Goal: Task Accomplishment & Management: Complete application form

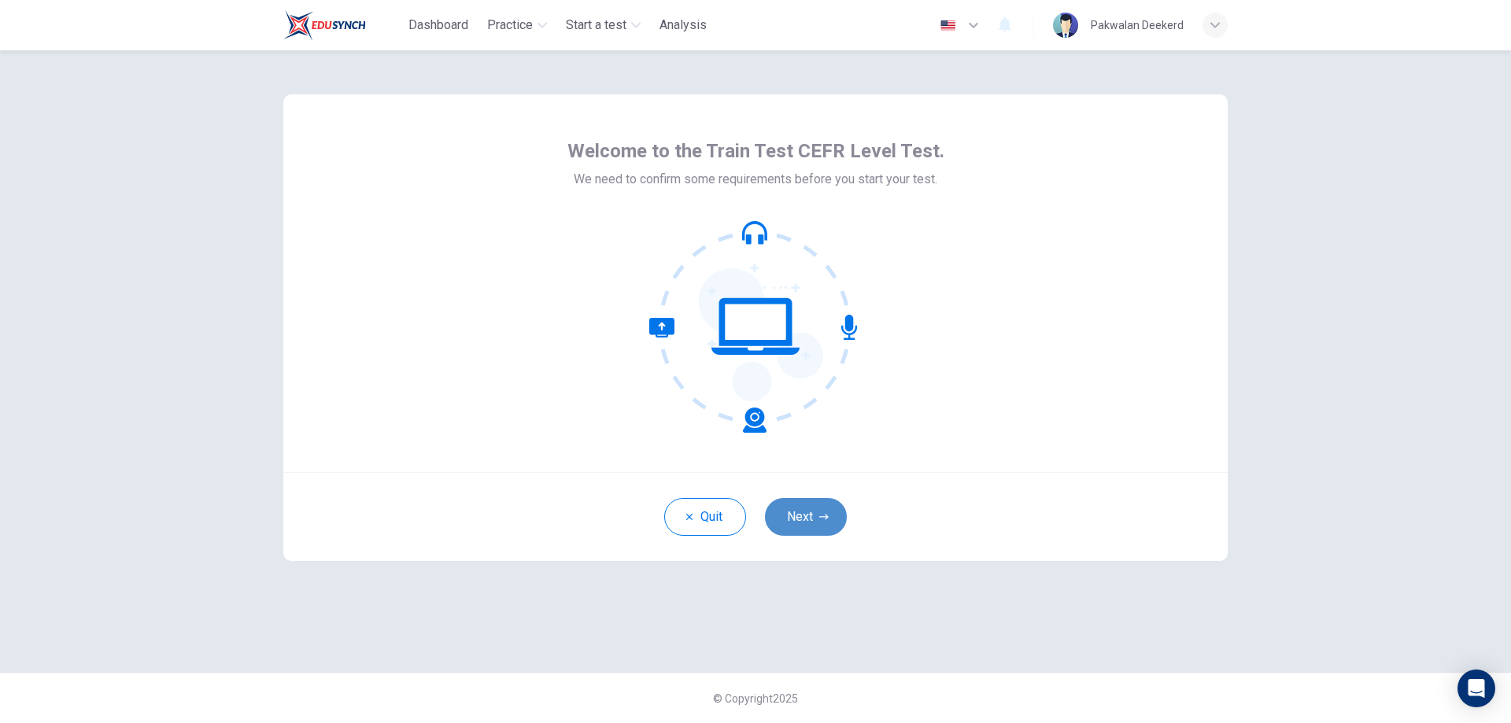
click at [822, 509] on button "Next" at bounding box center [806, 517] width 82 height 38
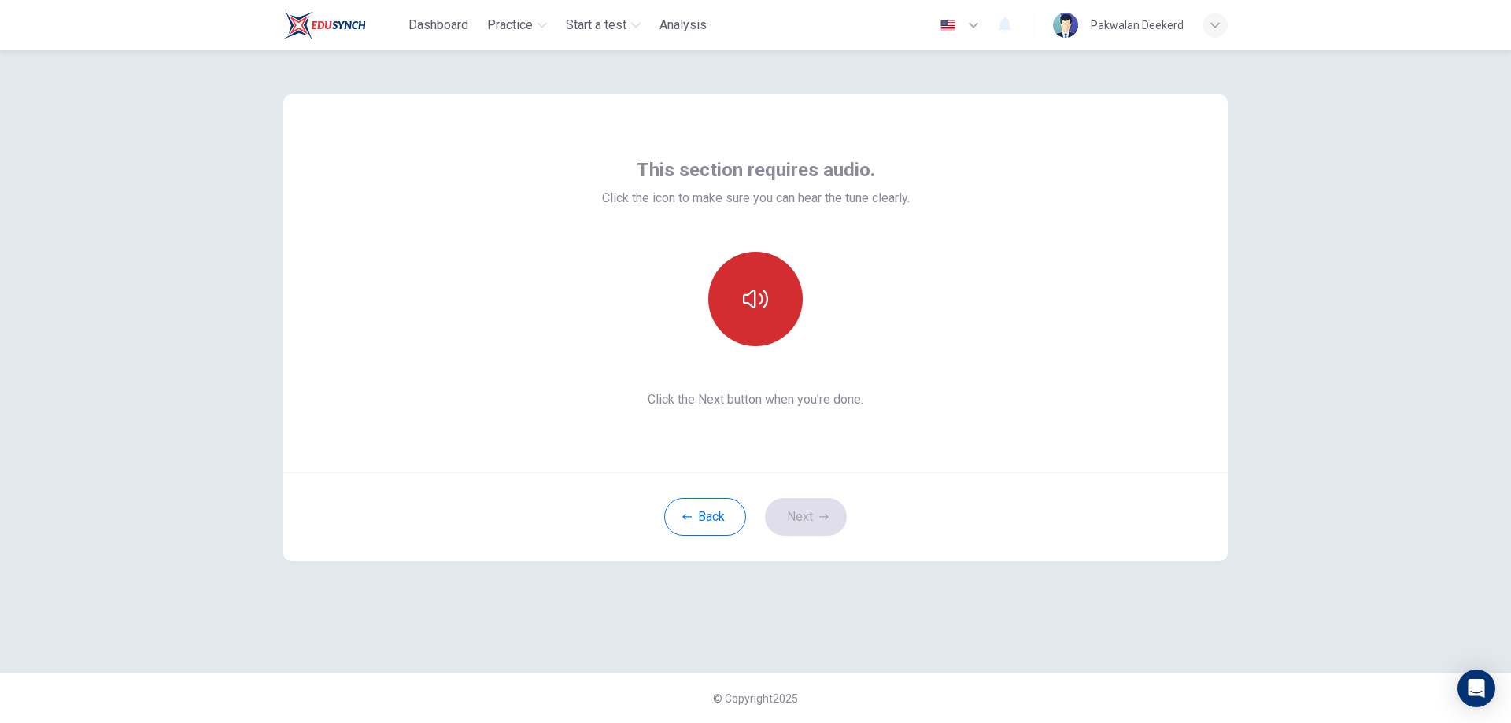
click at [794, 300] on button "button" at bounding box center [756, 299] width 94 height 94
click at [1384, 495] on div "This section requires audio. Click the icon to make sure you can hear the tune …" at bounding box center [755, 386] width 1511 height 673
click at [825, 524] on button "Next" at bounding box center [806, 517] width 82 height 38
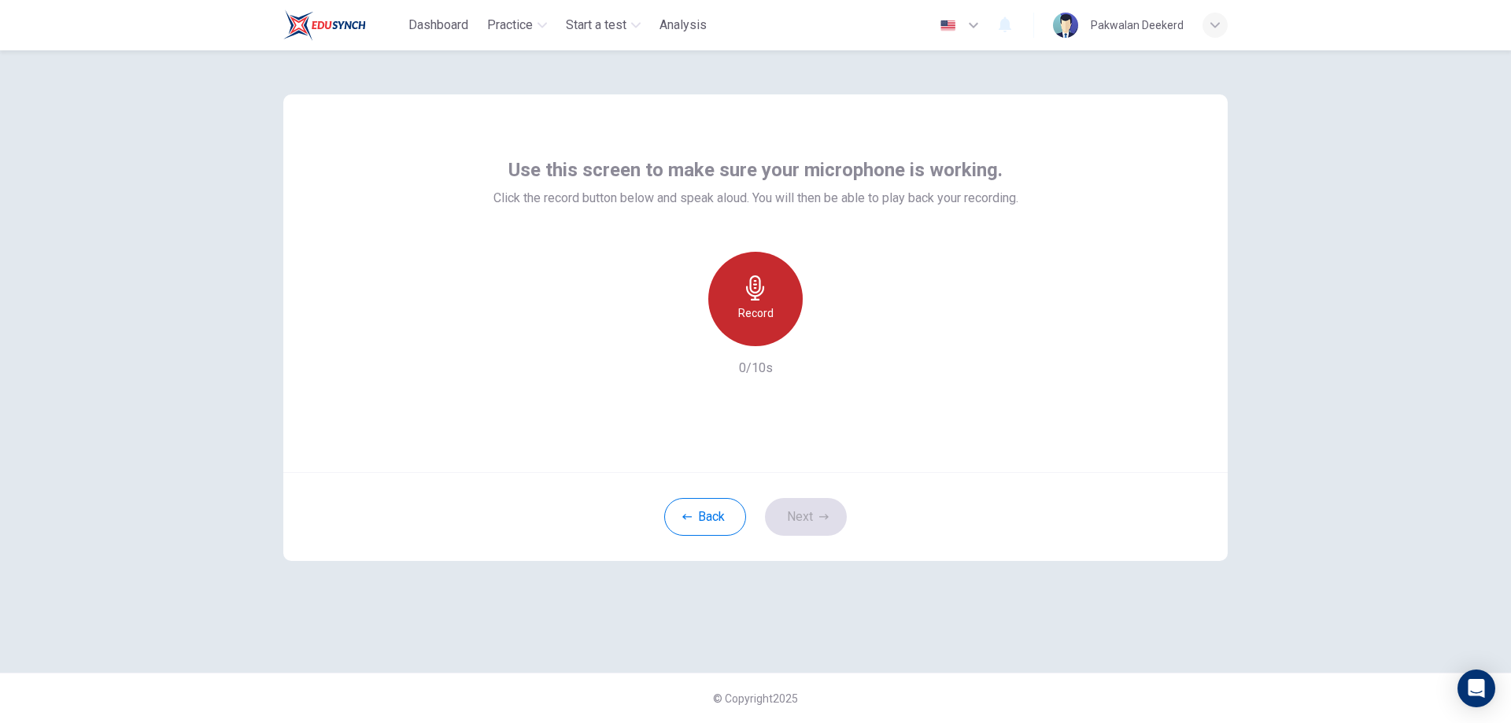
click at [740, 324] on div "Record" at bounding box center [756, 299] width 94 height 94
click at [767, 289] on icon "button" at bounding box center [755, 288] width 25 height 25
click at [831, 337] on icon "button" at bounding box center [828, 334] width 16 height 16
click at [816, 518] on button "Next" at bounding box center [806, 517] width 82 height 38
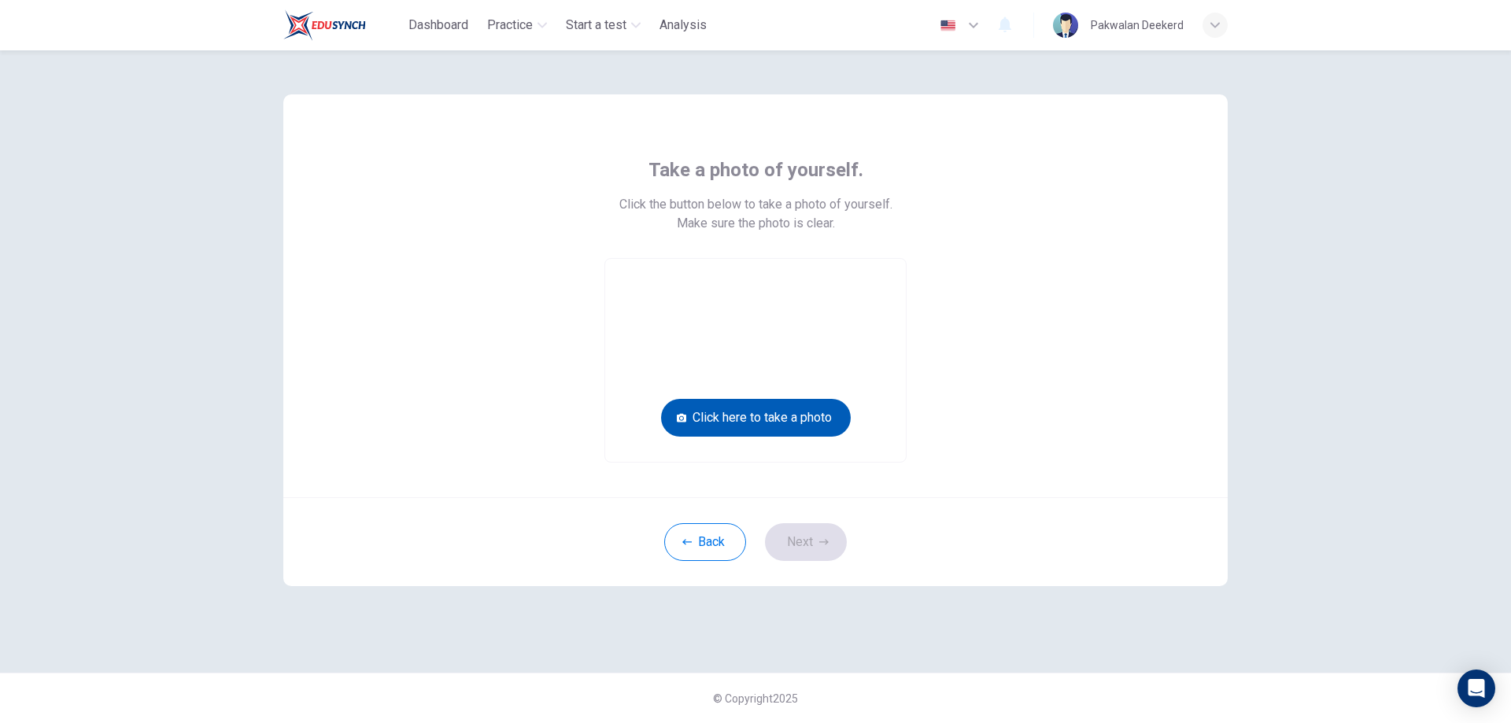
click at [797, 424] on button "Click here to take a photo" at bounding box center [756, 418] width 190 height 38
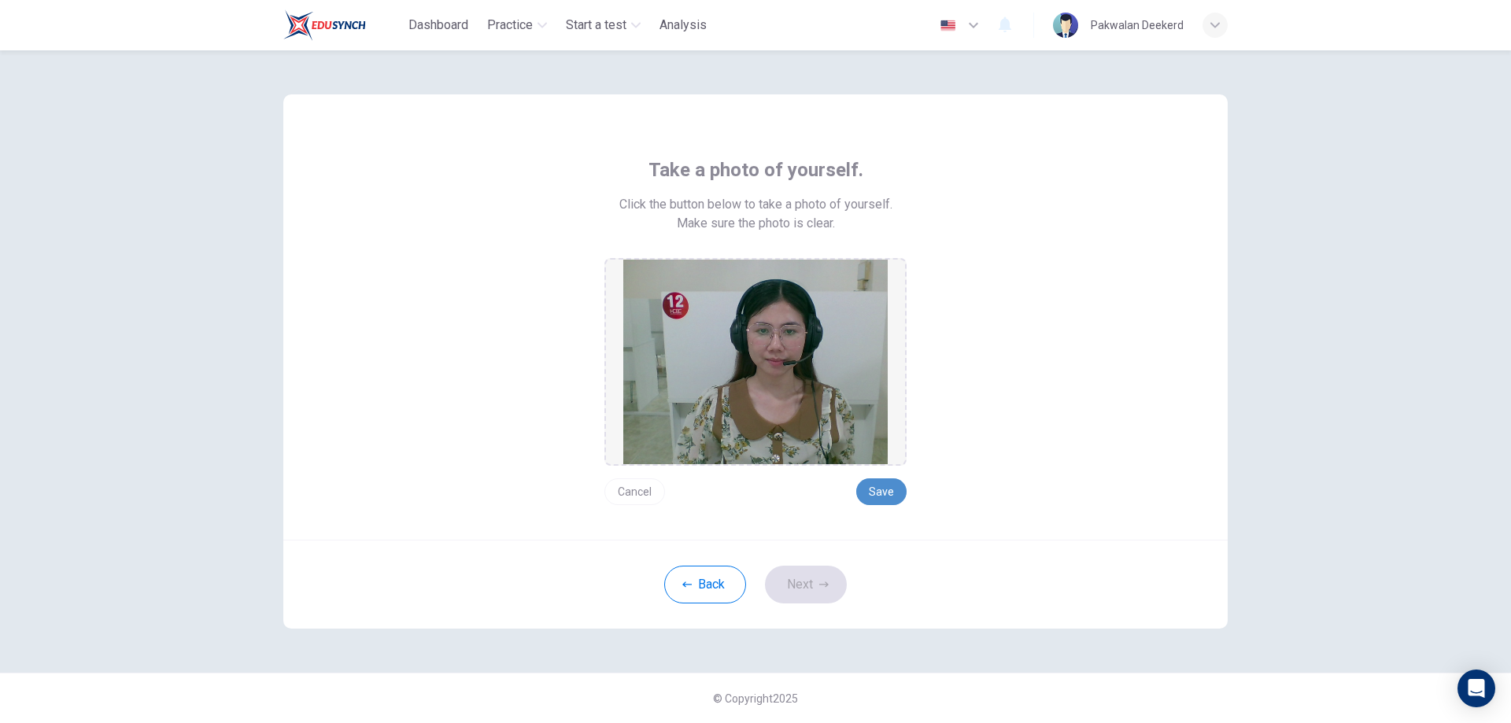
click at [886, 492] on button "Save" at bounding box center [882, 492] width 50 height 27
click at [868, 488] on button "Save" at bounding box center [882, 492] width 50 height 27
click at [888, 497] on button "Save" at bounding box center [882, 492] width 50 height 27
click at [879, 493] on button "Save" at bounding box center [882, 492] width 50 height 27
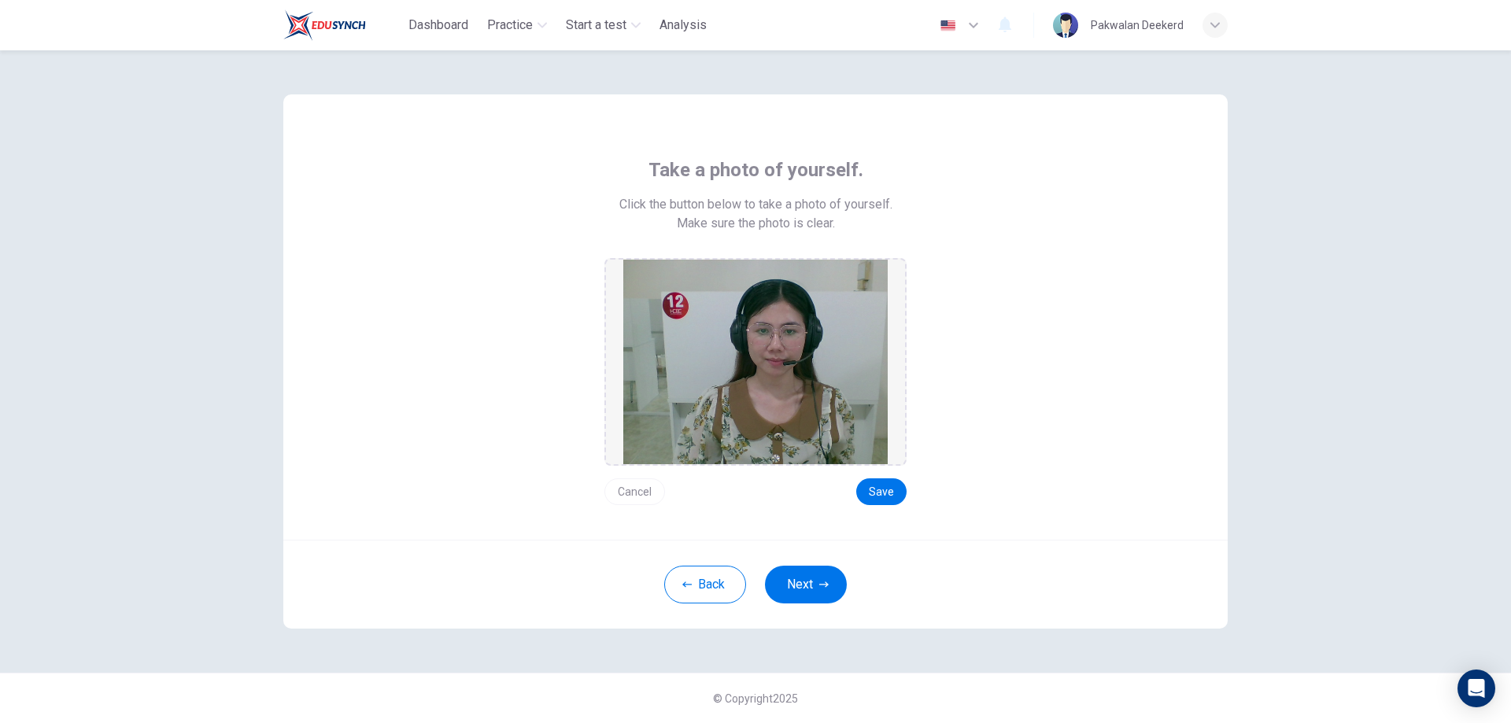
click at [894, 476] on div "Cancel Save" at bounding box center [756, 485] width 302 height 39
click at [896, 481] on button "Save" at bounding box center [882, 492] width 50 height 27
click at [812, 584] on button "Next" at bounding box center [806, 585] width 82 height 38
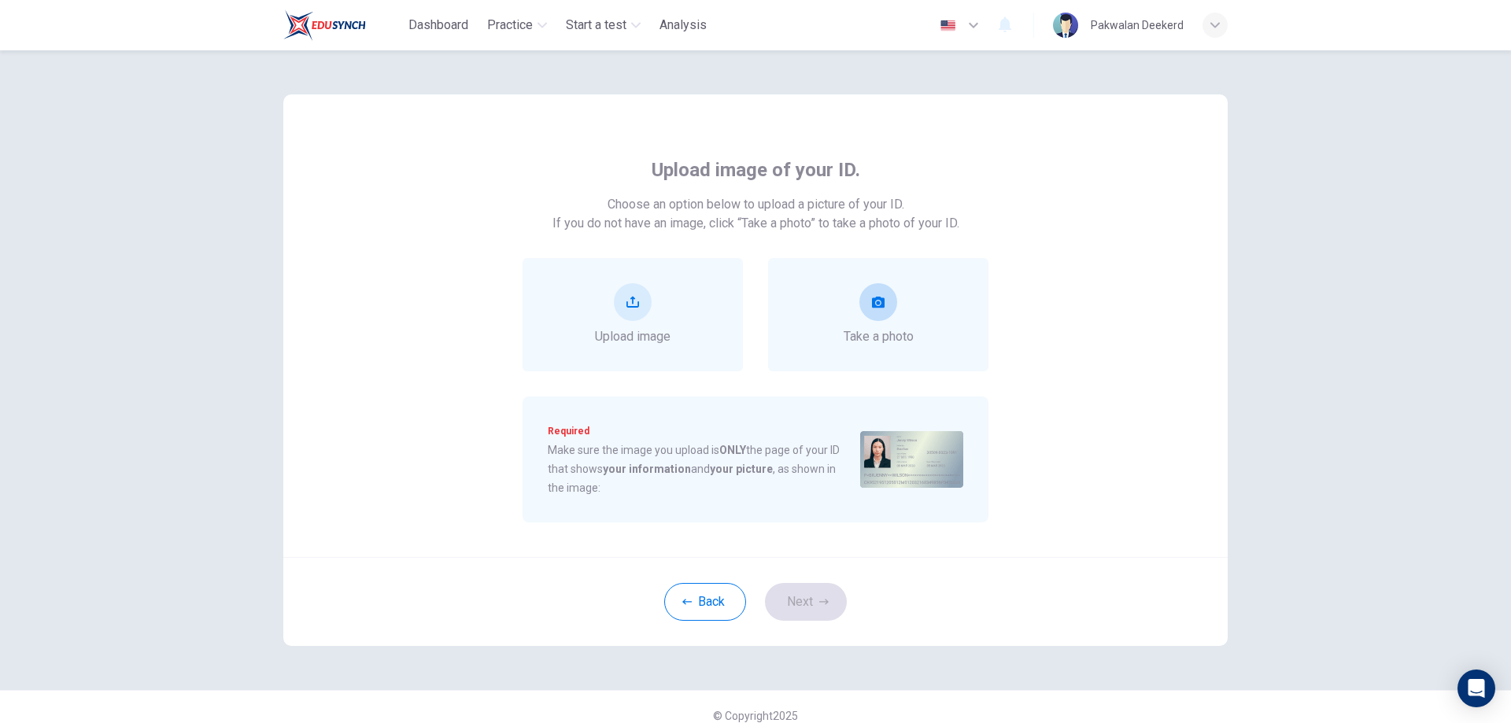
click at [876, 324] on div "Take a photo" at bounding box center [879, 314] width 70 height 63
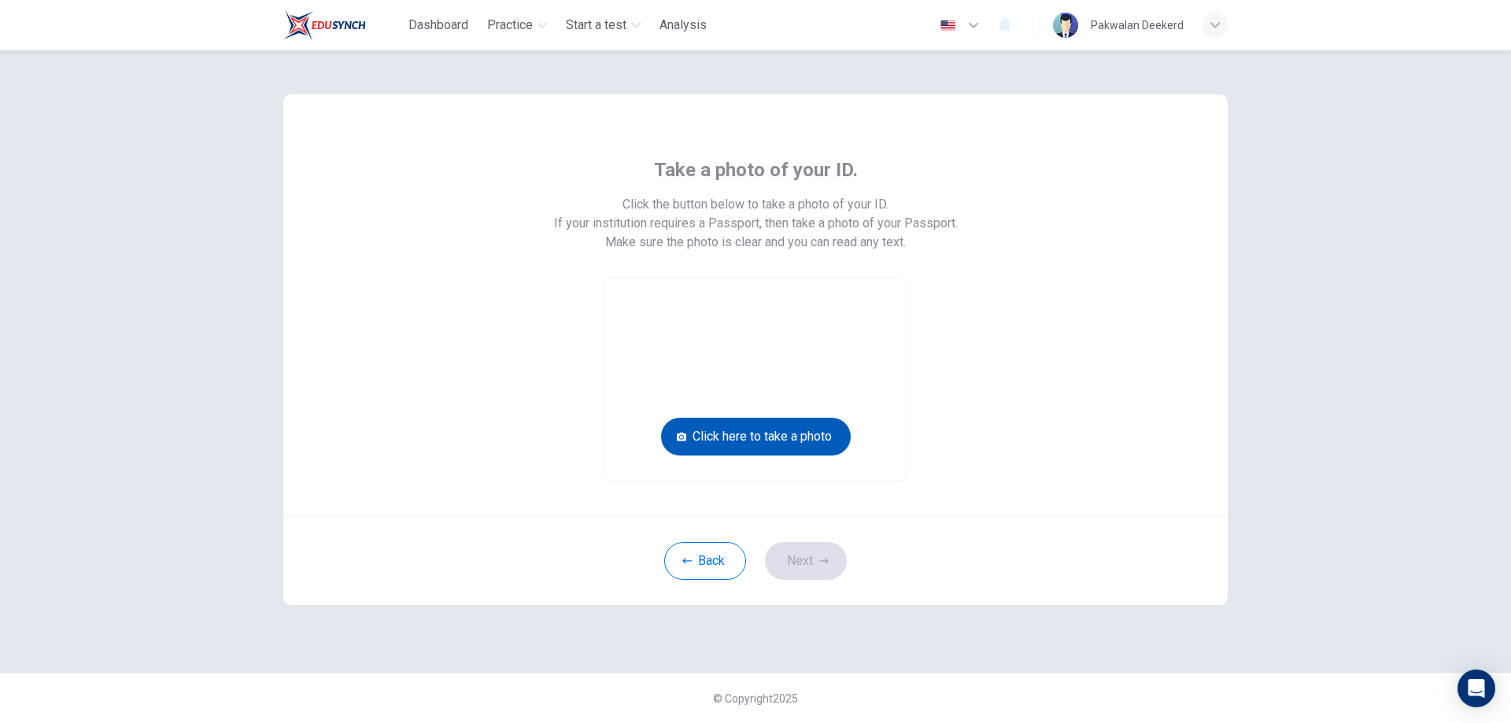
click at [777, 439] on button "Click here to take a photo" at bounding box center [756, 437] width 190 height 38
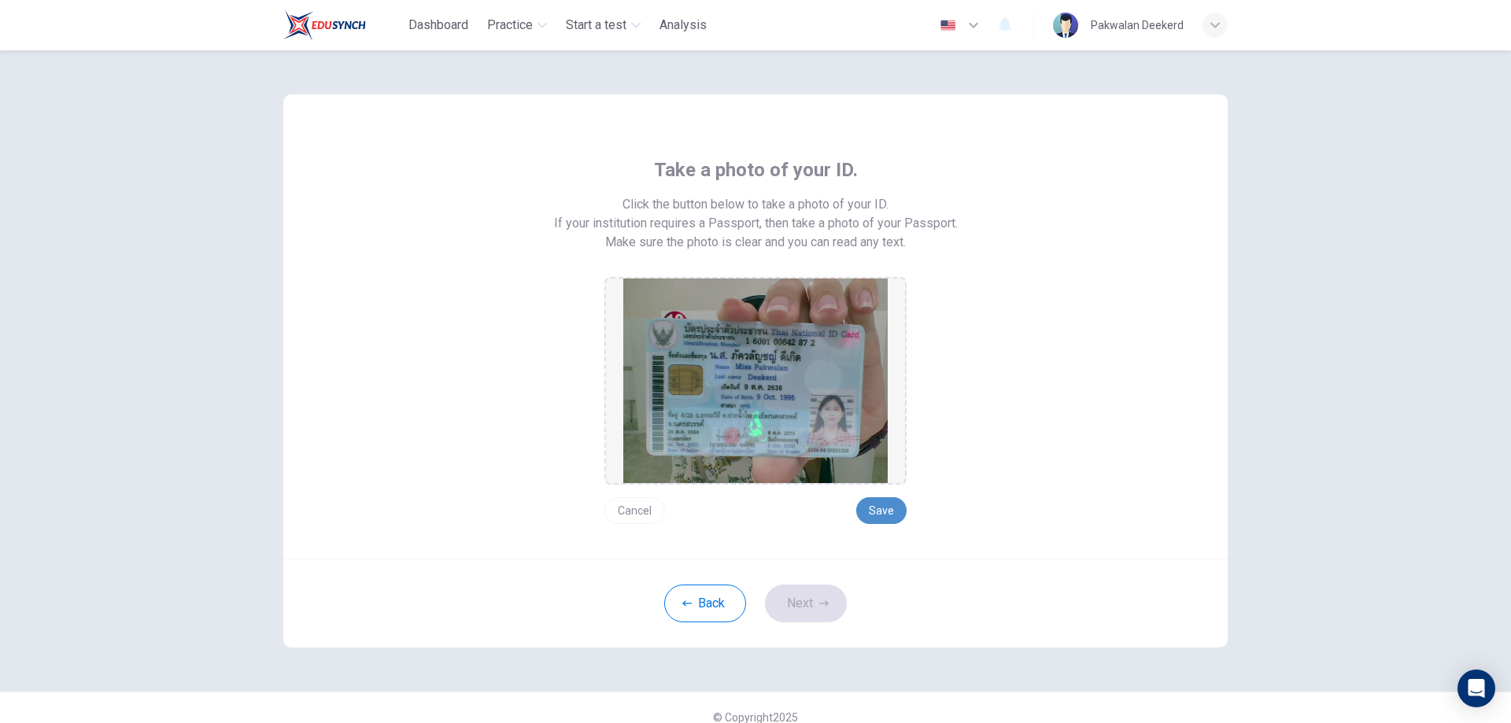
click at [868, 500] on button "Save" at bounding box center [882, 511] width 50 height 27
click at [885, 517] on button "Save" at bounding box center [882, 511] width 50 height 27
click at [803, 598] on button "Next" at bounding box center [806, 604] width 82 height 38
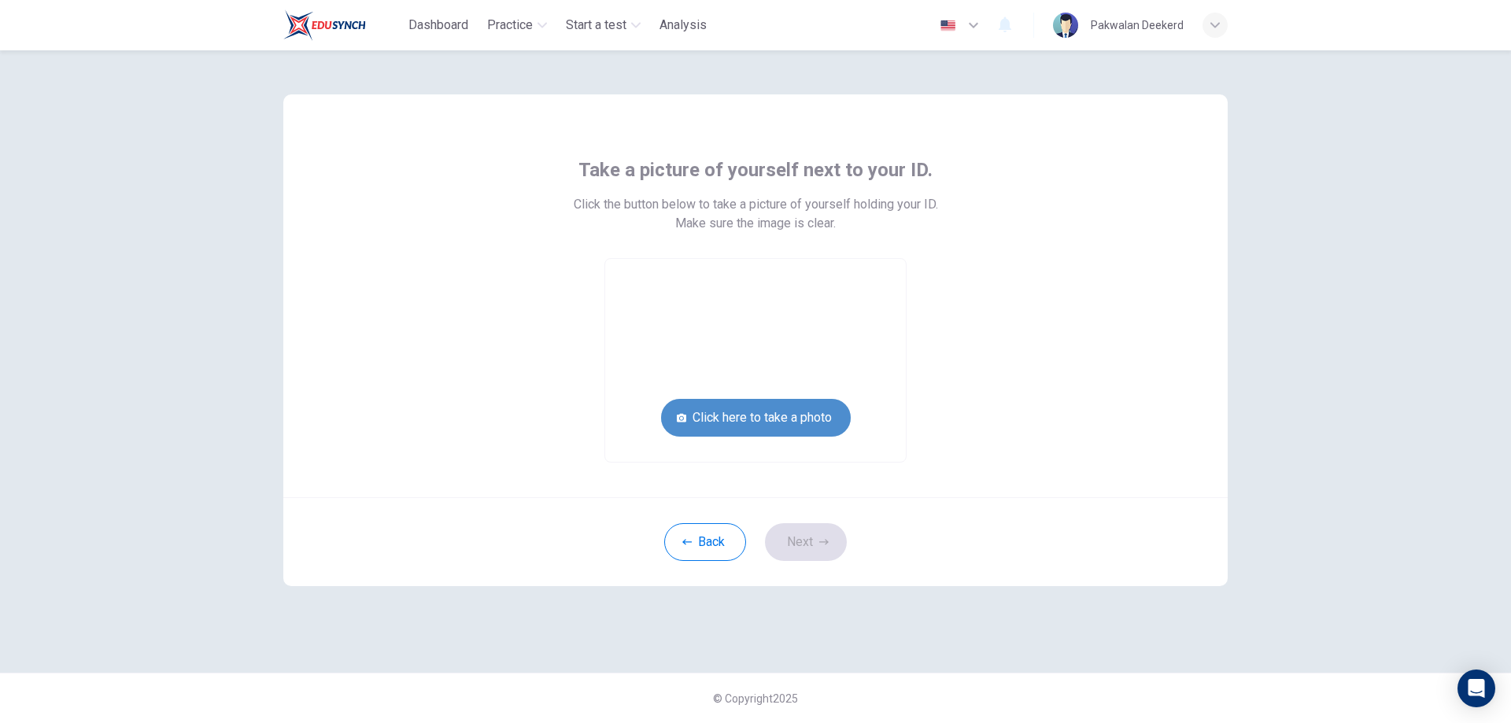
click at [794, 418] on button "Click here to take a photo" at bounding box center [756, 418] width 190 height 38
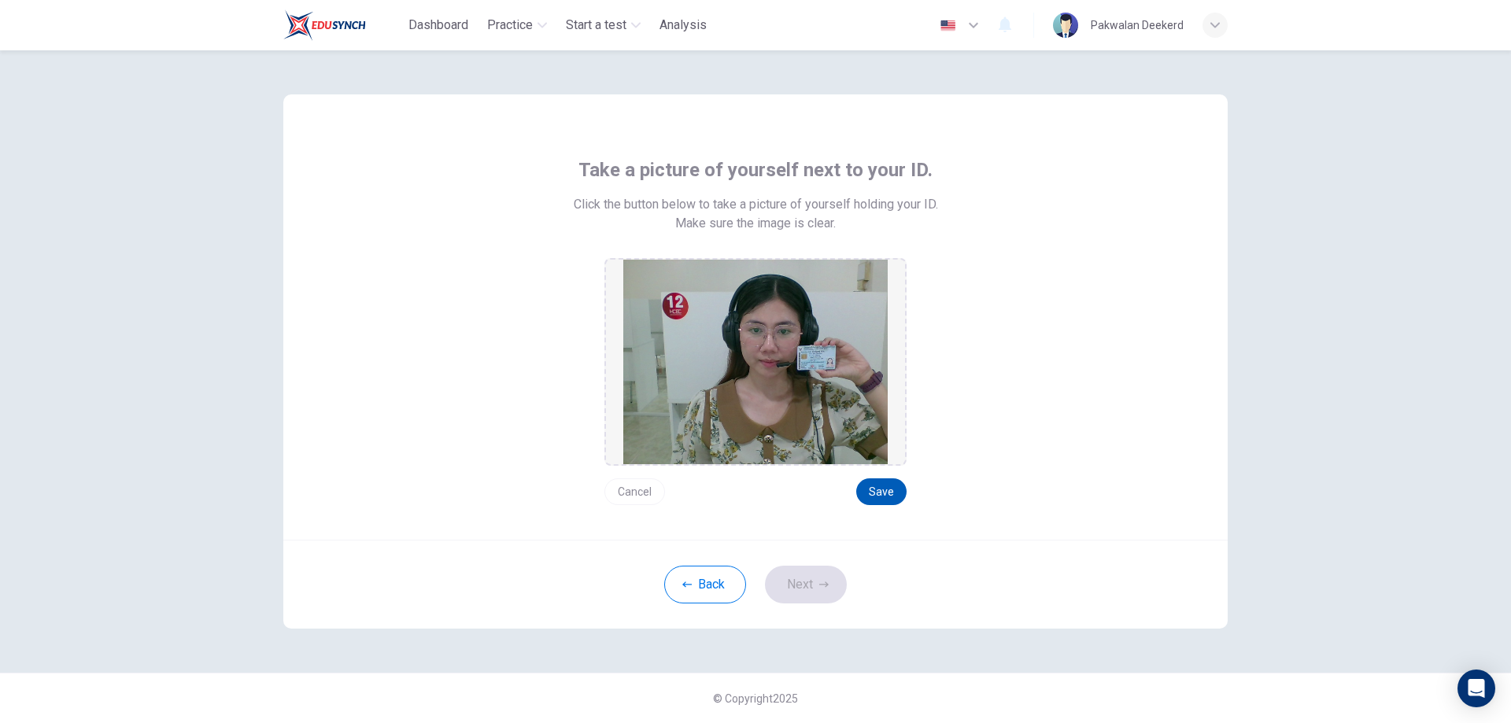
click at [874, 496] on button "Save" at bounding box center [882, 492] width 50 height 27
click at [820, 579] on button "Next" at bounding box center [806, 585] width 82 height 38
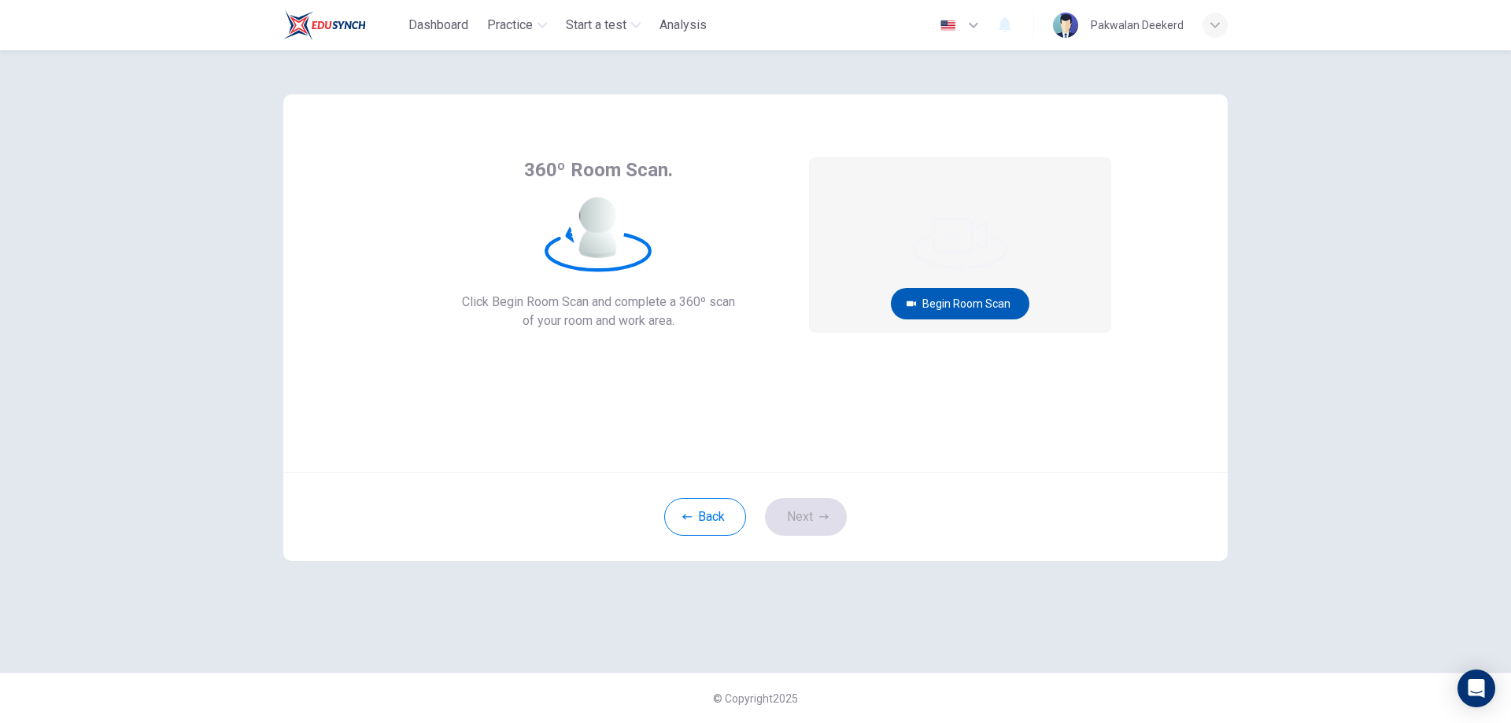
click at [979, 314] on button "Begin Room Scan" at bounding box center [960, 303] width 139 height 31
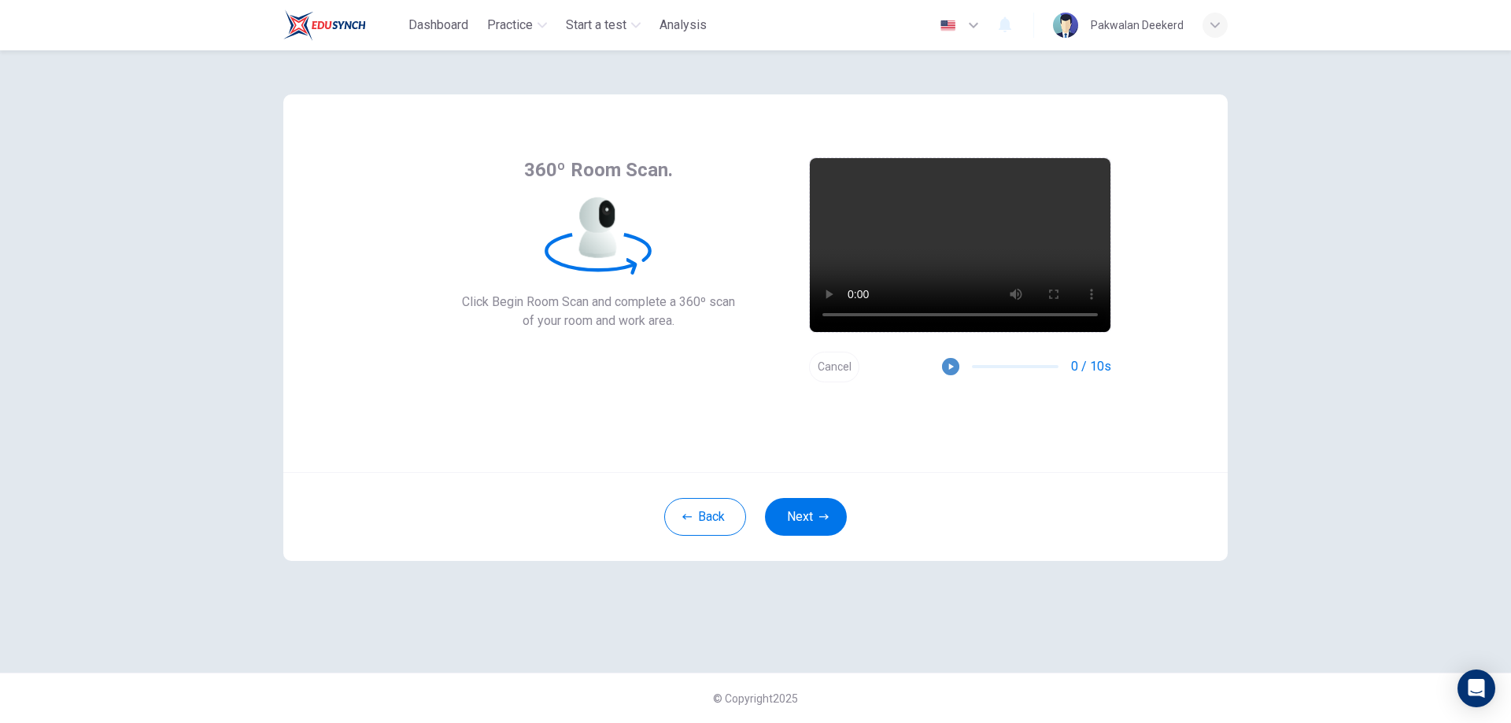
click at [948, 363] on icon "button" at bounding box center [950, 366] width 11 height 11
click at [955, 365] on icon "button" at bounding box center [950, 366] width 11 height 11
click at [798, 518] on button "Next" at bounding box center [806, 517] width 82 height 38
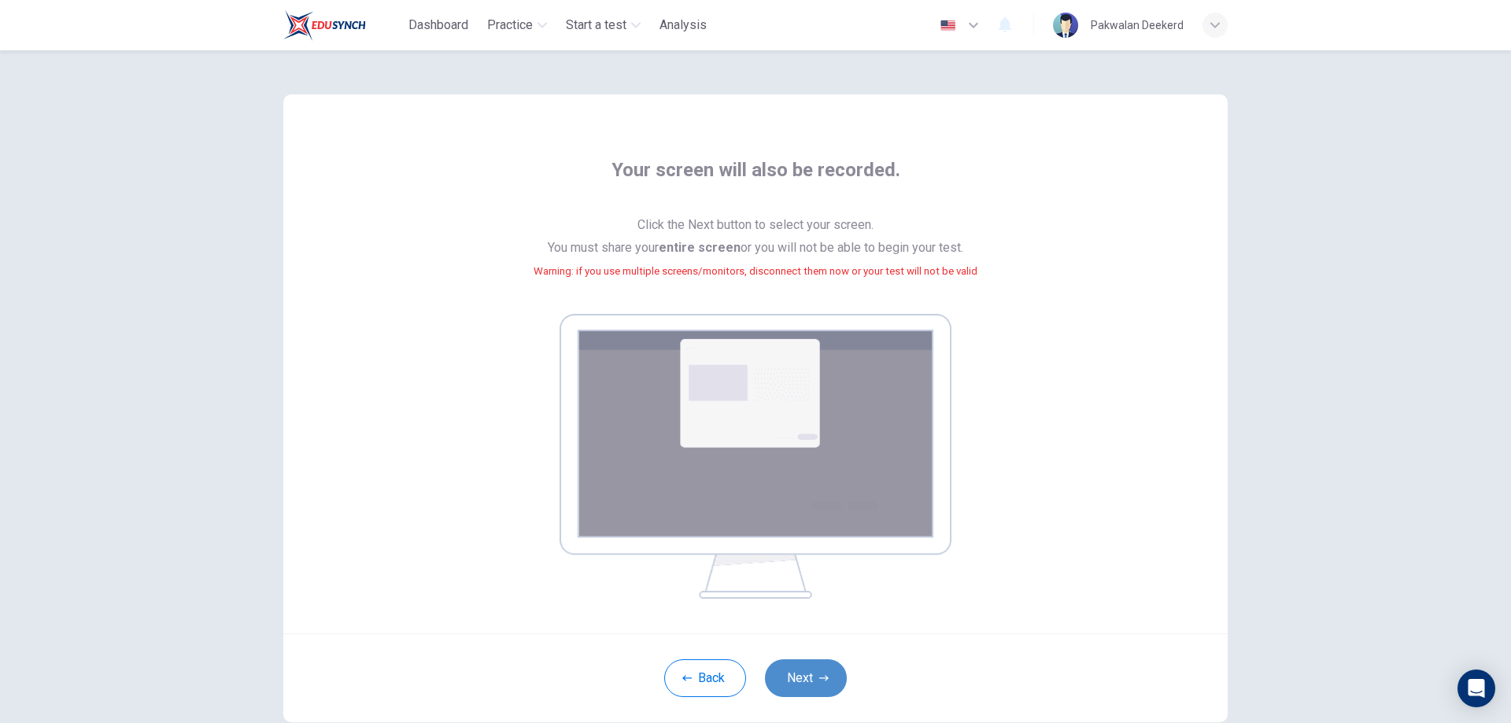
click at [808, 665] on button "Next" at bounding box center [806, 679] width 82 height 38
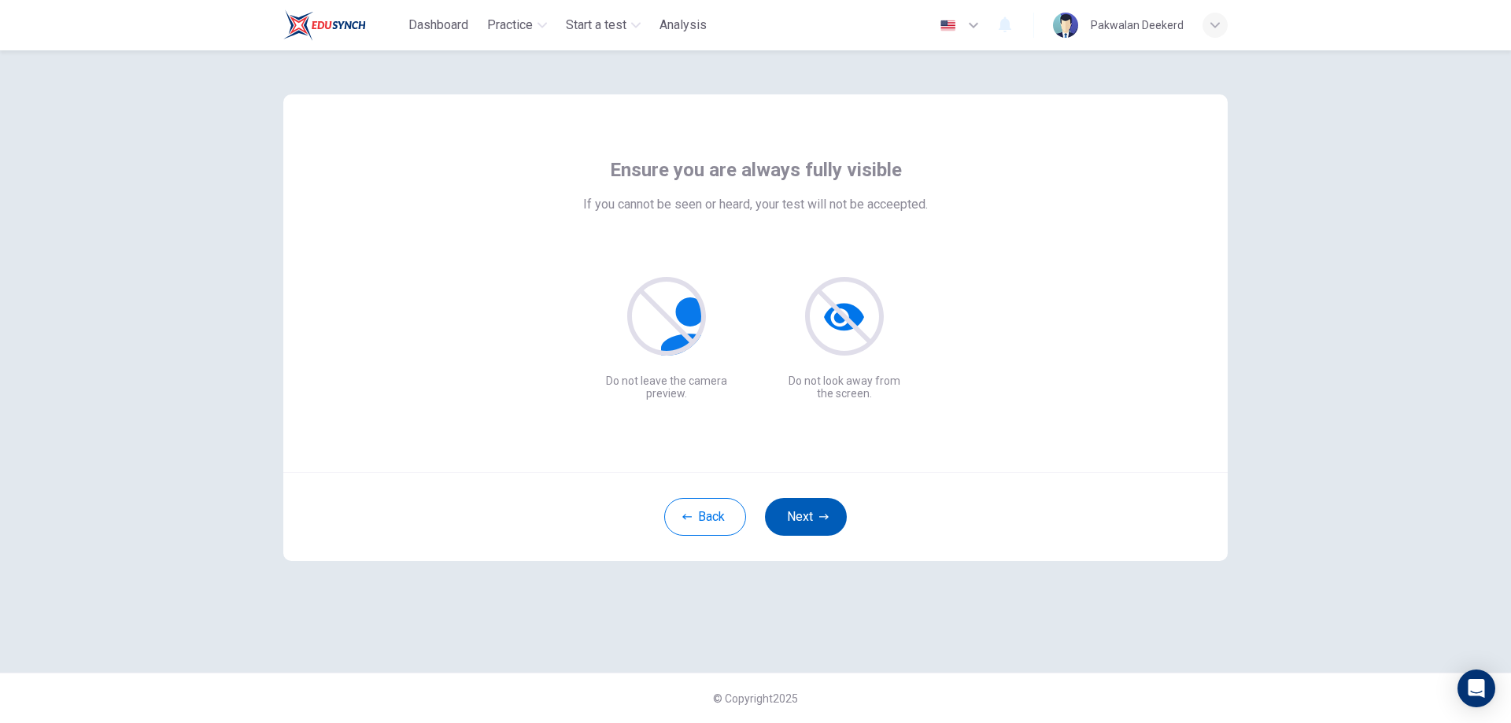
click at [816, 507] on button "Next" at bounding box center [806, 517] width 82 height 38
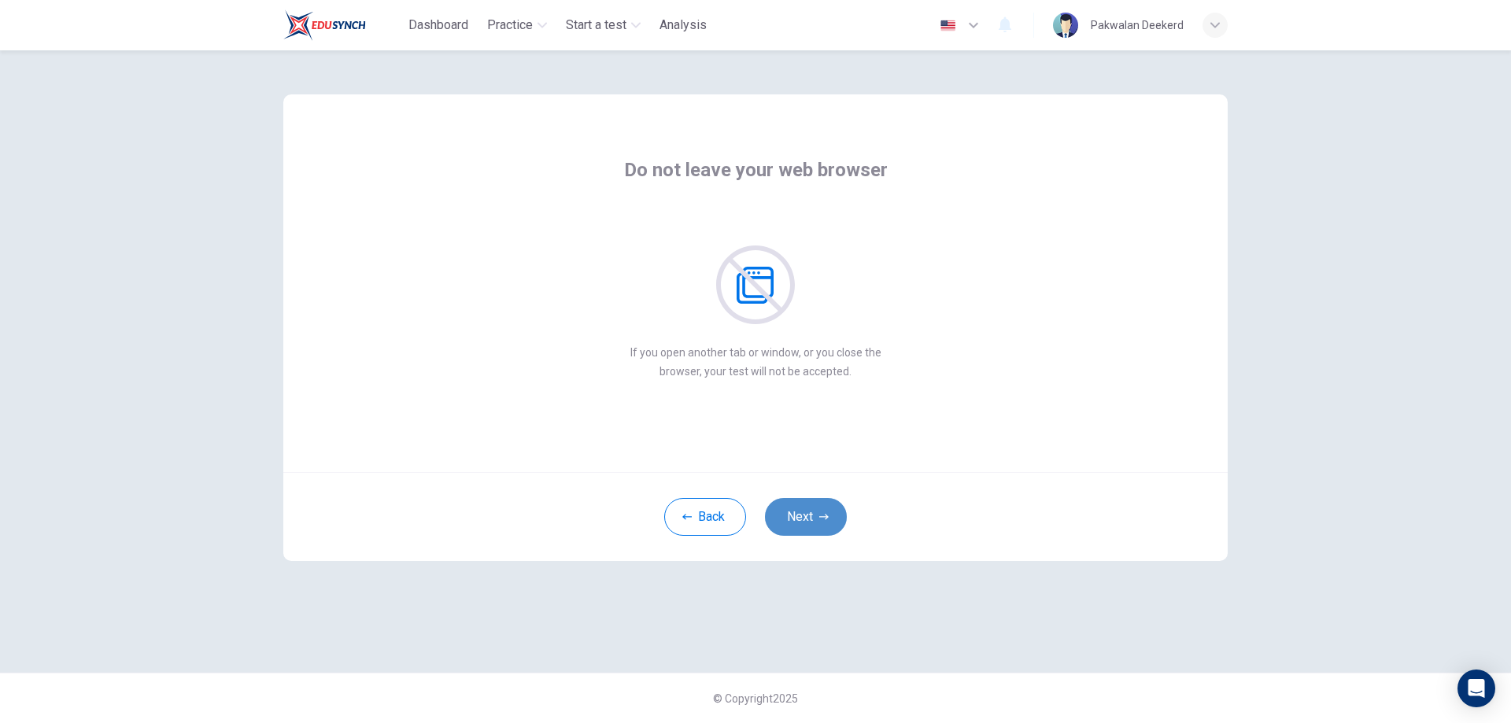
click at [808, 506] on button "Next" at bounding box center [806, 517] width 82 height 38
click at [809, 509] on button "Next" at bounding box center [806, 517] width 82 height 38
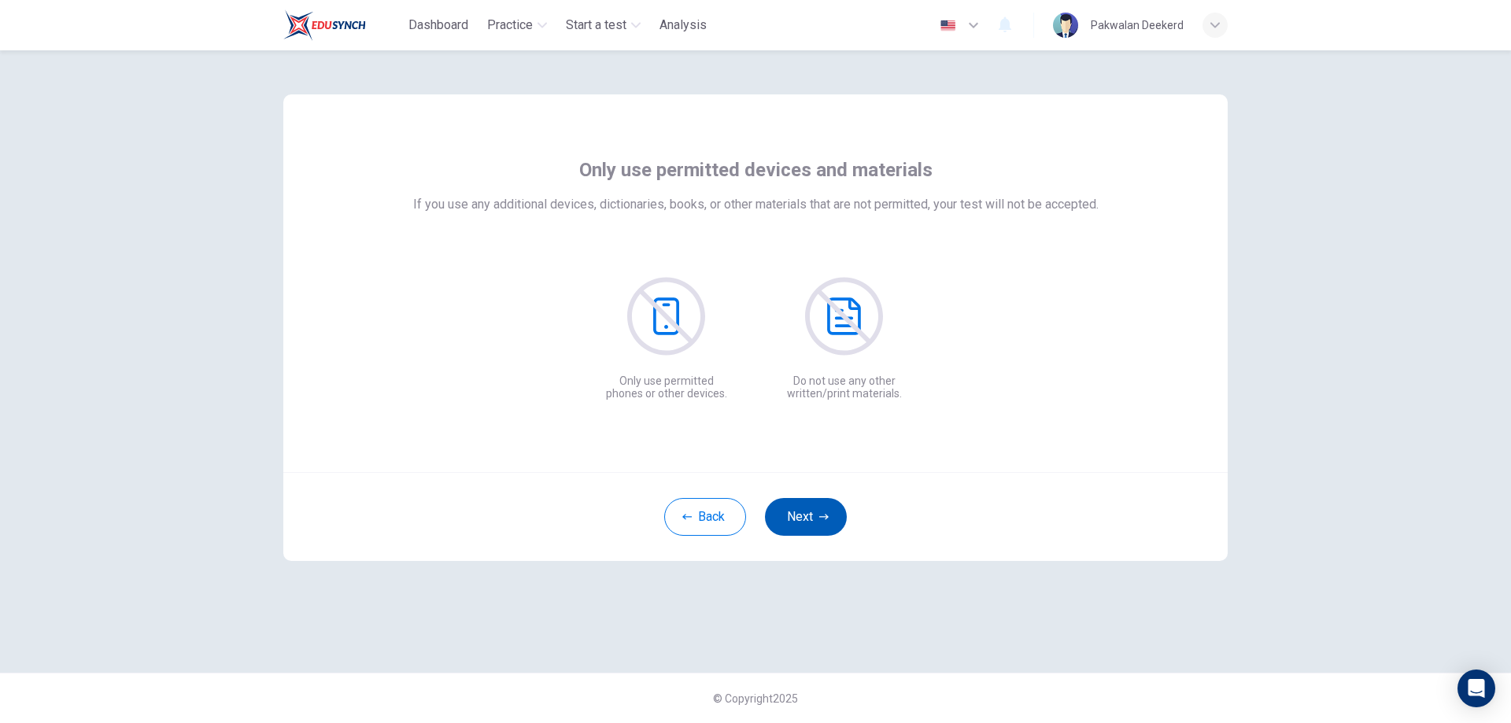
click at [811, 509] on button "Next" at bounding box center [806, 517] width 82 height 38
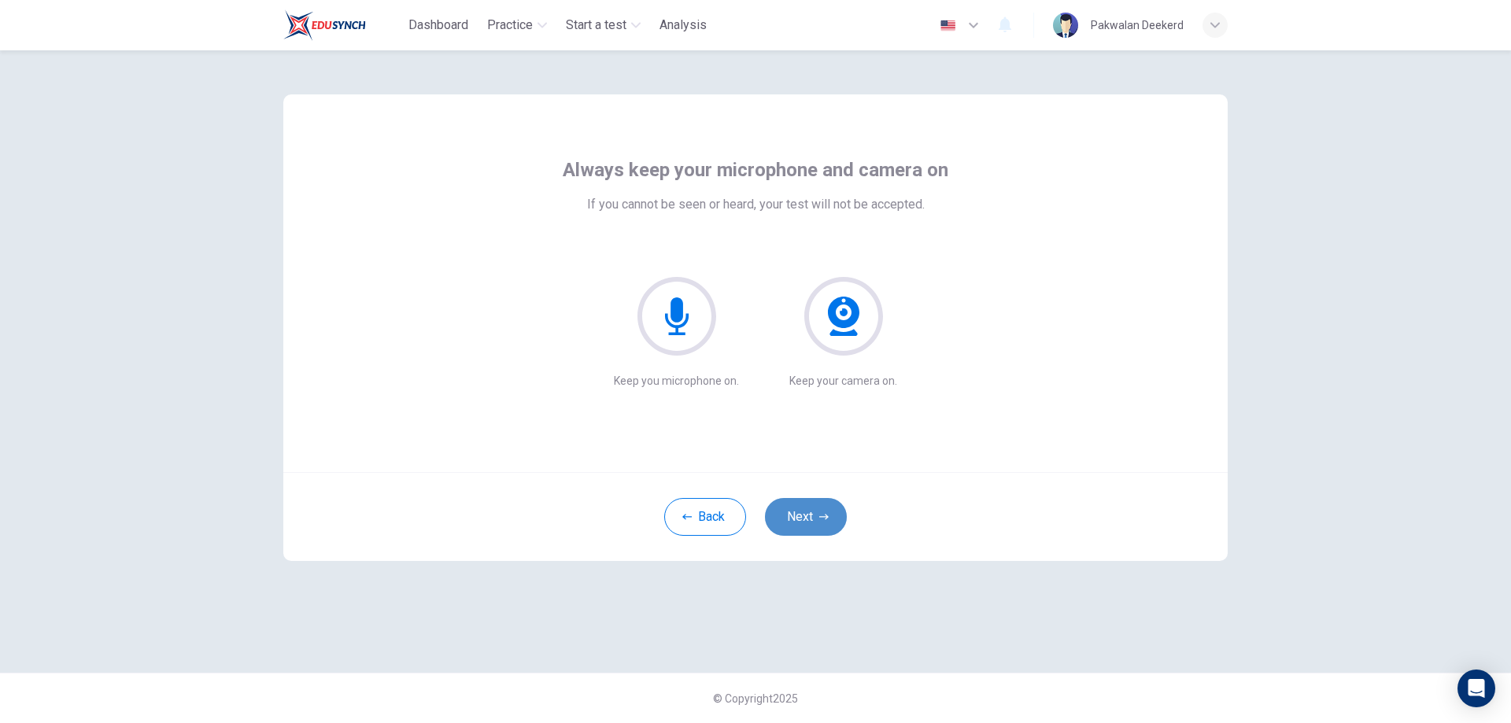
click at [821, 508] on button "Next" at bounding box center [806, 517] width 82 height 38
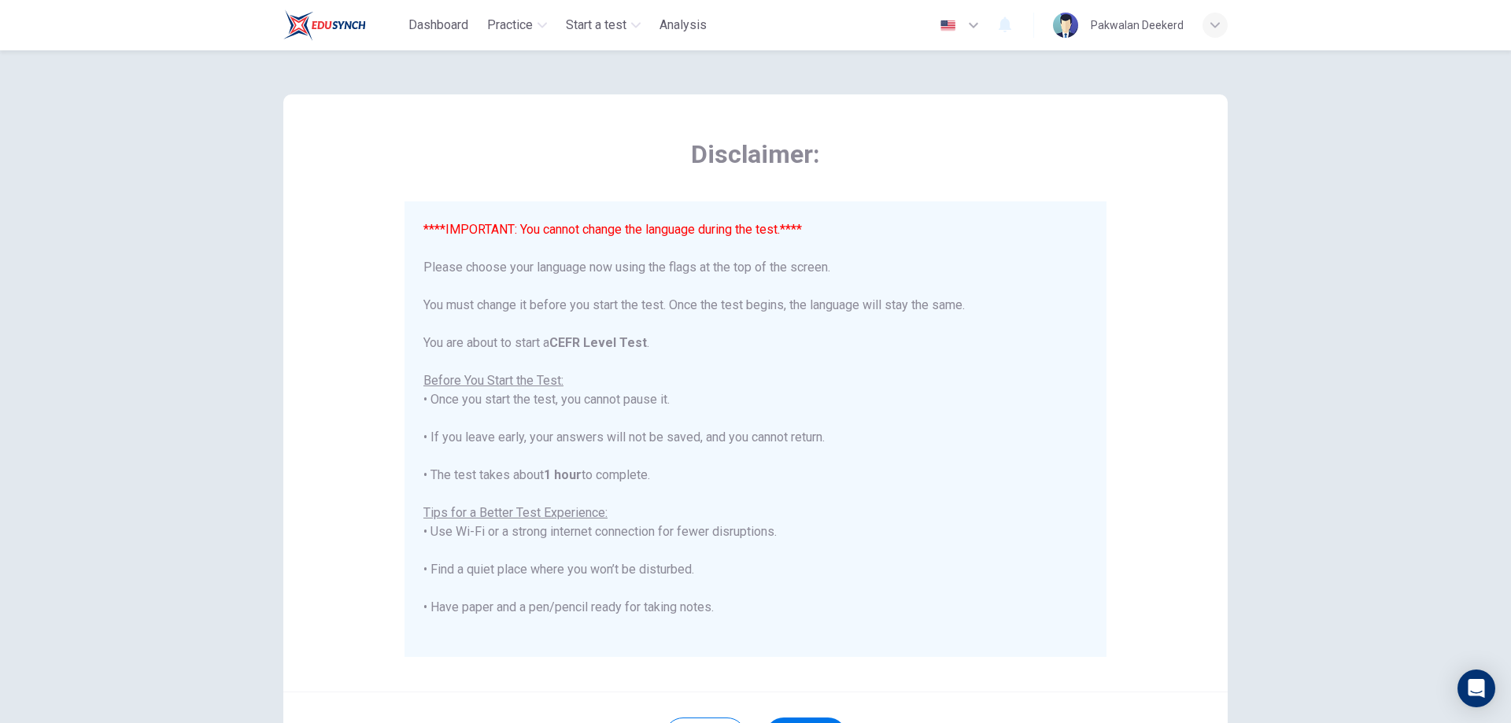
click at [979, 26] on icon "button" at bounding box center [973, 26] width 9 height 6
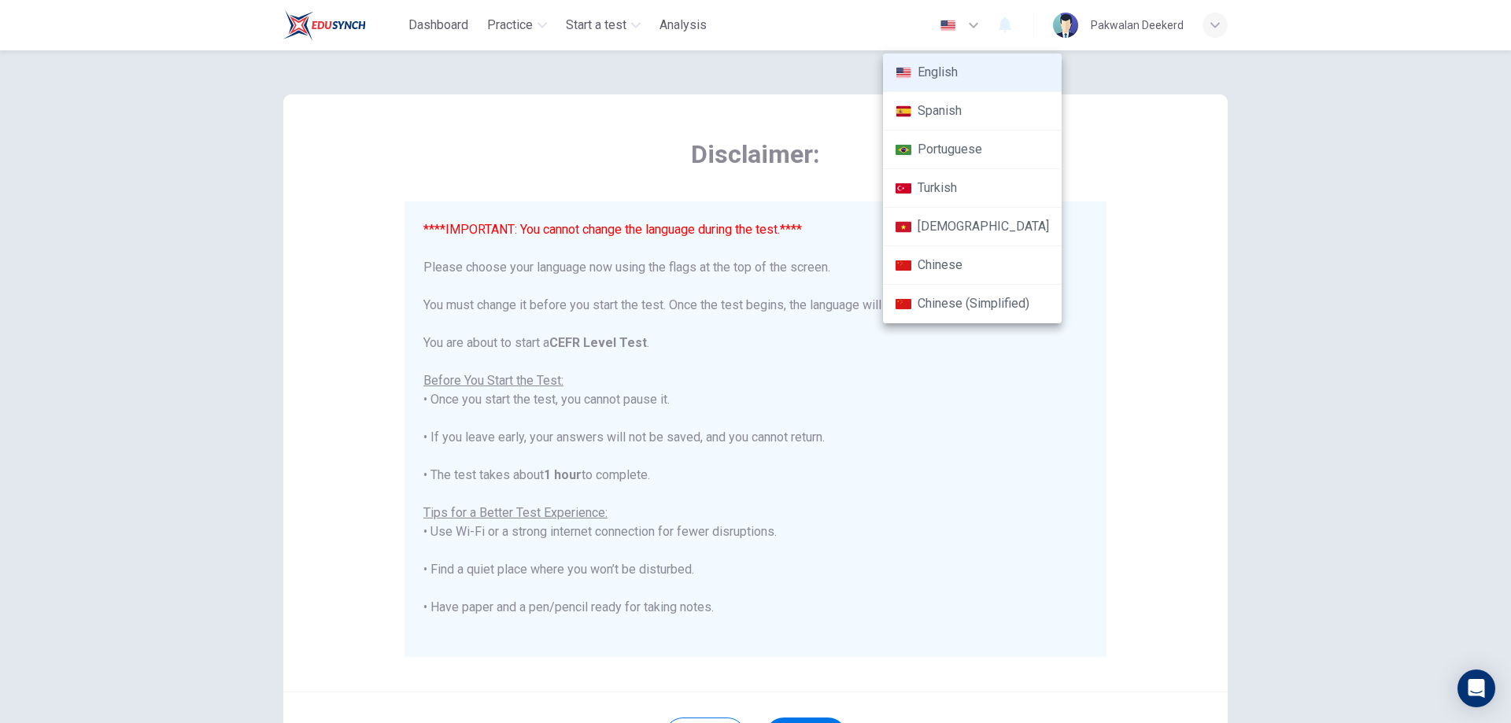
click at [979, 25] on div at bounding box center [755, 361] width 1511 height 723
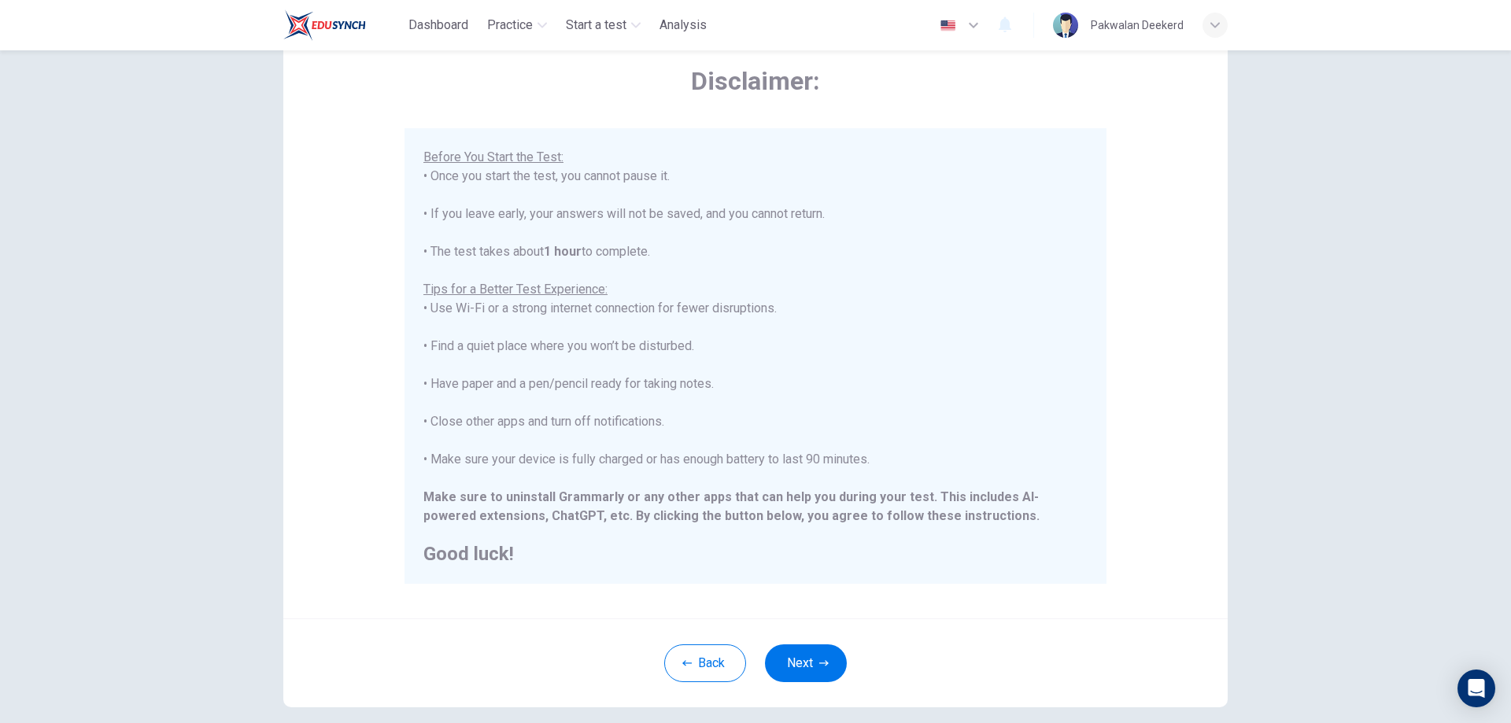
scroll to position [152, 0]
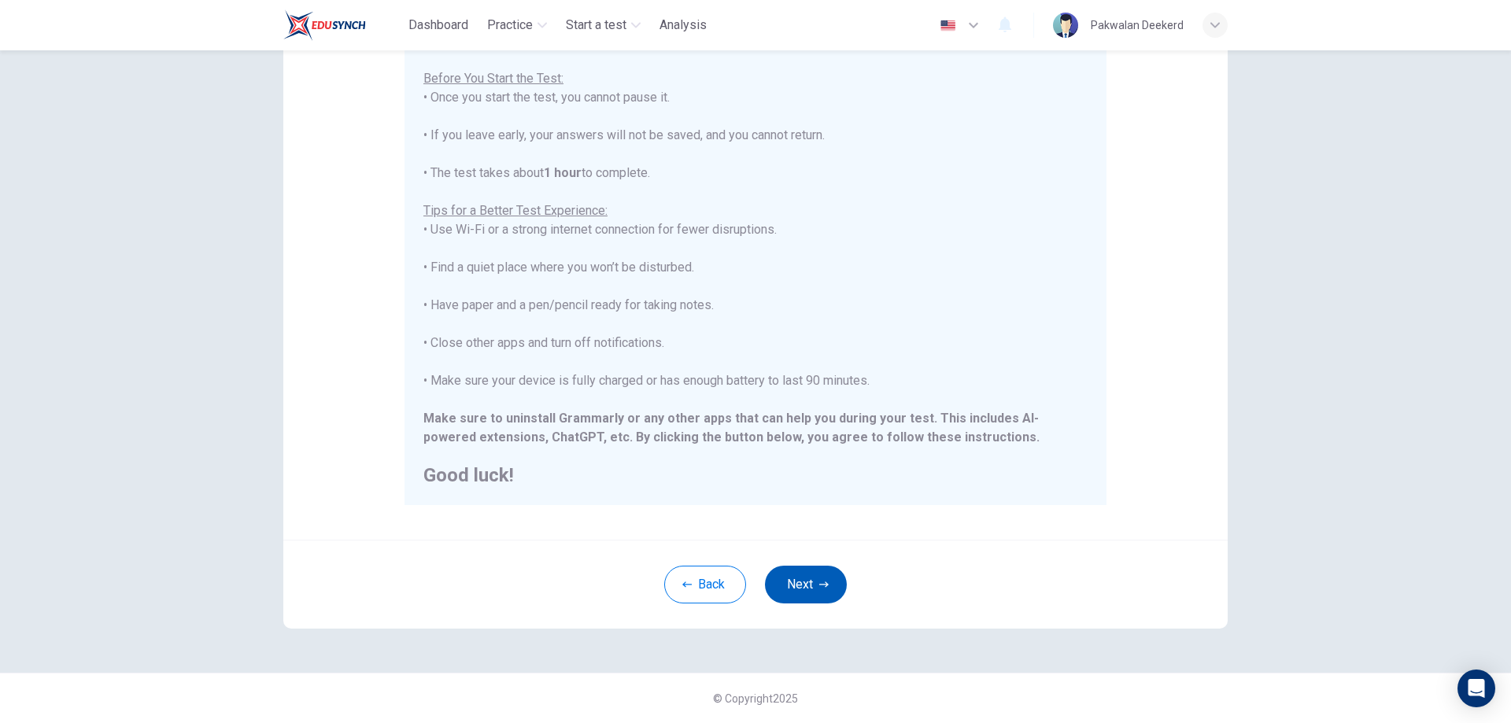
click at [820, 590] on button "Next" at bounding box center [806, 585] width 82 height 38
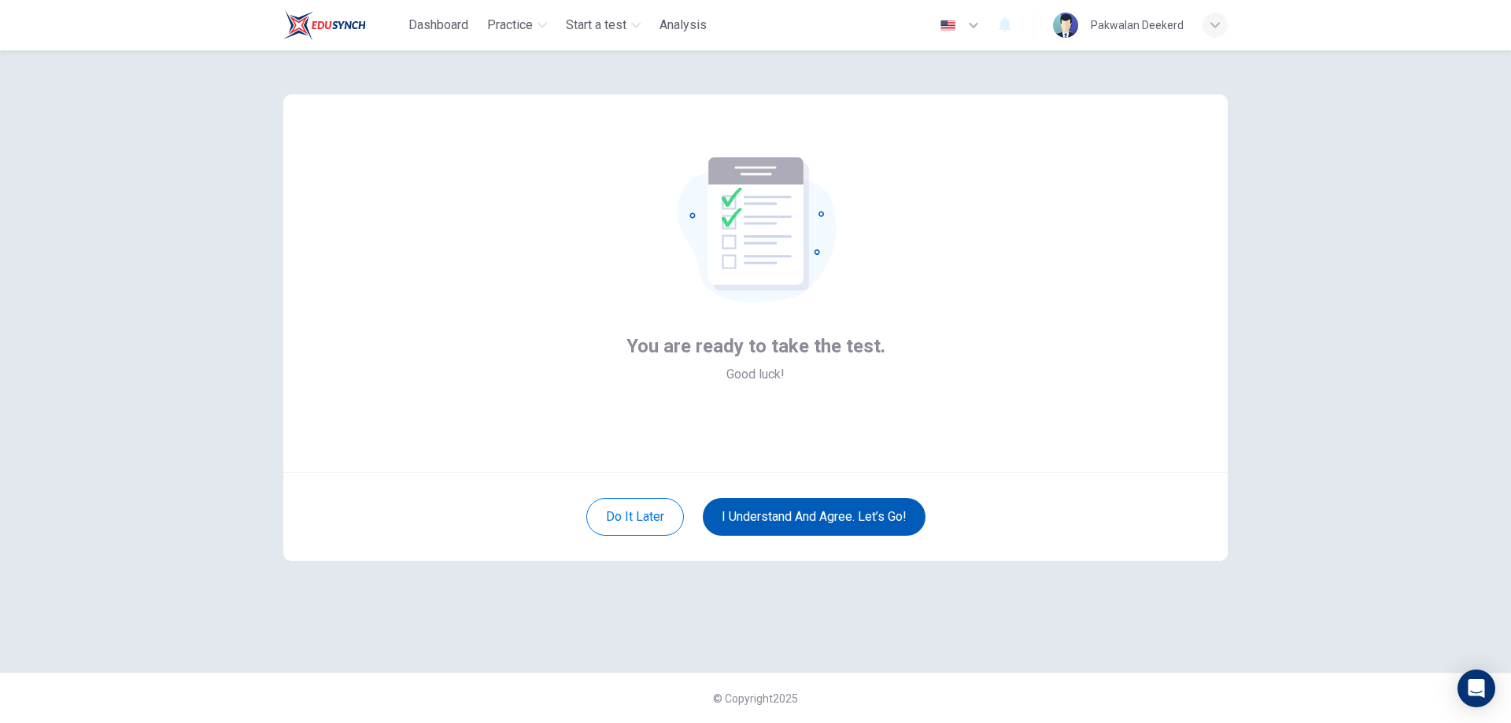
scroll to position [0, 0]
click at [903, 524] on button "I understand and agree. Let’s go!" at bounding box center [814, 517] width 223 height 38
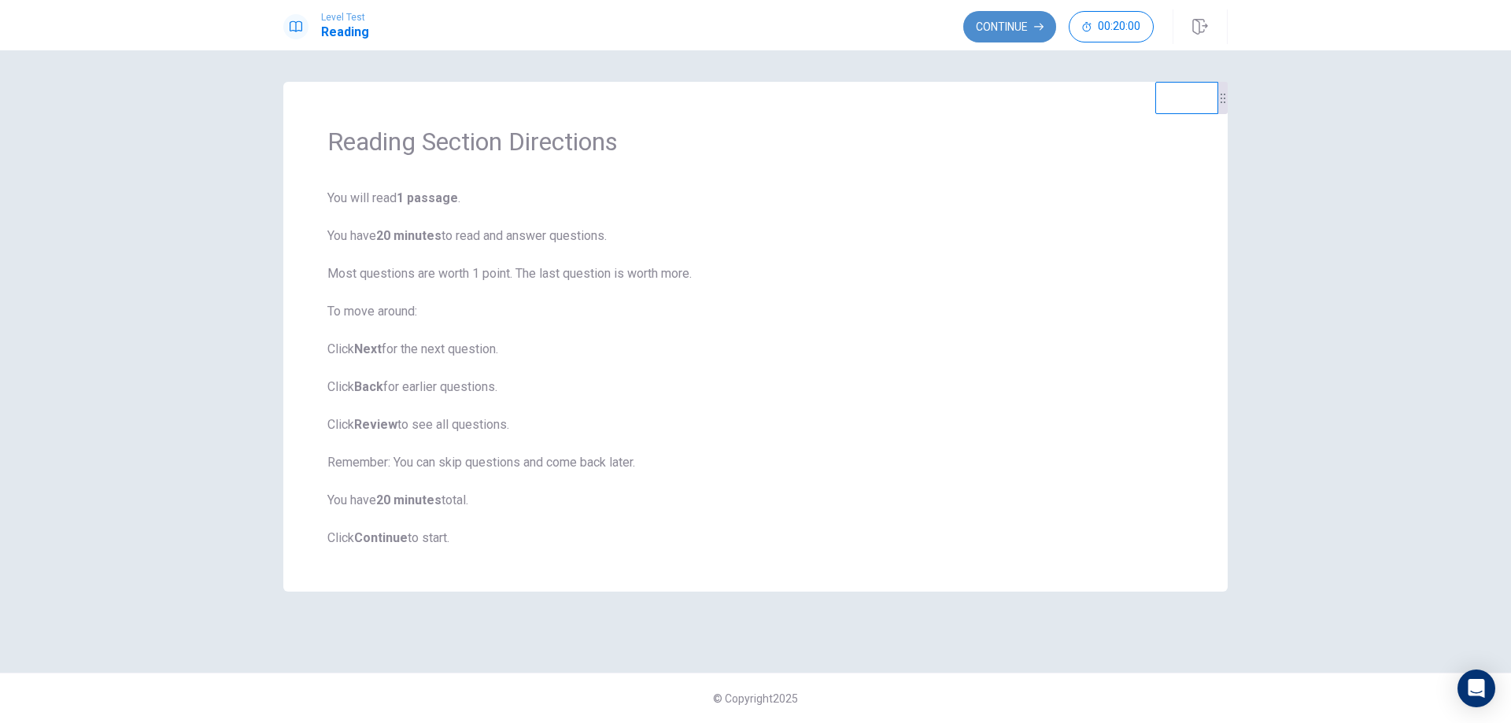
click at [1015, 31] on button "Continue" at bounding box center [1010, 26] width 93 height 31
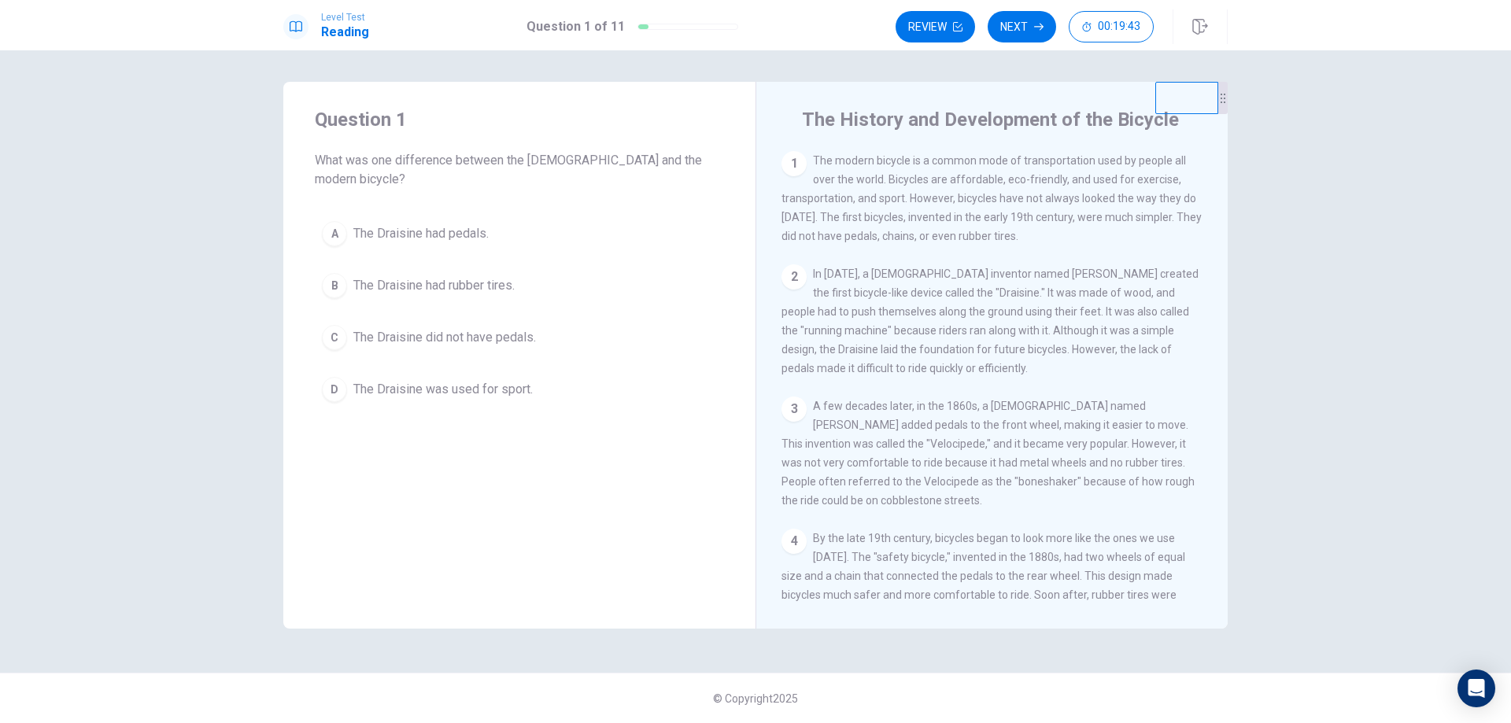
drag, startPoint x: 902, startPoint y: 296, endPoint x: 942, endPoint y: 298, distance: 39.4
click at [942, 298] on span "In [DATE], a [DEMOGRAPHIC_DATA] inventor named [PERSON_NAME] created the first …" at bounding box center [990, 321] width 417 height 107
click at [527, 328] on span "The Draisine did not have pedals." at bounding box center [444, 337] width 183 height 19
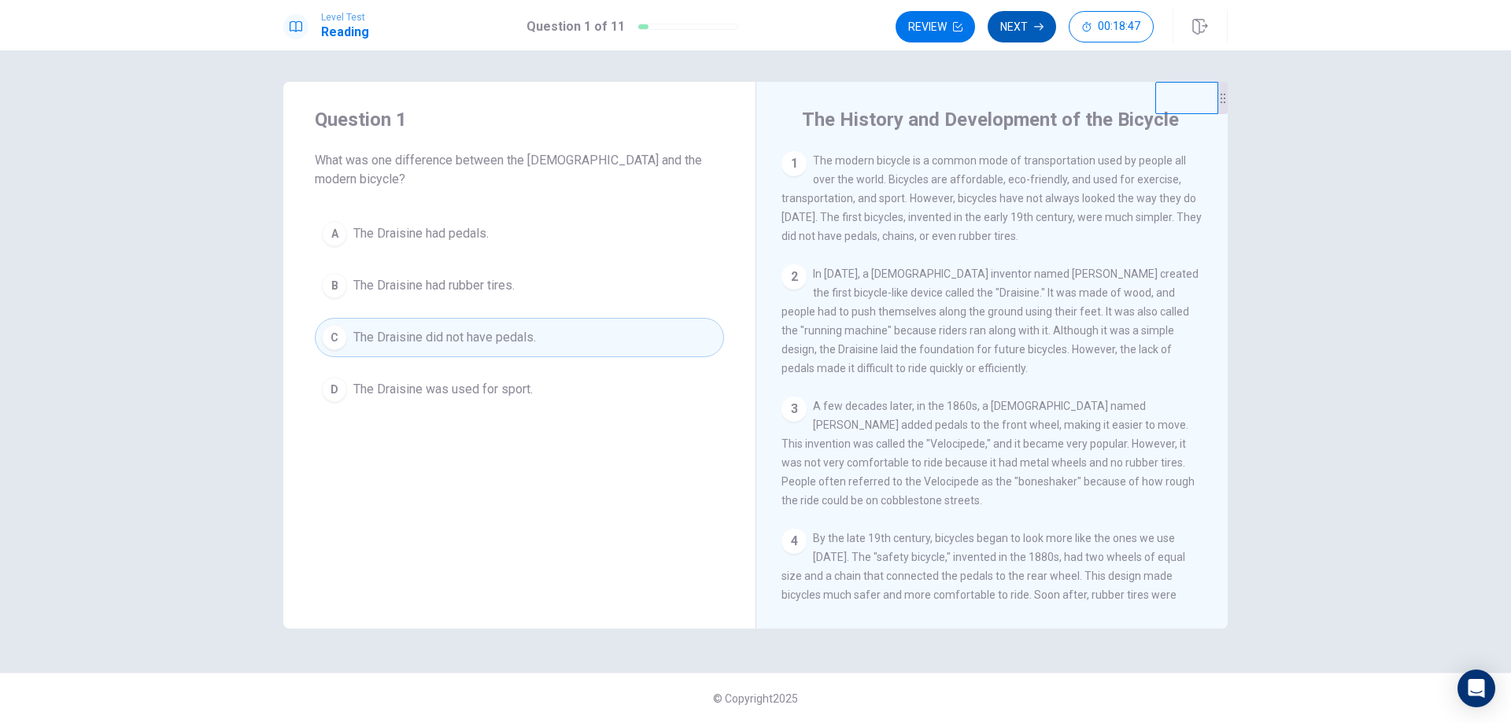
click at [1021, 25] on button "Next" at bounding box center [1022, 26] width 68 height 31
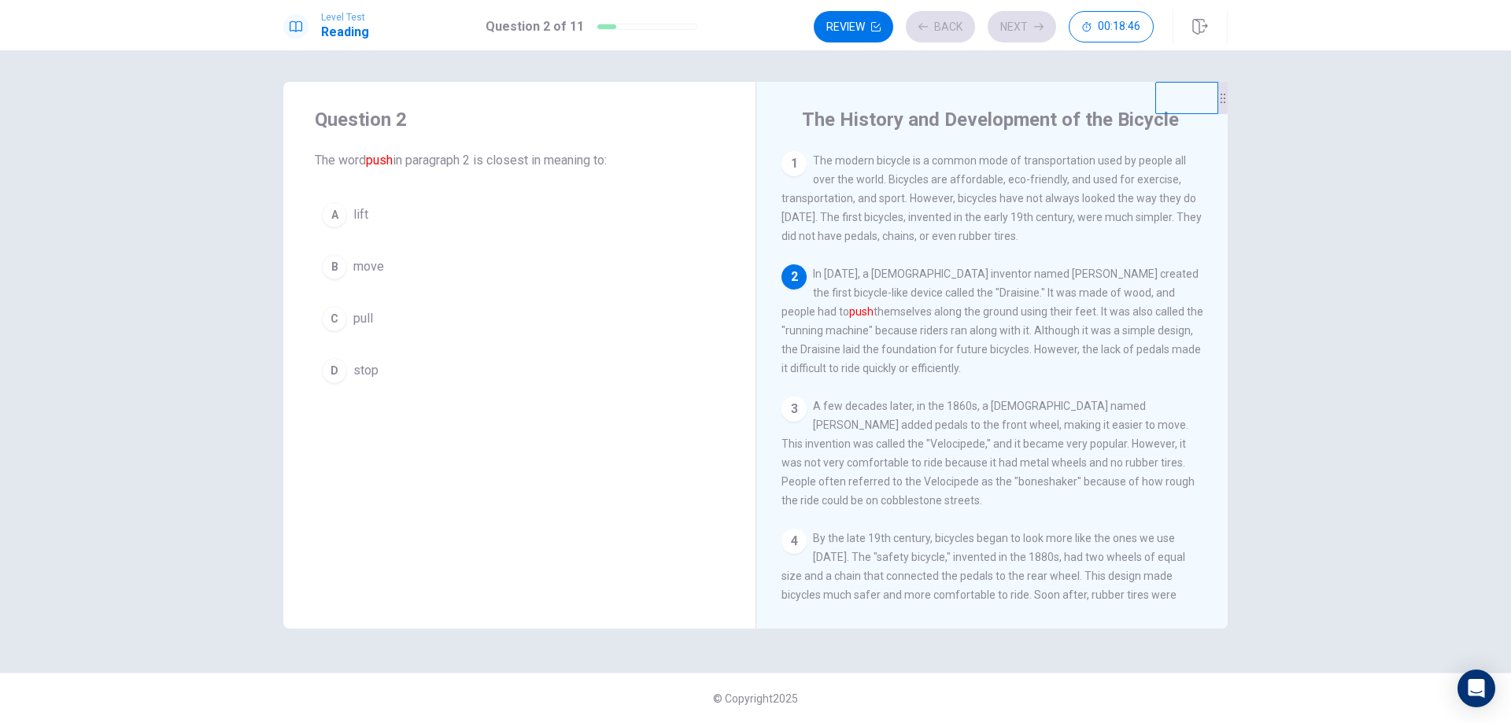
scroll to position [117, 0]
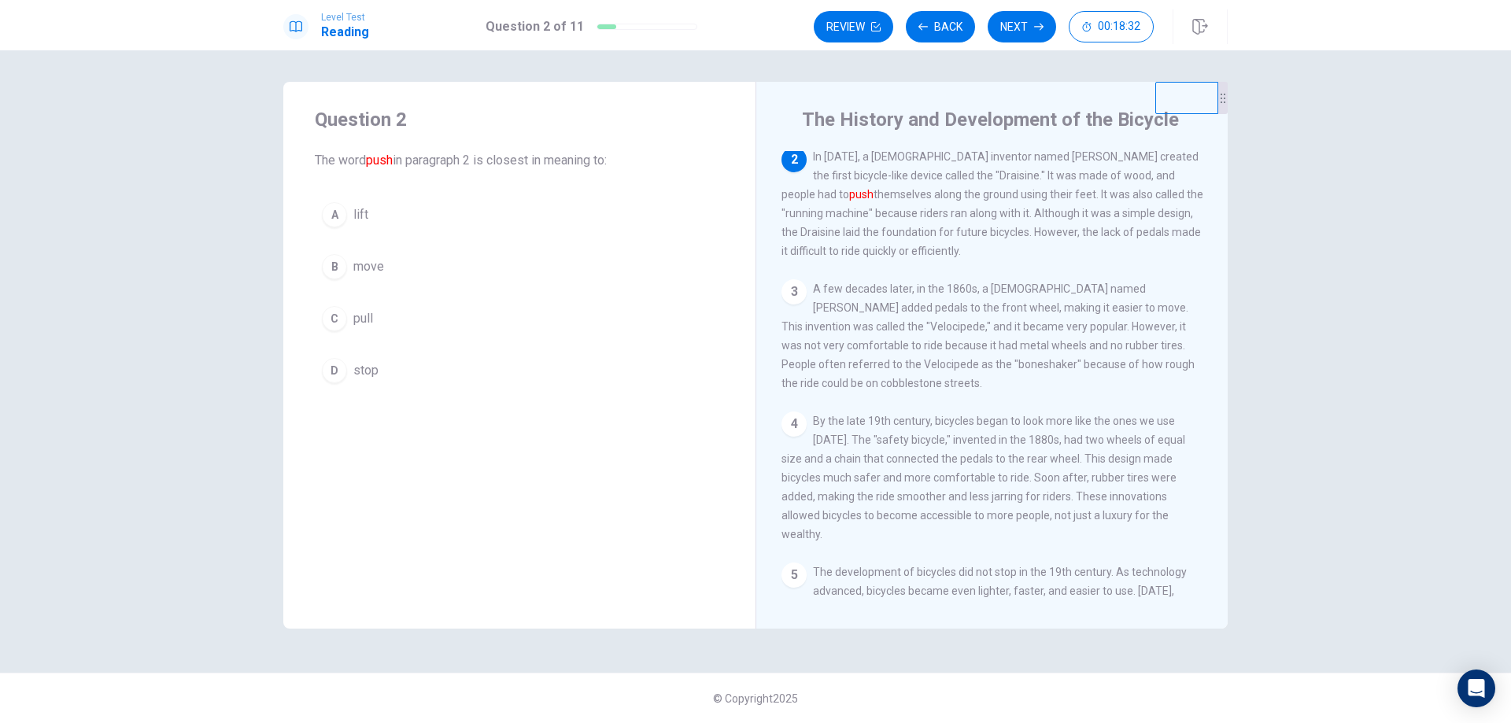
click at [461, 271] on button "B move" at bounding box center [519, 266] width 409 height 39
click at [1038, 30] on icon "button" at bounding box center [1038, 26] width 9 height 9
drag, startPoint x: 861, startPoint y: 491, endPoint x: 955, endPoint y: 490, distance: 93.7
click at [955, 490] on span "By the late 19th century, bicycles began to look more like the ones we use [DAT…" at bounding box center [984, 478] width 404 height 126
click at [524, 316] on span "The use of pedals on the front wheel." at bounding box center [455, 318] width 205 height 19
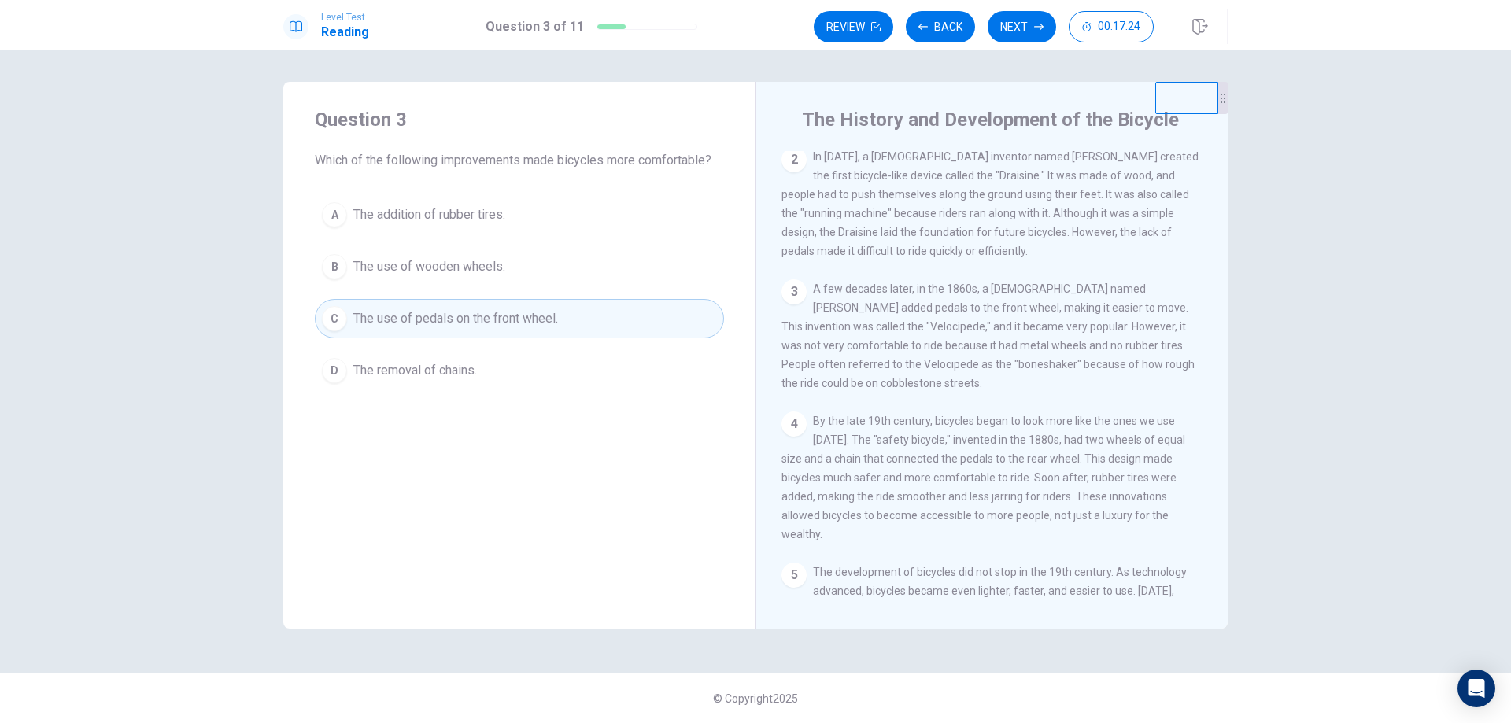
click at [505, 198] on button "A The addition of rubber tires." at bounding box center [519, 214] width 409 height 39
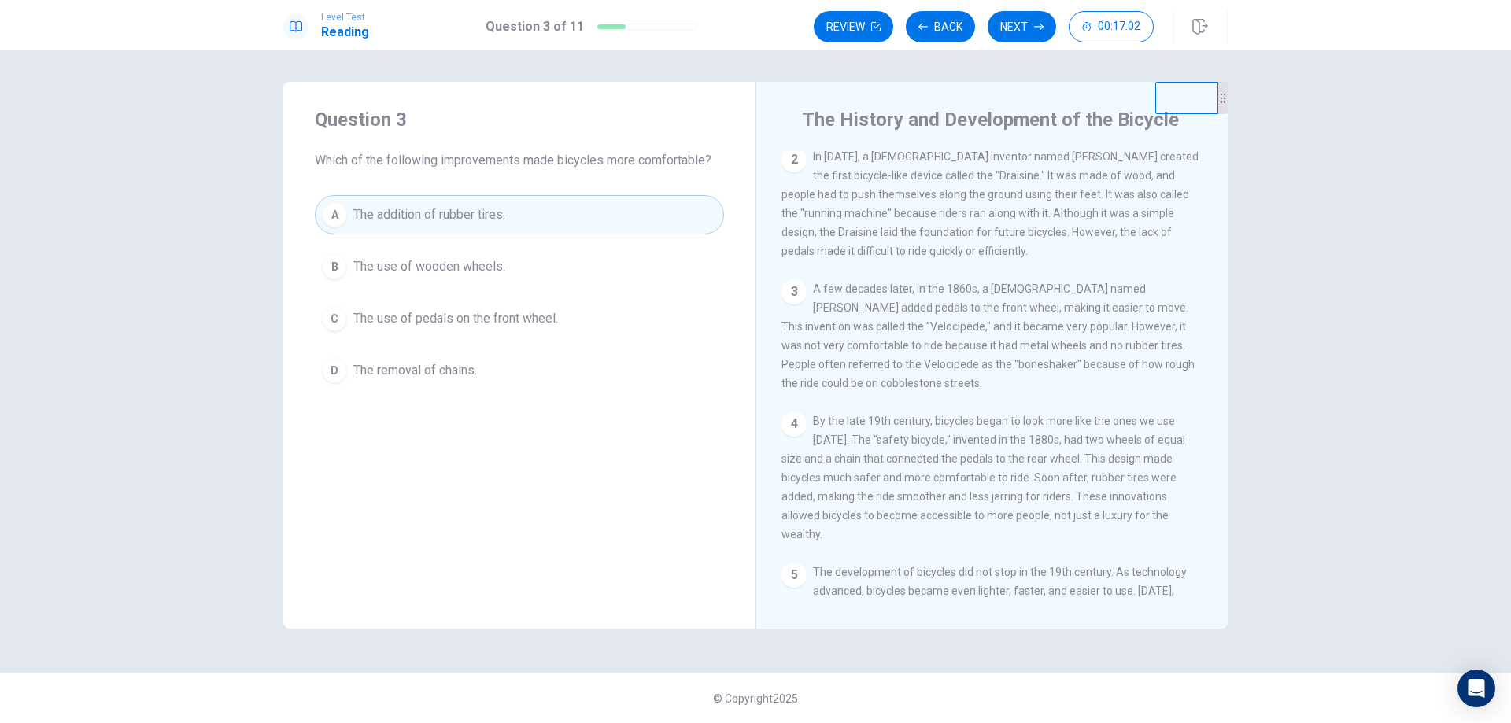
drag, startPoint x: 1023, startPoint y: 38, endPoint x: 1109, endPoint y: 332, distance: 306.9
click at [1109, 332] on div "Level Test Reading Question 3 of 11 Review Back Next 00:17:02 Question 3 of 11 …" at bounding box center [755, 361] width 1511 height 723
click at [1020, 28] on button "Next" at bounding box center [1022, 26] width 68 height 31
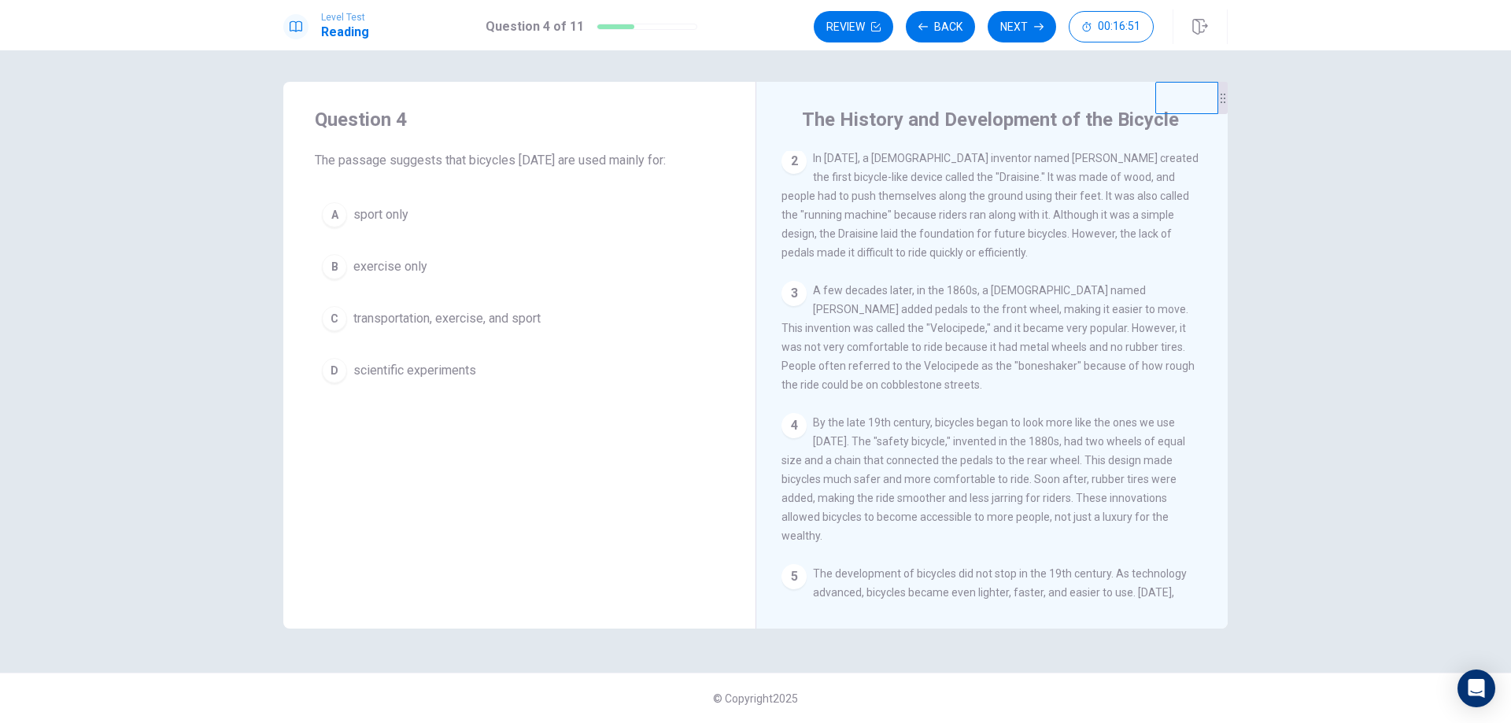
scroll to position [213, 0]
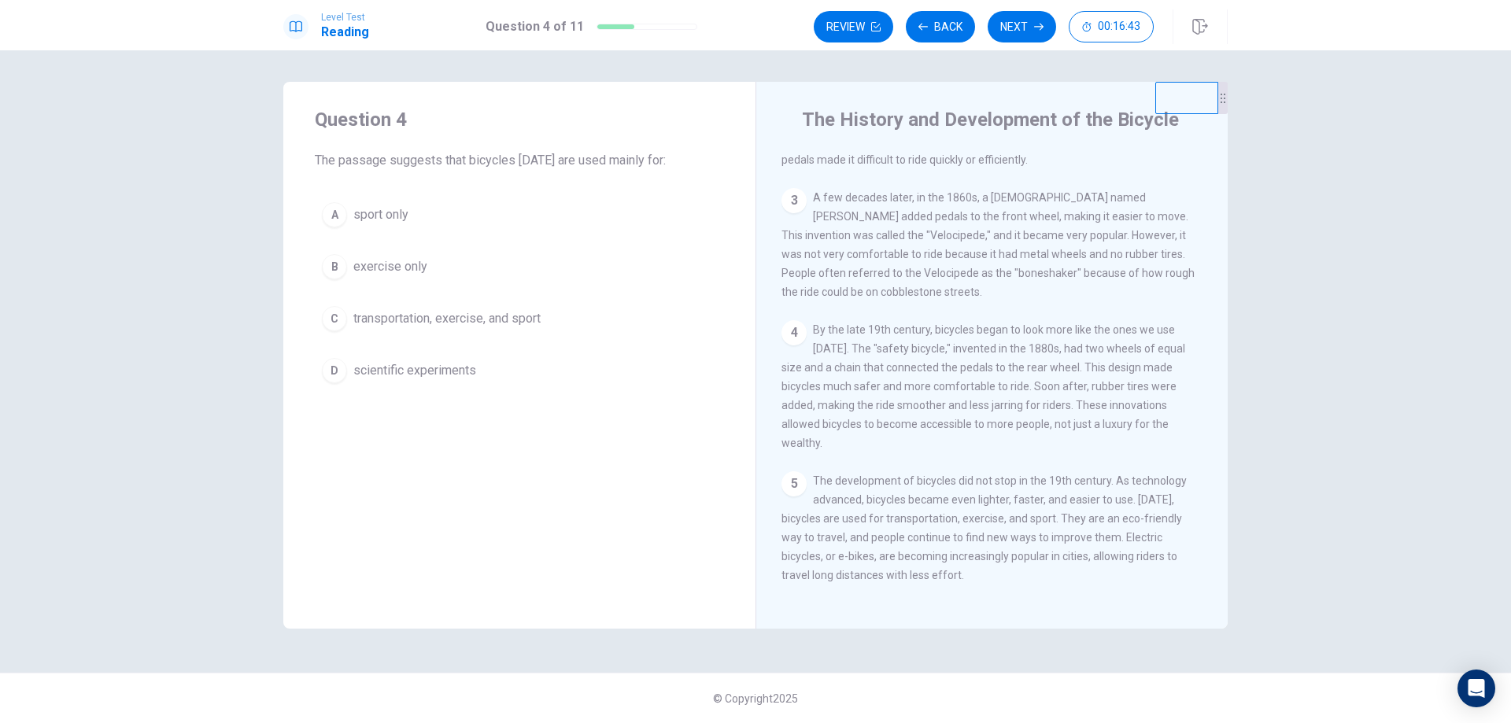
click at [488, 310] on span "transportation, exercise, and sport" at bounding box center [446, 318] width 187 height 19
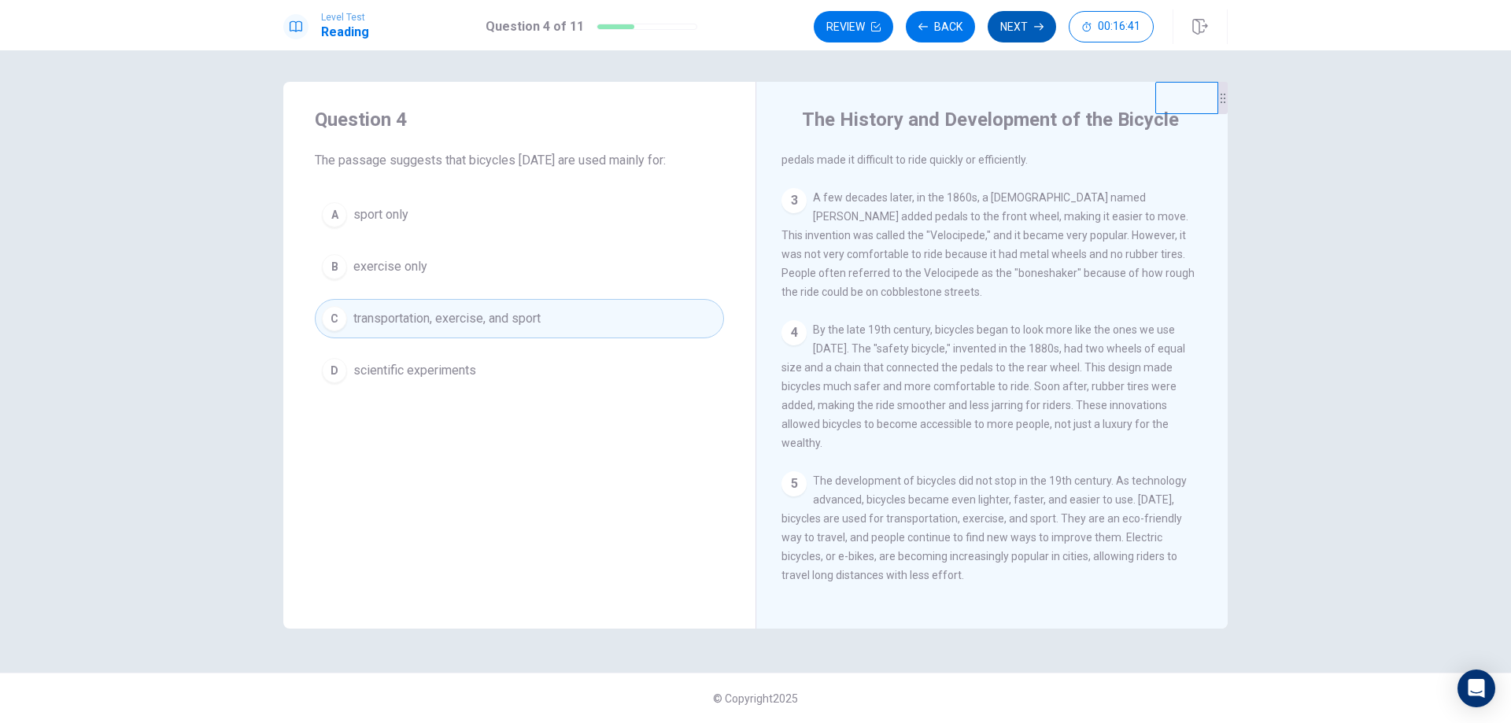
click at [1034, 37] on button "Next" at bounding box center [1022, 26] width 68 height 31
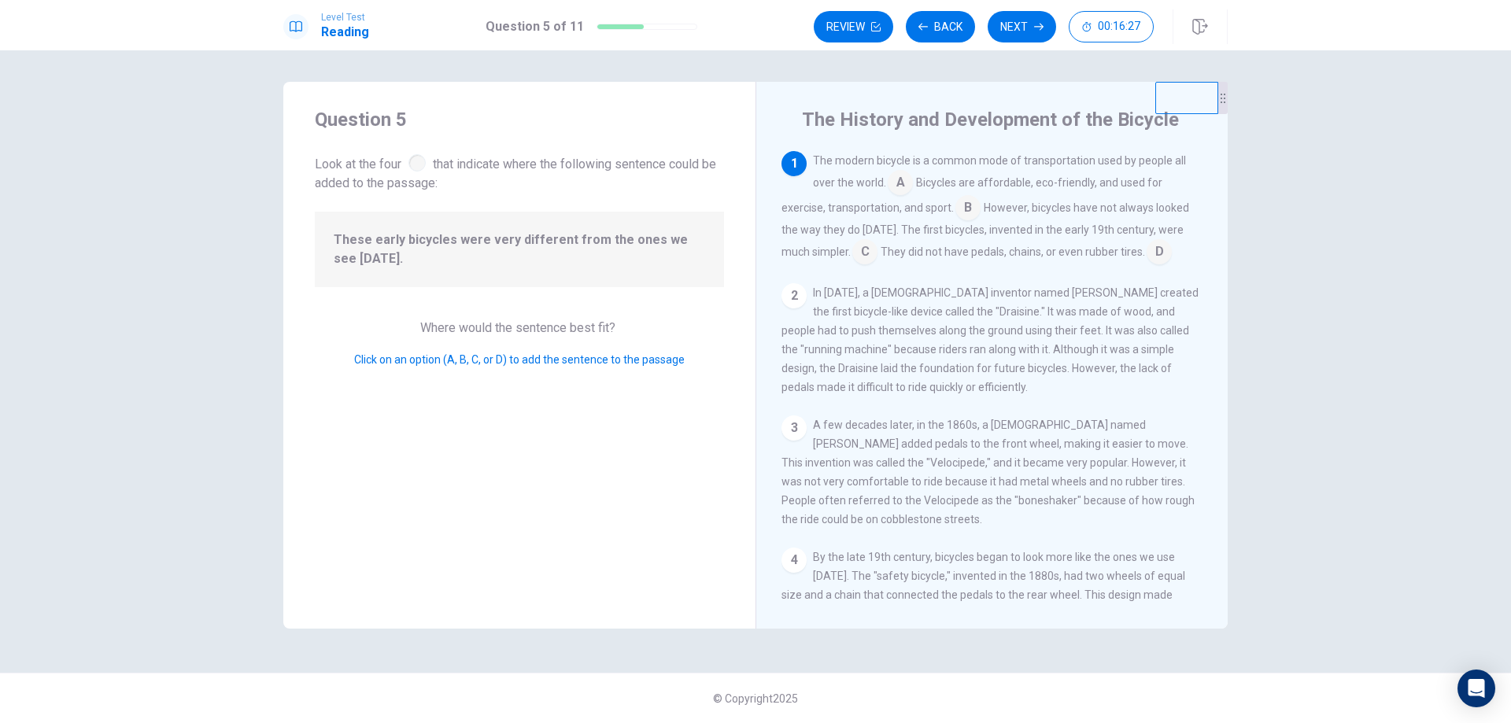
click at [970, 205] on input at bounding box center [968, 209] width 25 height 25
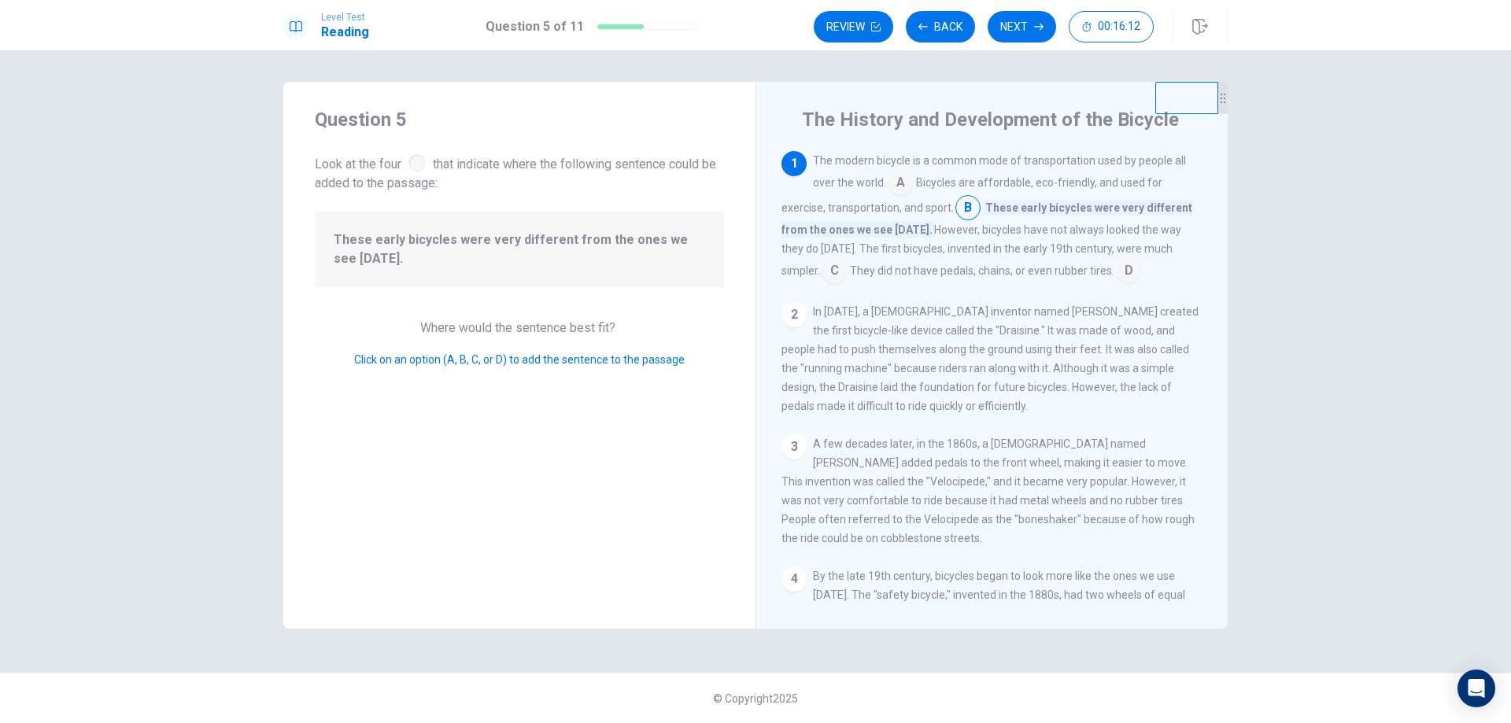
click at [1116, 275] on input at bounding box center [1128, 272] width 25 height 25
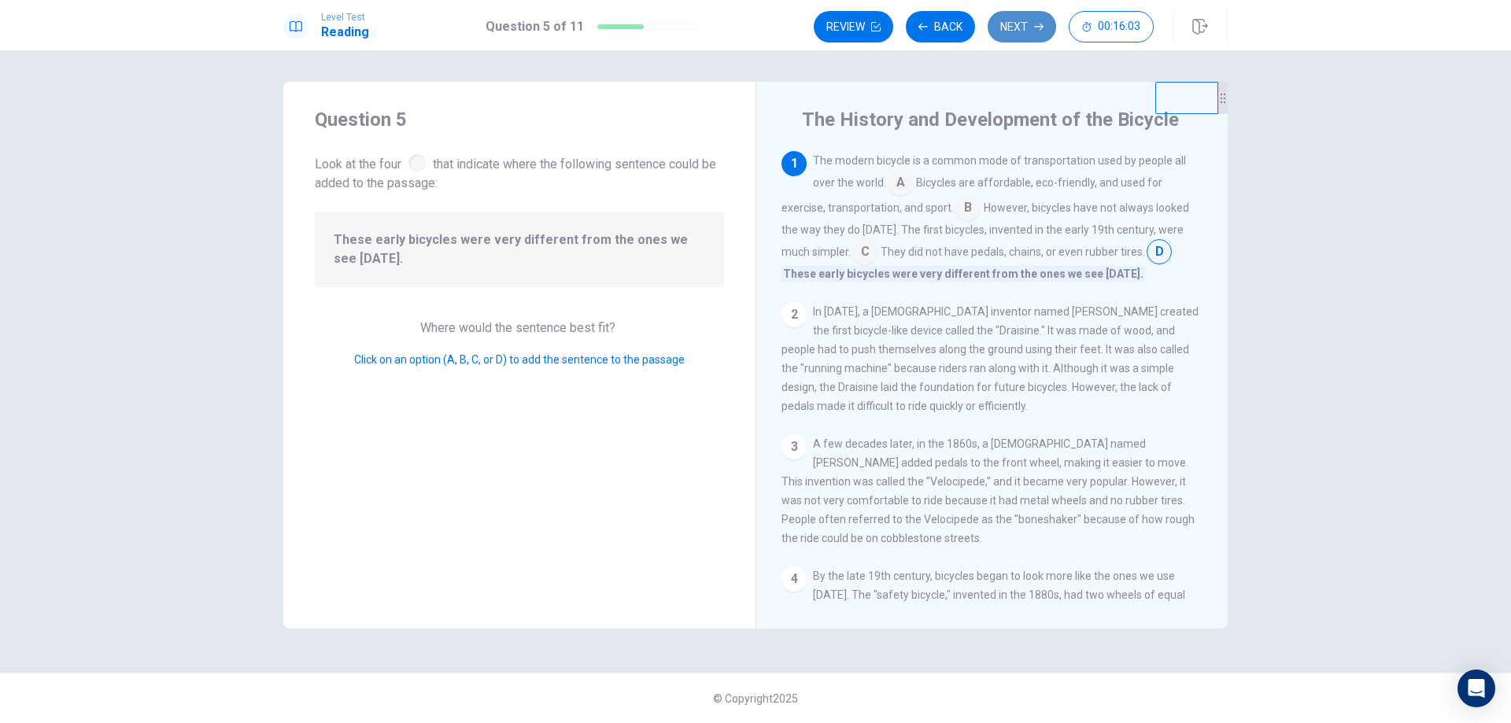
click at [1014, 35] on button "Next" at bounding box center [1022, 26] width 68 height 31
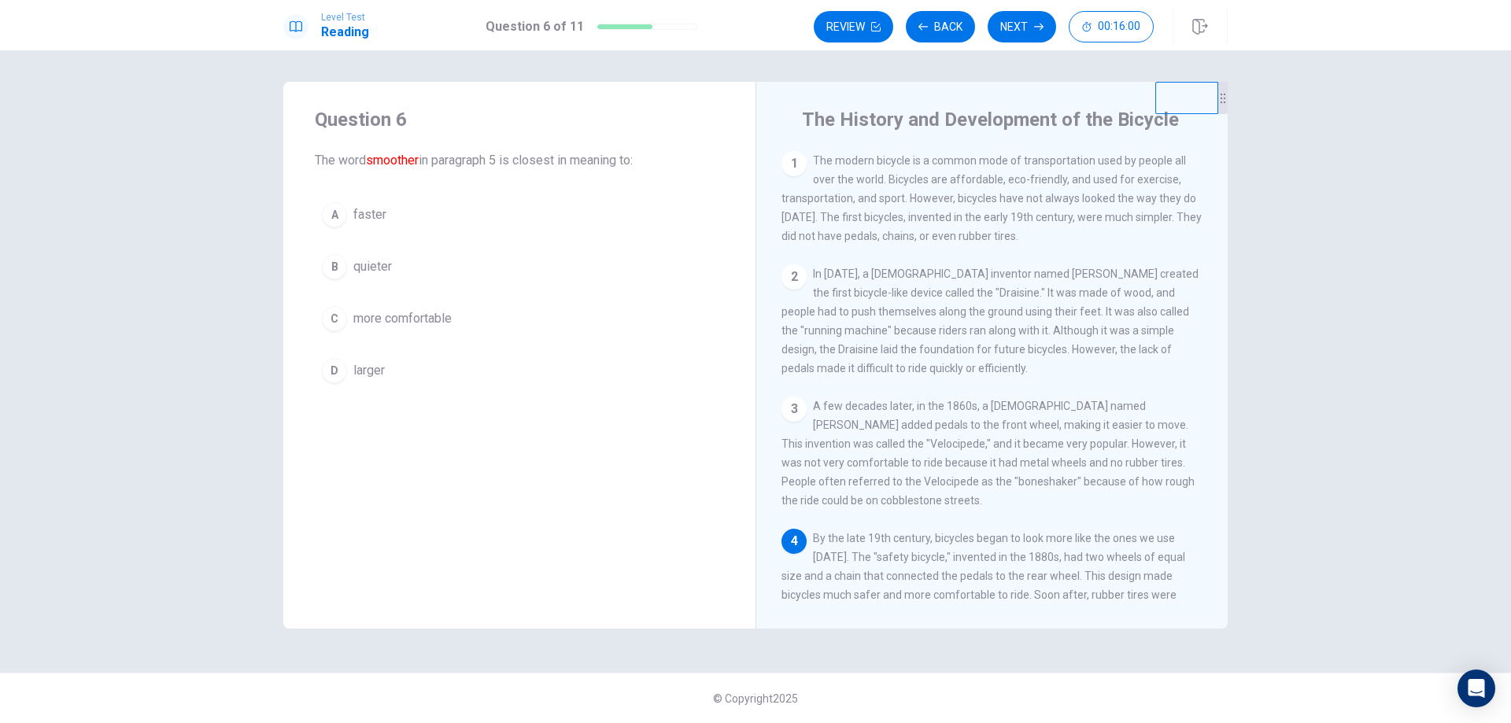
click at [445, 310] on span "more comfortable" at bounding box center [402, 318] width 98 height 19
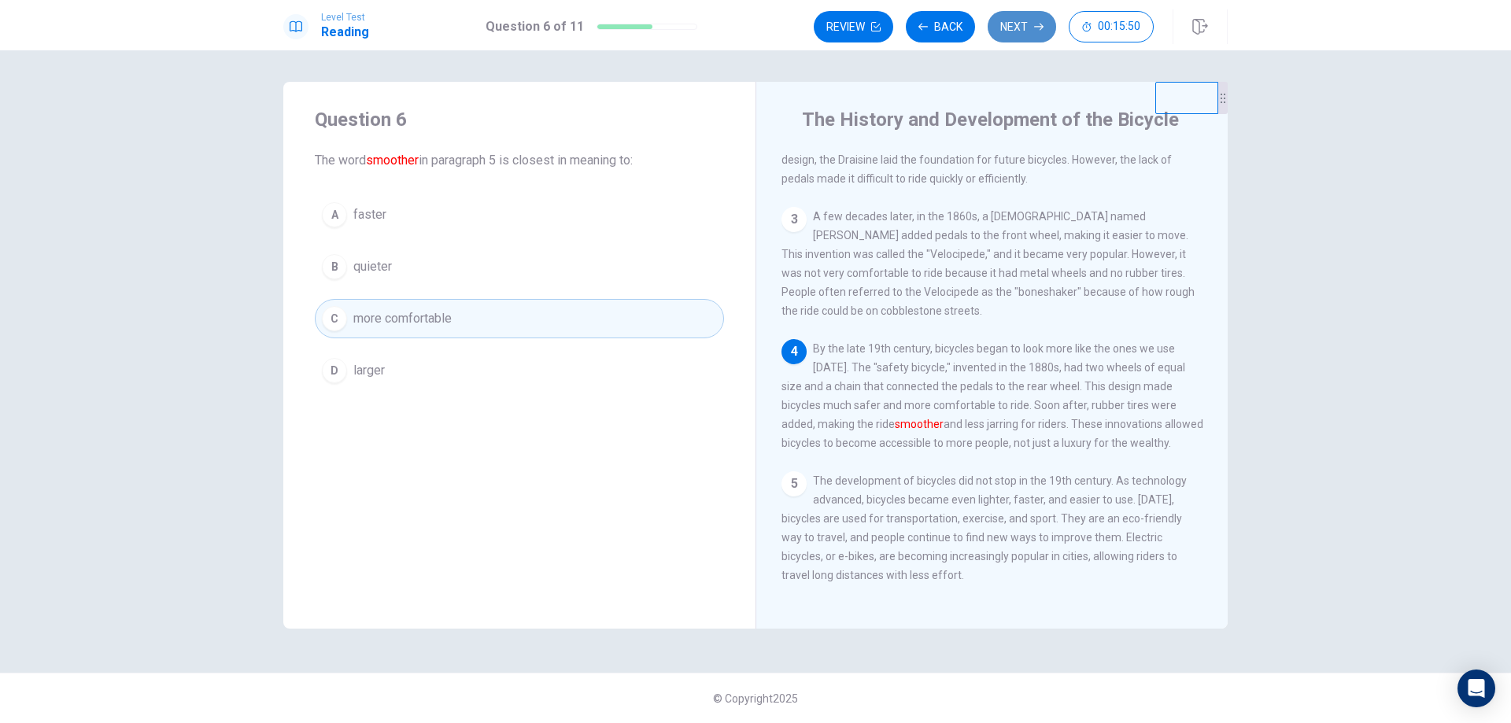
click at [1020, 28] on button "Next" at bounding box center [1022, 26] width 68 height 31
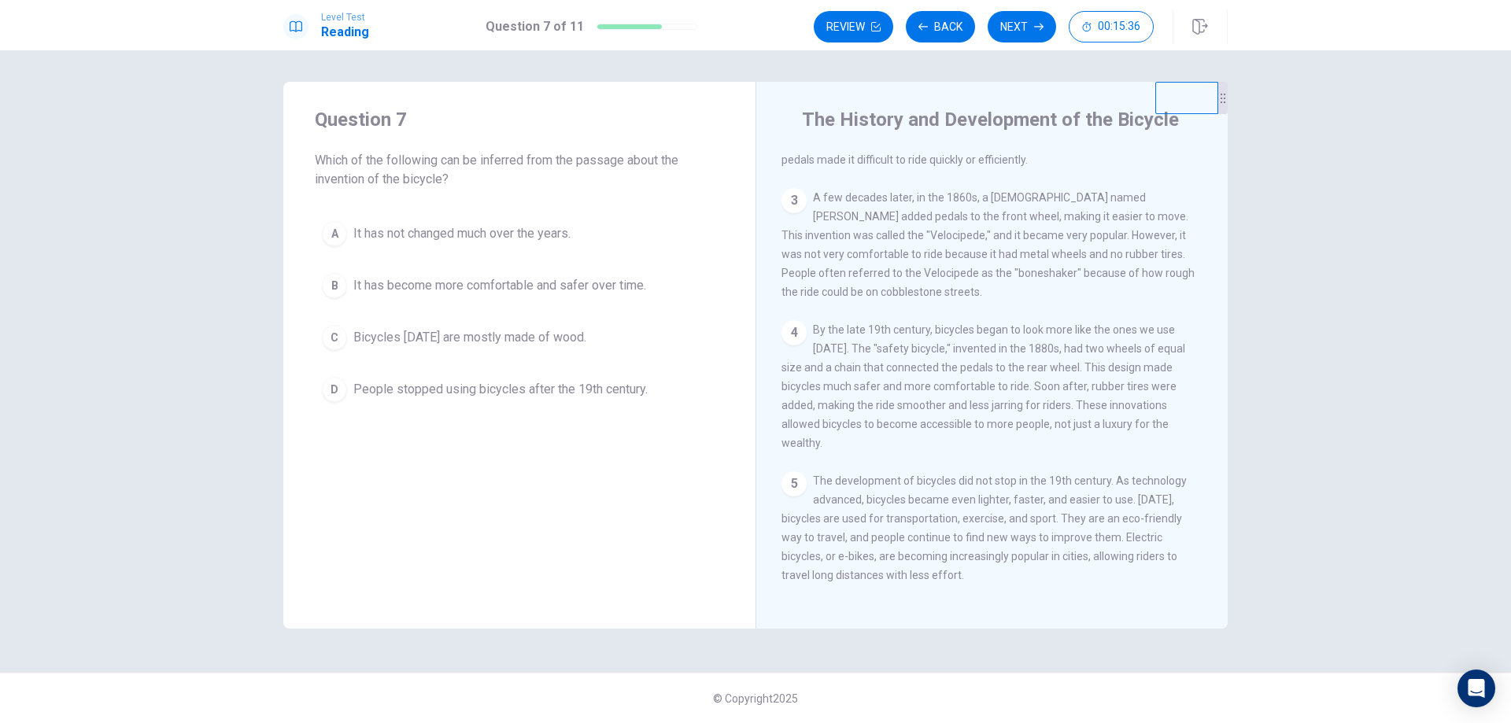
click at [521, 288] on span "It has become more comfortable and safer over time." at bounding box center [499, 285] width 293 height 19
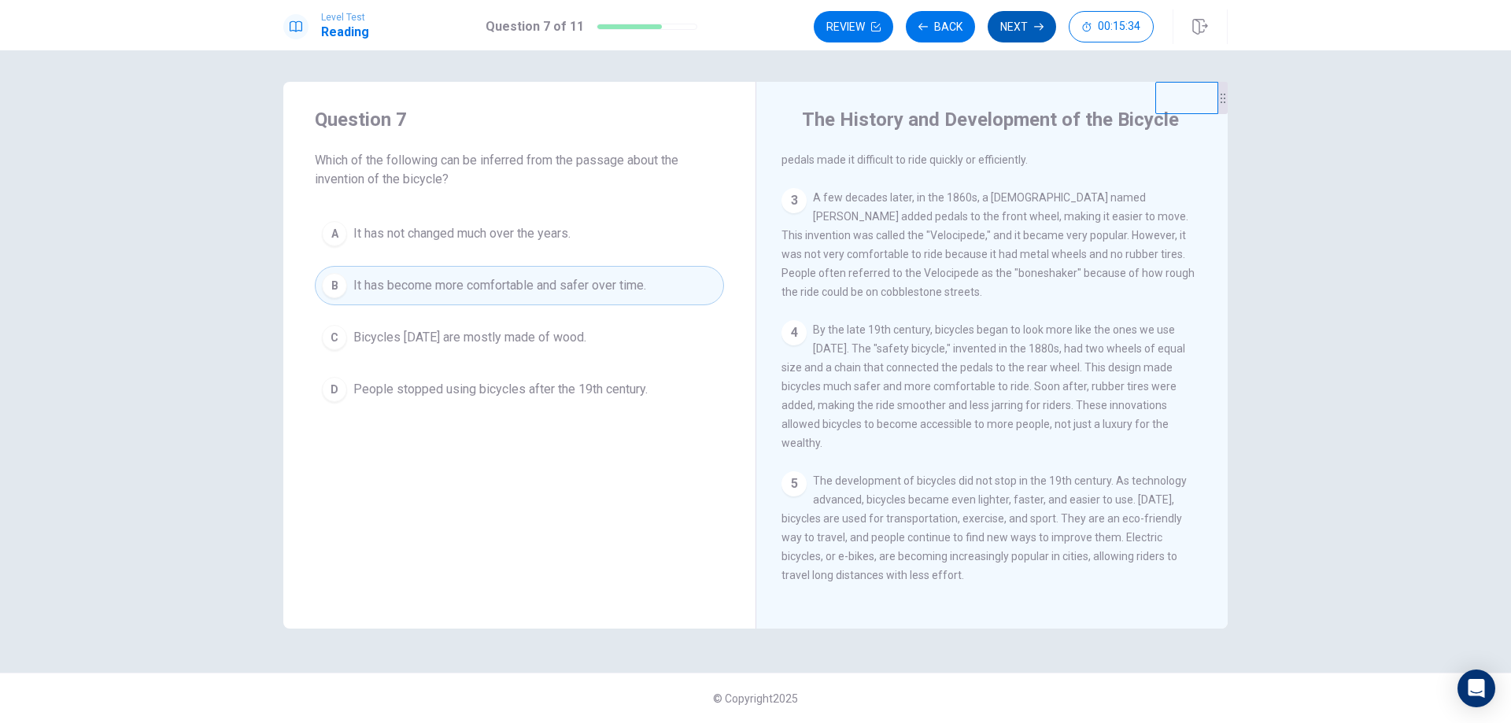
click at [1008, 36] on button "Next" at bounding box center [1022, 26] width 68 height 31
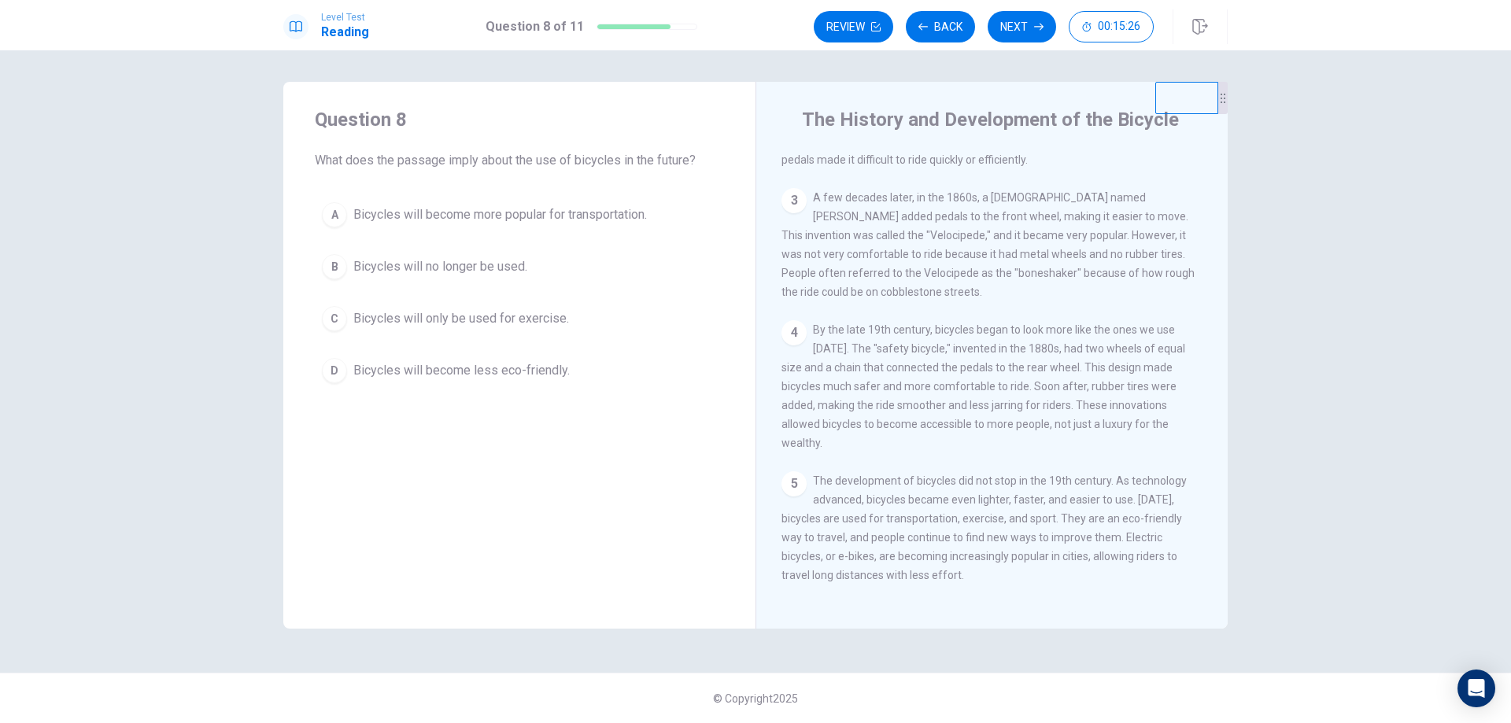
click at [469, 217] on span "Bicycles will become more popular for transportation." at bounding box center [500, 214] width 294 height 19
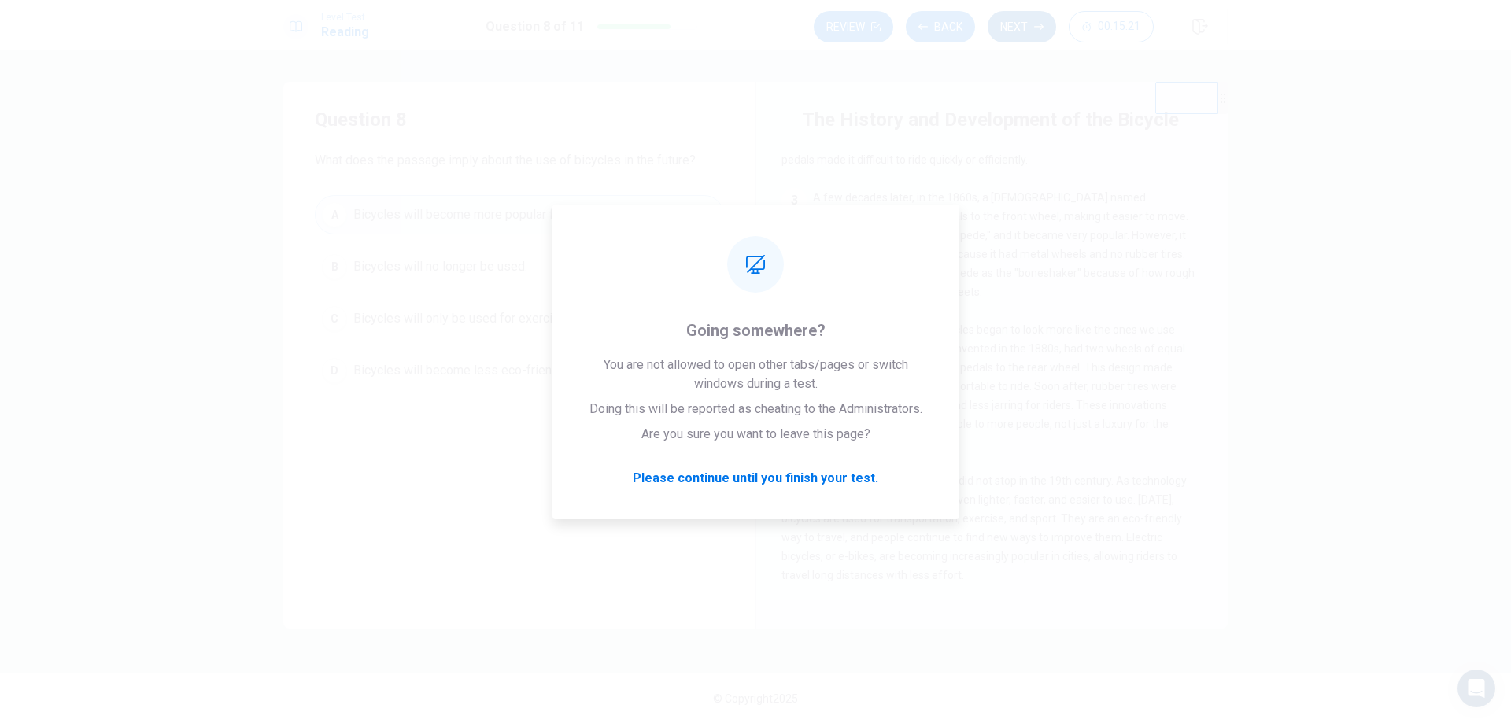
click at [1019, 17] on button "Next" at bounding box center [1022, 26] width 68 height 31
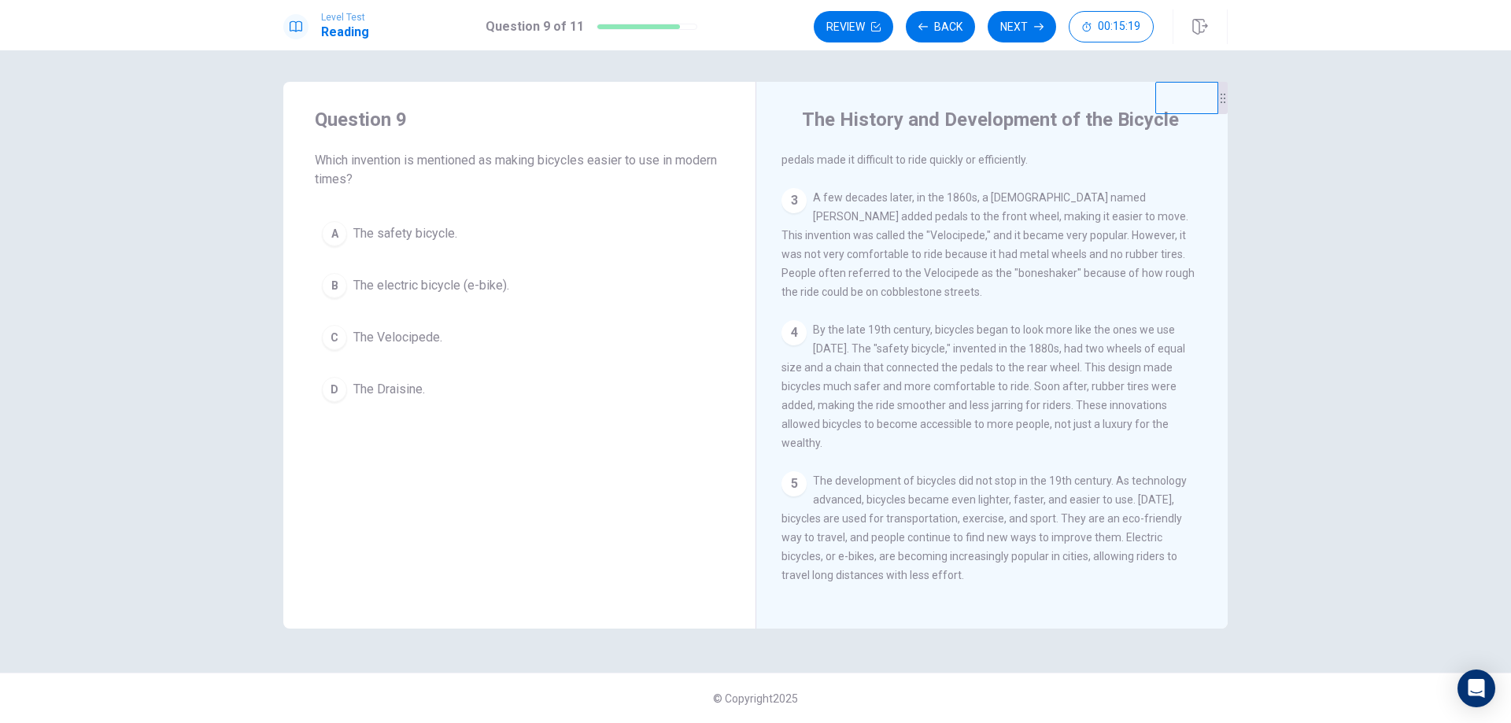
drag, startPoint x: 1019, startPoint y: 17, endPoint x: 946, endPoint y: 323, distance: 313.9
click at [949, 320] on div "Level Test Reading Question 9 of 11 Review Back Next 00:15:19 Question 9 of 11 …" at bounding box center [755, 361] width 1511 height 723
click at [939, 26] on button "Back" at bounding box center [940, 26] width 69 height 31
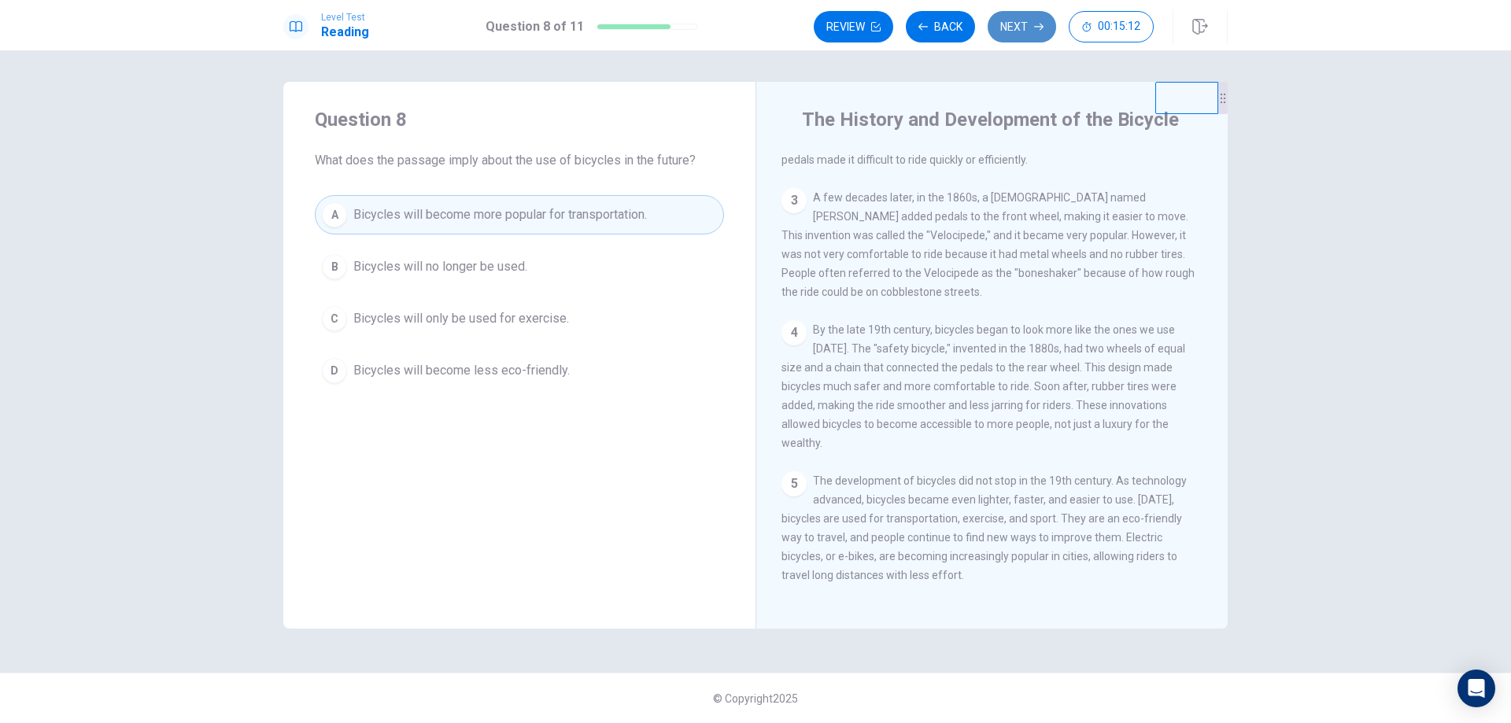
click at [1035, 35] on button "Next" at bounding box center [1022, 26] width 68 height 31
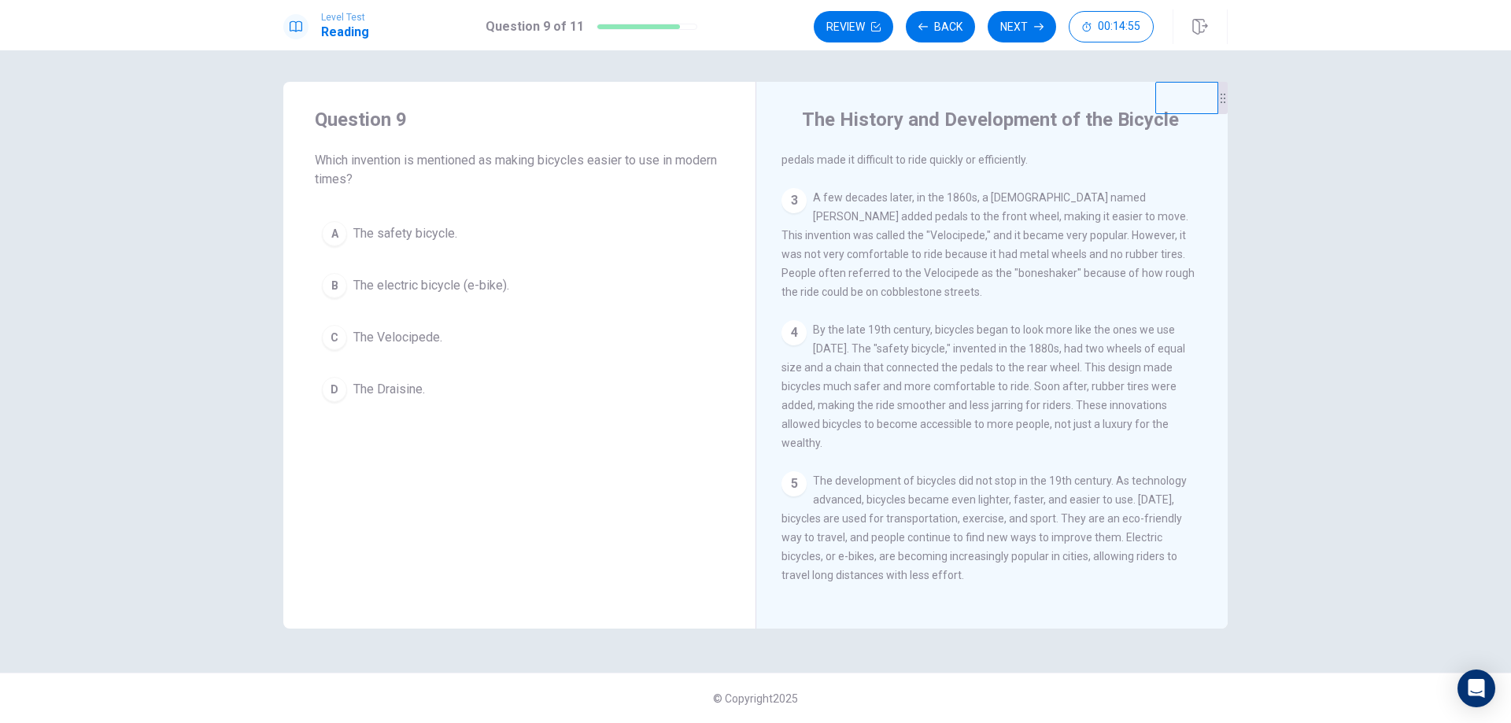
click at [1033, 557] on span "The development of bicycles did not stop in the 19th century. As technology adv…" at bounding box center [984, 528] width 405 height 107
click at [468, 279] on span "The electric bicycle (e-bike)." at bounding box center [431, 285] width 156 height 19
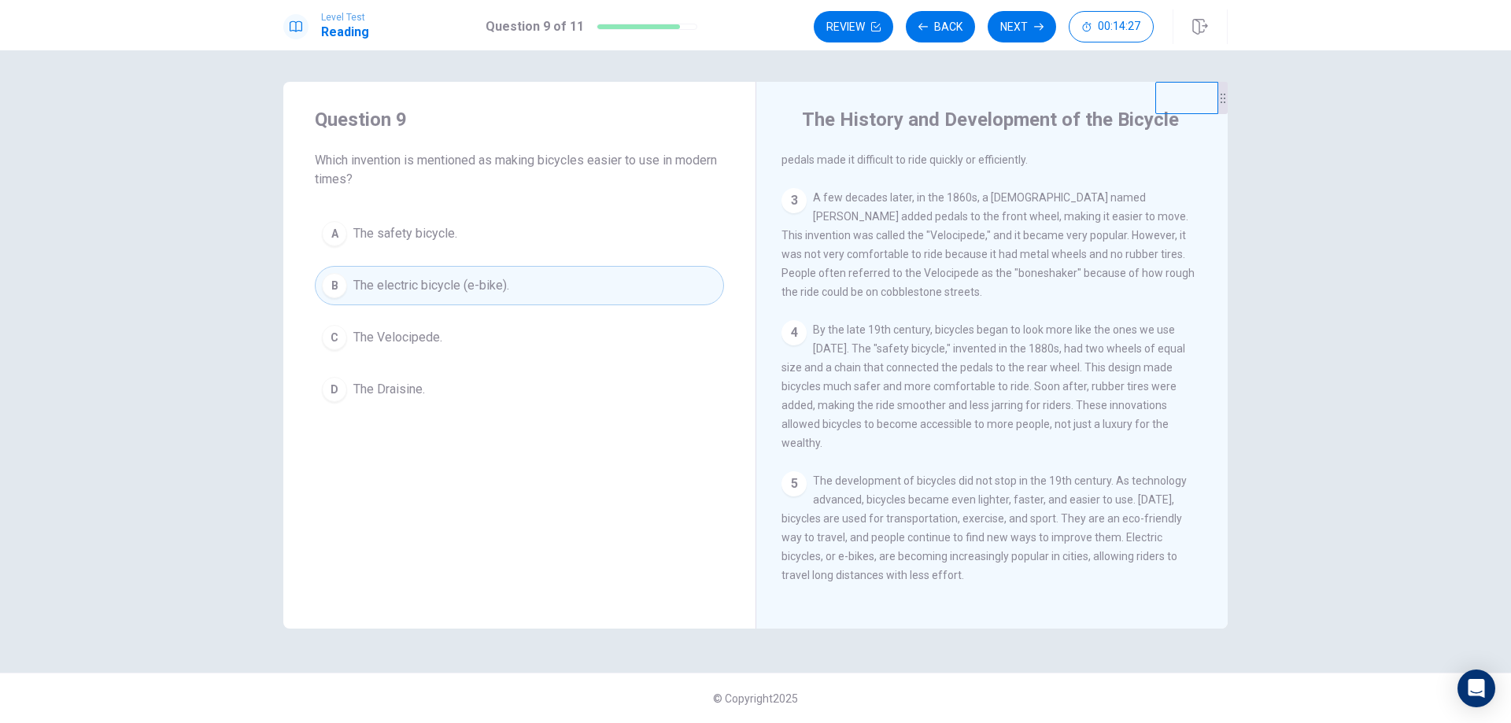
click at [447, 241] on span "The safety bicycle." at bounding box center [405, 233] width 104 height 19
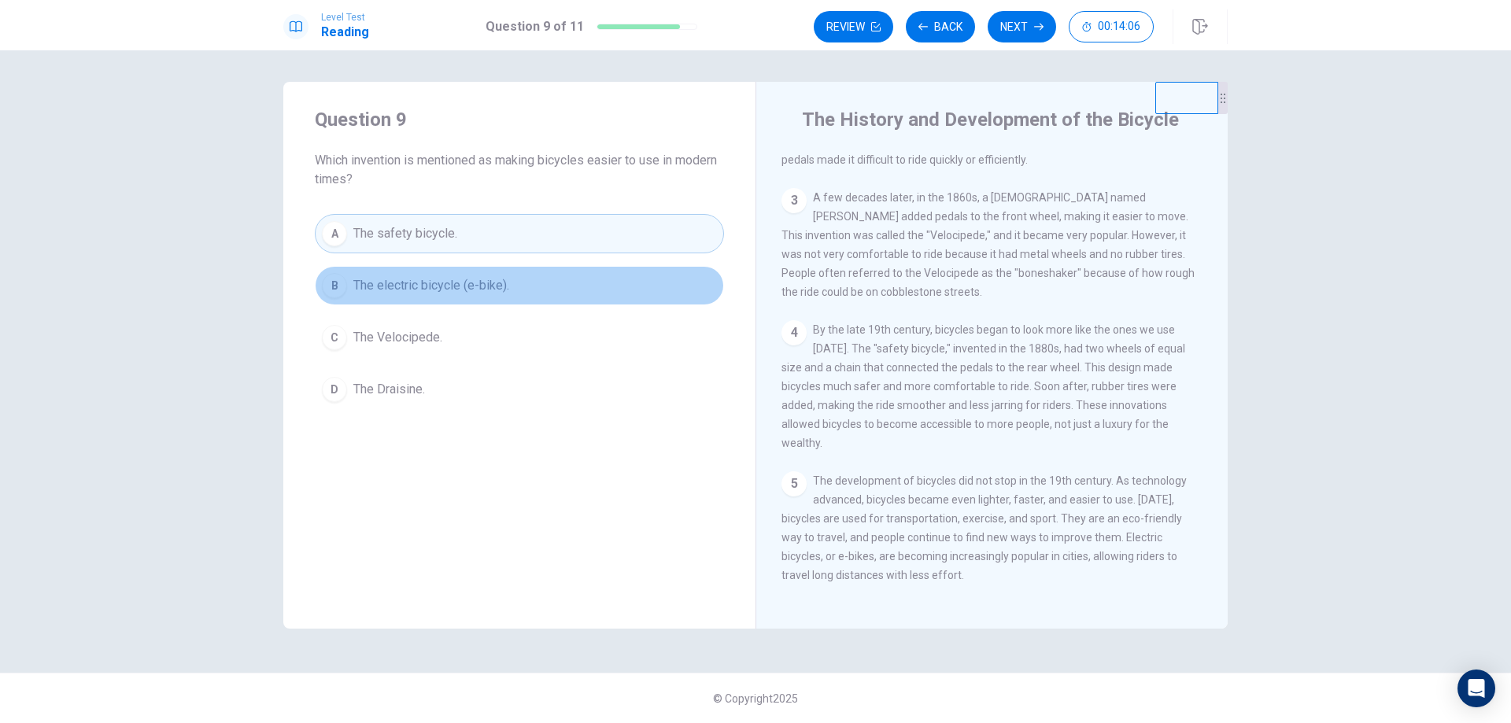
click at [505, 282] on span "The electric bicycle (e-bike)." at bounding box center [431, 285] width 156 height 19
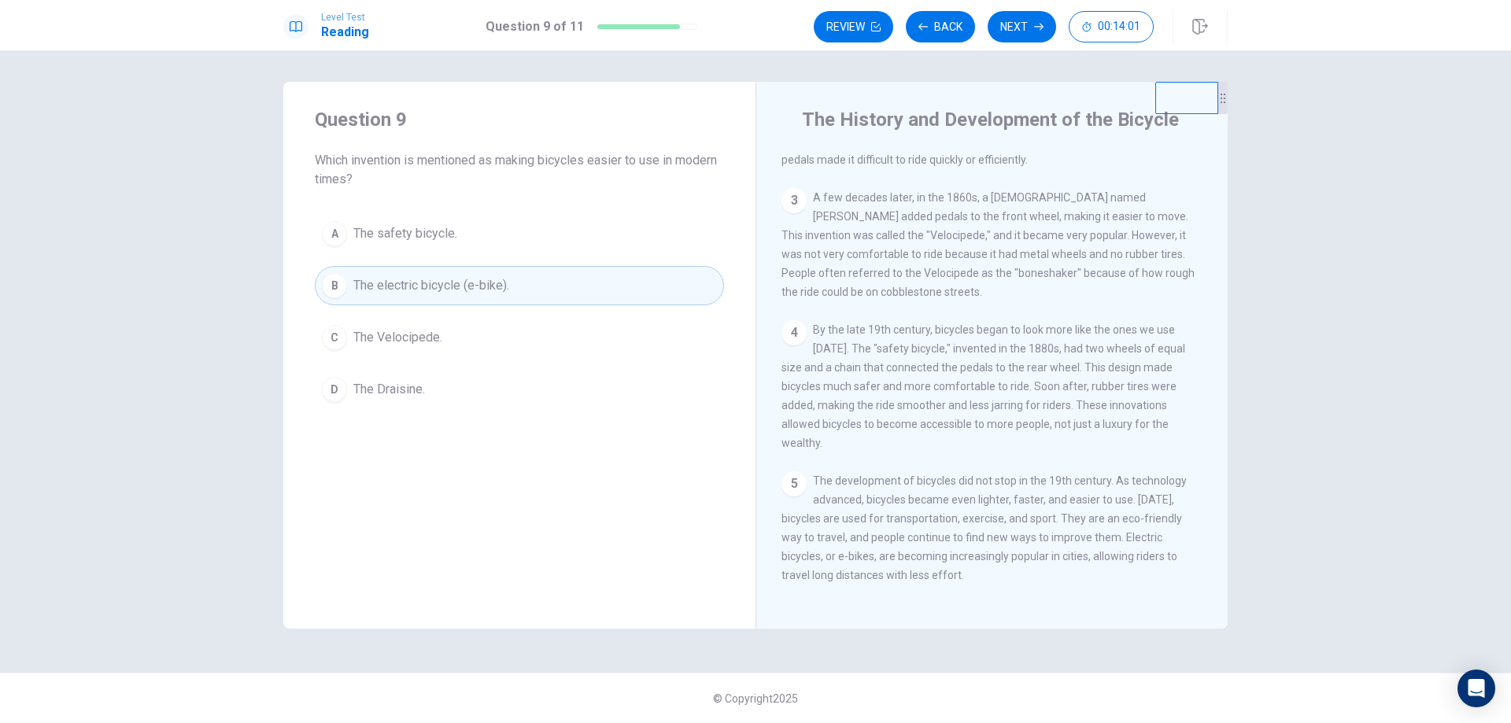
click at [443, 231] on span "The safety bicycle." at bounding box center [405, 233] width 104 height 19
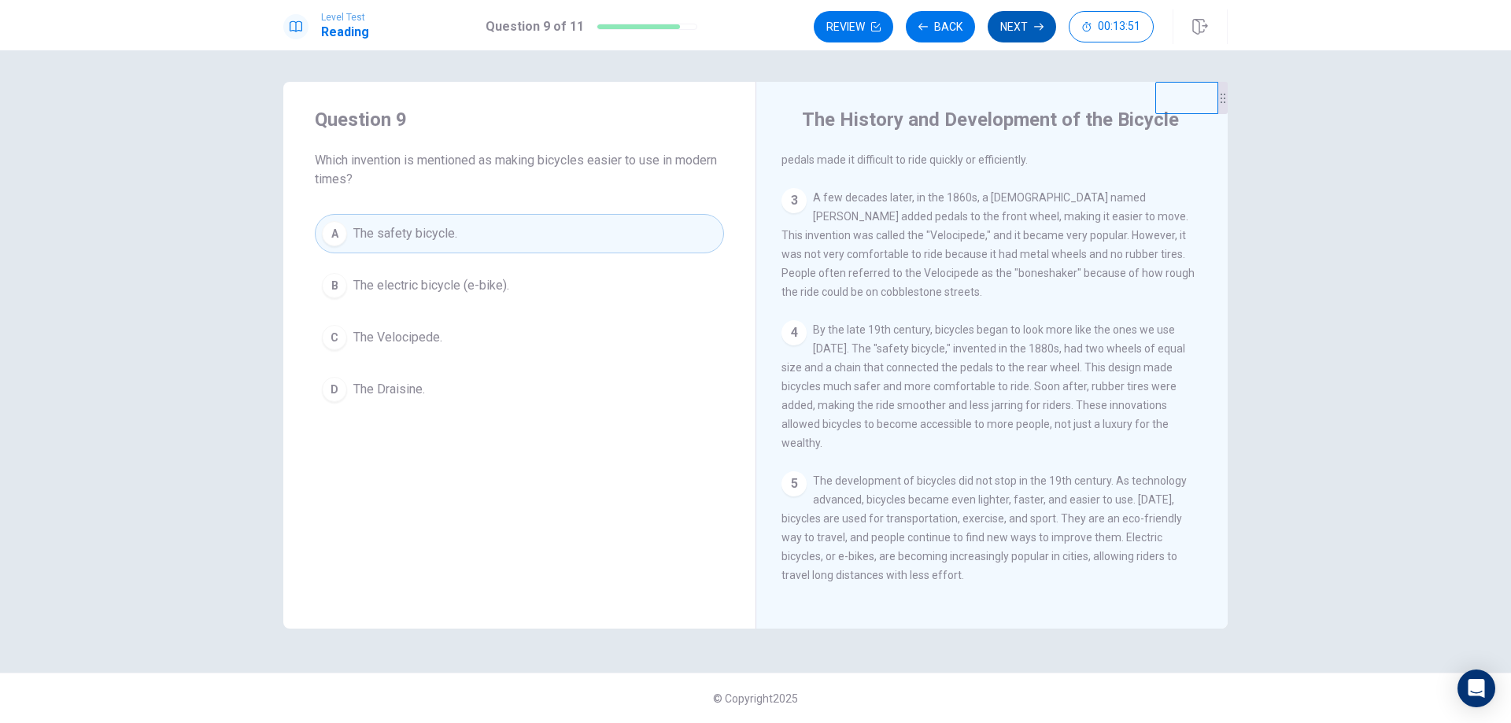
click at [1027, 29] on button "Next" at bounding box center [1022, 26] width 68 height 31
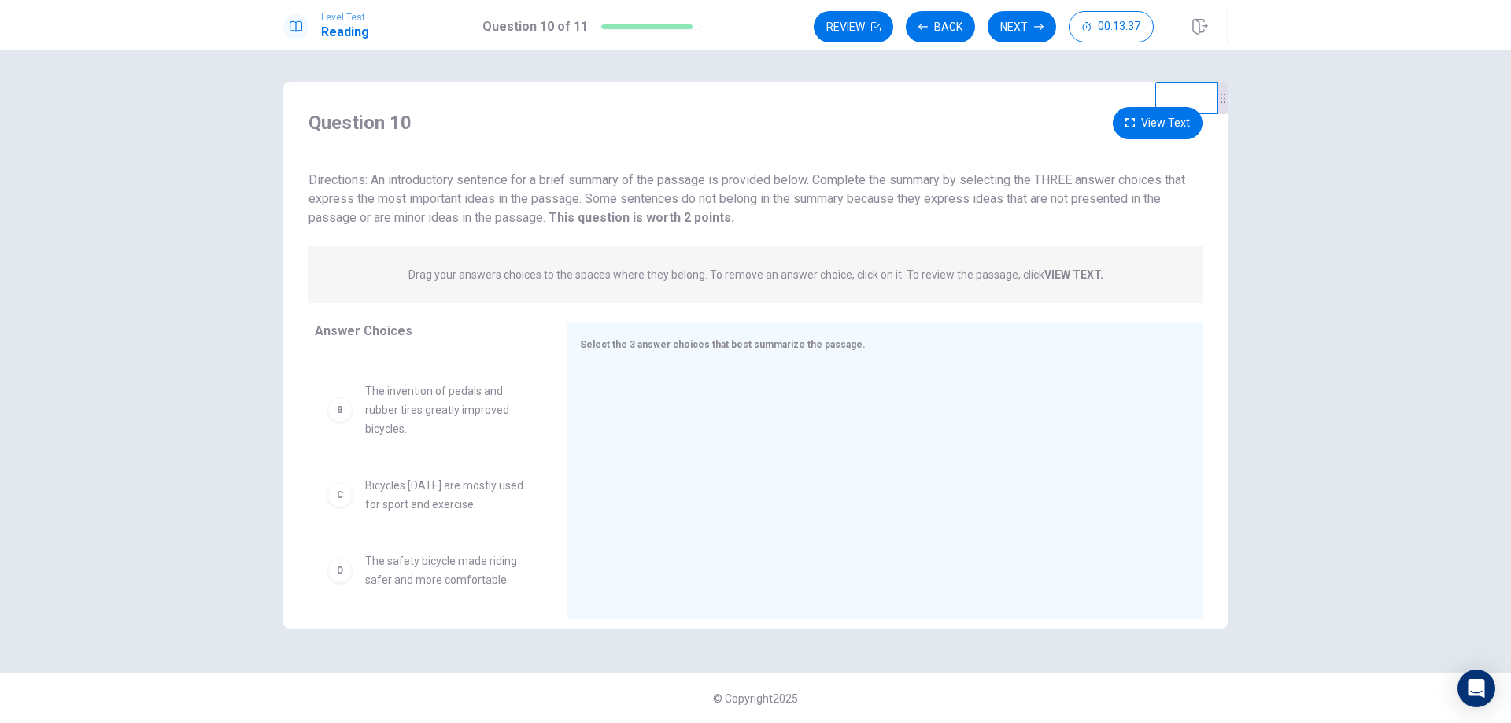
scroll to position [157, 0]
drag, startPoint x: 345, startPoint y: 500, endPoint x: 615, endPoint y: 448, distance: 275.0
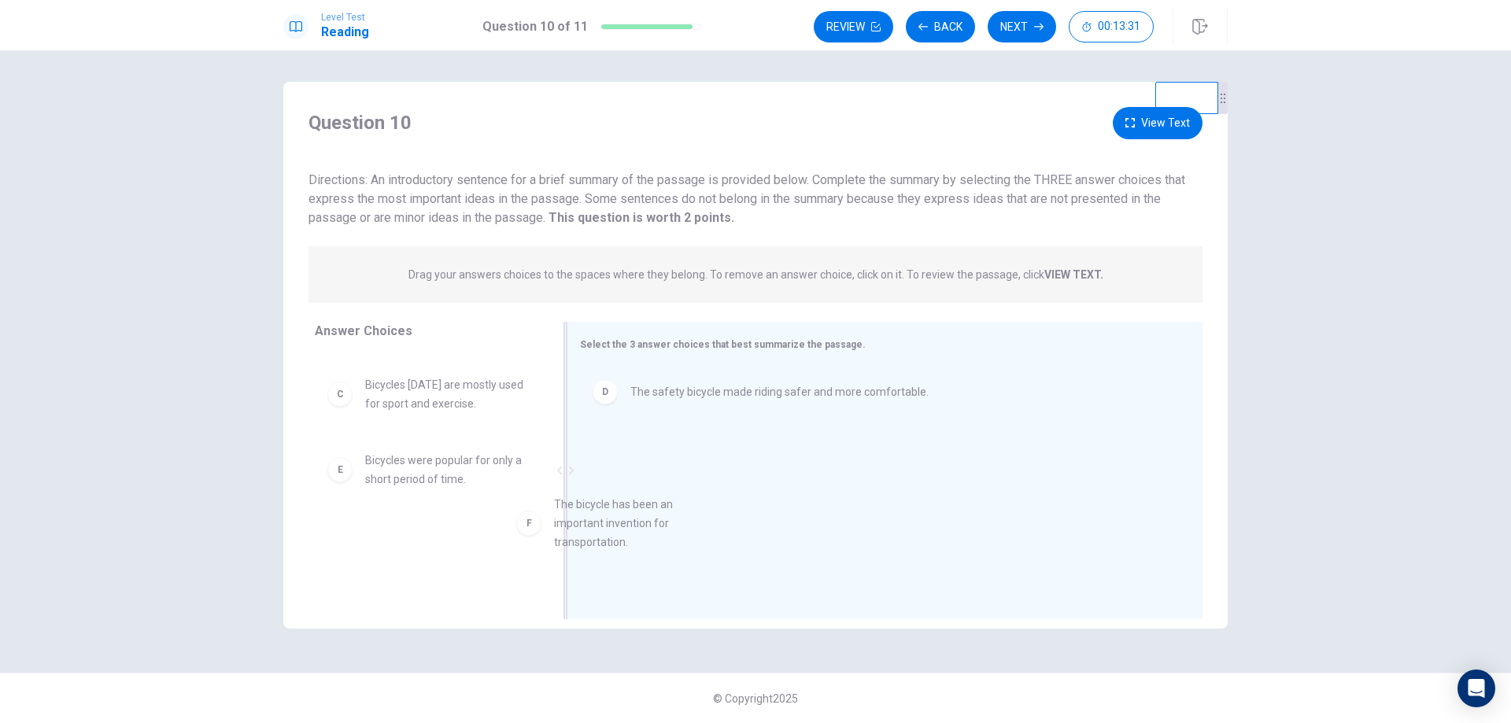
drag, startPoint x: 346, startPoint y: 561, endPoint x: 616, endPoint y: 450, distance: 293.0
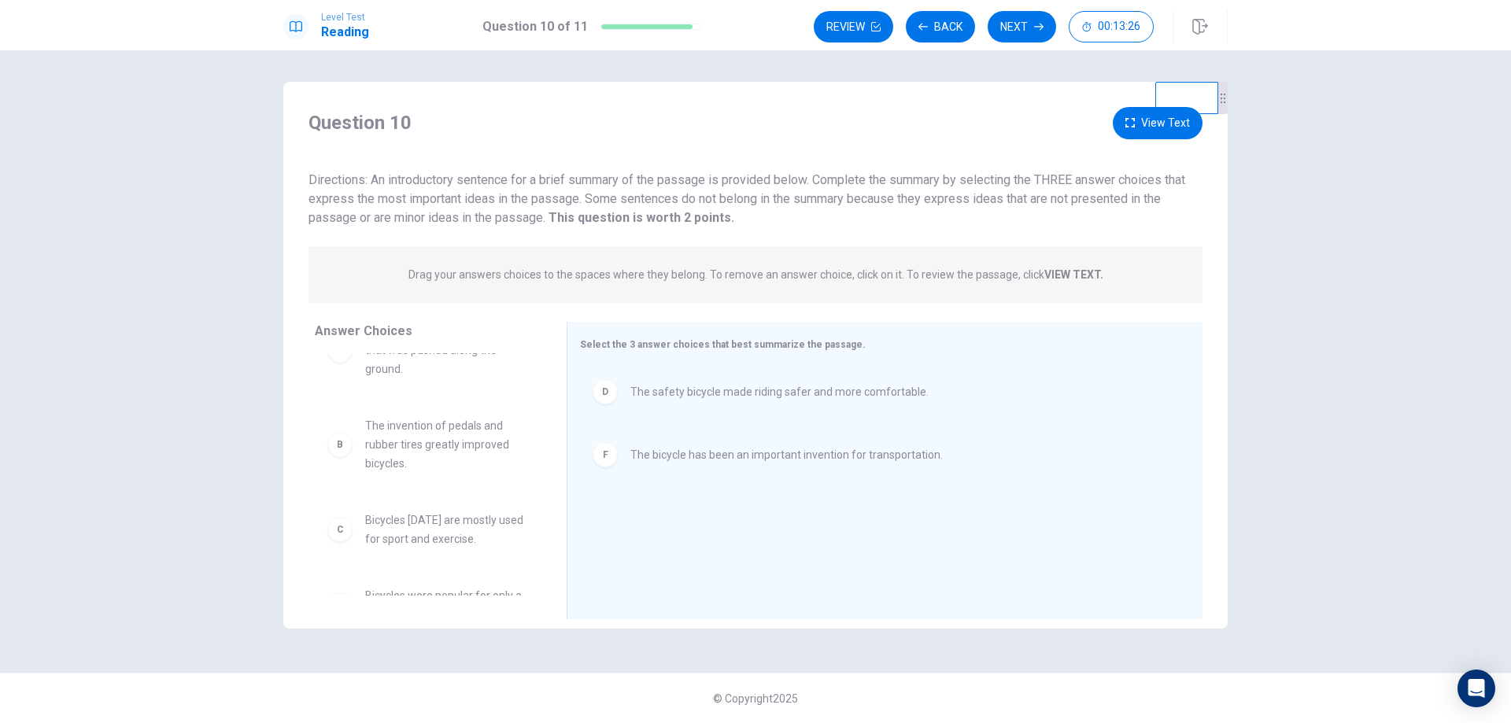
scroll to position [6, 0]
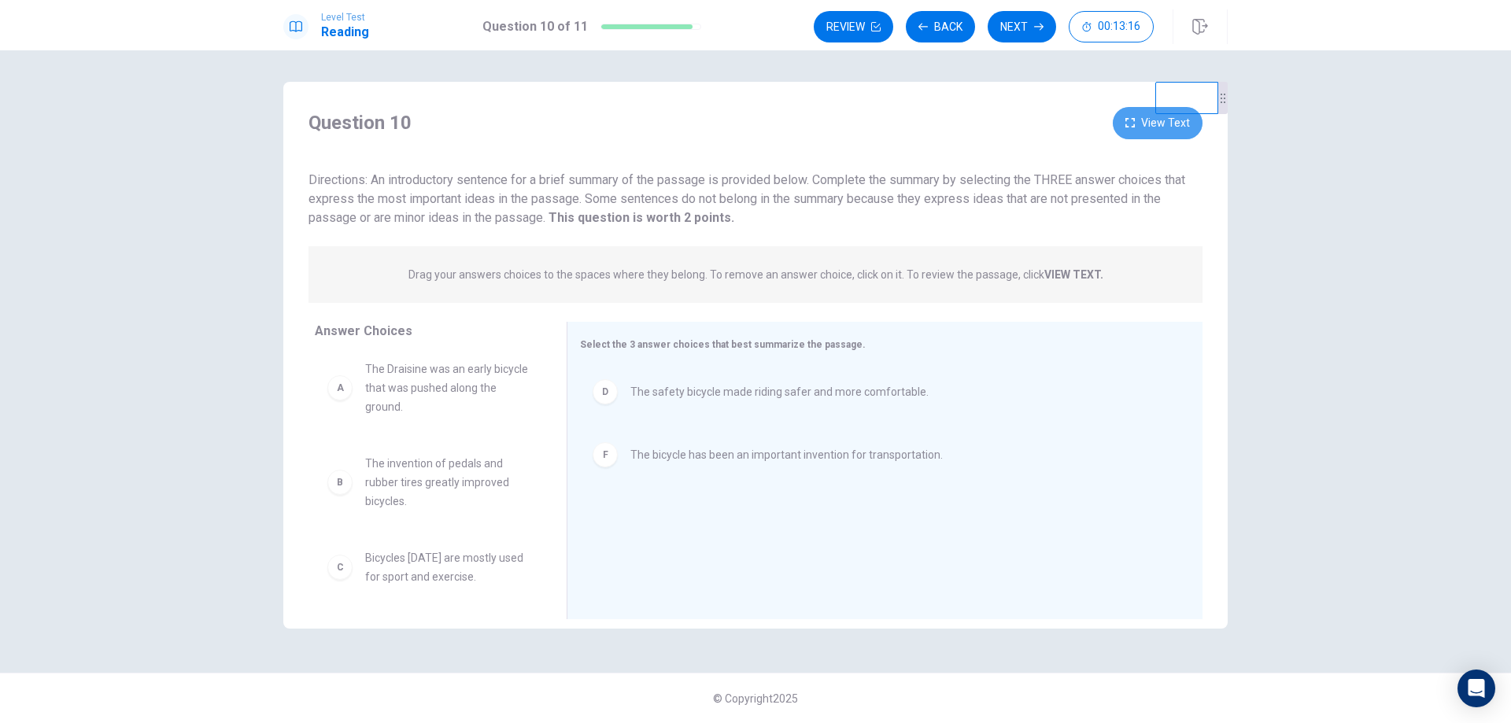
click at [1127, 120] on icon "button" at bounding box center [1130, 122] width 9 height 9
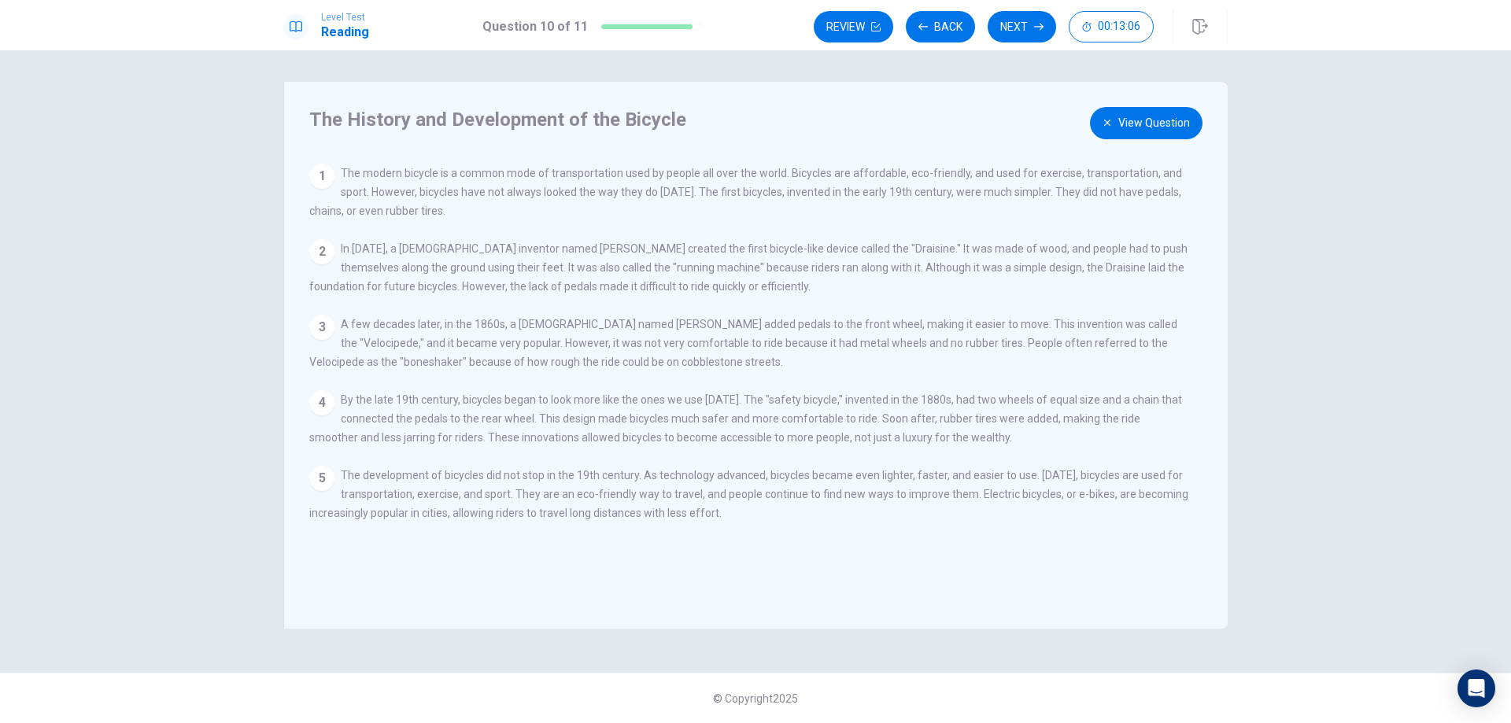
drag, startPoint x: 1093, startPoint y: 133, endPoint x: 1058, endPoint y: 191, distance: 67.5
click at [1058, 191] on div "The History and Development of the Bicycle View Question 1 The modern bicycle i…" at bounding box center [755, 355] width 945 height 547
click at [1113, 132] on button "View Question" at bounding box center [1146, 123] width 113 height 32
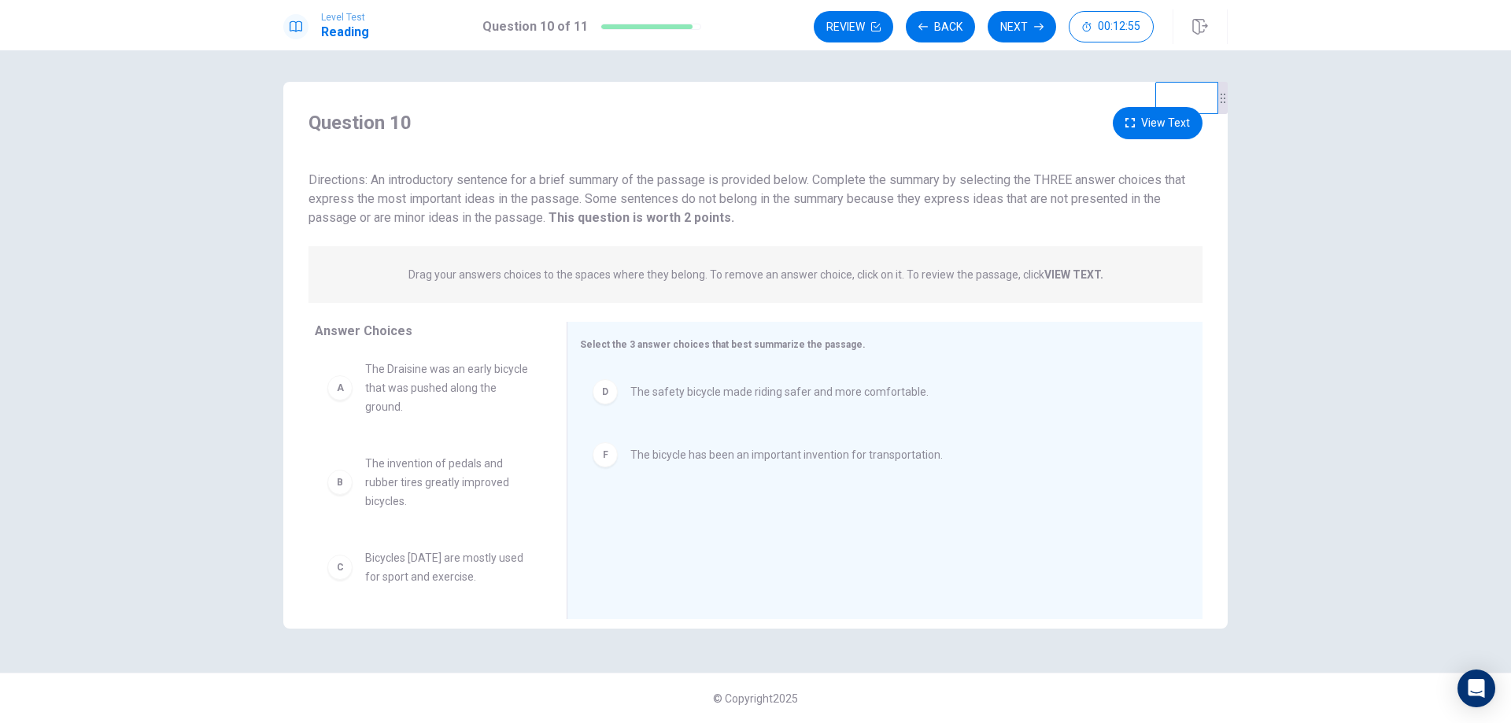
click at [346, 394] on div "A" at bounding box center [339, 388] width 25 height 25
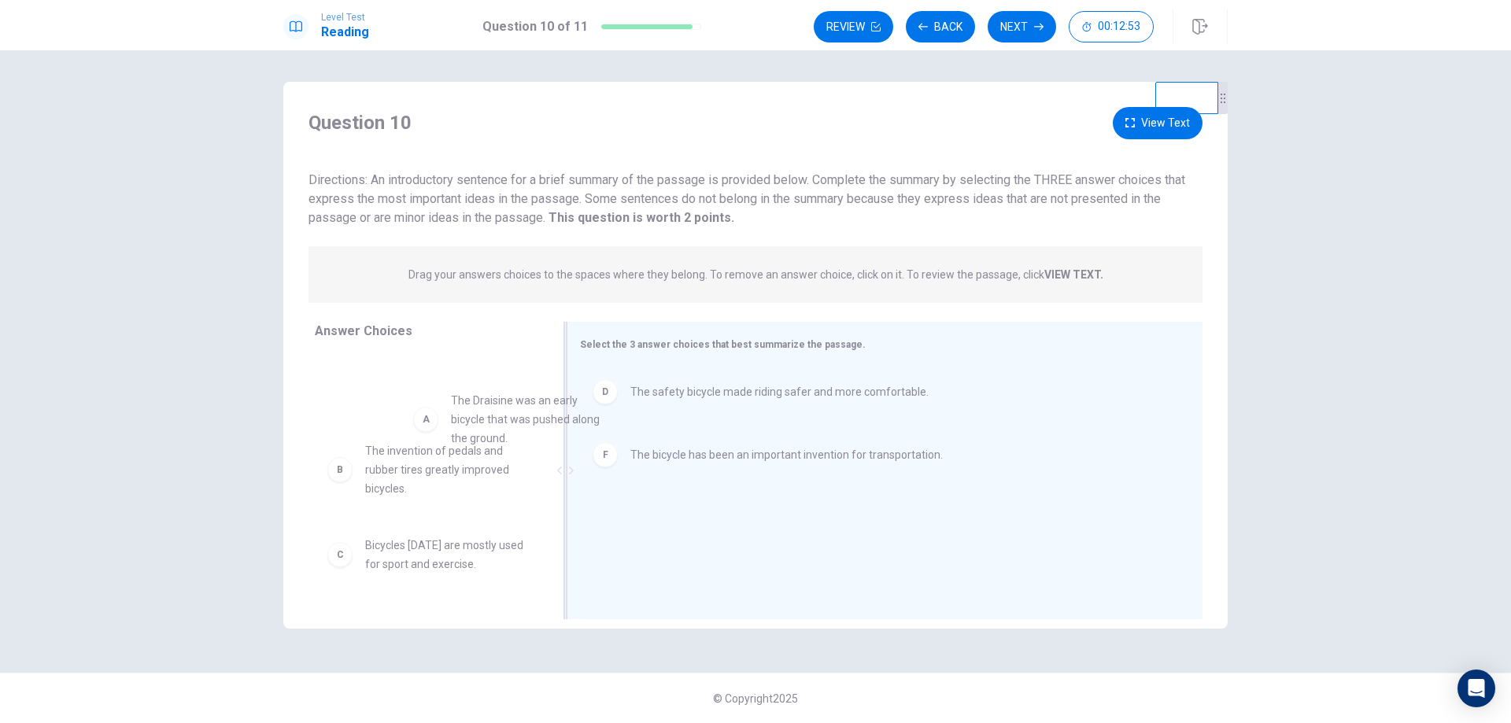
scroll to position [6, 0]
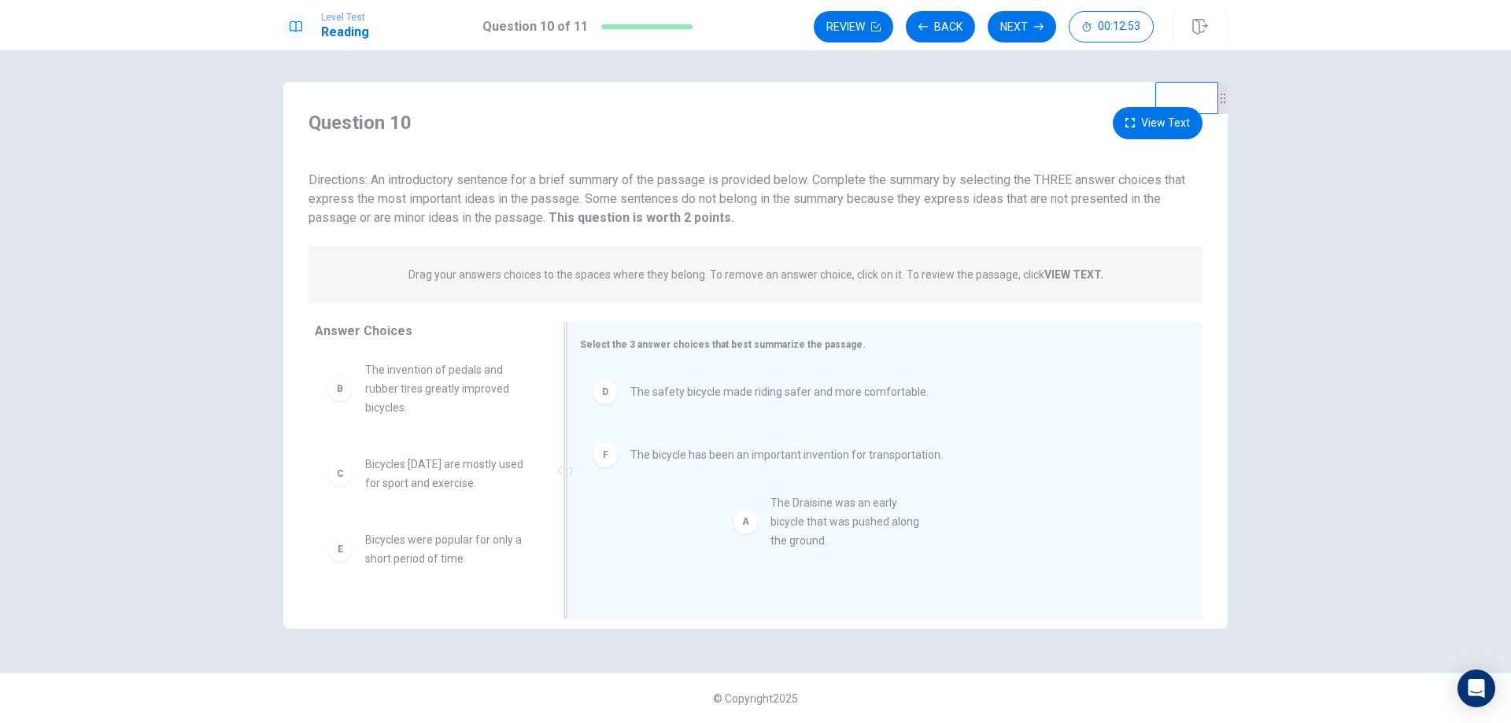
drag, startPoint x: 433, startPoint y: 426, endPoint x: 753, endPoint y: 528, distance: 335.6
click at [1146, 119] on button "View Text" at bounding box center [1158, 123] width 90 height 32
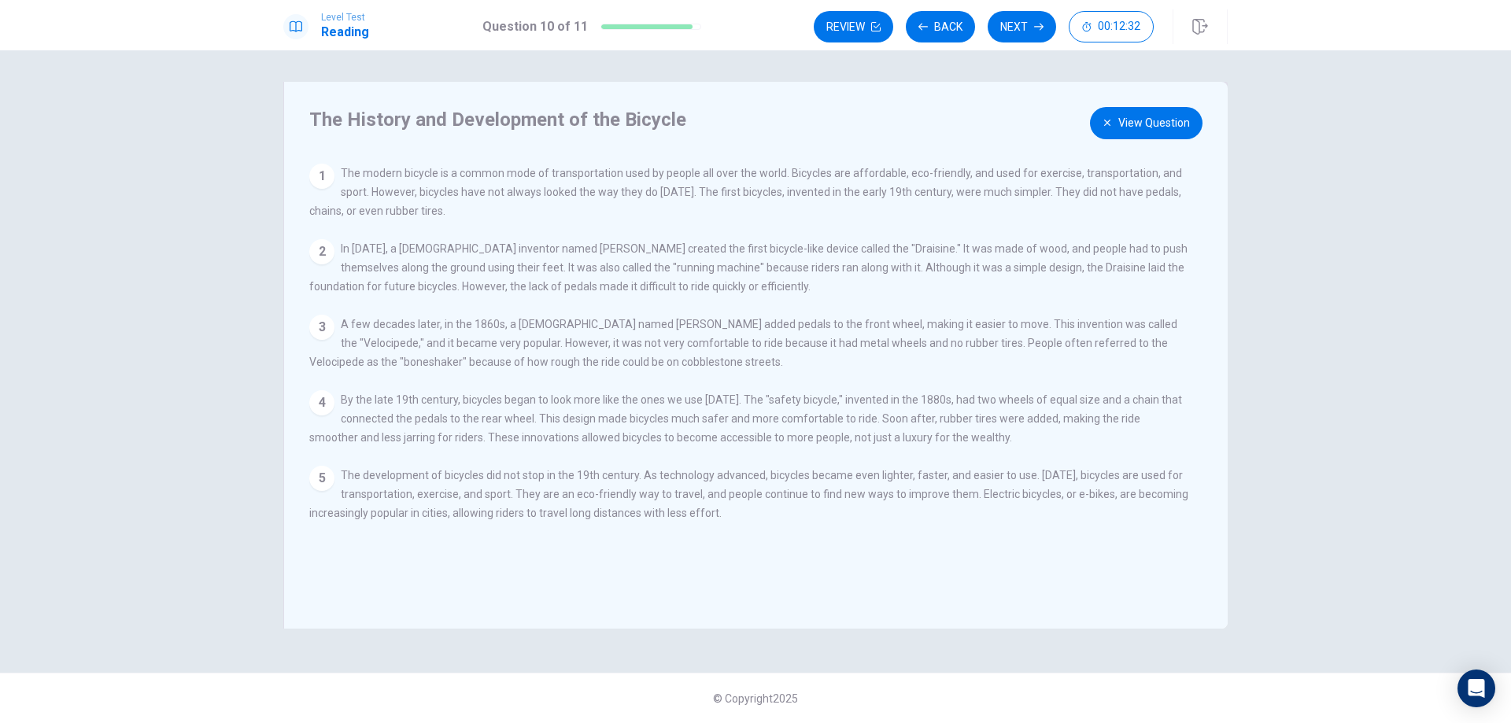
click at [1147, 123] on button "View Question" at bounding box center [1146, 123] width 113 height 32
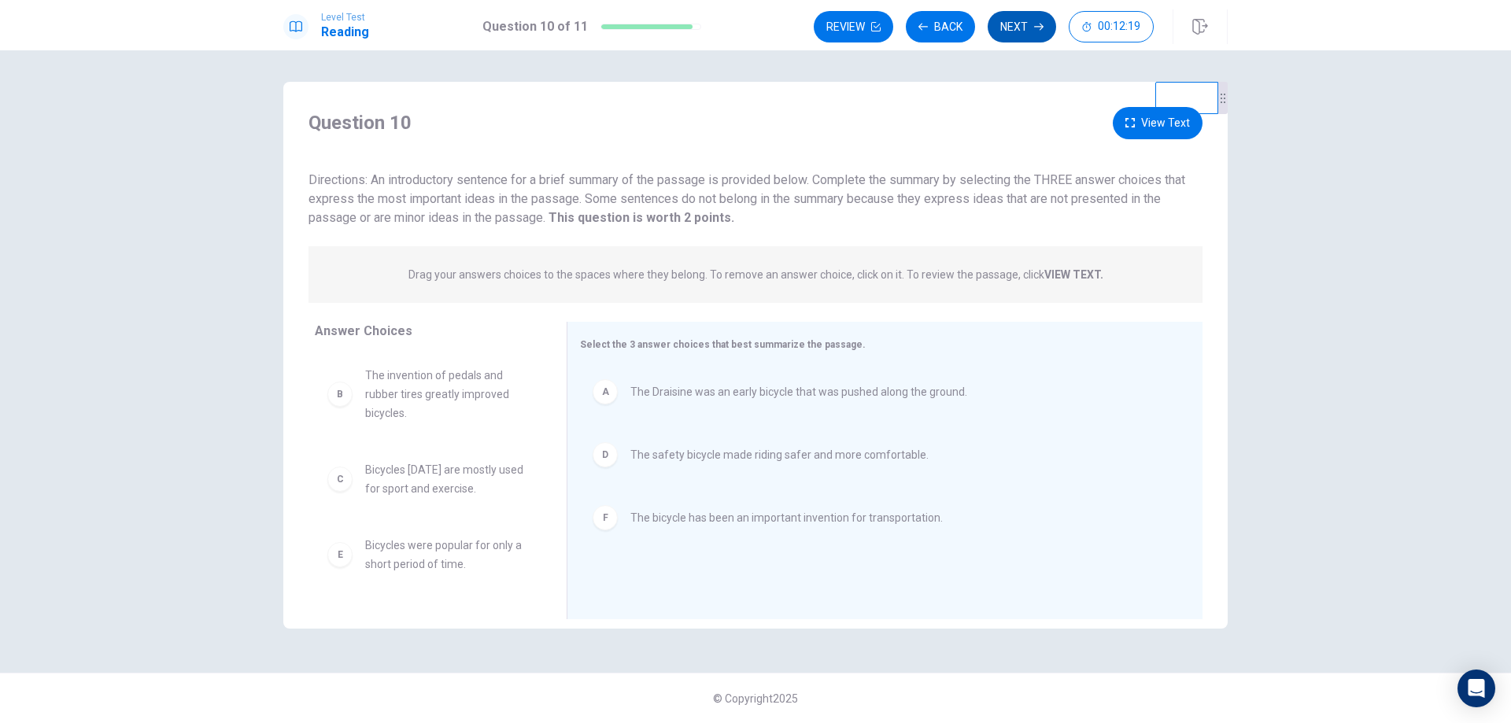
click at [1009, 19] on button "Next" at bounding box center [1022, 26] width 68 height 31
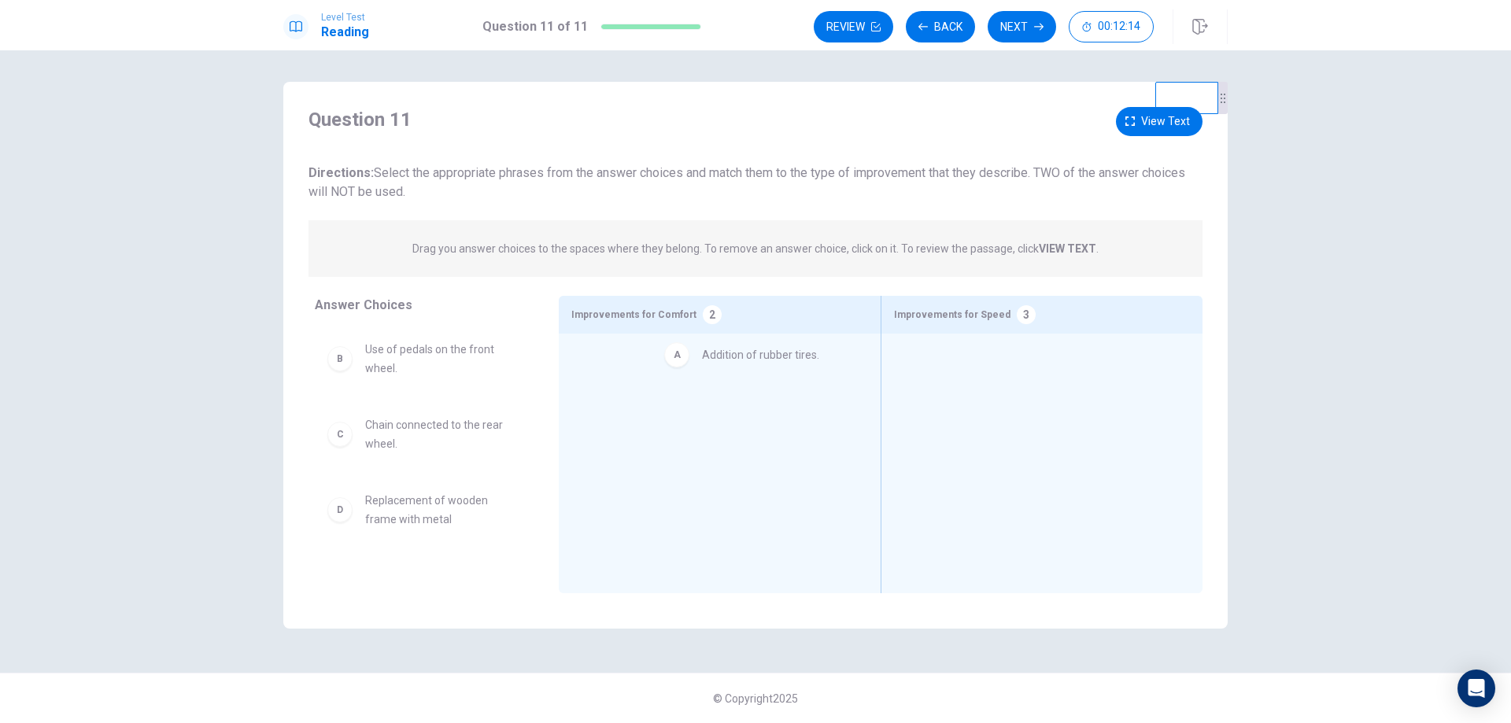
drag, startPoint x: 344, startPoint y: 354, endPoint x: 695, endPoint y: 357, distance: 351.1
drag, startPoint x: 341, startPoint y: 445, endPoint x: 971, endPoint y: 377, distance: 633.4
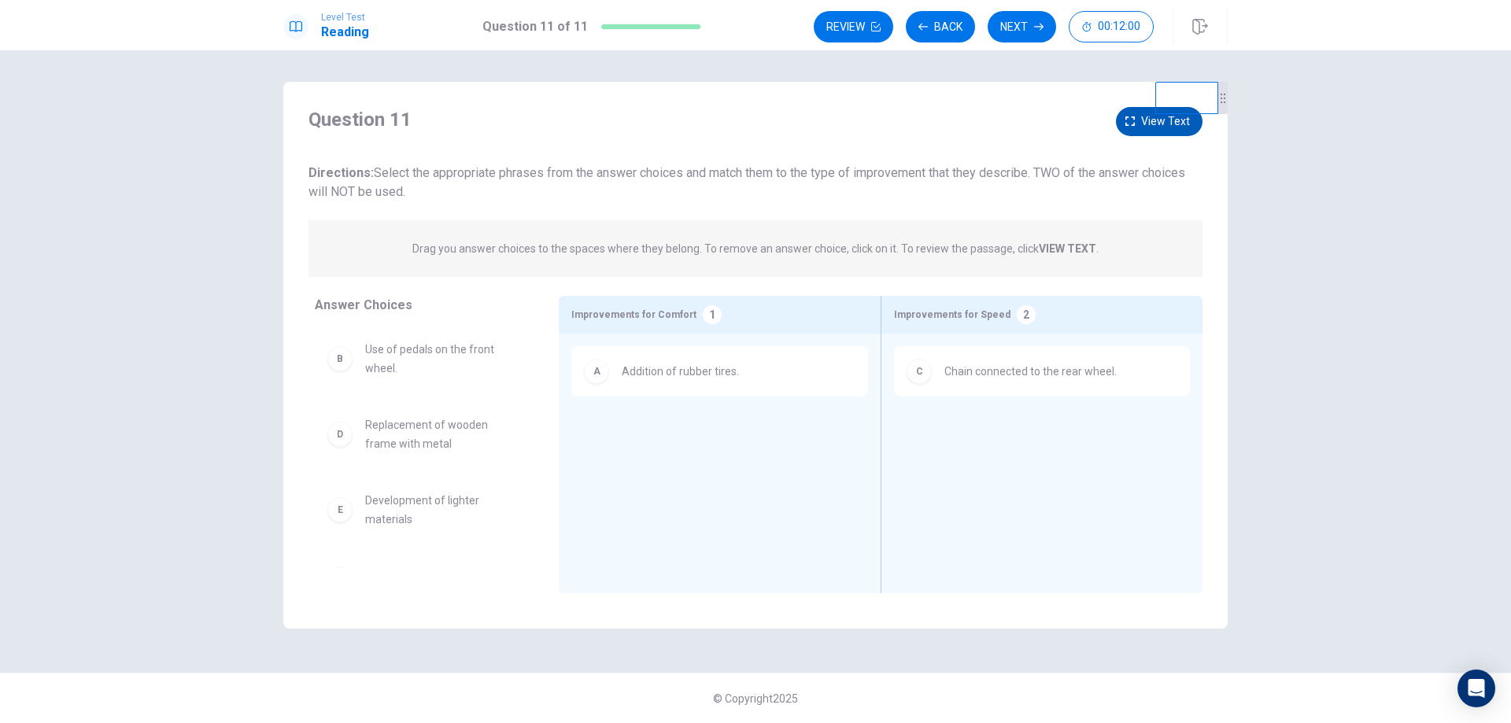
click at [1127, 118] on icon "button" at bounding box center [1130, 121] width 9 height 9
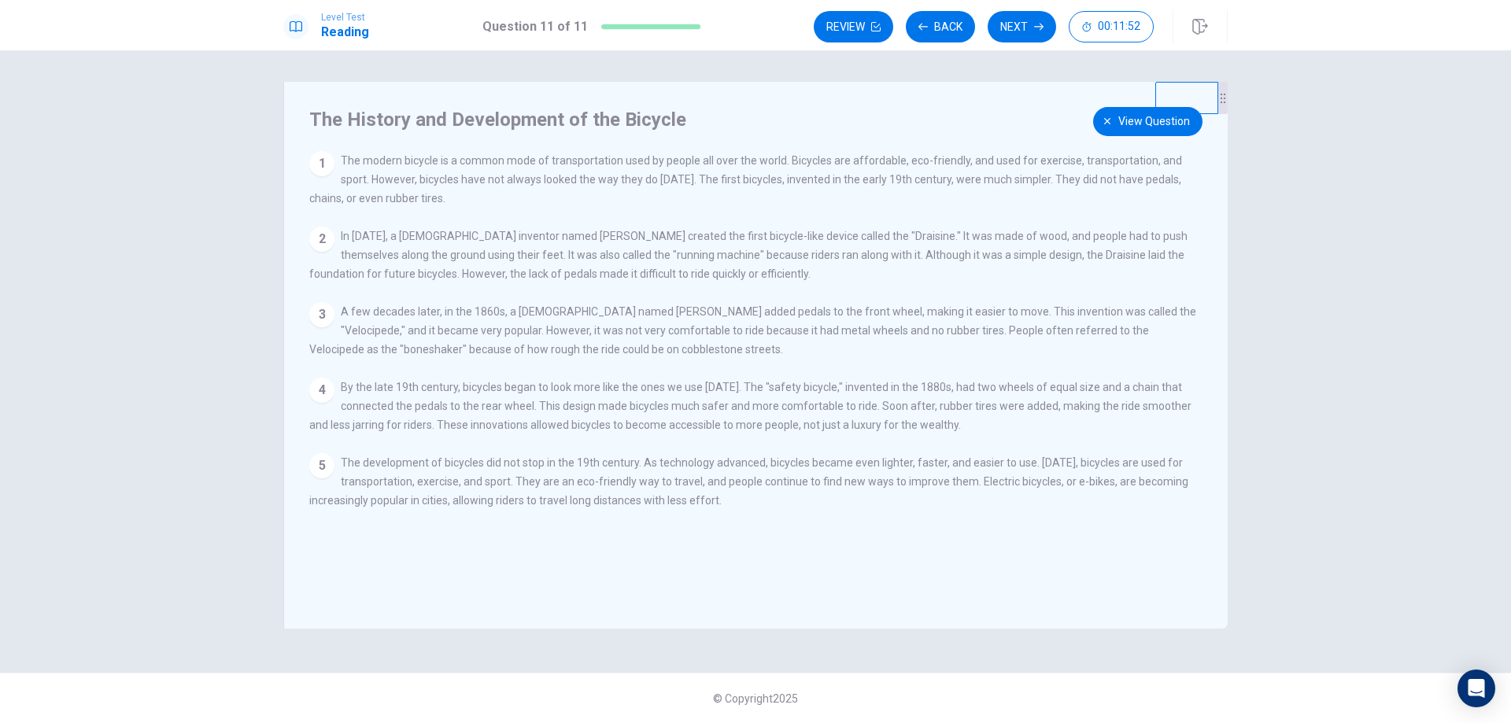
drag, startPoint x: 719, startPoint y: 315, endPoint x: 837, endPoint y: 315, distance: 118.1
click at [837, 315] on span "A few decades later, in the 1860s, a [DEMOGRAPHIC_DATA] named [PERSON_NAME] add…" at bounding box center [752, 330] width 887 height 50
click at [1108, 122] on icon "button" at bounding box center [1107, 121] width 6 height 6
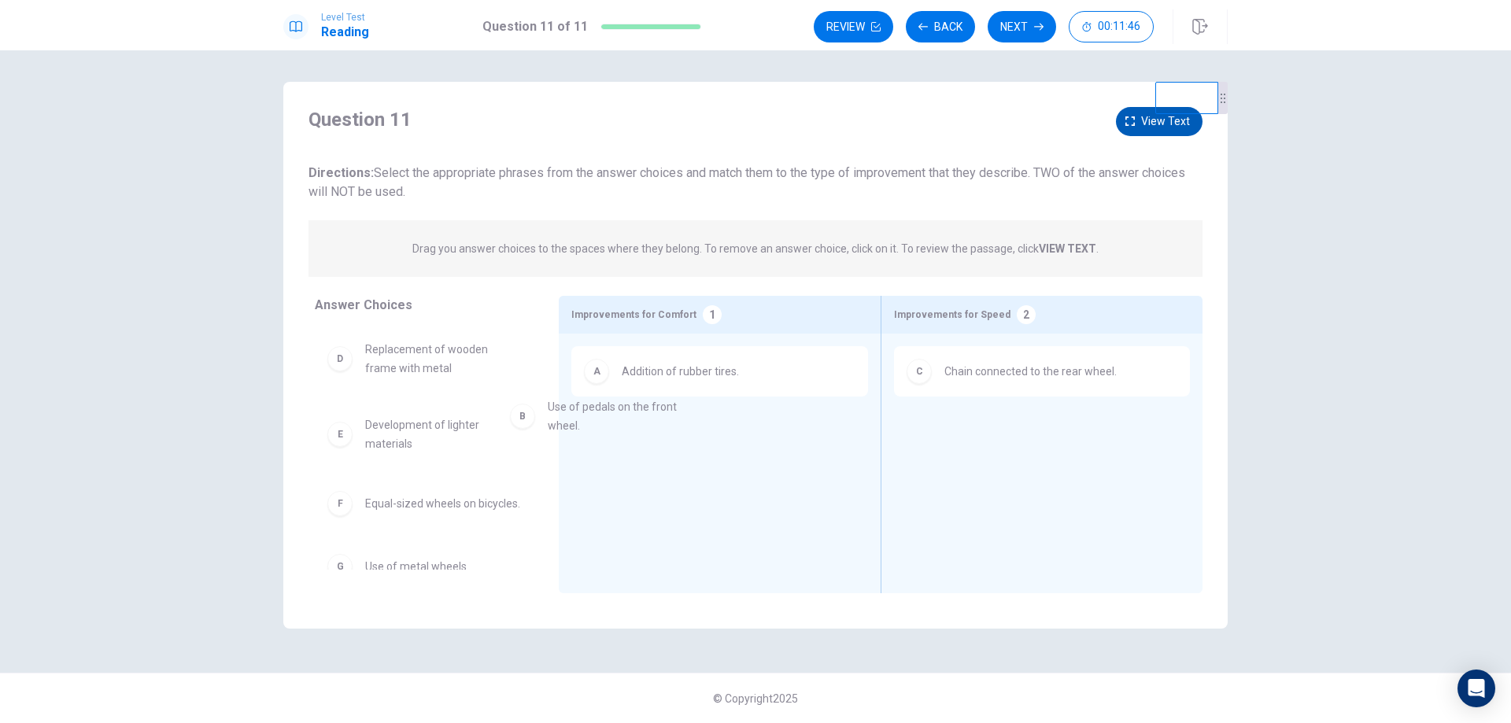
drag, startPoint x: 444, startPoint y: 361, endPoint x: 658, endPoint y: 438, distance: 227.6
click at [1134, 119] on icon "button" at bounding box center [1130, 121] width 9 height 9
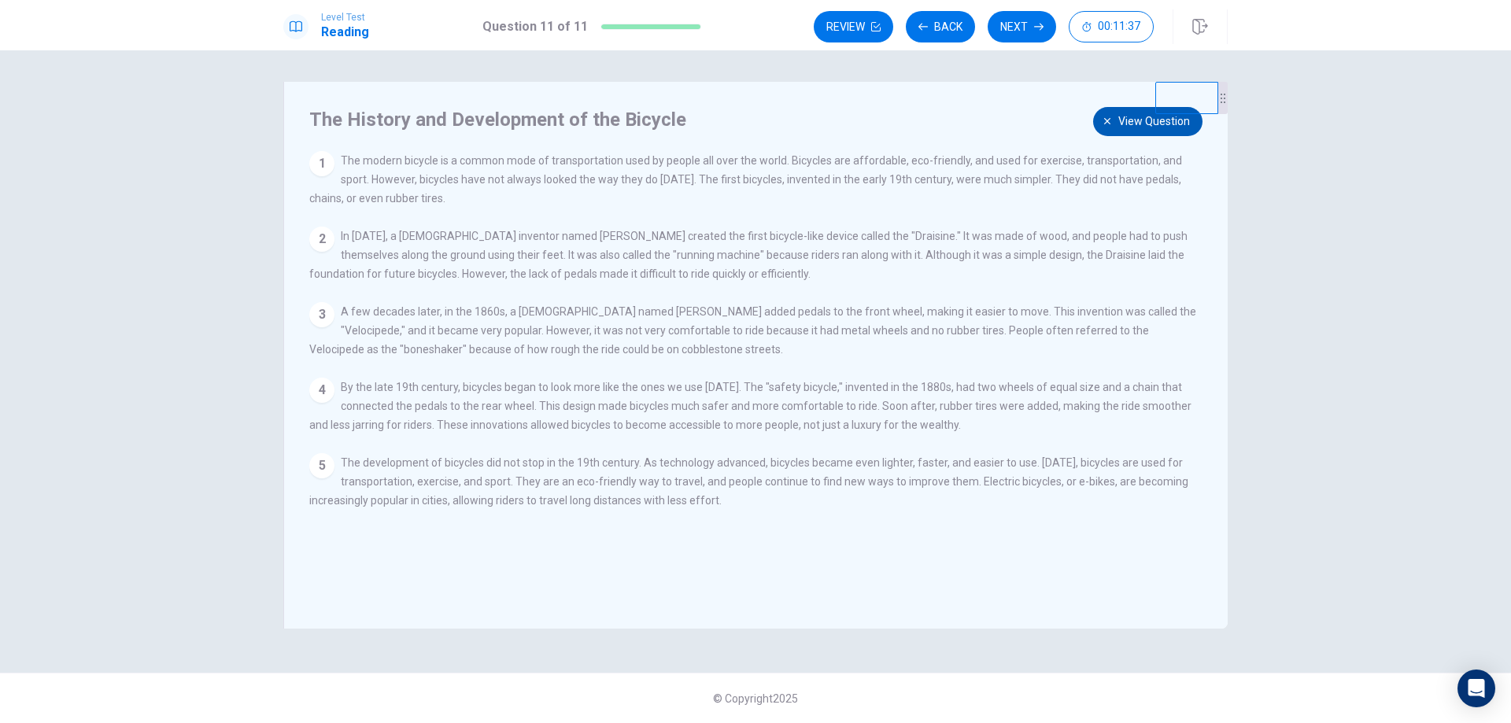
click at [1131, 130] on span "View question" at bounding box center [1155, 122] width 72 height 20
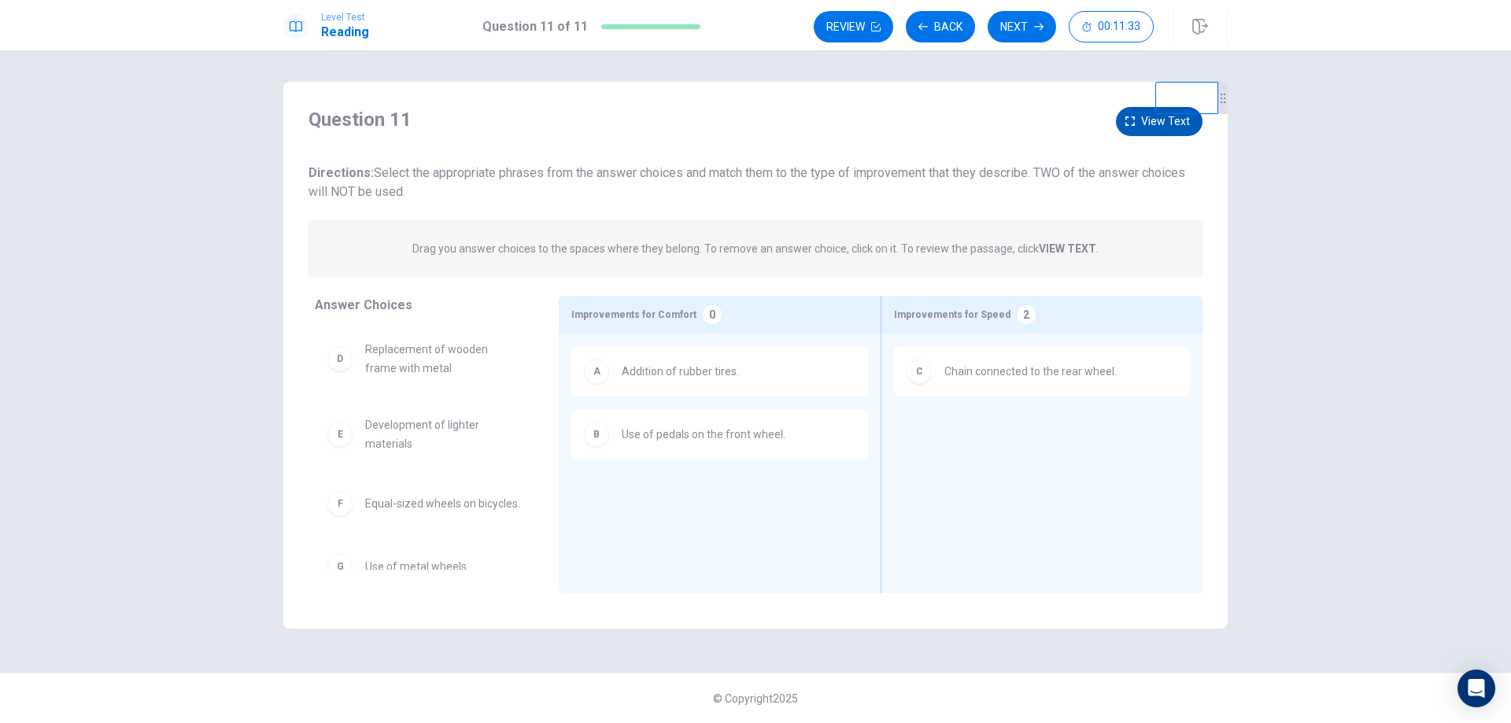
click at [1136, 131] on button "View text" at bounding box center [1159, 121] width 87 height 29
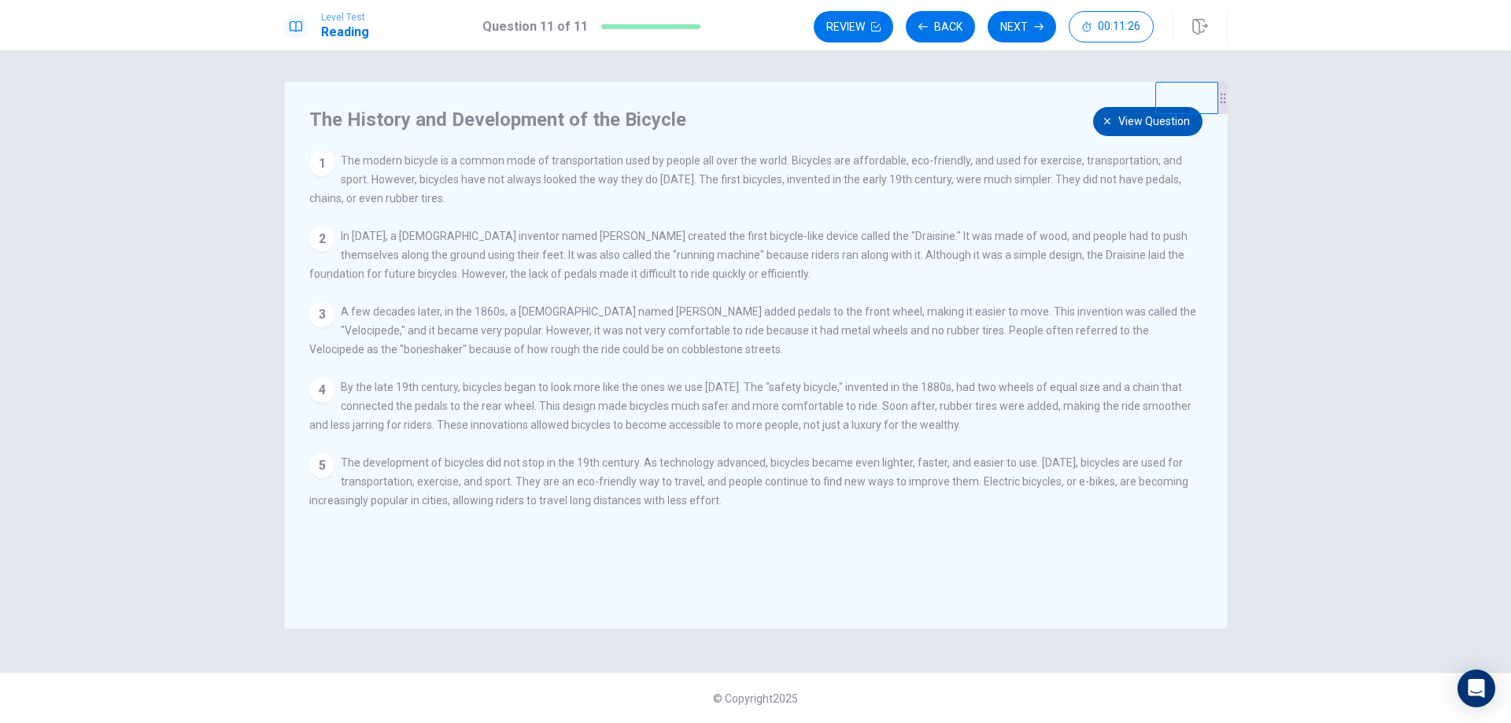
click at [1116, 118] on button "View question" at bounding box center [1147, 121] width 109 height 29
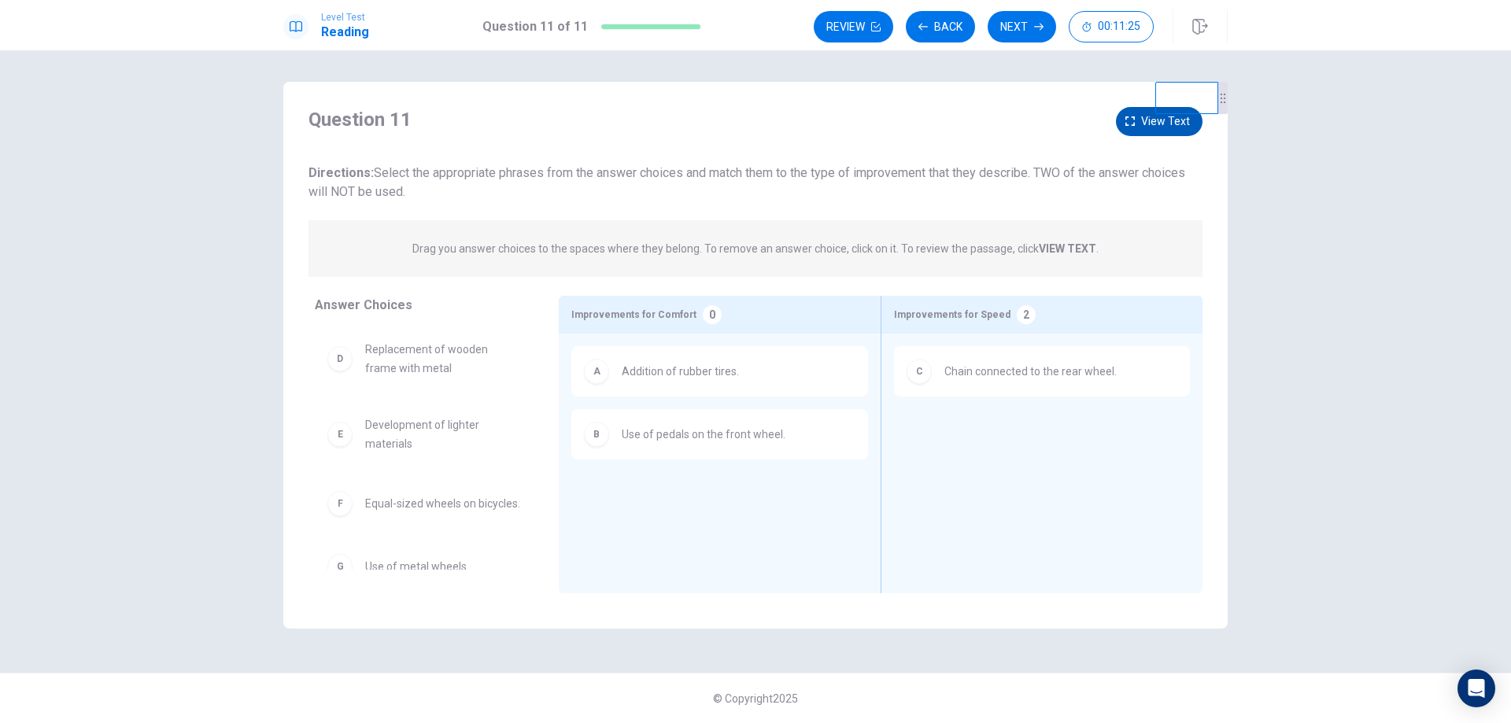
click at [1119, 120] on button "View text" at bounding box center [1159, 121] width 87 height 29
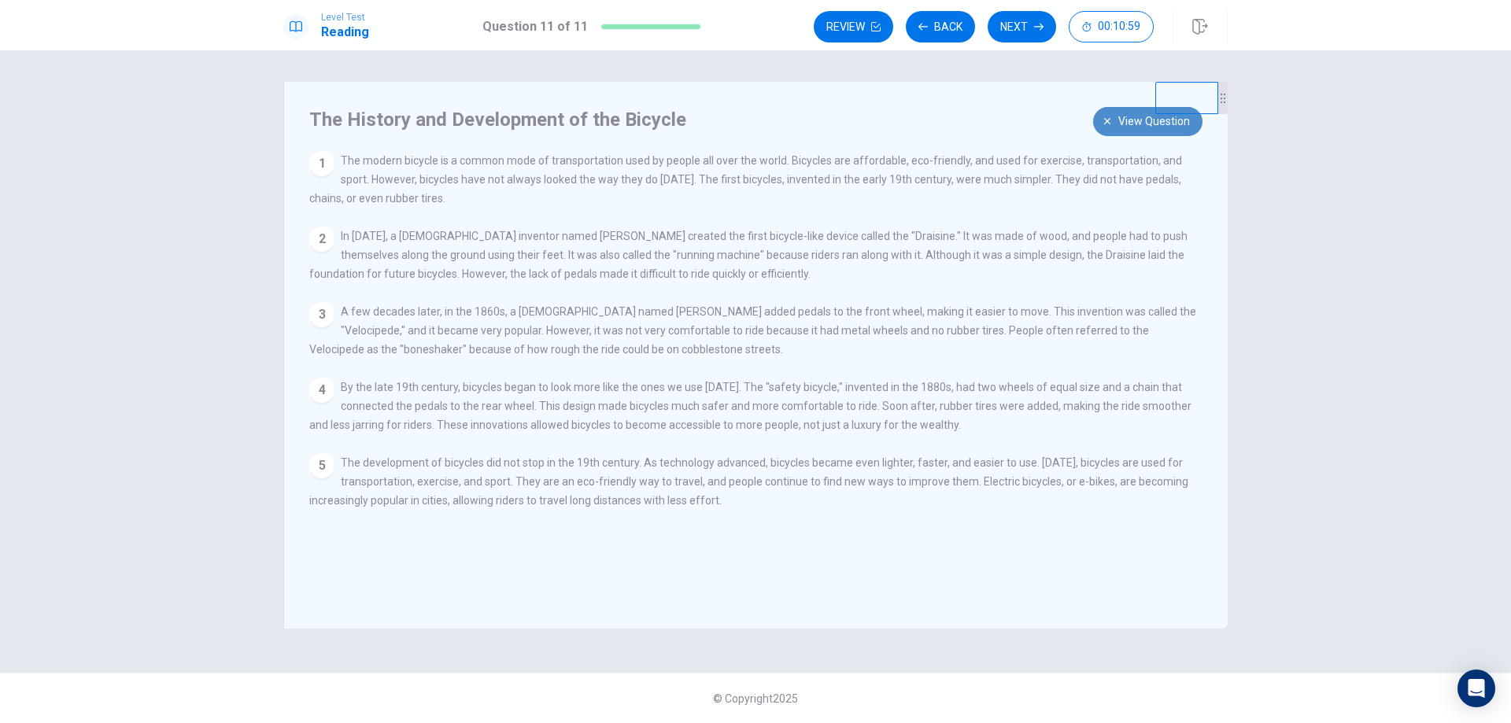
click at [1114, 127] on button "View question" at bounding box center [1147, 121] width 109 height 29
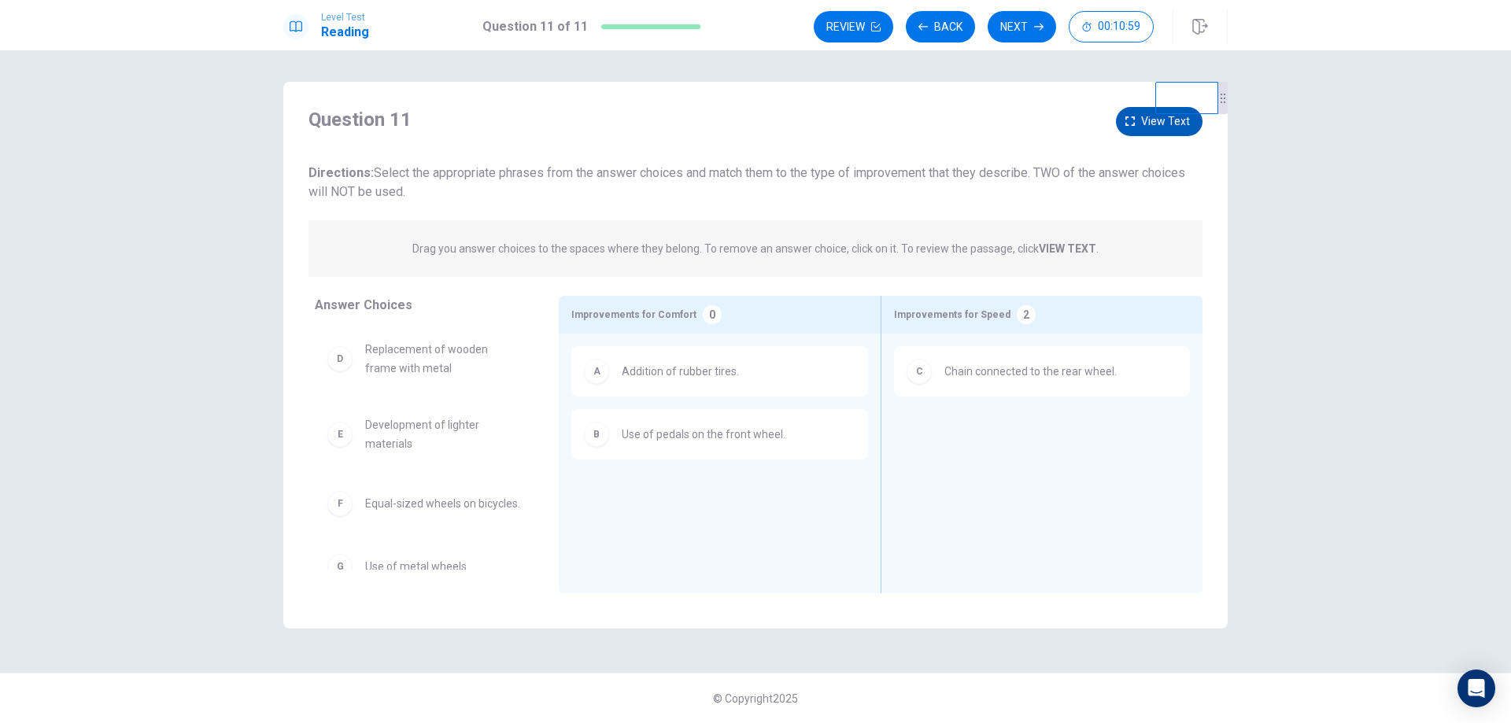
click at [1123, 123] on button "View text" at bounding box center [1159, 121] width 87 height 29
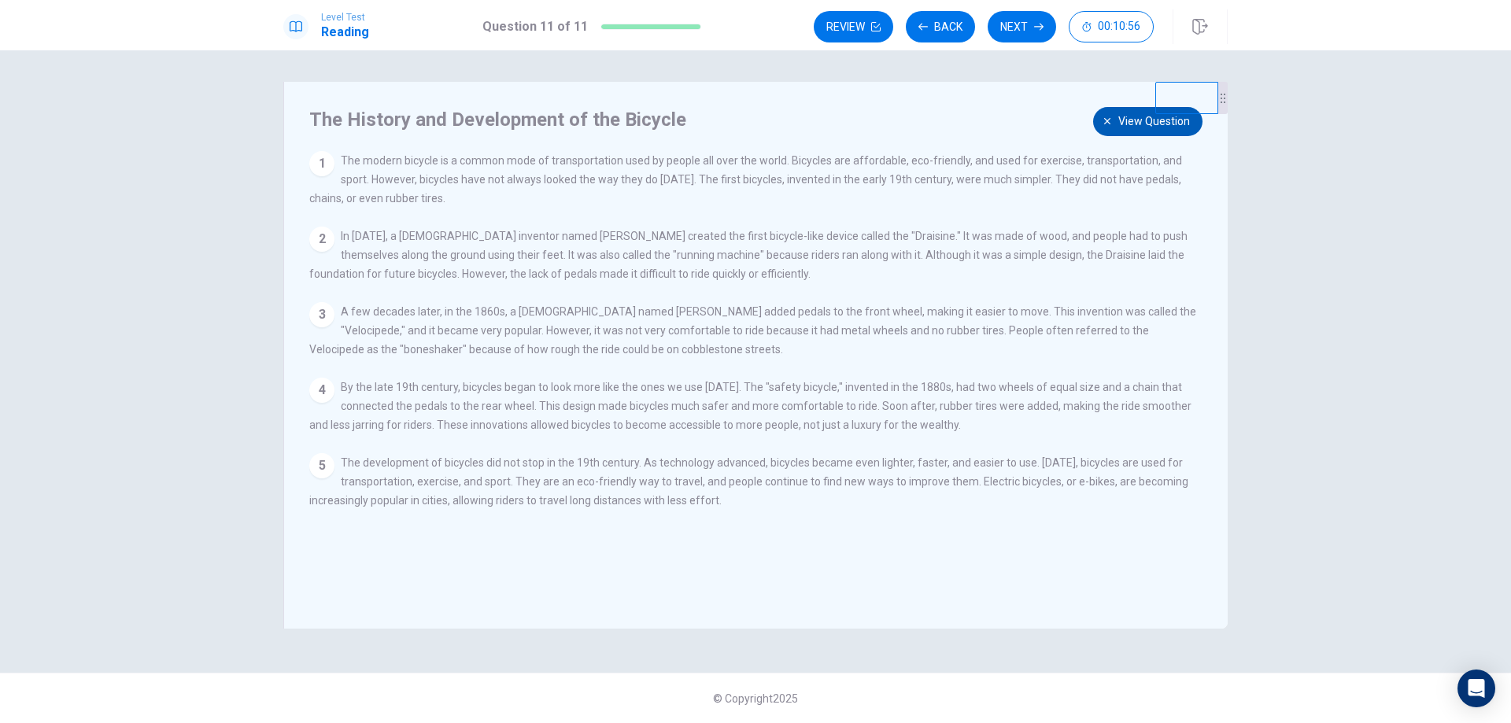
click at [1124, 123] on span "View question" at bounding box center [1155, 122] width 72 height 20
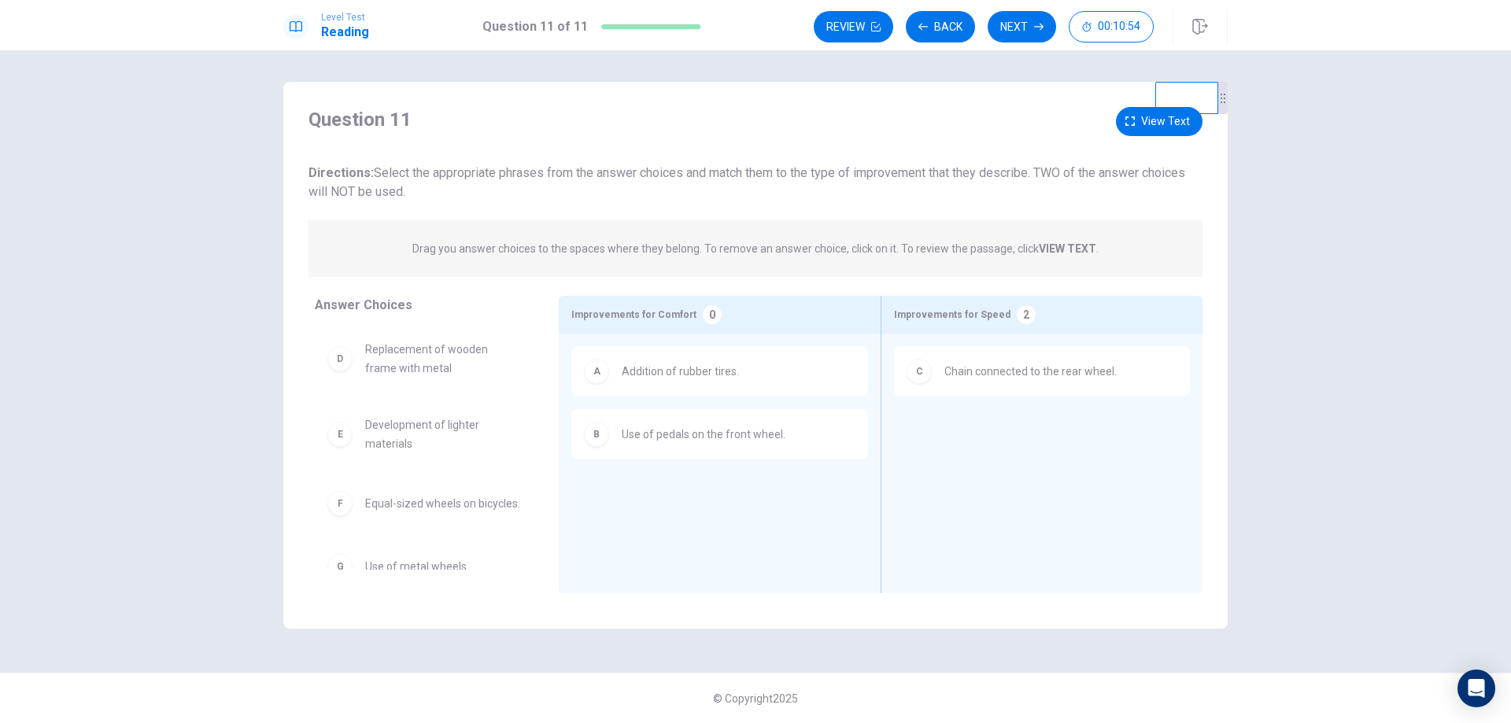
click at [596, 377] on div "A" at bounding box center [596, 371] width 25 height 25
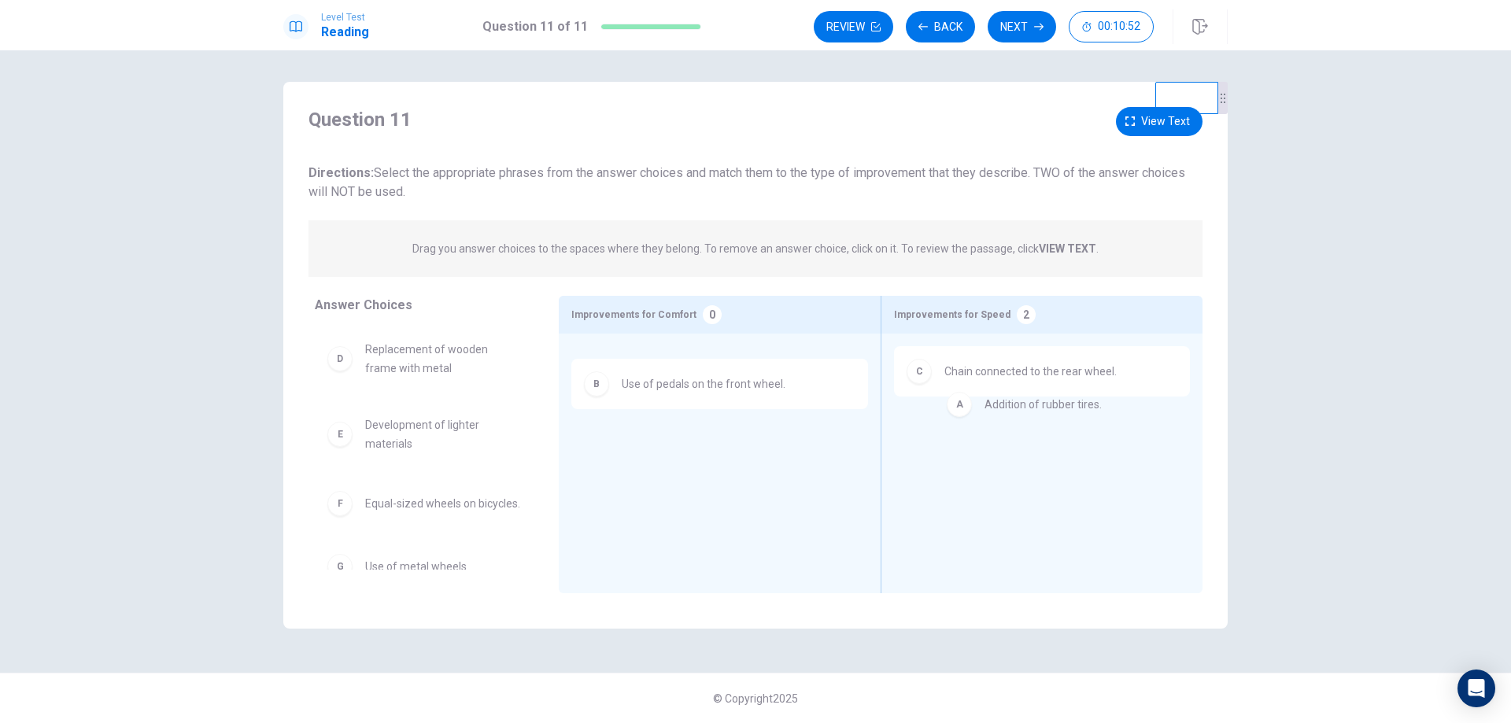
drag, startPoint x: 673, startPoint y: 378, endPoint x: 977, endPoint y: 408, distance: 305.3
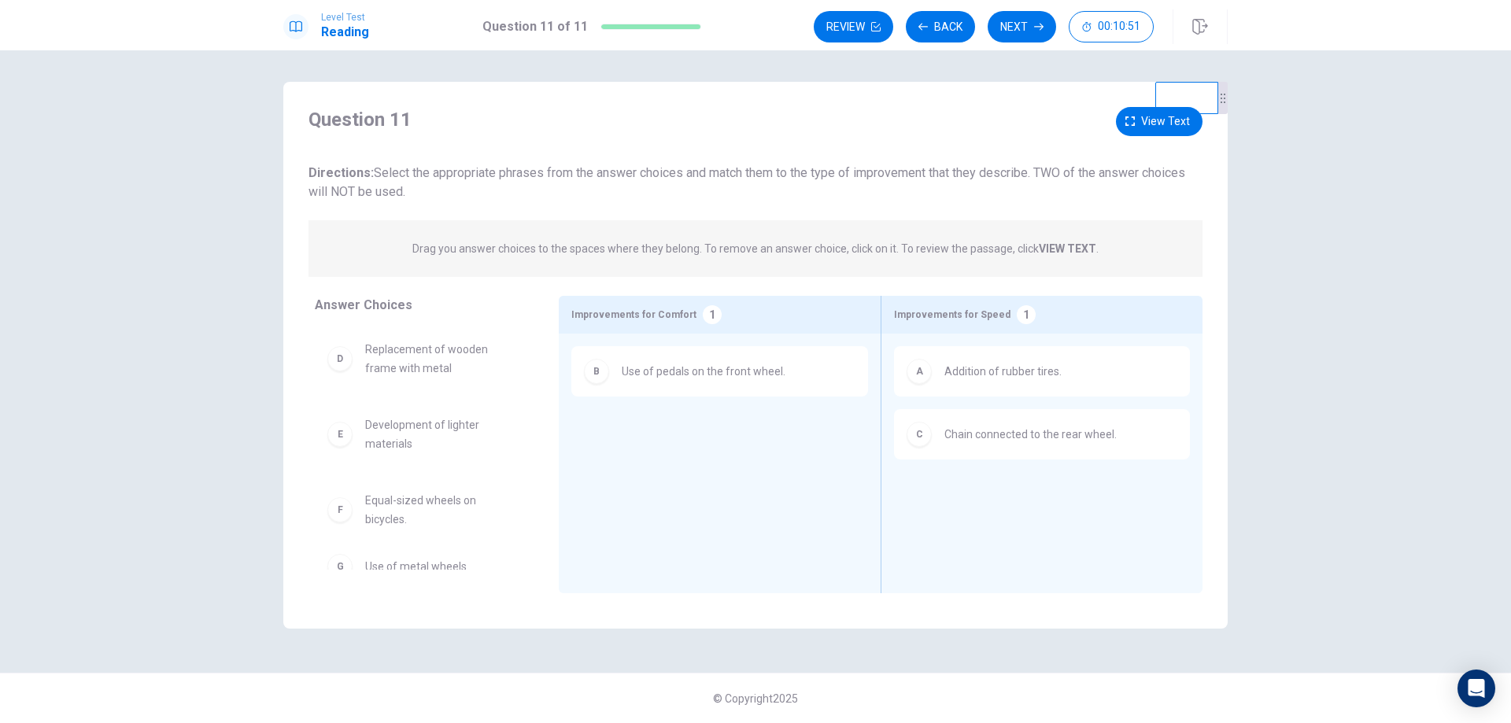
scroll to position [2, 0]
drag, startPoint x: 423, startPoint y: 508, endPoint x: 681, endPoint y: 427, distance: 270.4
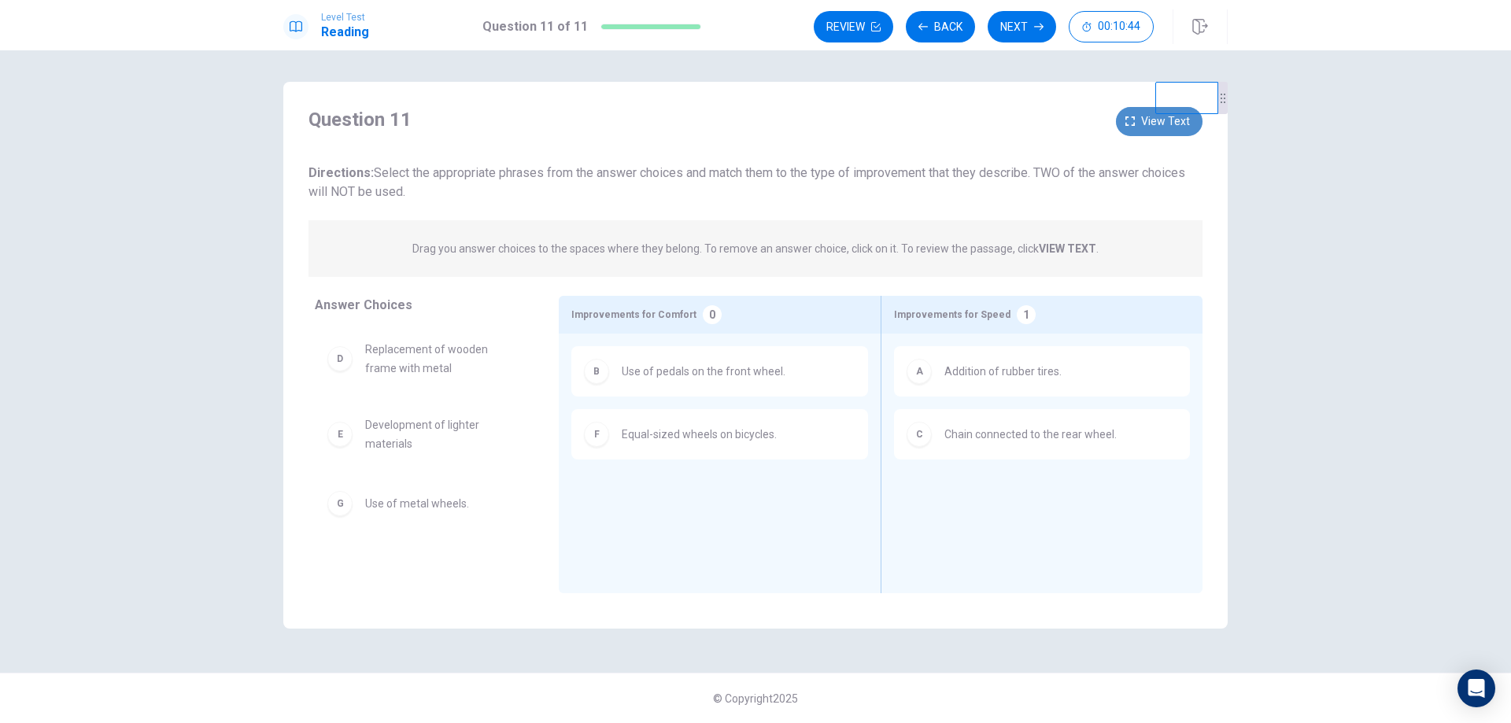
click at [1130, 120] on icon "button" at bounding box center [1130, 121] width 9 height 9
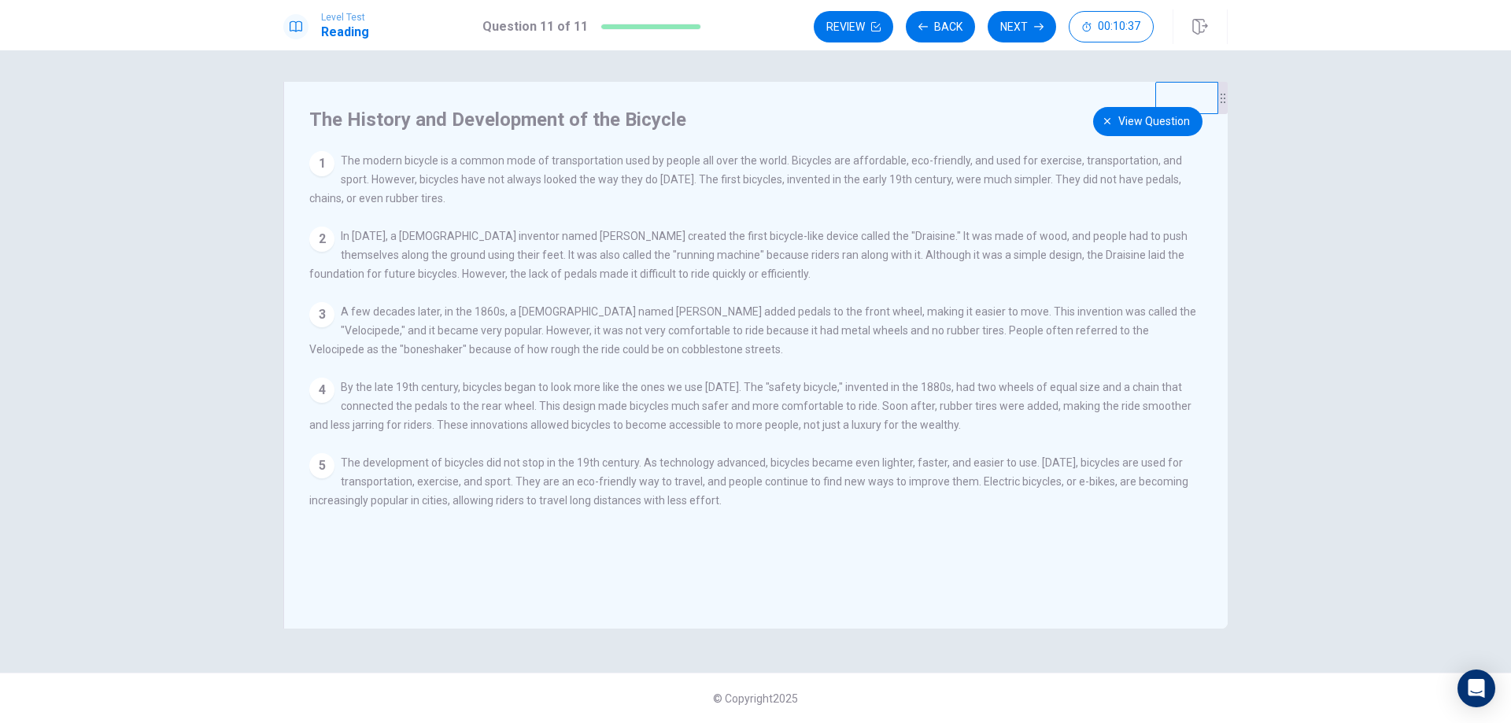
drag, startPoint x: 340, startPoint y: 412, endPoint x: 521, endPoint y: 414, distance: 181.1
click at [521, 414] on div "4 By the late 19th century, bicycles began to look more like the ones we use [D…" at bounding box center [756, 406] width 894 height 57
click at [1105, 111] on button "View question" at bounding box center [1147, 121] width 109 height 29
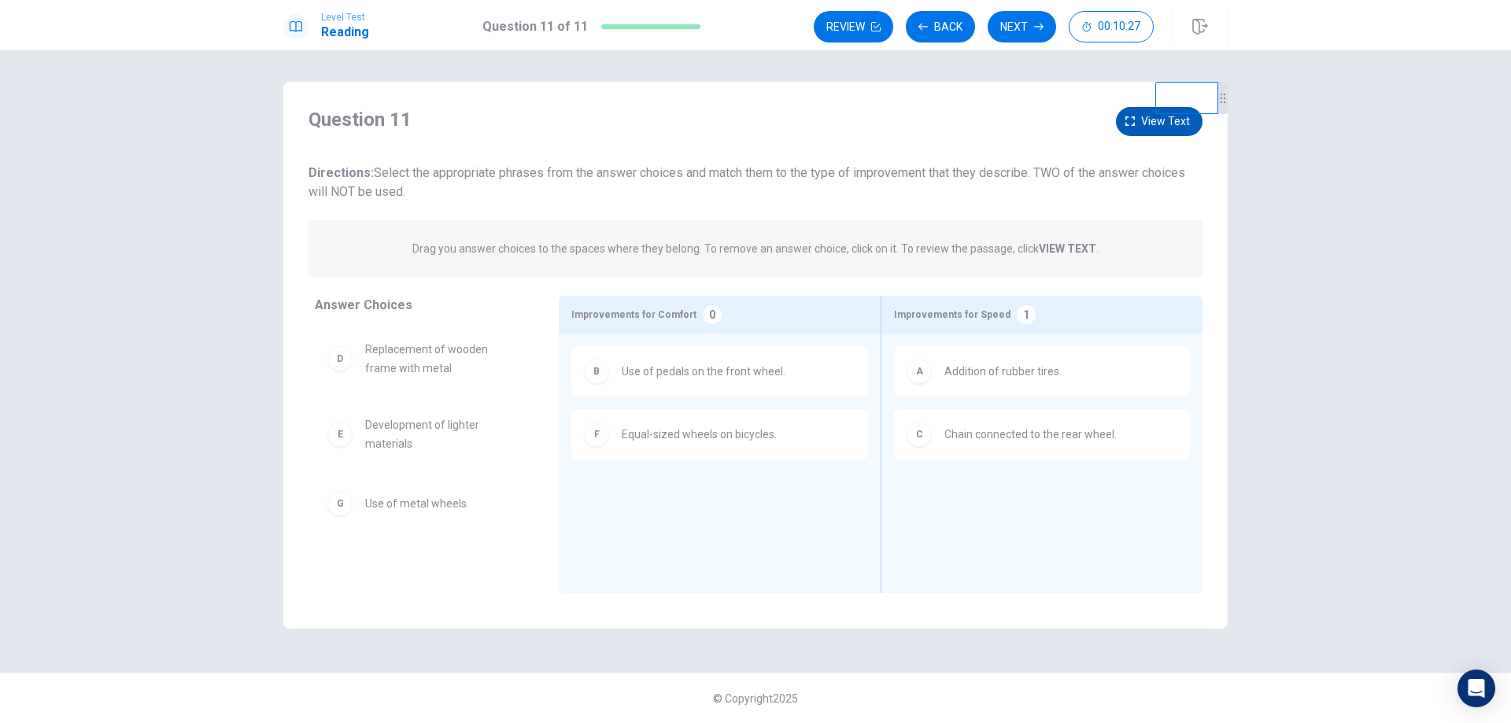
click at [1132, 113] on button "View text" at bounding box center [1159, 121] width 87 height 29
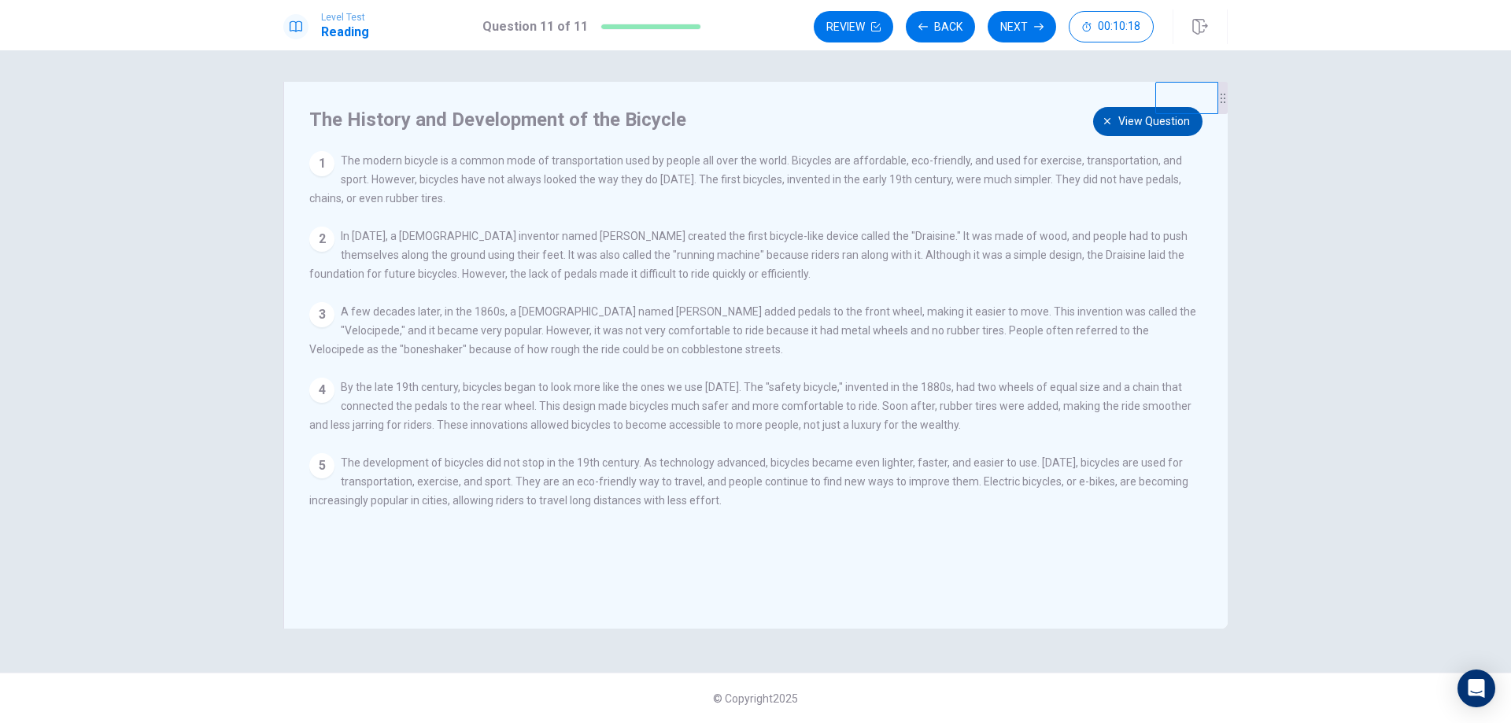
click at [1129, 134] on button "View question" at bounding box center [1147, 121] width 109 height 29
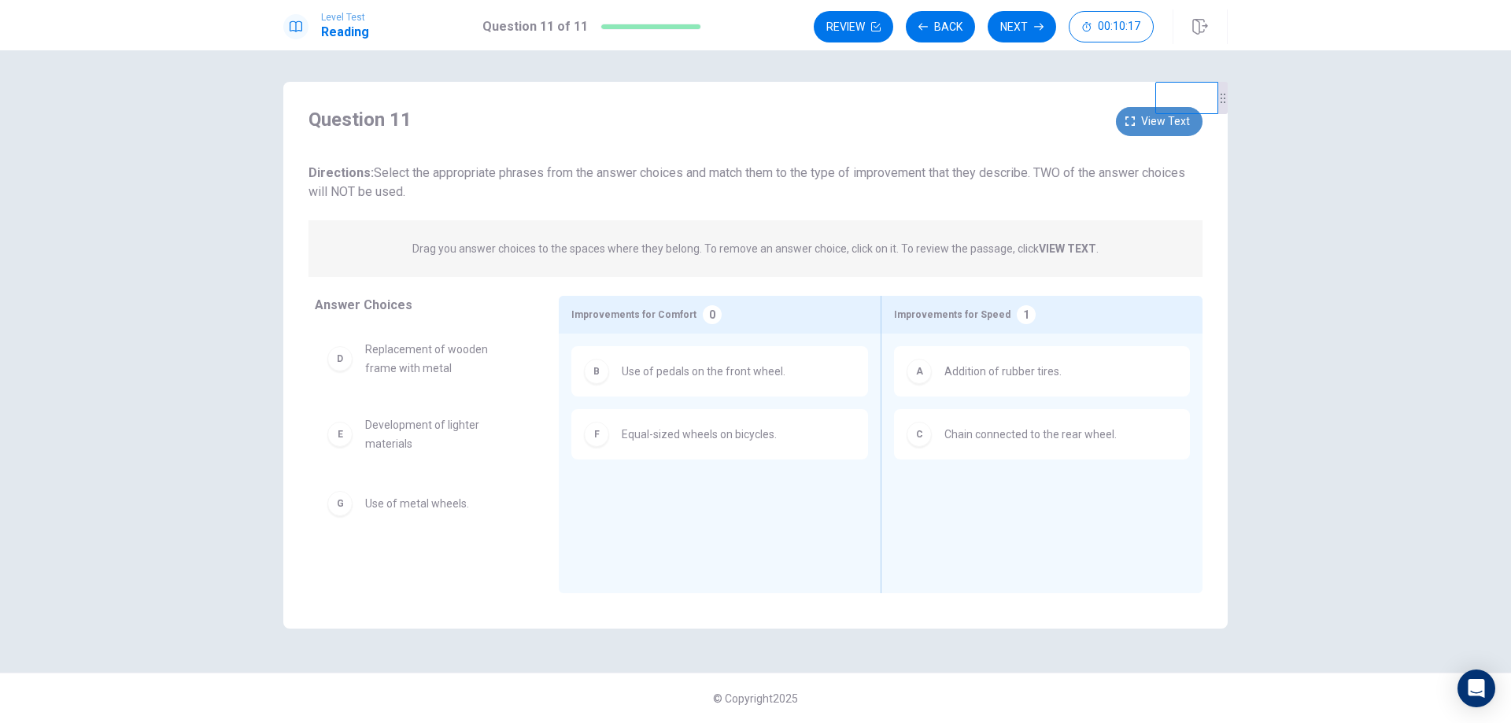
click at [1140, 122] on button "View text" at bounding box center [1159, 121] width 87 height 29
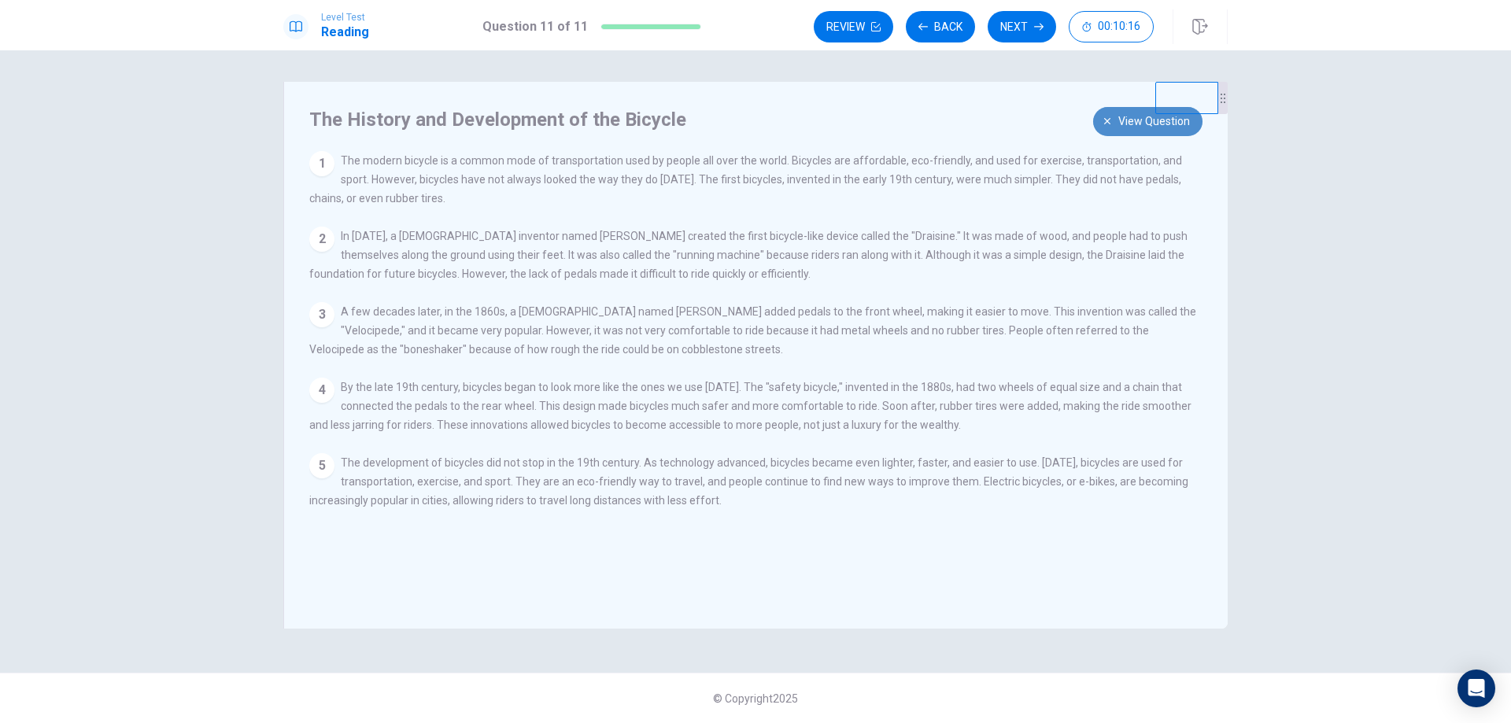
click at [1138, 122] on span "View question" at bounding box center [1155, 122] width 72 height 20
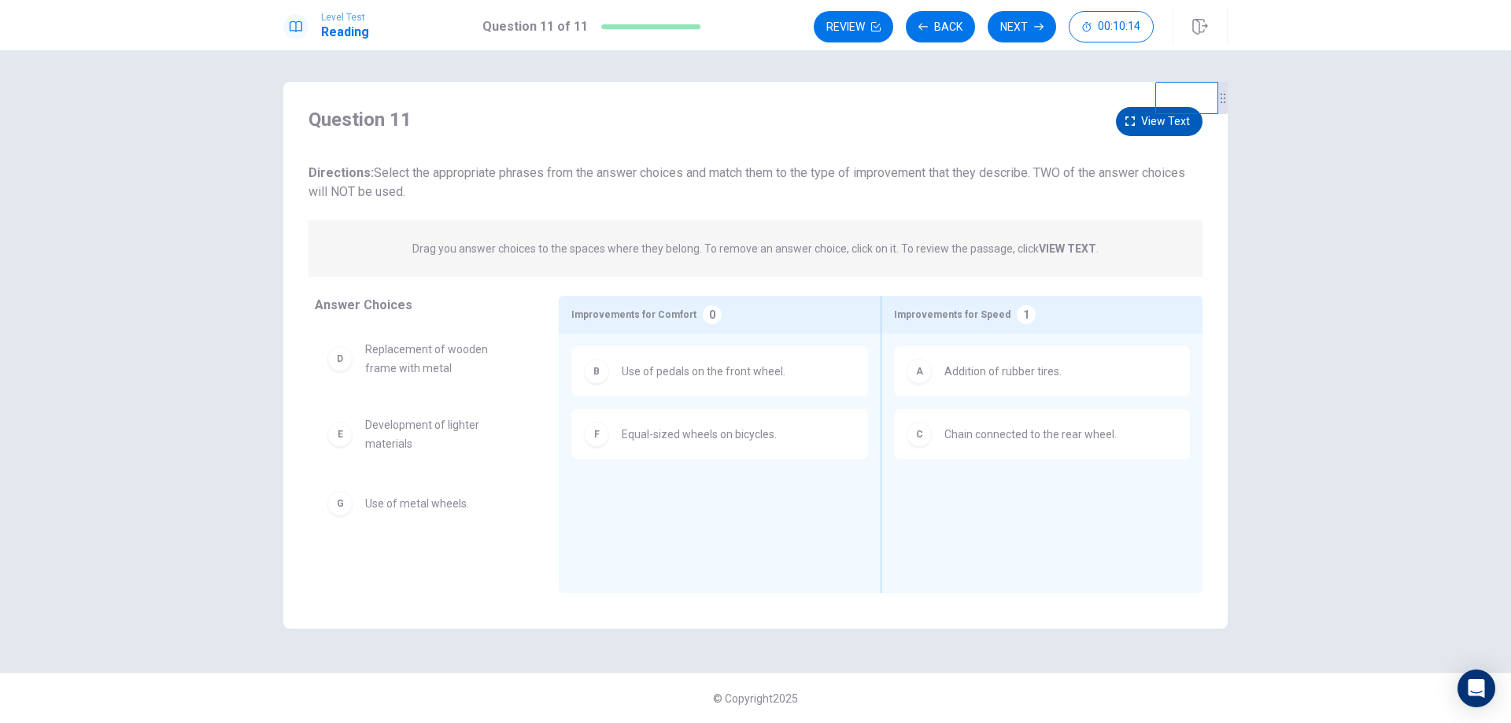
click at [1122, 115] on button "View text" at bounding box center [1159, 121] width 87 height 29
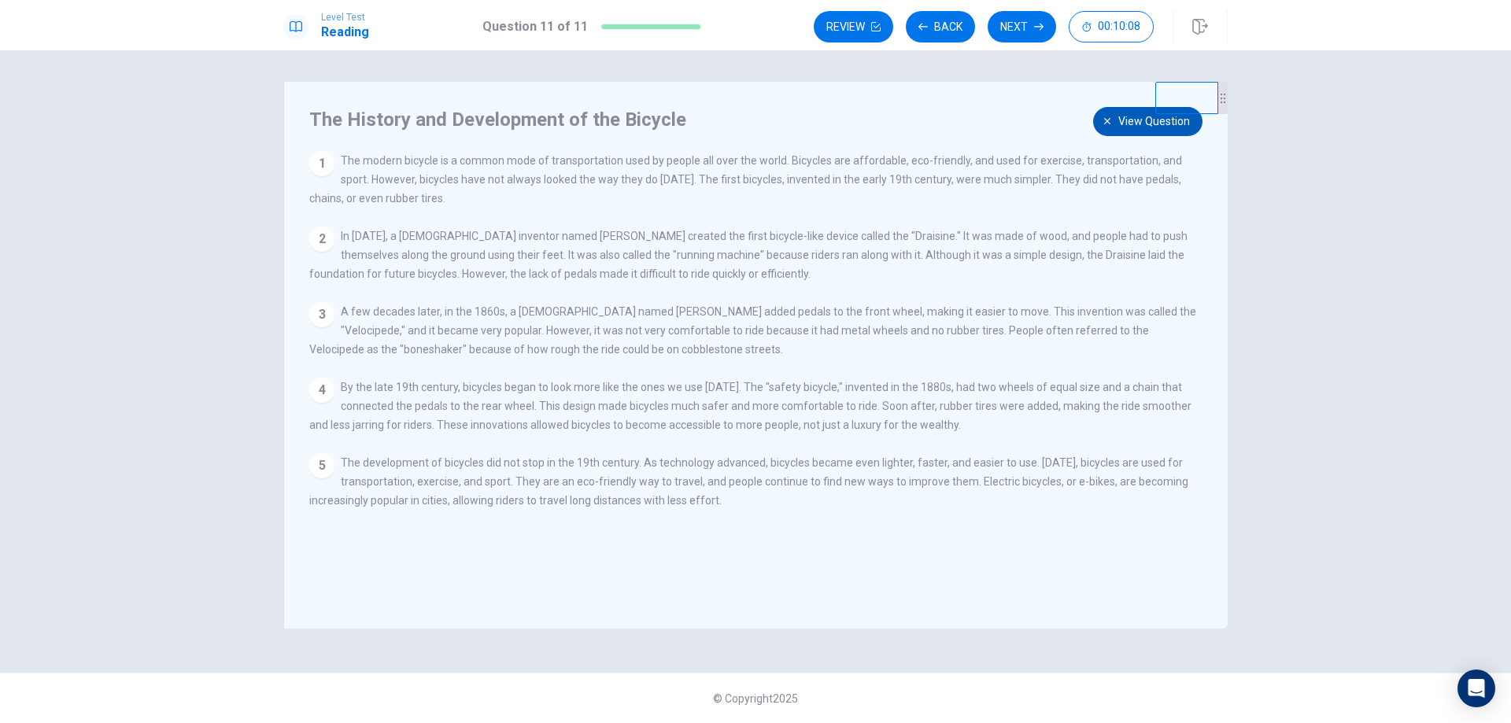
click at [1122, 115] on span "View question" at bounding box center [1155, 122] width 72 height 20
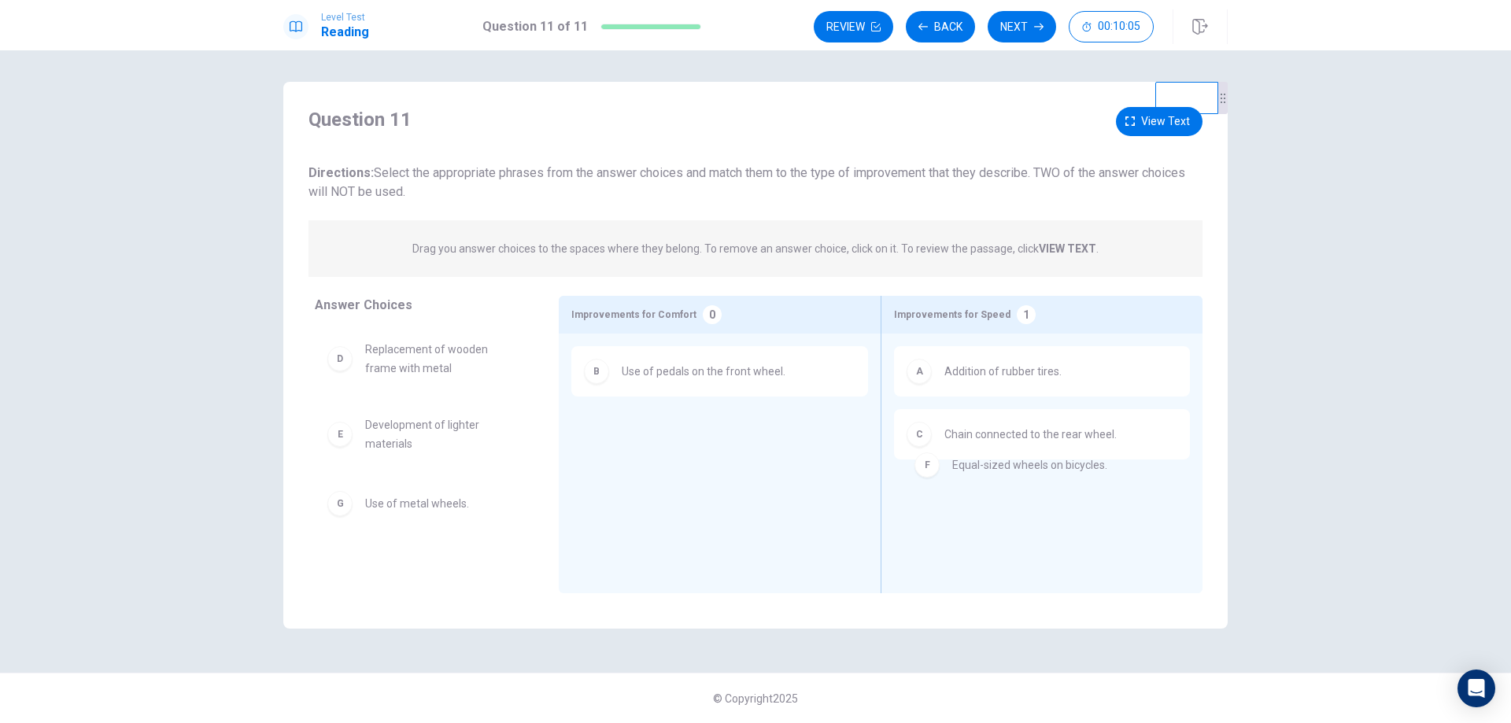
drag, startPoint x: 768, startPoint y: 440, endPoint x: 1111, endPoint y: 472, distance: 344.0
drag, startPoint x: 1044, startPoint y: 382, endPoint x: 757, endPoint y: 430, distance: 291.3
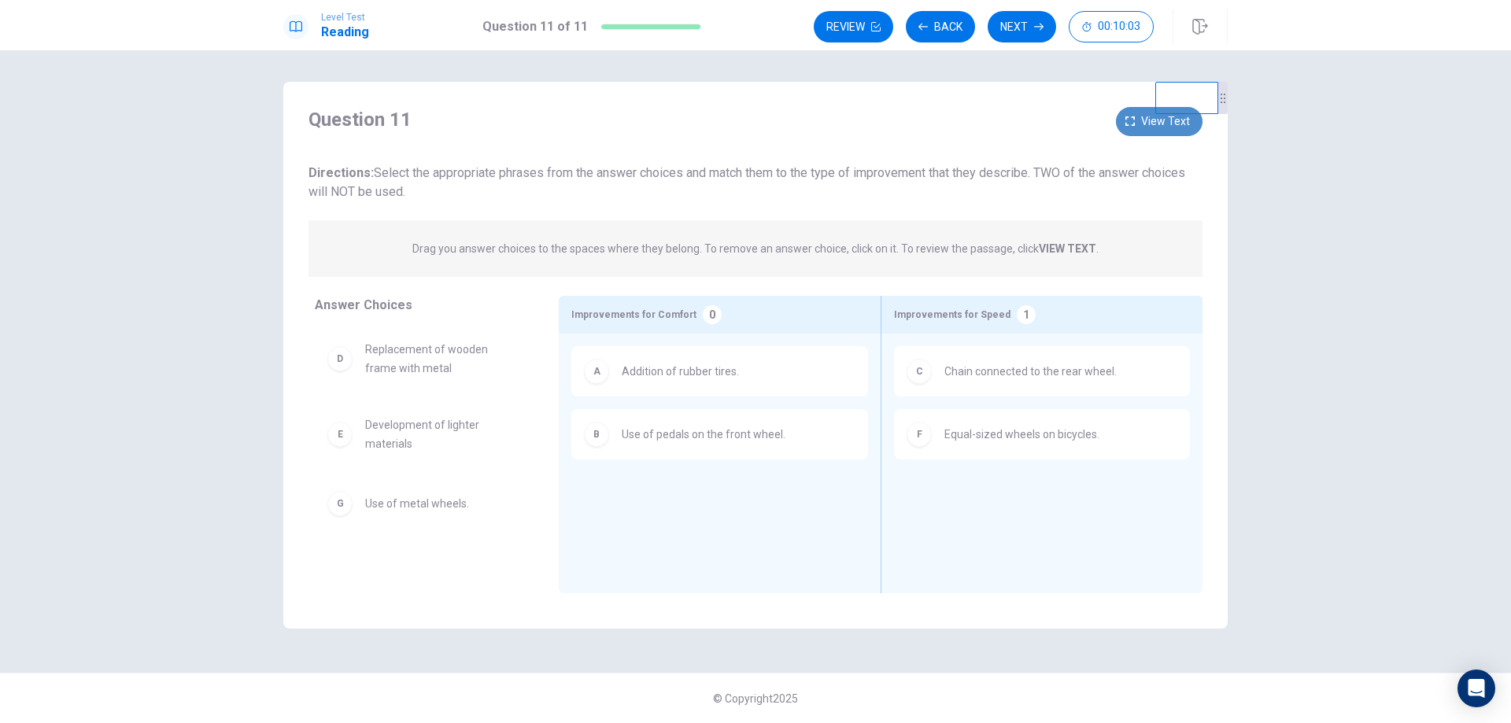
click at [1134, 125] on icon "button" at bounding box center [1130, 121] width 9 height 9
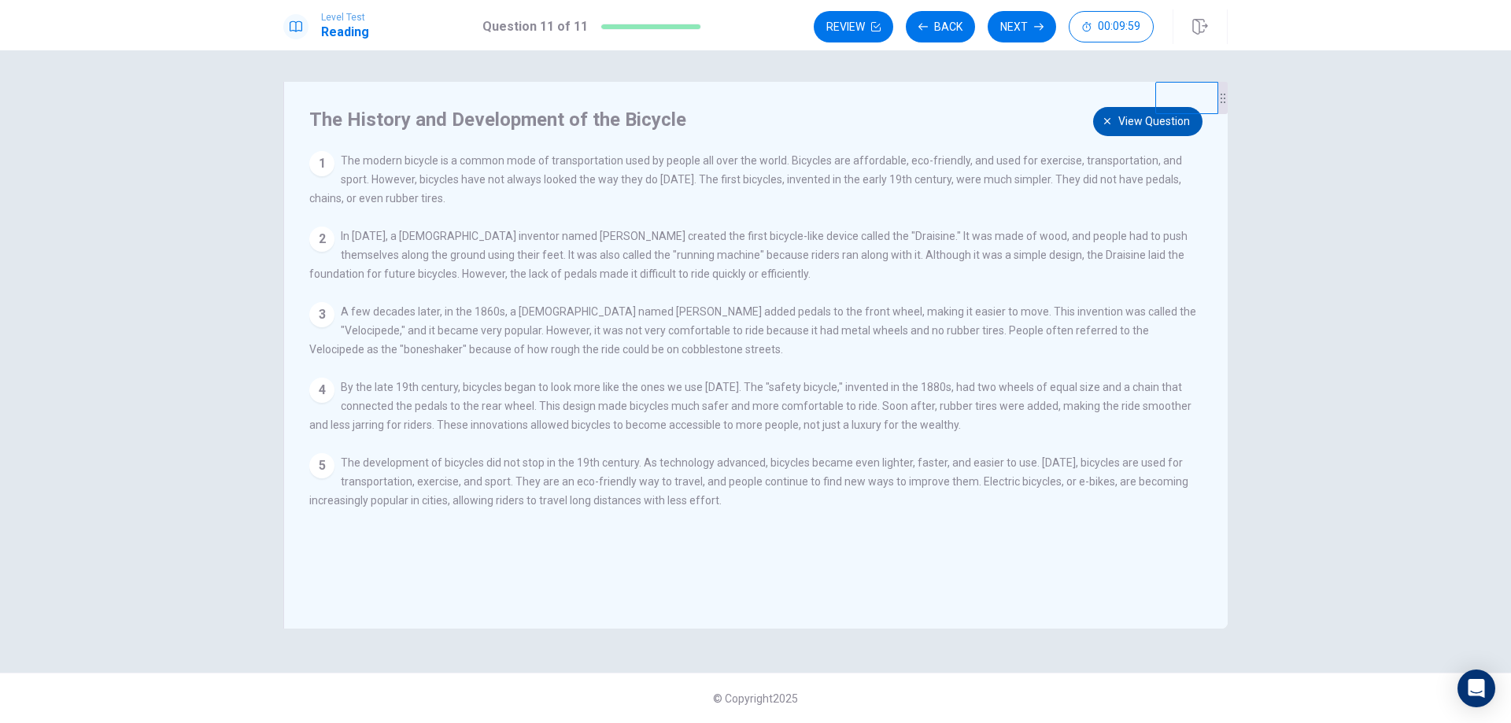
drag, startPoint x: 722, startPoint y: 320, endPoint x: 775, endPoint y: 316, distance: 53.6
click at [775, 316] on span "A few decades later, in the 1860s, a [DEMOGRAPHIC_DATA] named [PERSON_NAME] add…" at bounding box center [752, 330] width 887 height 50
click at [1115, 131] on button "View question" at bounding box center [1147, 121] width 109 height 29
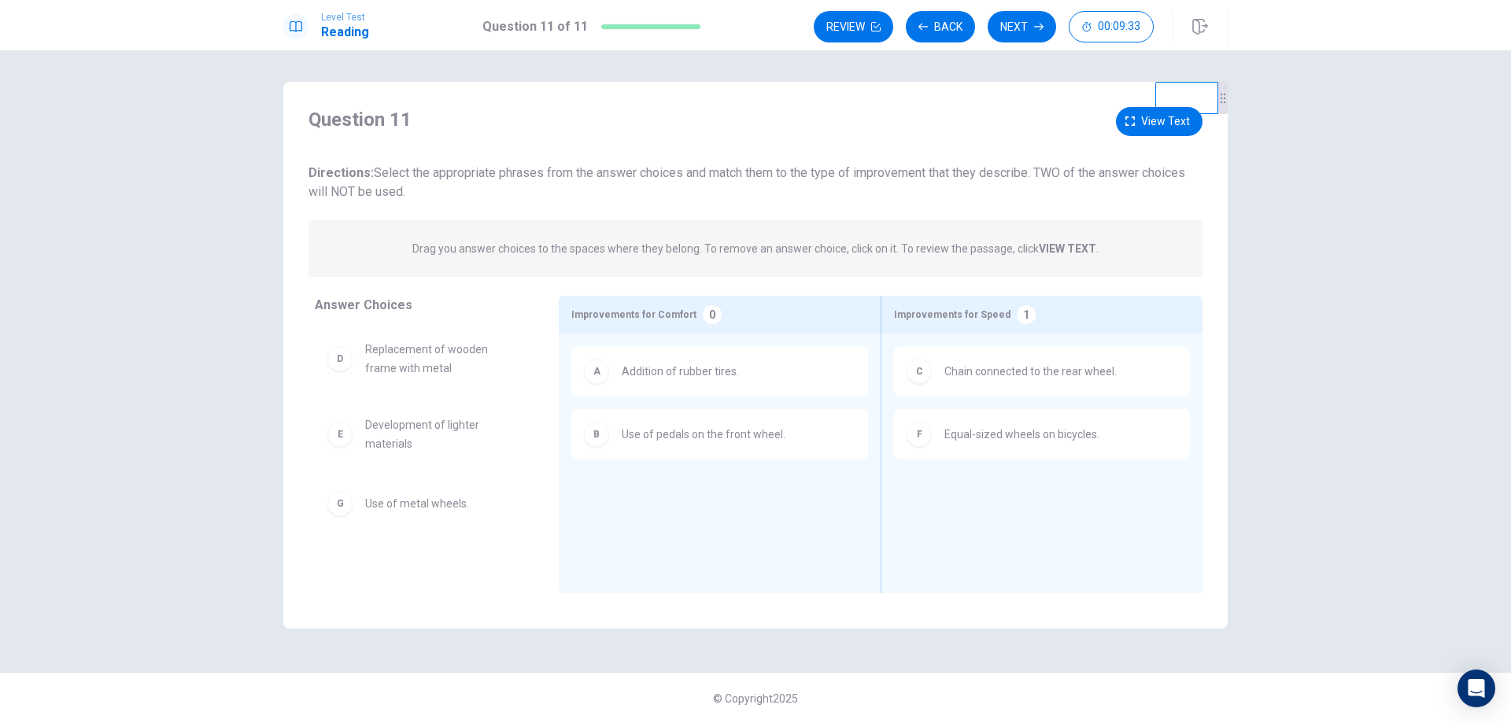
click at [728, 379] on span "Addition of rubber tires." at bounding box center [680, 371] width 117 height 19
click at [734, 453] on div "B Use of pedals on the front wheel." at bounding box center [720, 434] width 297 height 50
click at [854, 25] on button "Review" at bounding box center [854, 26] width 80 height 31
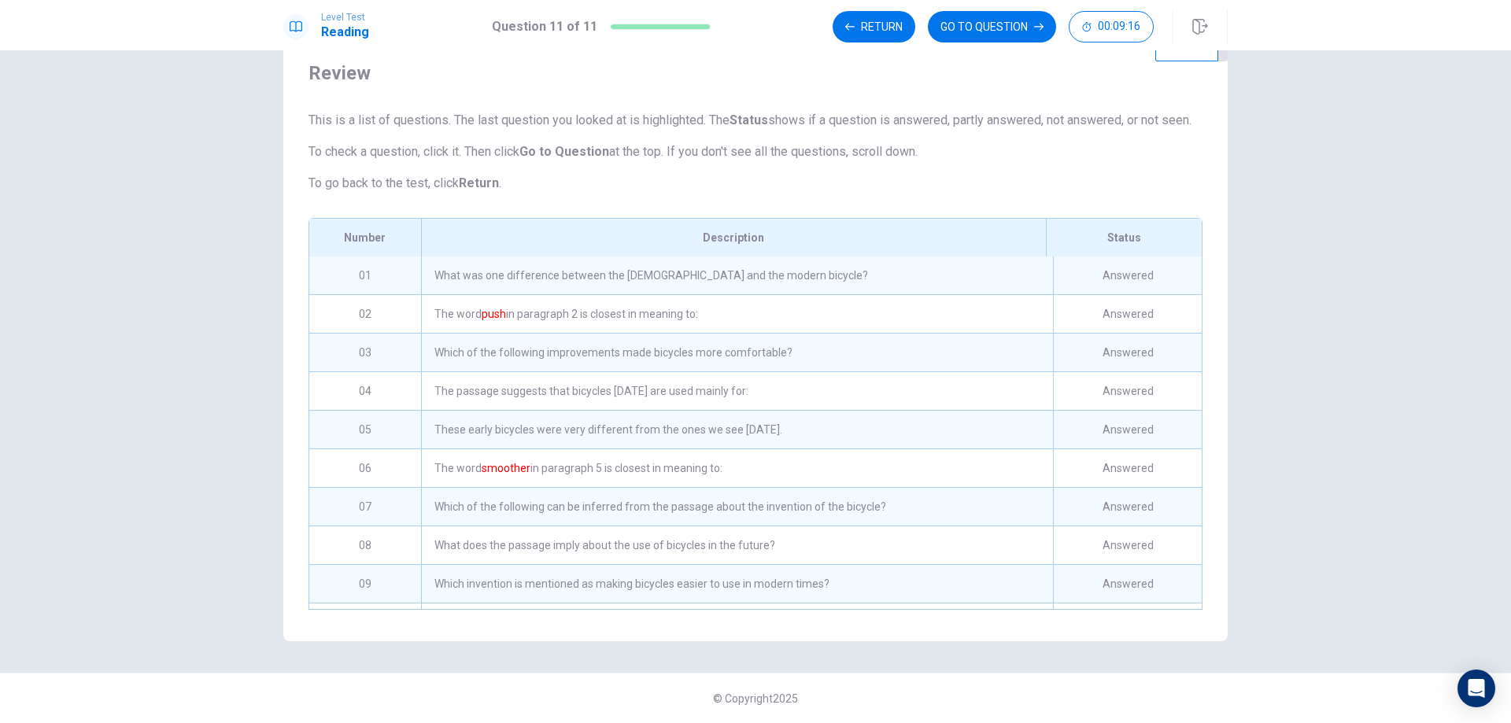
click at [727, 357] on div "Which of the following improvements made bicycles more comfortable?" at bounding box center [737, 353] width 632 height 38
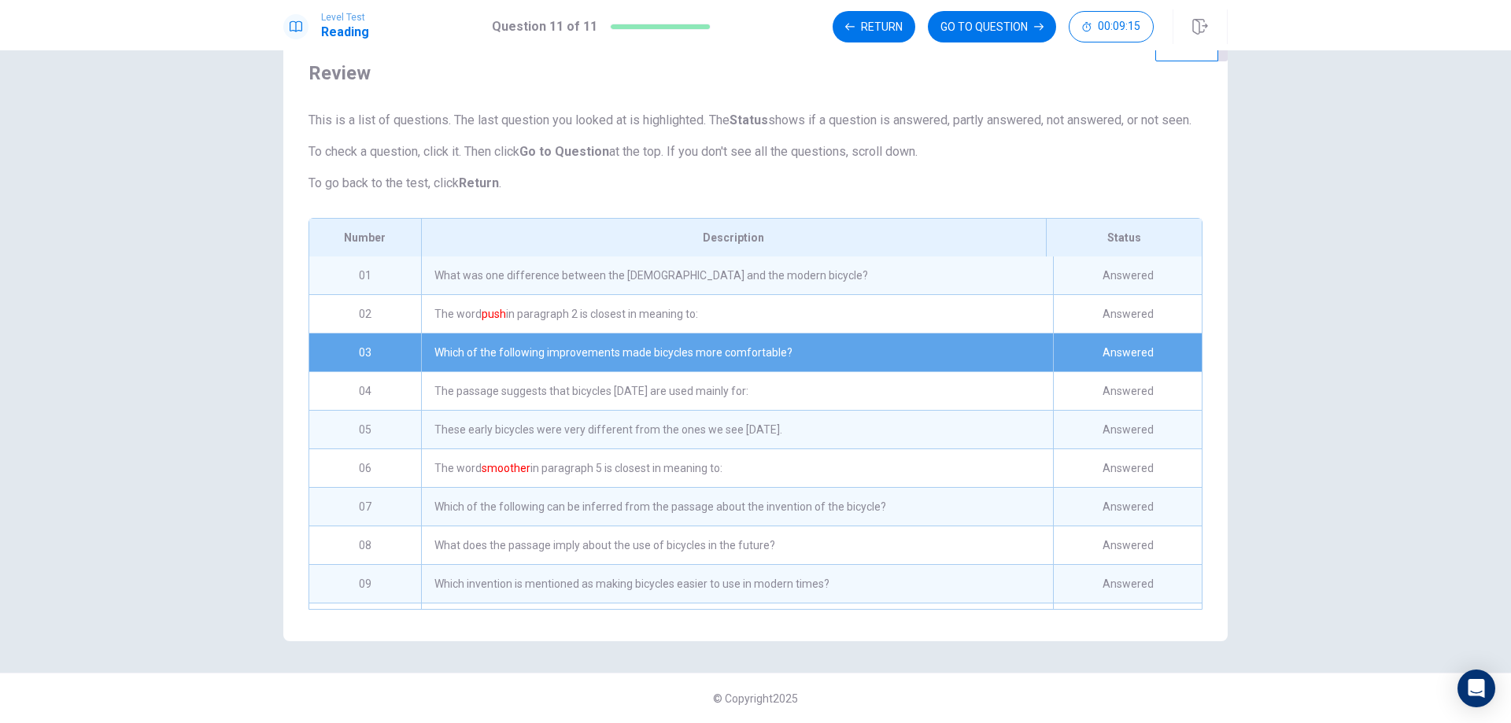
click at [727, 357] on div "Which of the following improvements made bicycles more comfortable?" at bounding box center [737, 353] width 632 height 38
click at [975, 28] on button "GO TO QUESTION" at bounding box center [992, 26] width 128 height 31
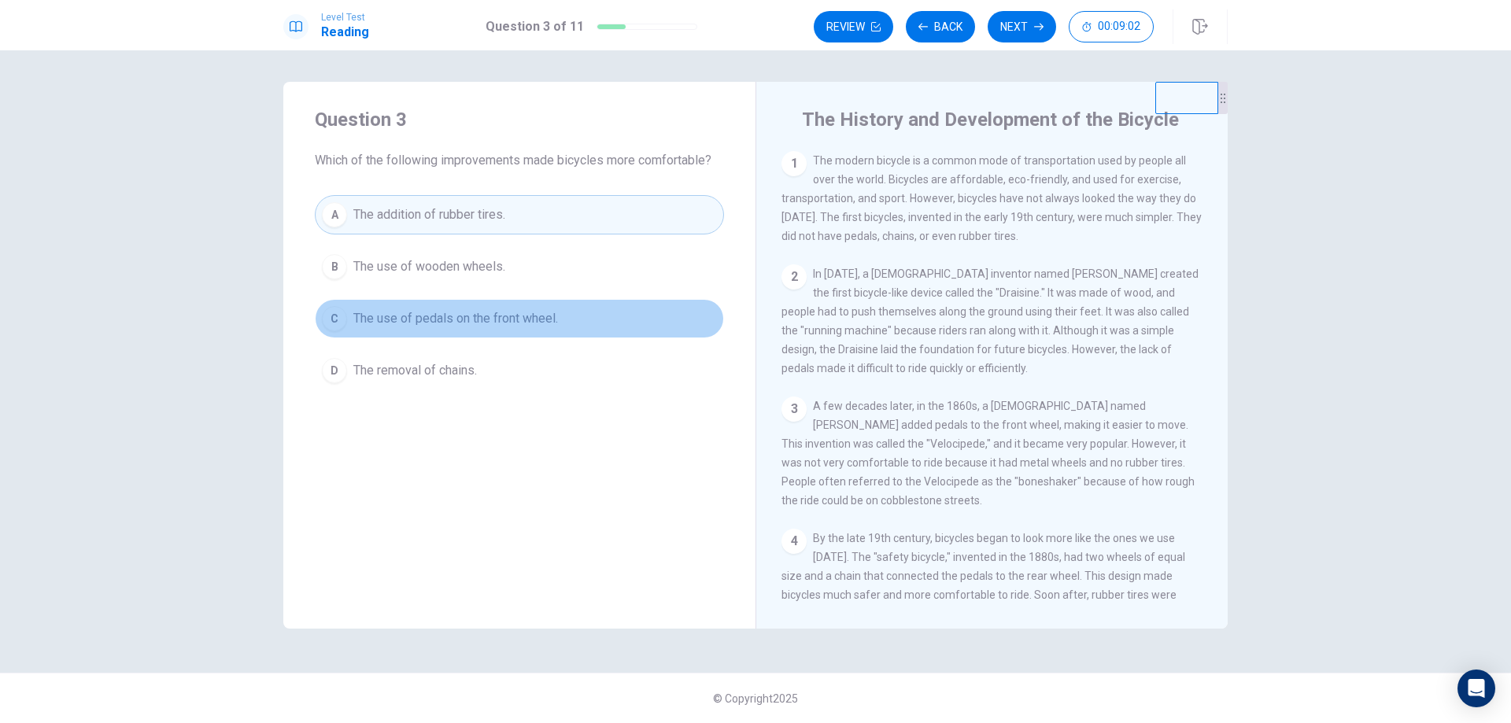
click at [520, 321] on span "The use of pedals on the front wheel." at bounding box center [455, 318] width 205 height 19
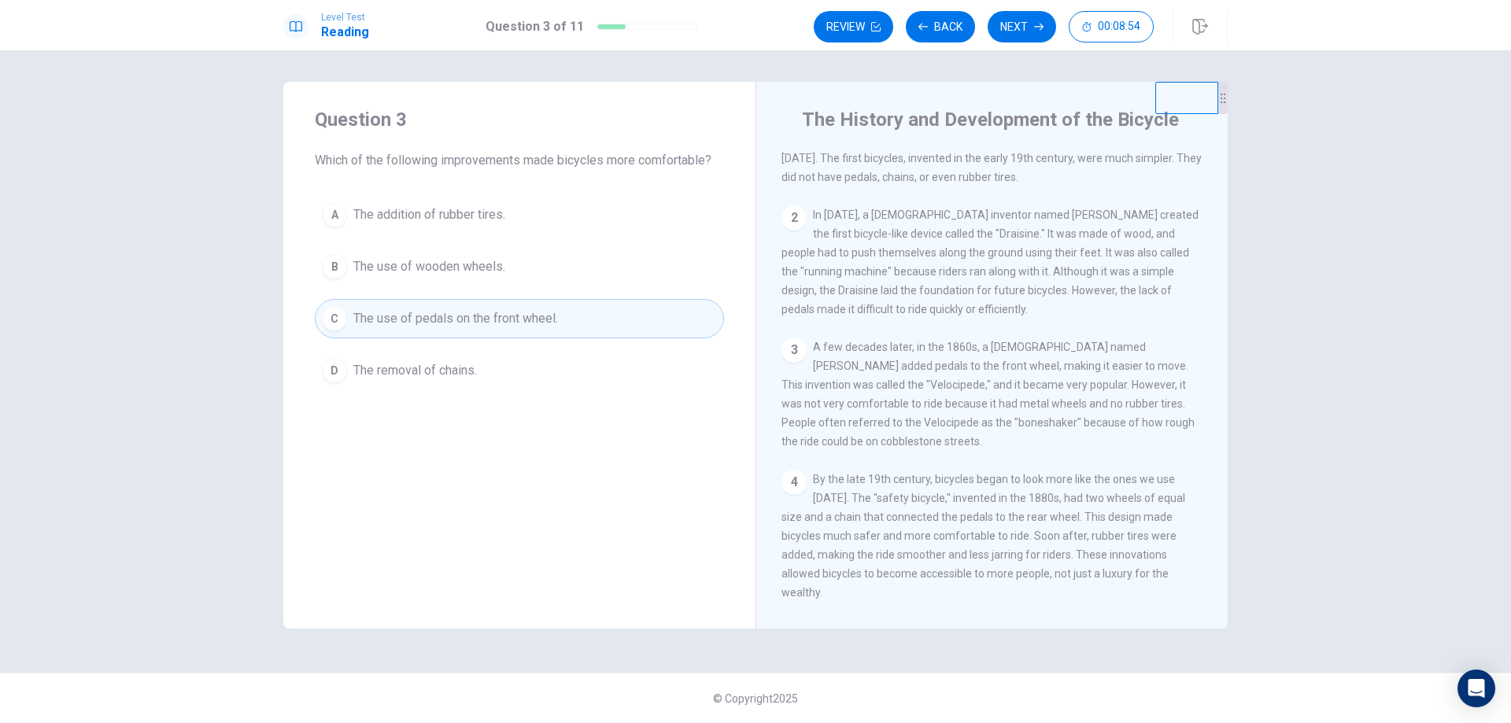
scroll to position [66, 0]
drag, startPoint x: 817, startPoint y: 369, endPoint x: 904, endPoint y: 376, distance: 86.8
click at [902, 376] on div "3 A few decades later, in the 1860s, a [DEMOGRAPHIC_DATA] named [PERSON_NAME] a…" at bounding box center [993, 387] width 422 height 113
click at [423, 225] on button "A The addition of rubber tires." at bounding box center [519, 214] width 409 height 39
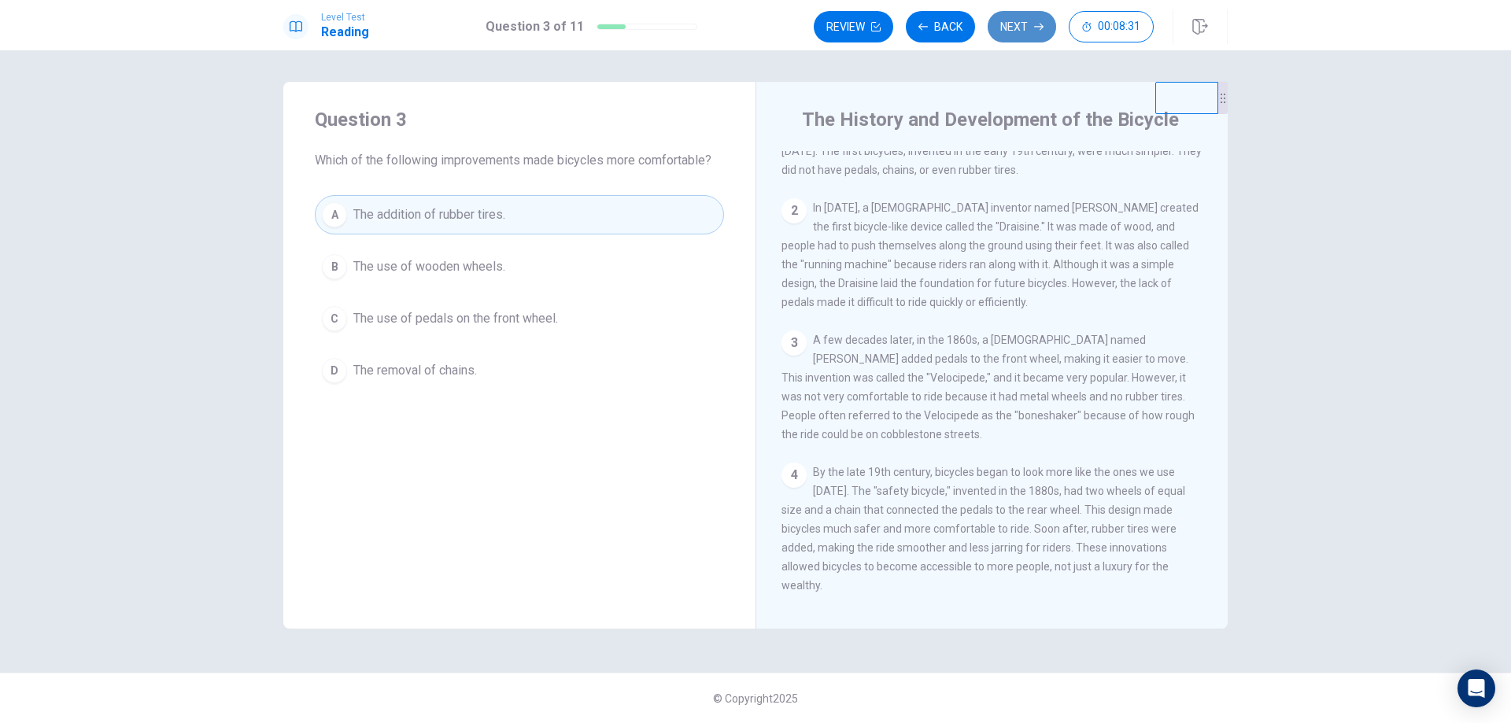
click at [1025, 35] on button "Next" at bounding box center [1022, 26] width 68 height 31
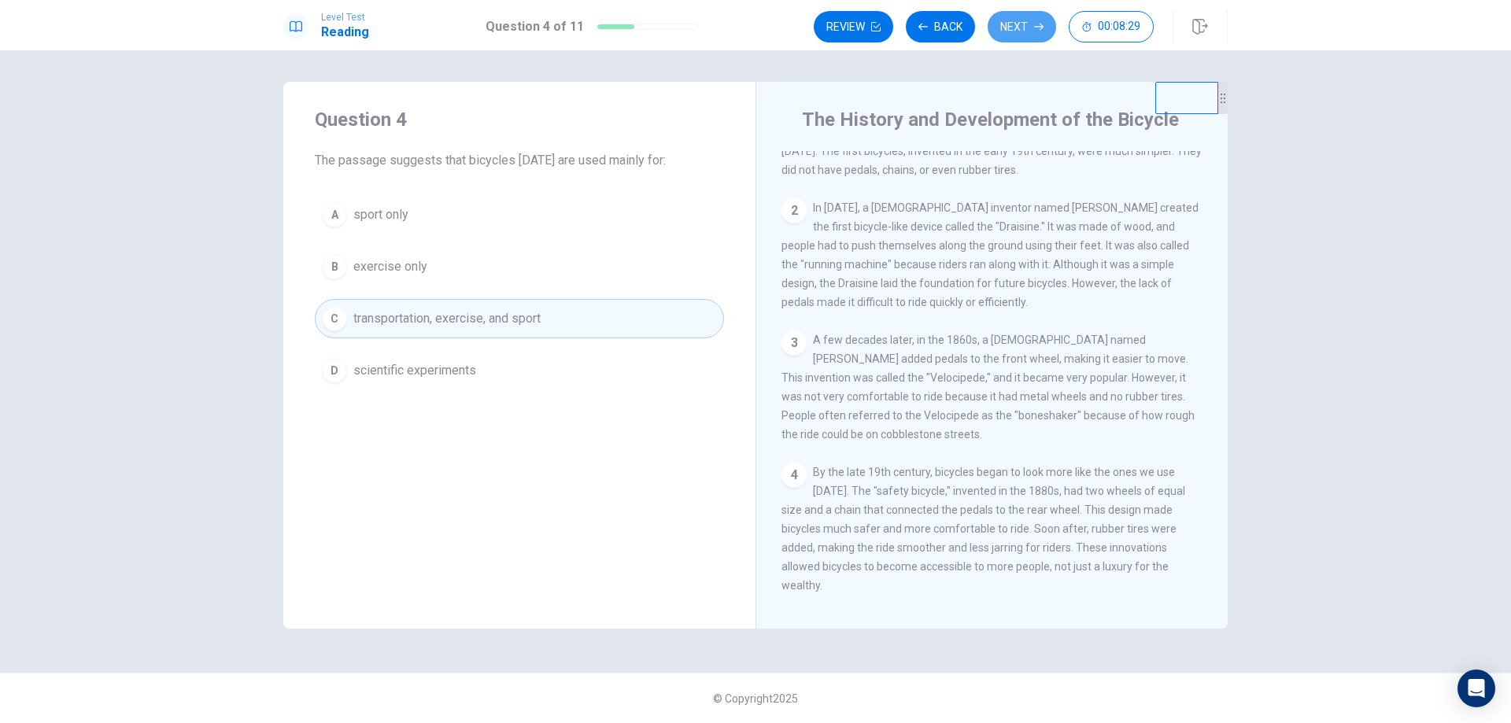
click at [1025, 35] on button "Next" at bounding box center [1022, 26] width 68 height 31
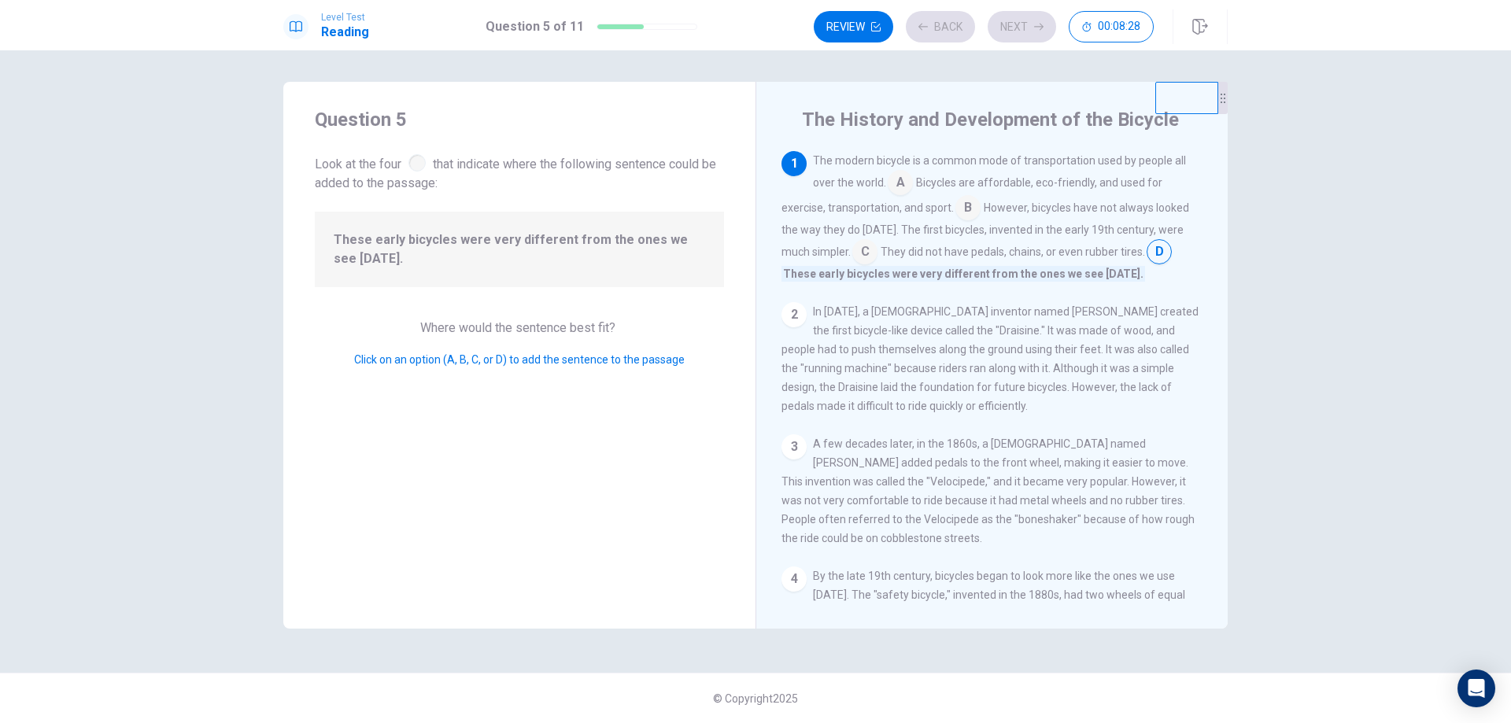
click at [1025, 35] on div "Review Back Next 00:08:28" at bounding box center [984, 26] width 340 height 31
click at [1025, 35] on button "Next" at bounding box center [1022, 26] width 68 height 31
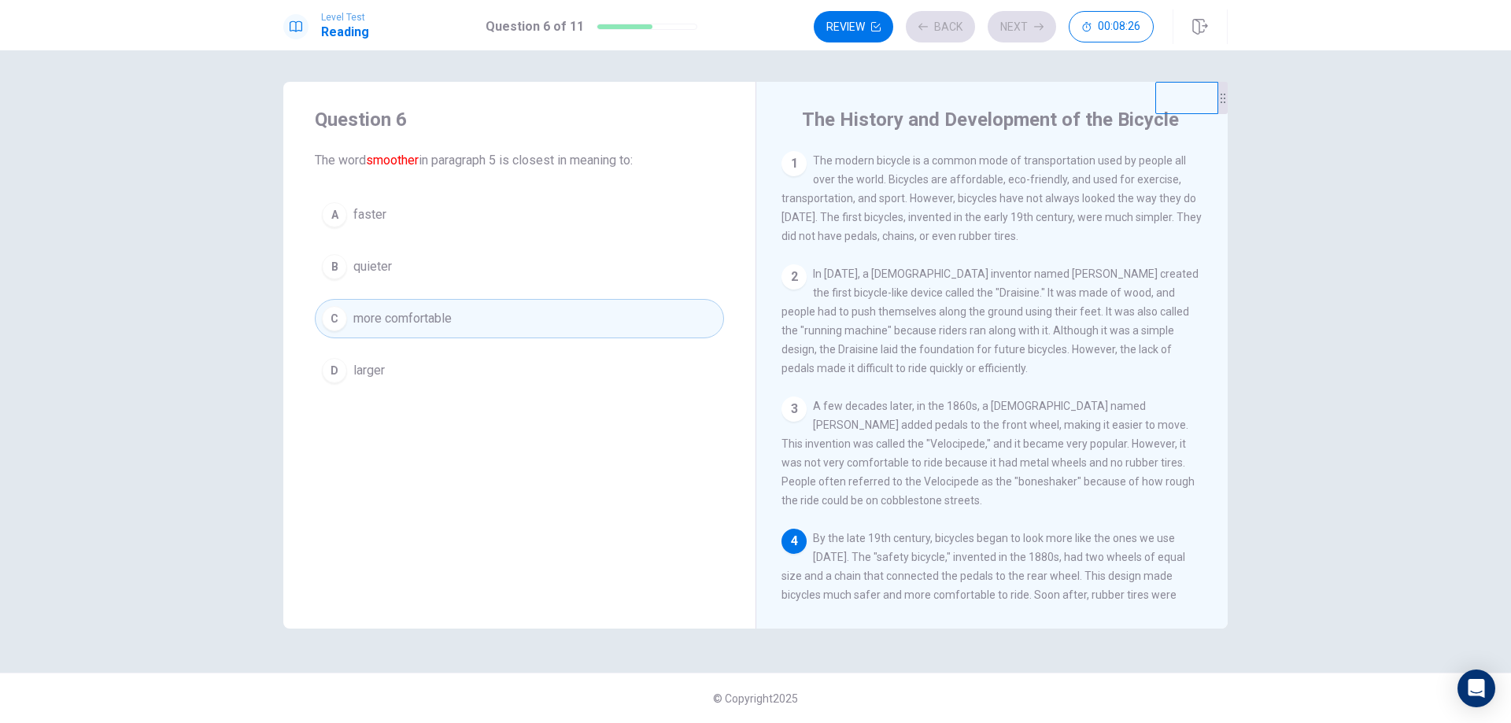
click at [1025, 35] on div "Review Back Next 00:08:26" at bounding box center [984, 26] width 340 height 31
click at [1025, 35] on button "Next" at bounding box center [1022, 26] width 68 height 31
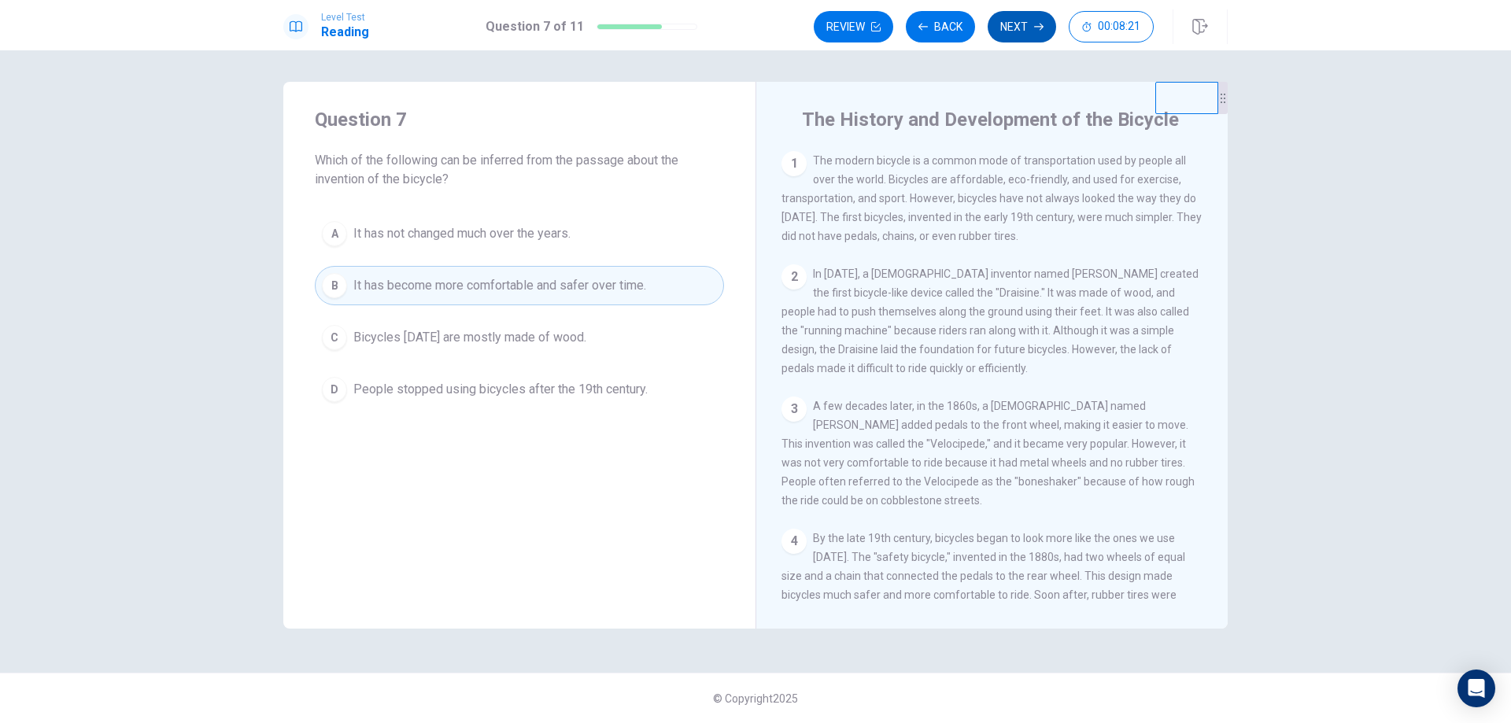
click at [1019, 23] on button "Next" at bounding box center [1022, 26] width 68 height 31
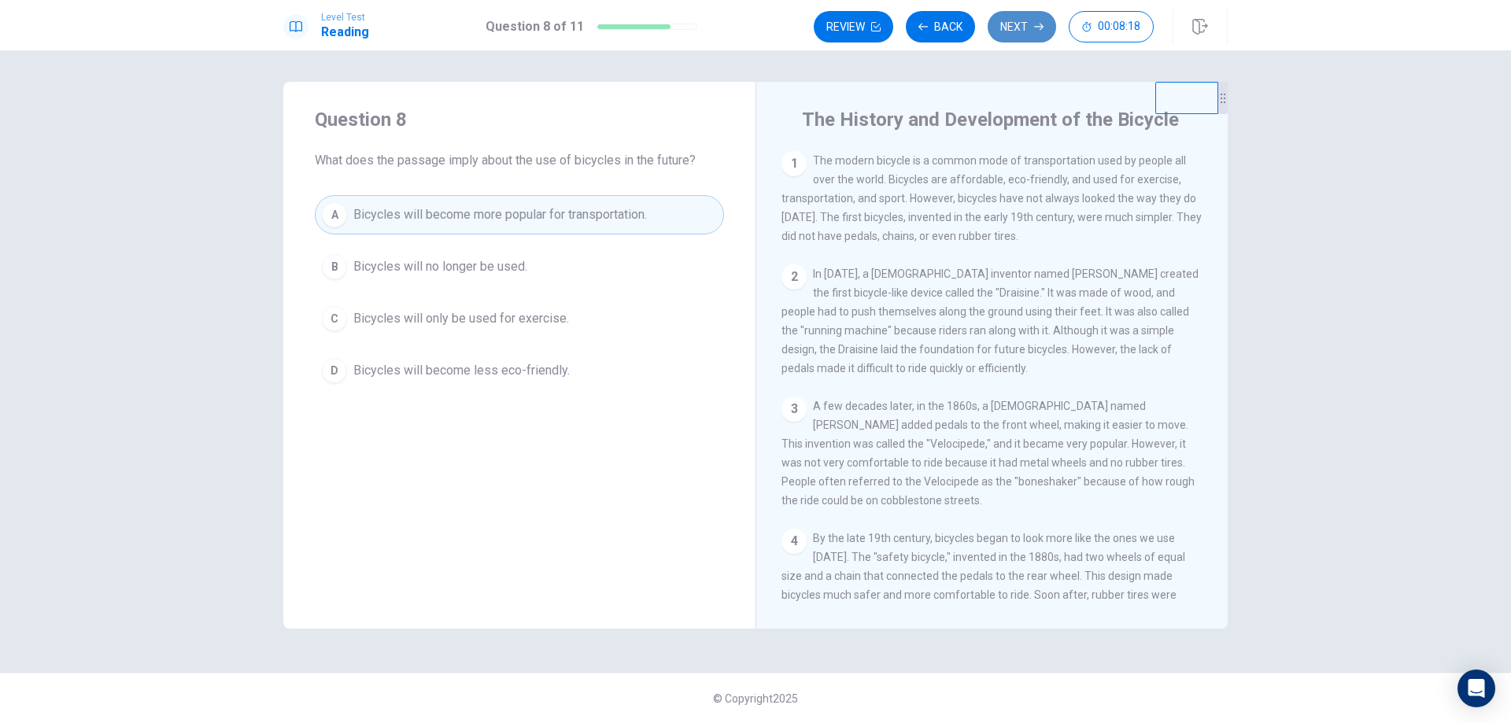
click at [1013, 35] on button "Next" at bounding box center [1022, 26] width 68 height 31
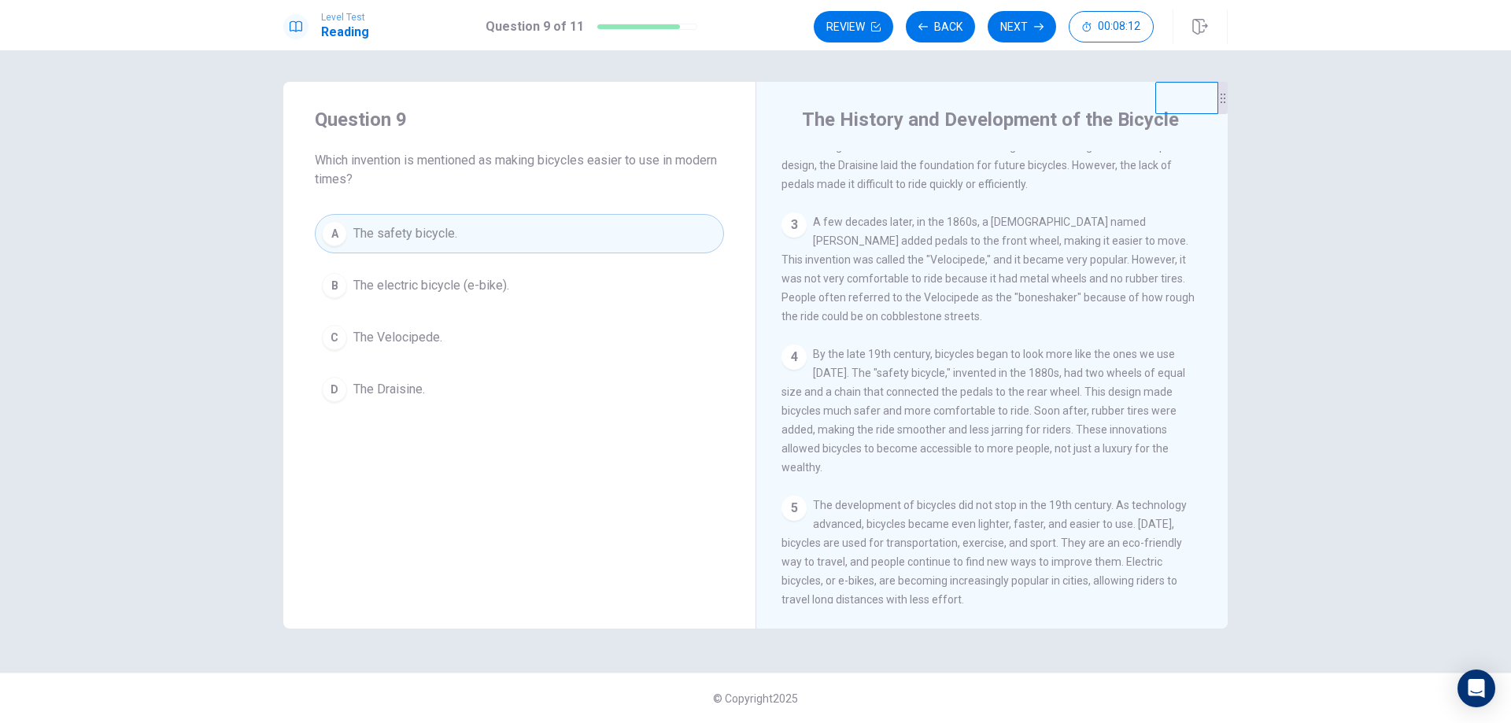
scroll to position [213, 0]
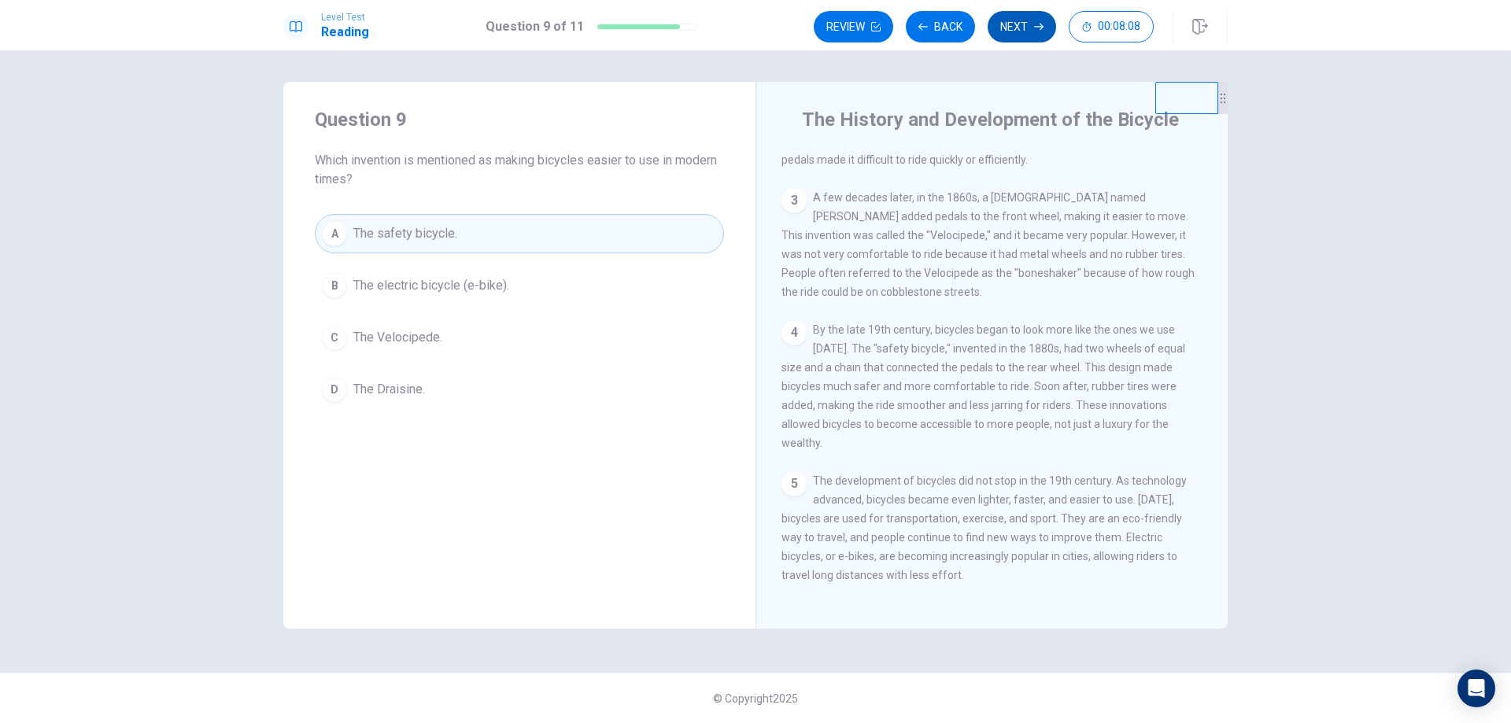
click at [1010, 24] on button "Next" at bounding box center [1022, 26] width 68 height 31
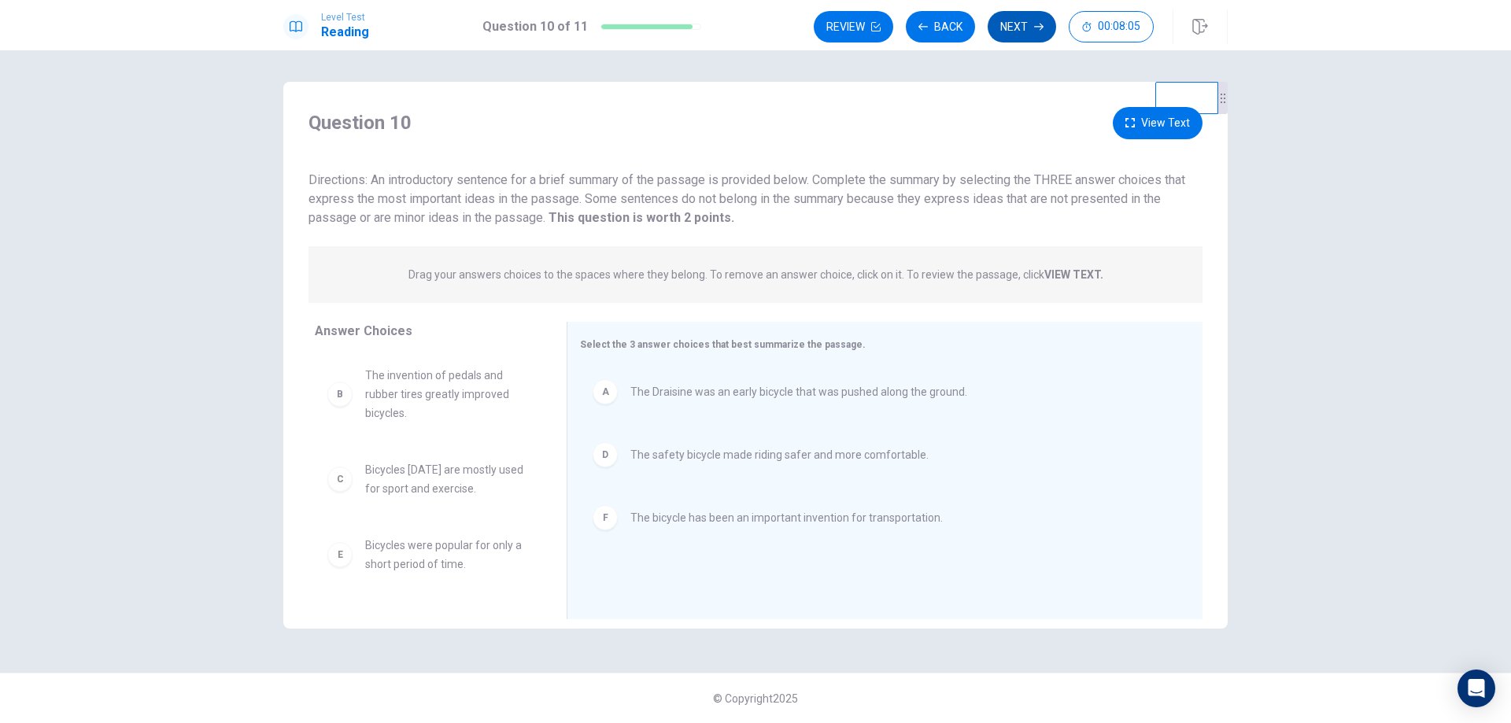
click at [1015, 21] on button "Next" at bounding box center [1022, 26] width 68 height 31
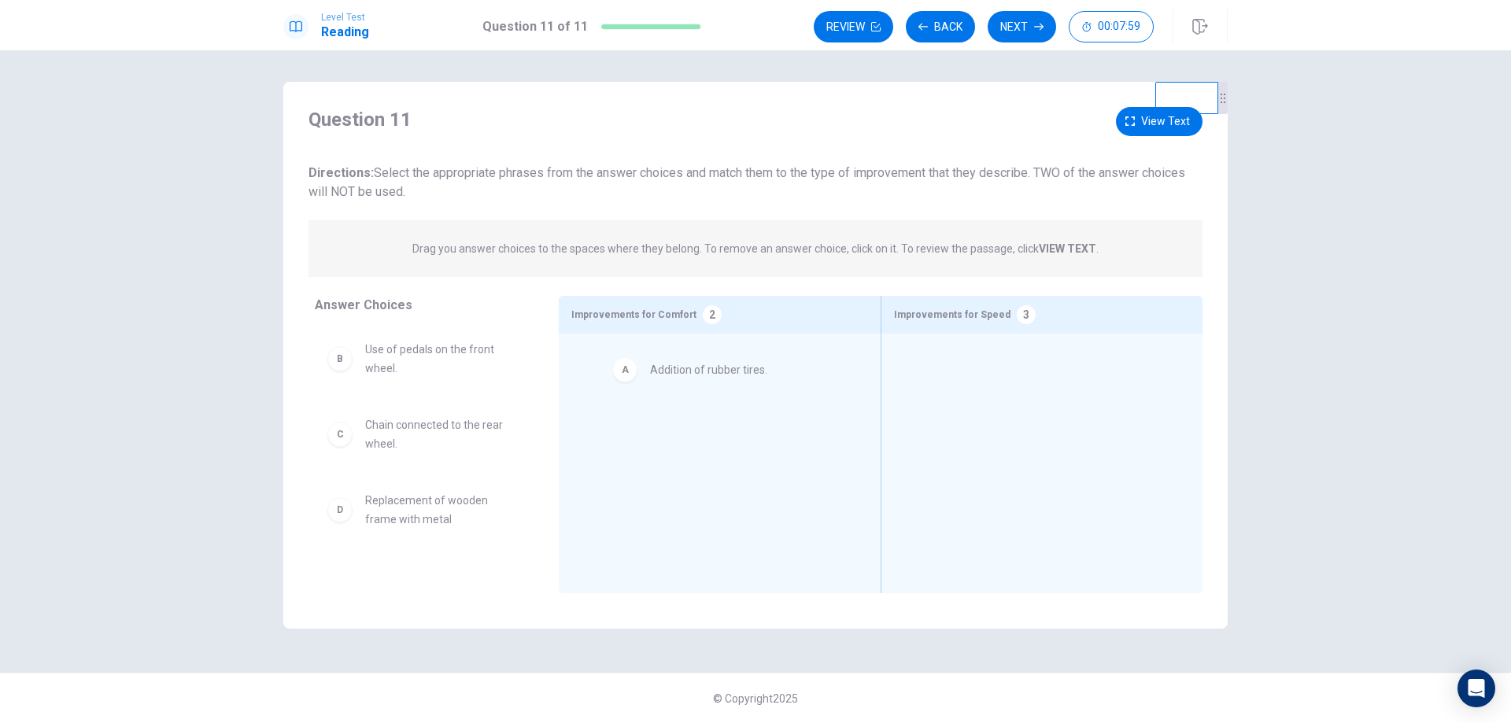
drag, startPoint x: 414, startPoint y: 360, endPoint x: 710, endPoint y: 382, distance: 296.8
drag, startPoint x: 453, startPoint y: 431, endPoint x: 1066, endPoint y: 410, distance: 613.6
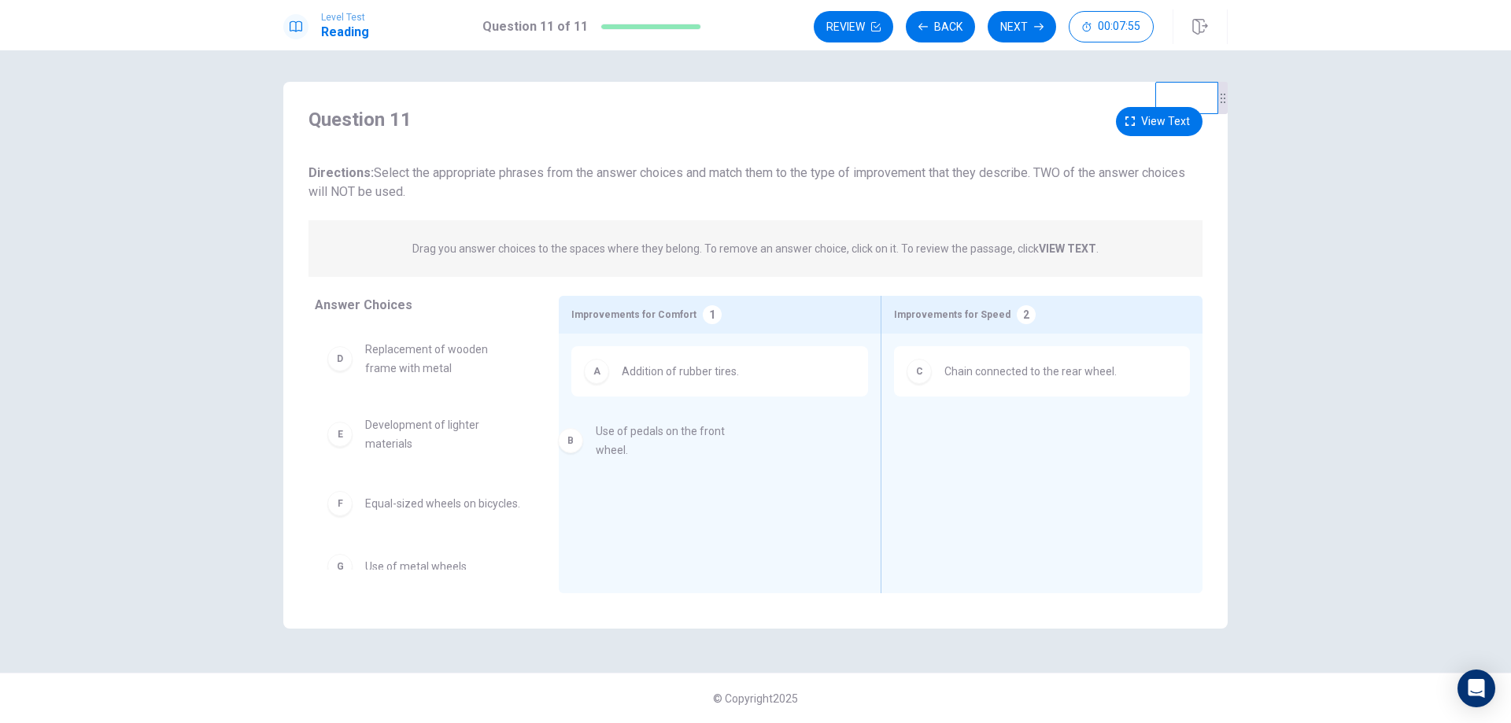
drag, startPoint x: 458, startPoint y: 361, endPoint x: 707, endPoint y: 445, distance: 262.6
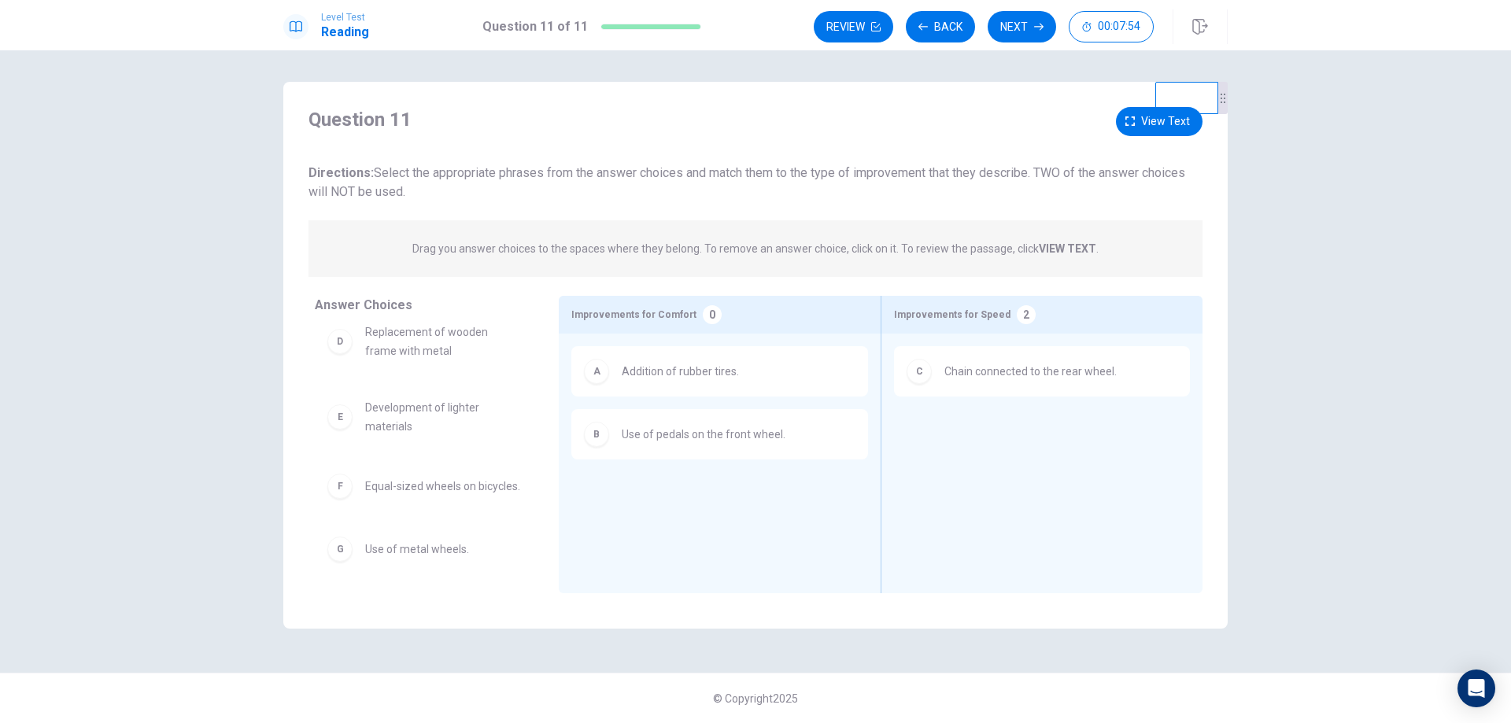
scroll to position [35, 0]
drag, startPoint x: 428, startPoint y: 474, endPoint x: 1073, endPoint y: 429, distance: 646.3
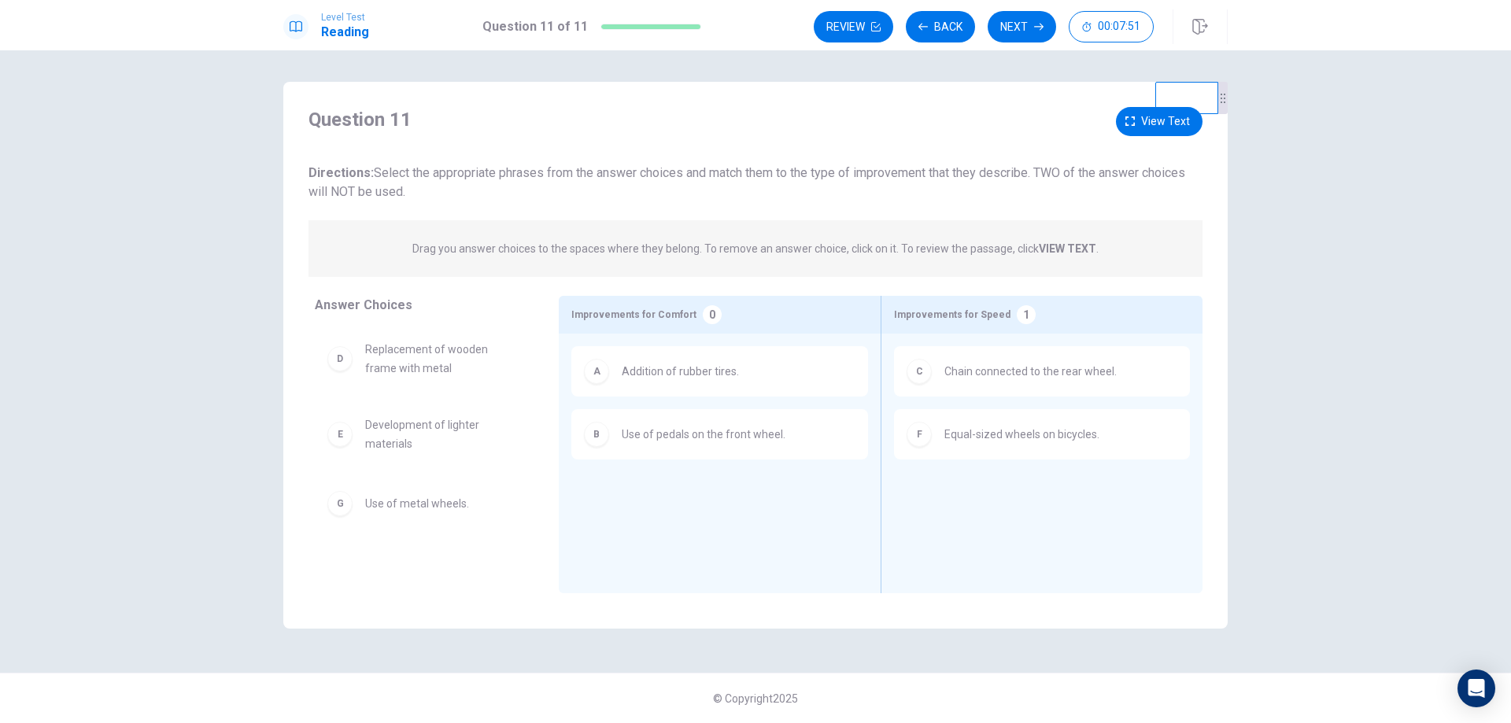
scroll to position [0, 0]
click at [1138, 125] on button "View text" at bounding box center [1159, 121] width 87 height 29
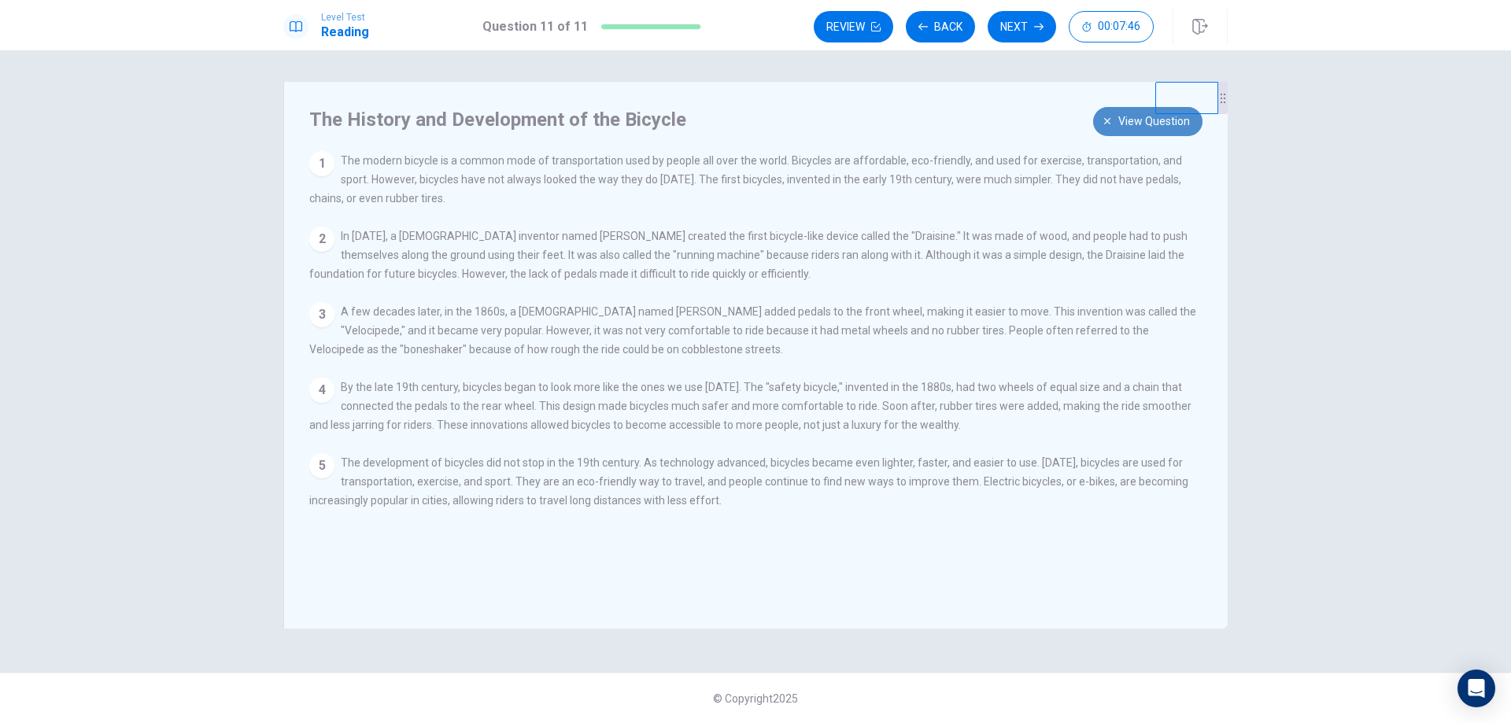
click at [1119, 128] on span "View question" at bounding box center [1155, 122] width 72 height 20
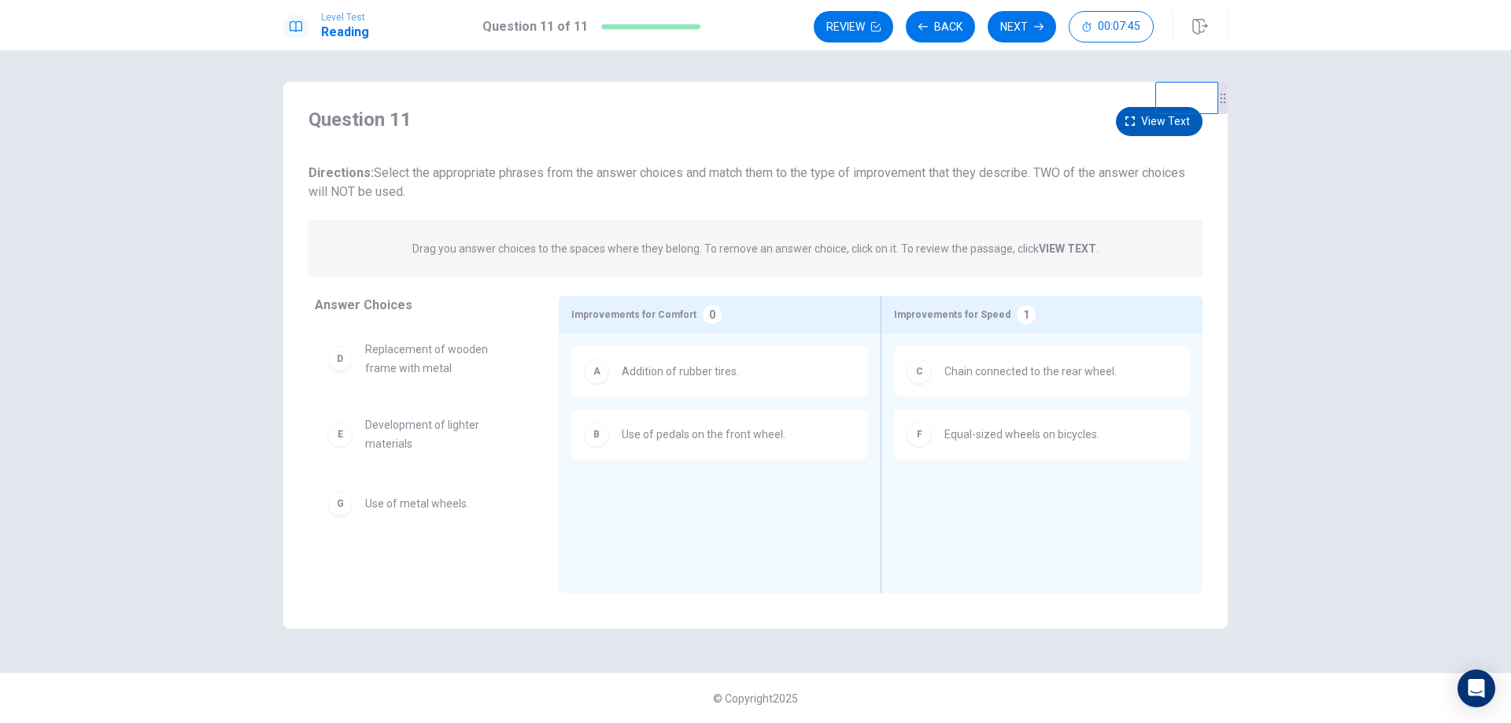
click at [1121, 128] on button "View text" at bounding box center [1159, 121] width 87 height 29
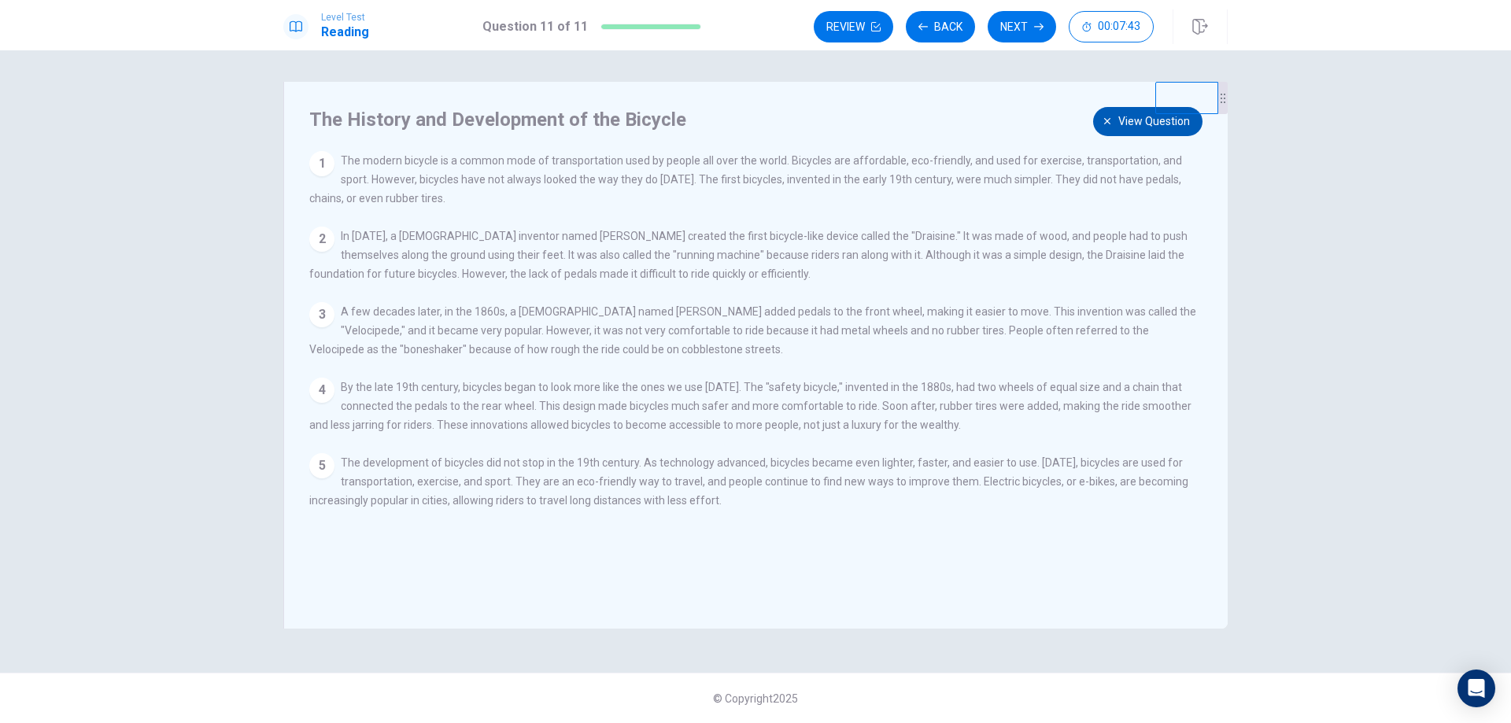
click at [1112, 117] on icon "button" at bounding box center [1107, 121] width 9 height 9
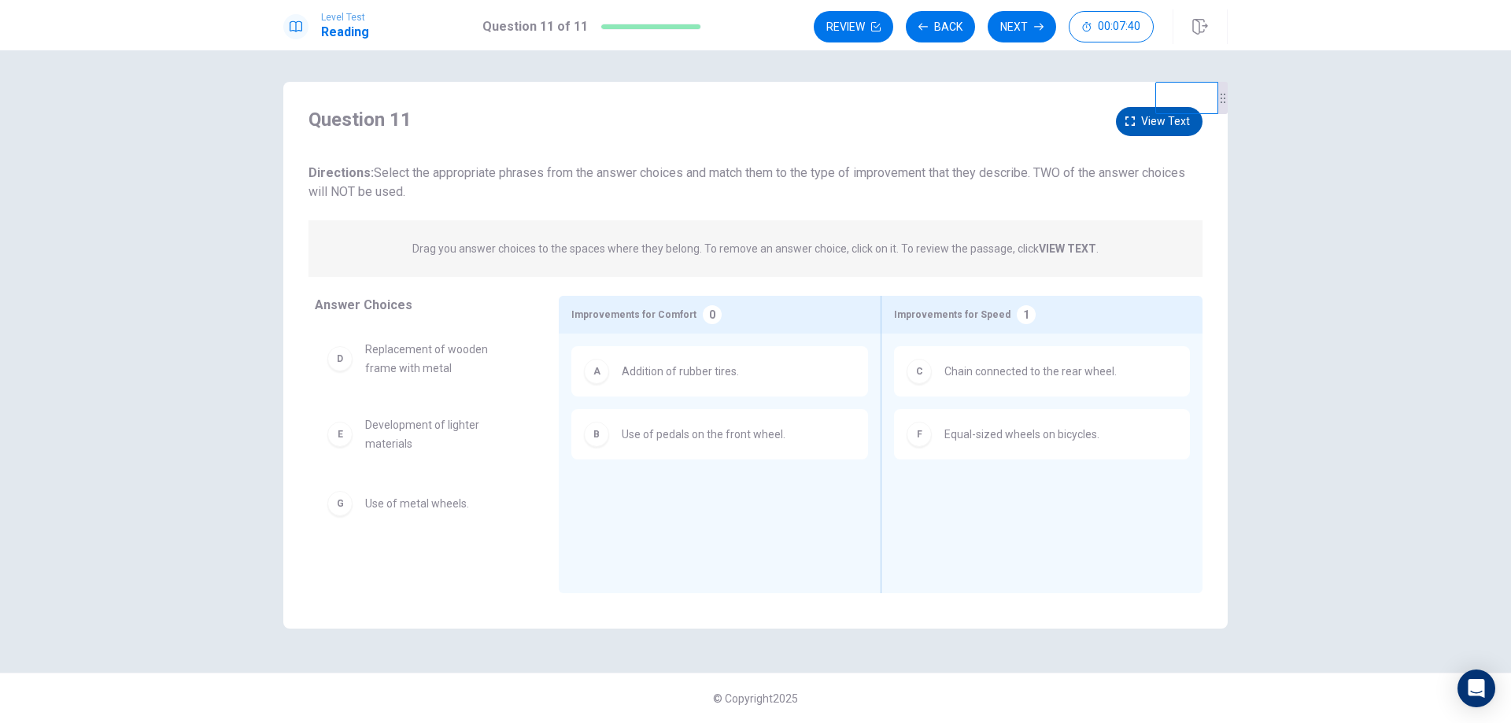
click at [1134, 123] on icon "button" at bounding box center [1130, 121] width 9 height 9
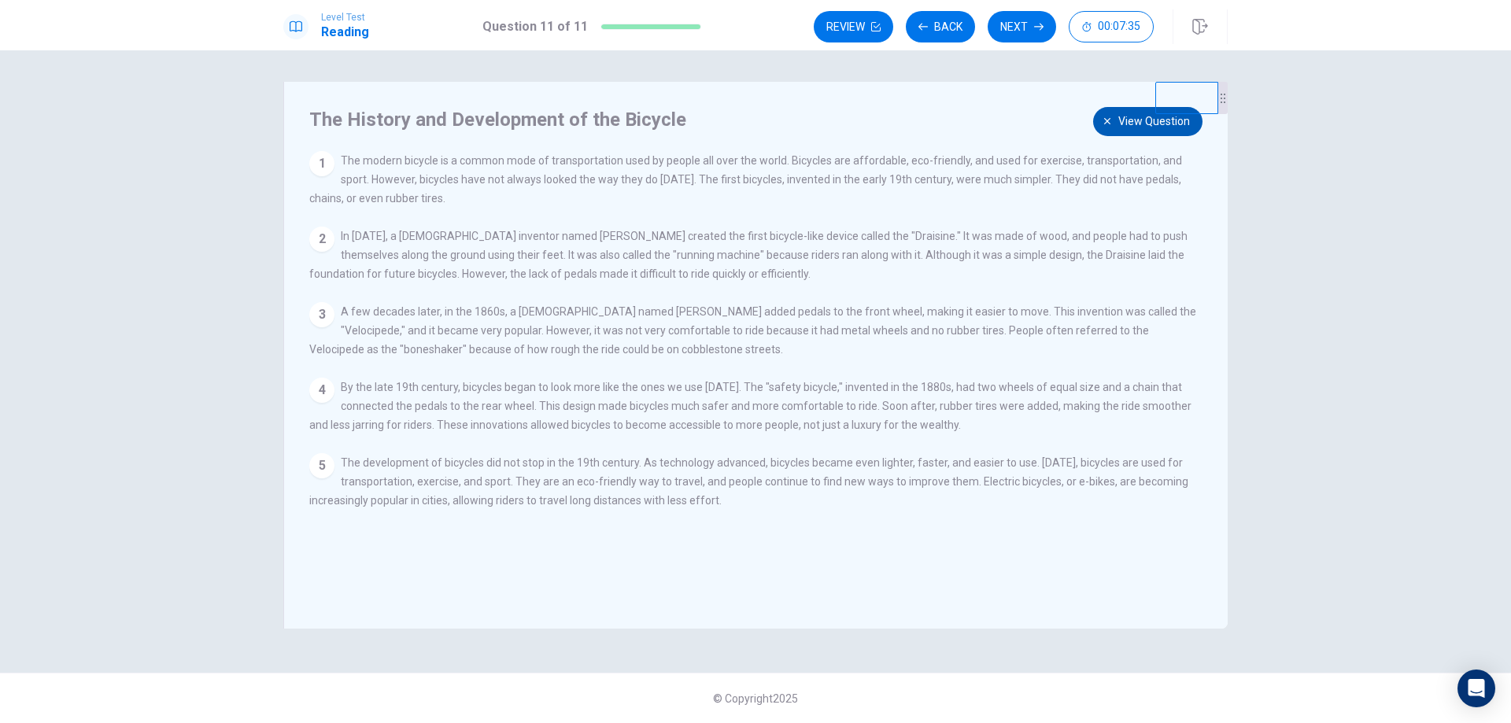
click at [1134, 123] on span "View question" at bounding box center [1155, 122] width 72 height 20
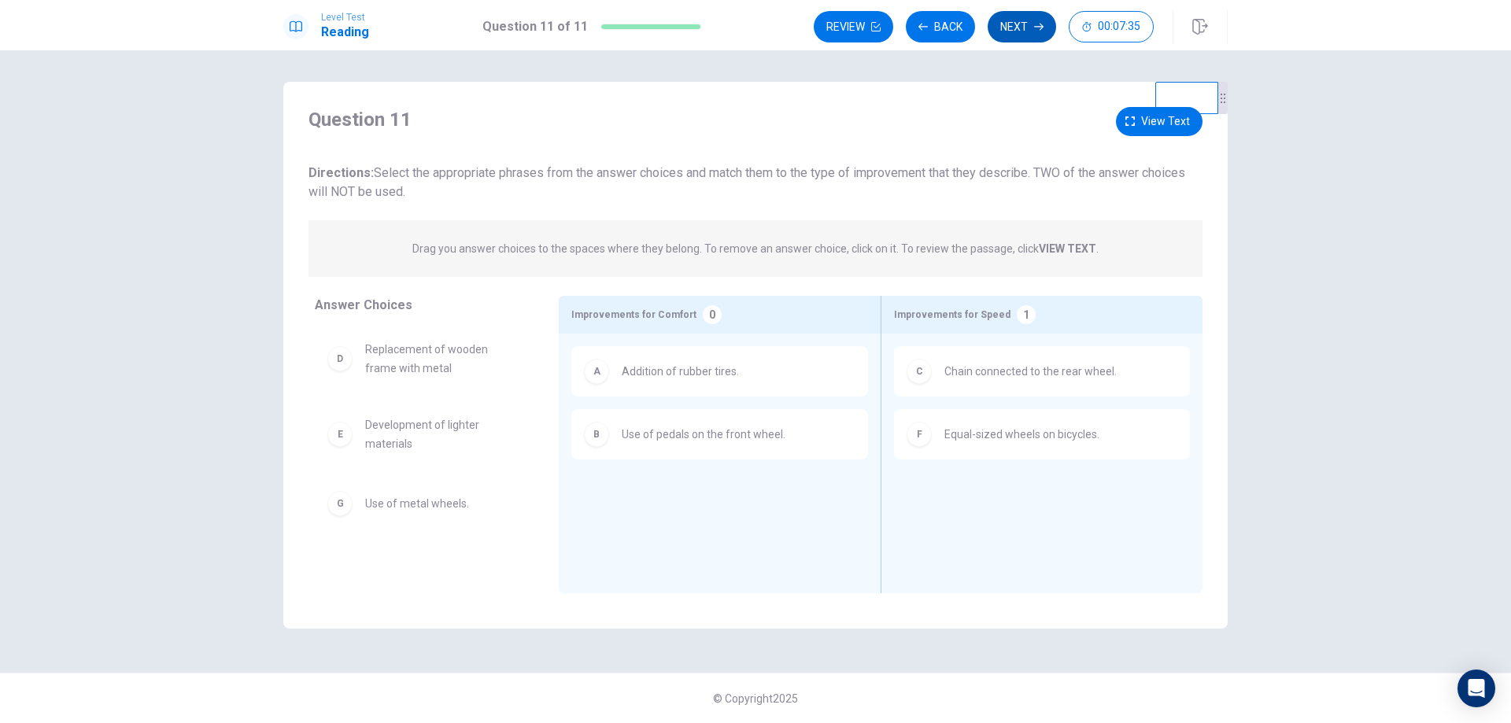
click at [1027, 28] on button "Next" at bounding box center [1022, 26] width 68 height 31
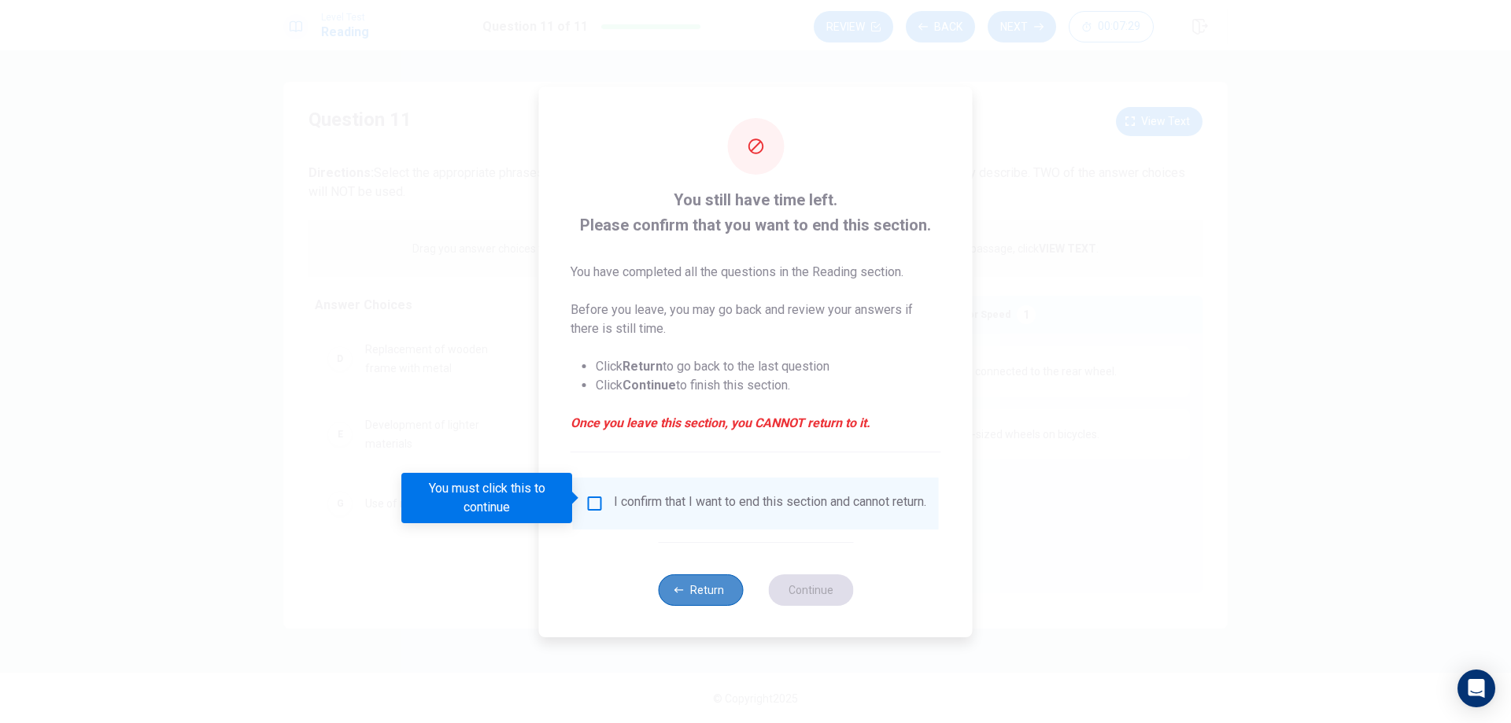
click at [698, 601] on button "Return" at bounding box center [700, 590] width 85 height 31
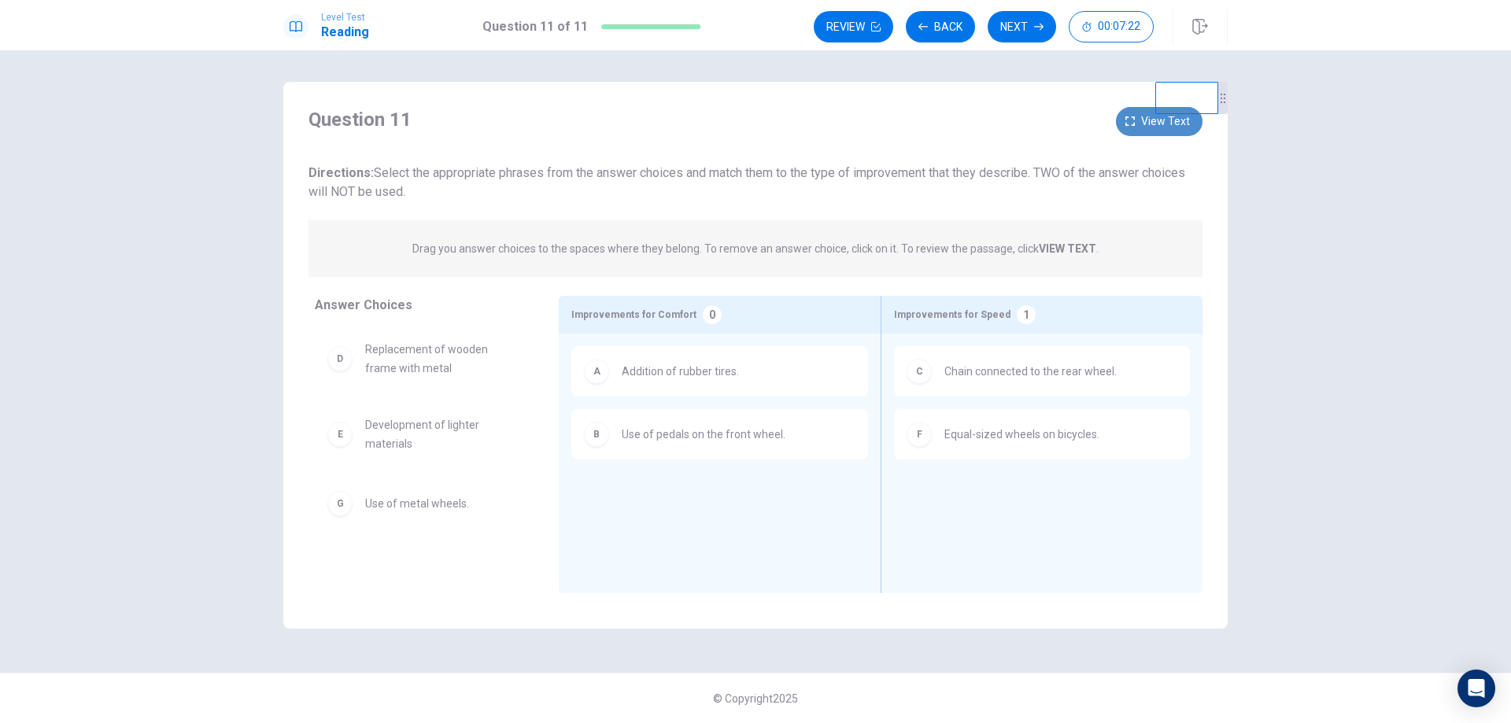
click at [1131, 113] on button "View text" at bounding box center [1159, 121] width 87 height 29
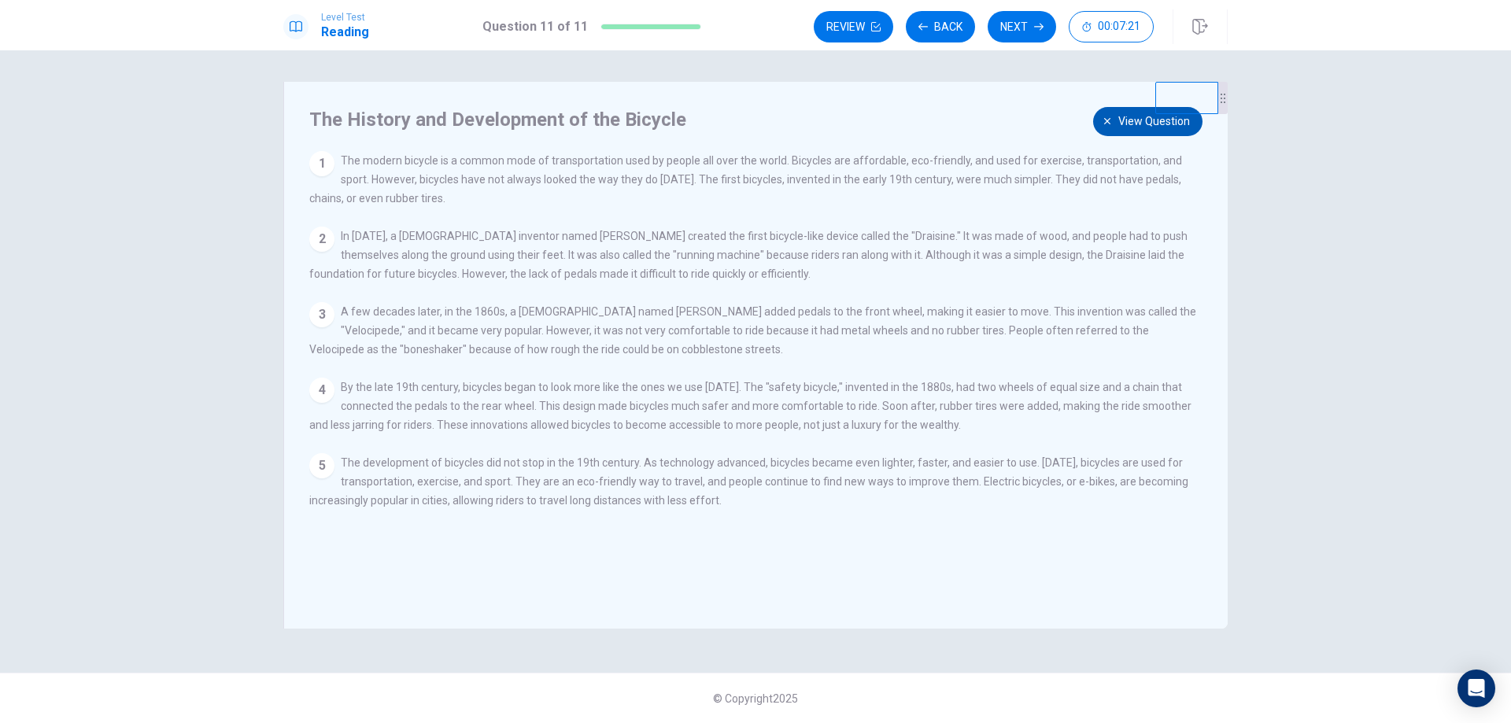
click at [1131, 113] on span "View question" at bounding box center [1155, 122] width 72 height 20
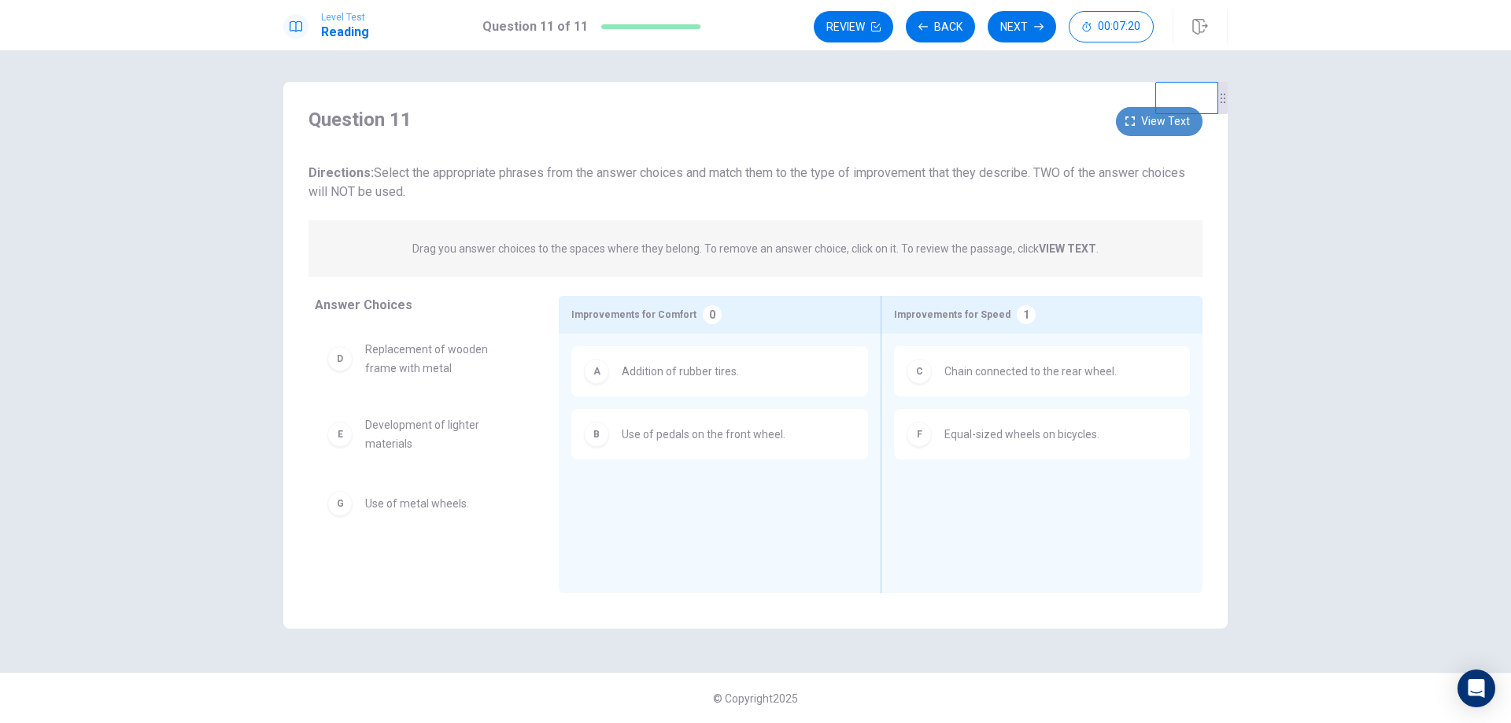
click at [1131, 113] on button "View text" at bounding box center [1159, 121] width 87 height 29
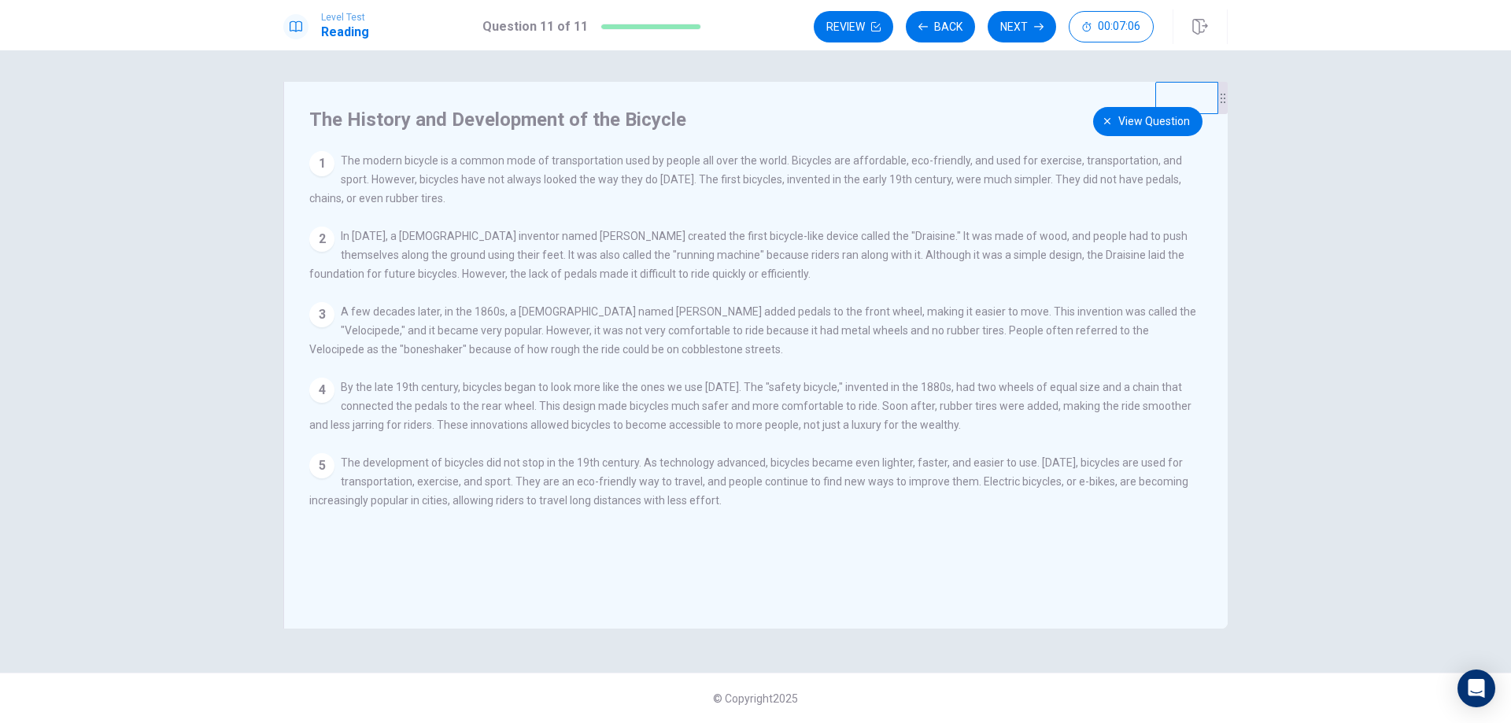
drag, startPoint x: 968, startPoint y: 389, endPoint x: 1019, endPoint y: 389, distance: 50.4
click at [1018, 389] on span "By the late 19th century, bicycles began to look more like the ones we use [DAT…" at bounding box center [750, 406] width 882 height 50
click at [1114, 124] on button "View question" at bounding box center [1147, 121] width 109 height 29
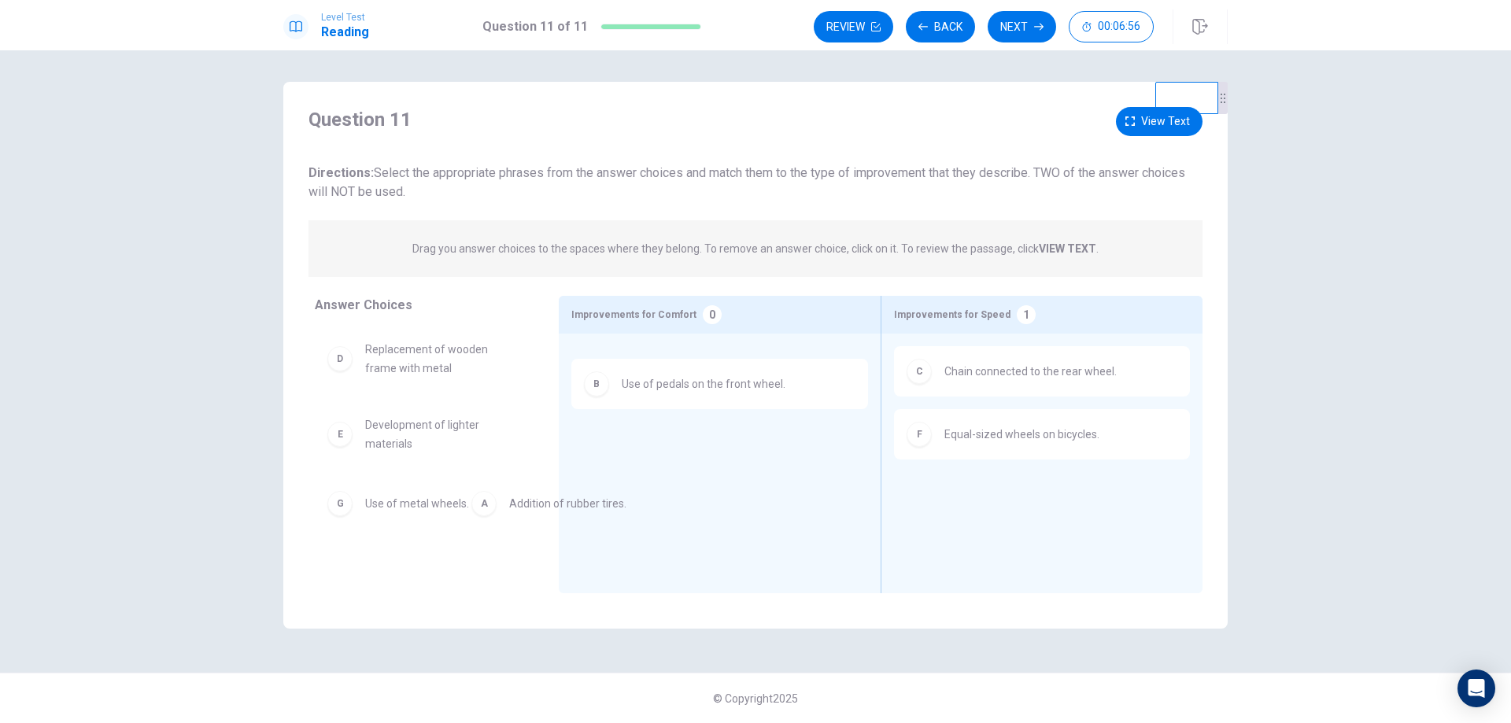
drag, startPoint x: 672, startPoint y: 407, endPoint x: 582, endPoint y: 433, distance: 94.2
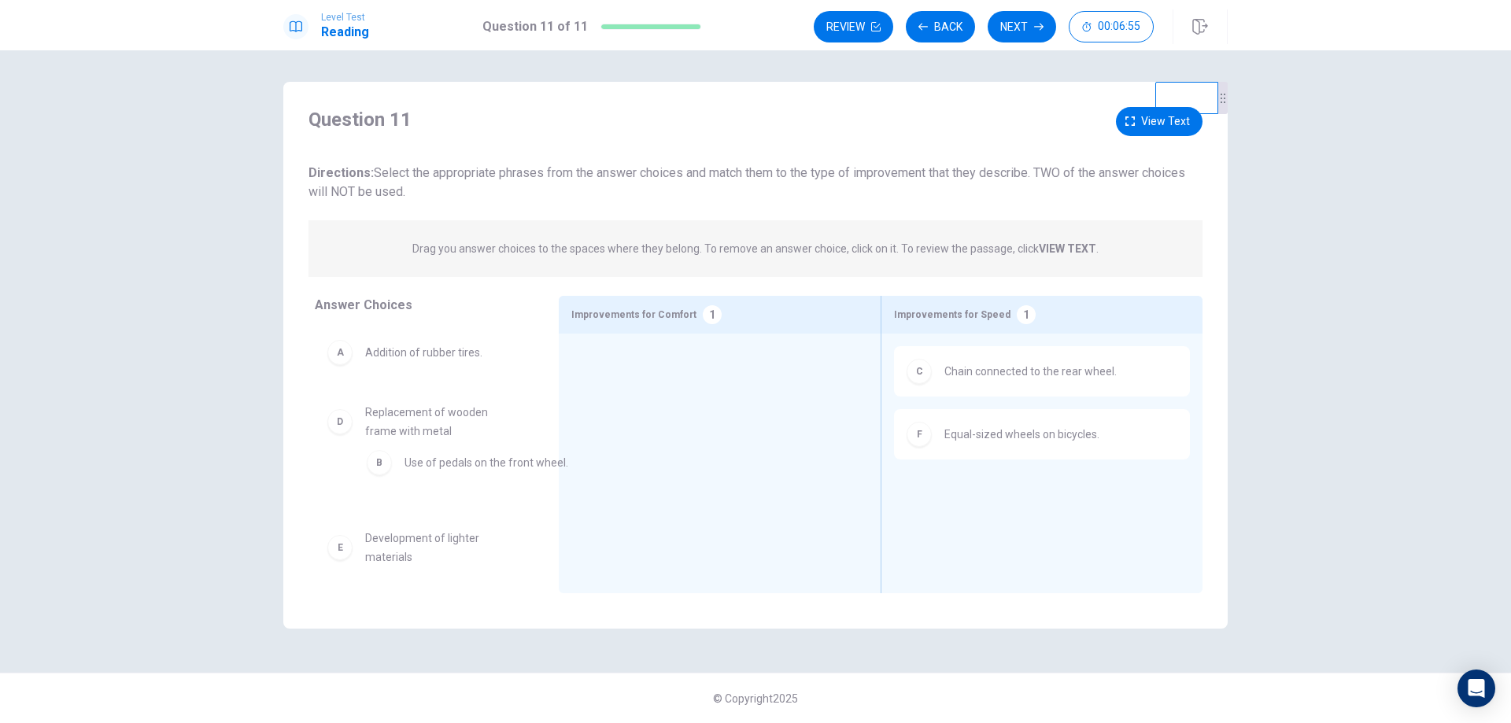
drag, startPoint x: 658, startPoint y: 380, endPoint x: 435, endPoint y: 478, distance: 243.2
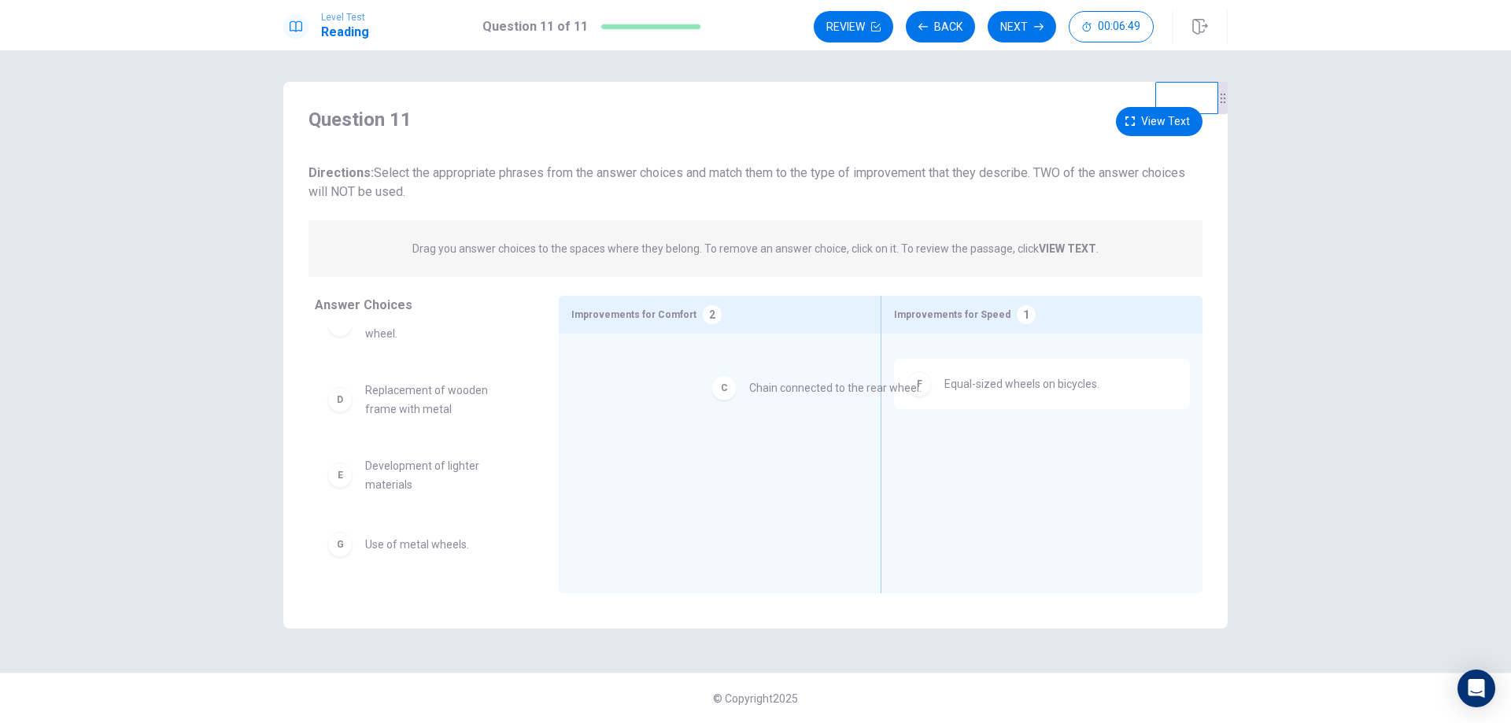
drag, startPoint x: 1002, startPoint y: 381, endPoint x: 777, endPoint y: 395, distance: 225.6
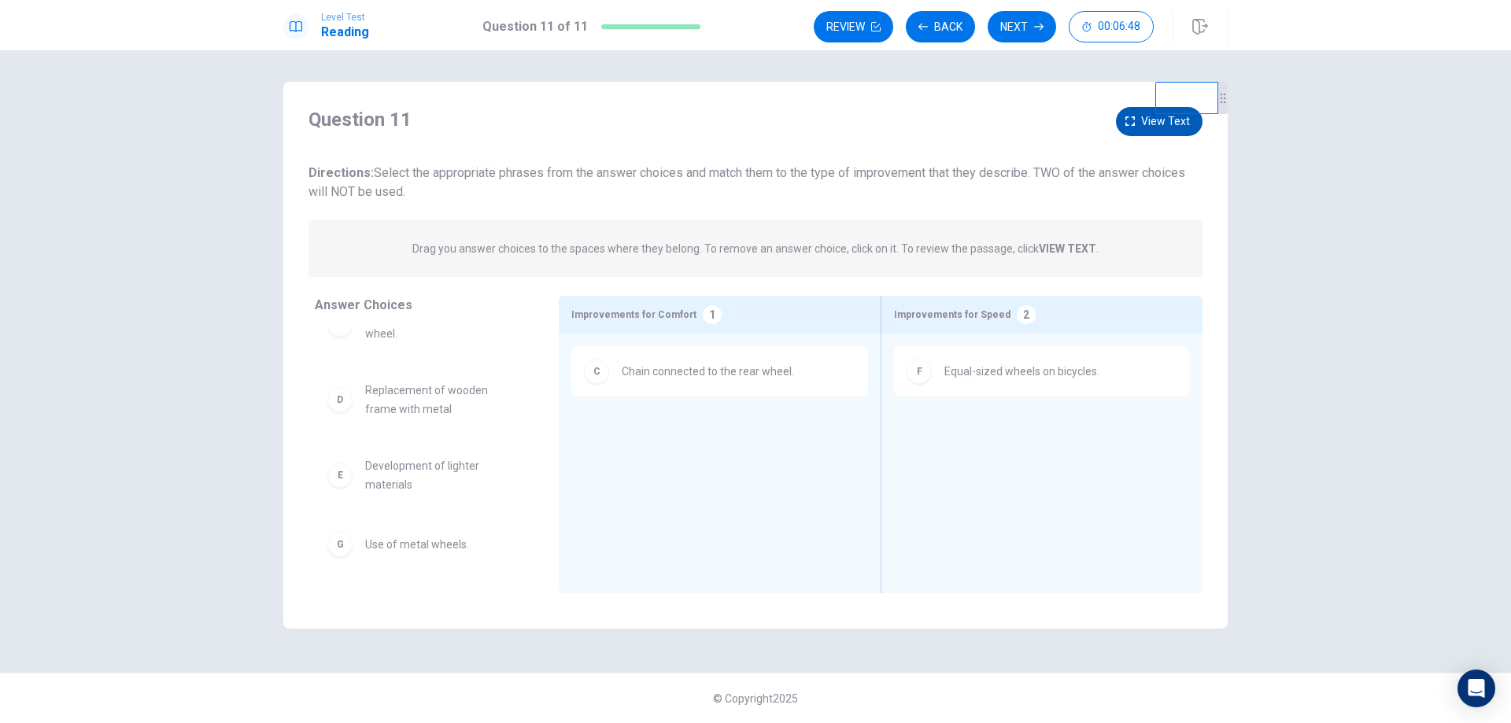
click at [1143, 118] on span "View text" at bounding box center [1165, 122] width 49 height 20
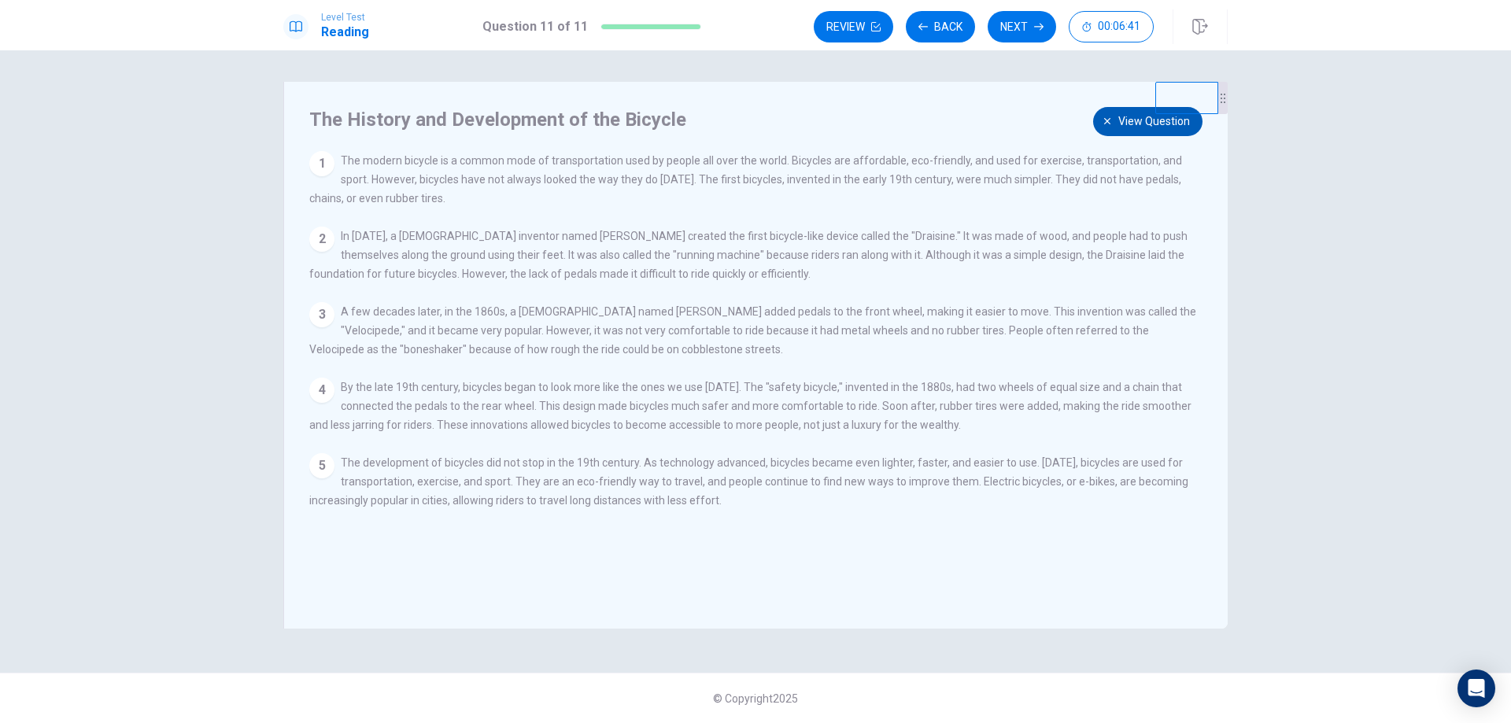
click at [1106, 124] on icon "button" at bounding box center [1107, 121] width 6 height 6
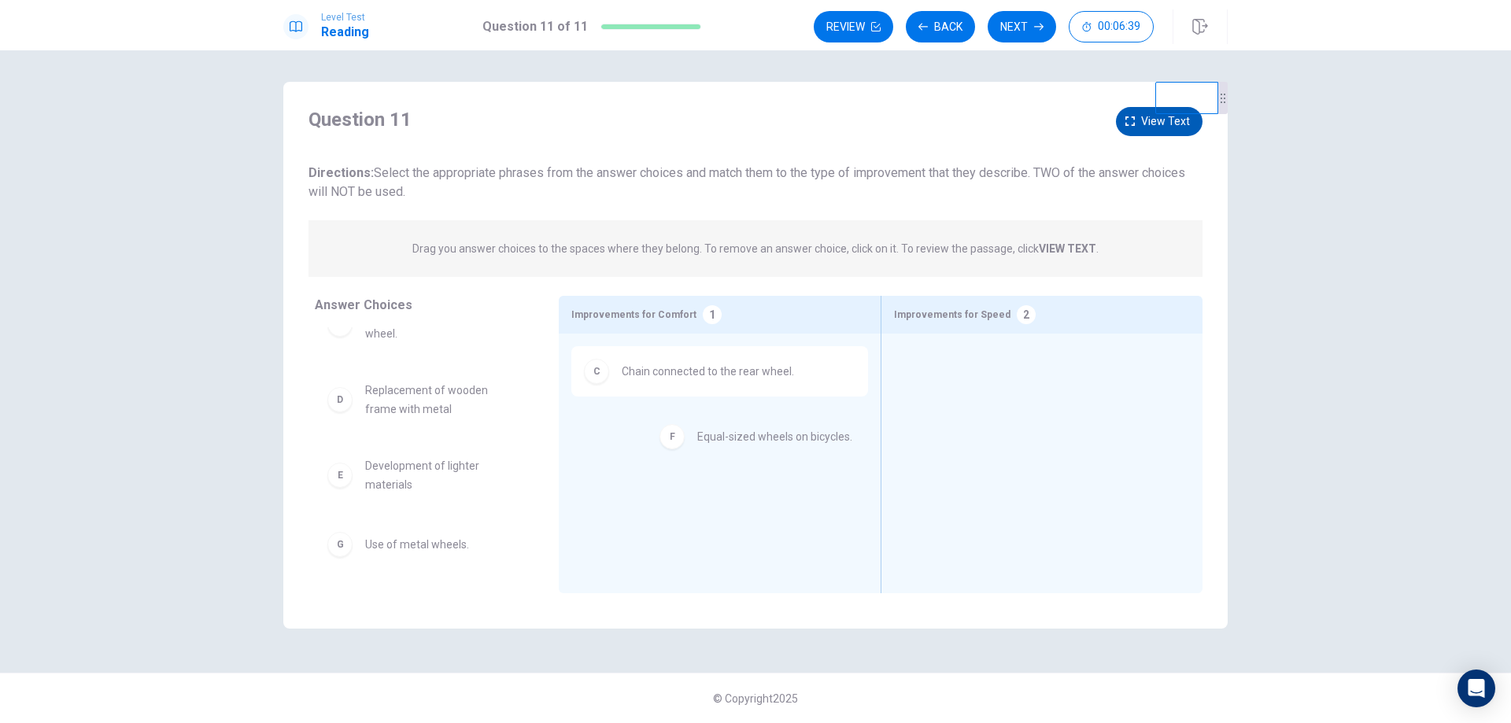
drag, startPoint x: 993, startPoint y: 385, endPoint x: 753, endPoint y: 409, distance: 240.6
click at [1138, 119] on button "View text" at bounding box center [1159, 121] width 87 height 29
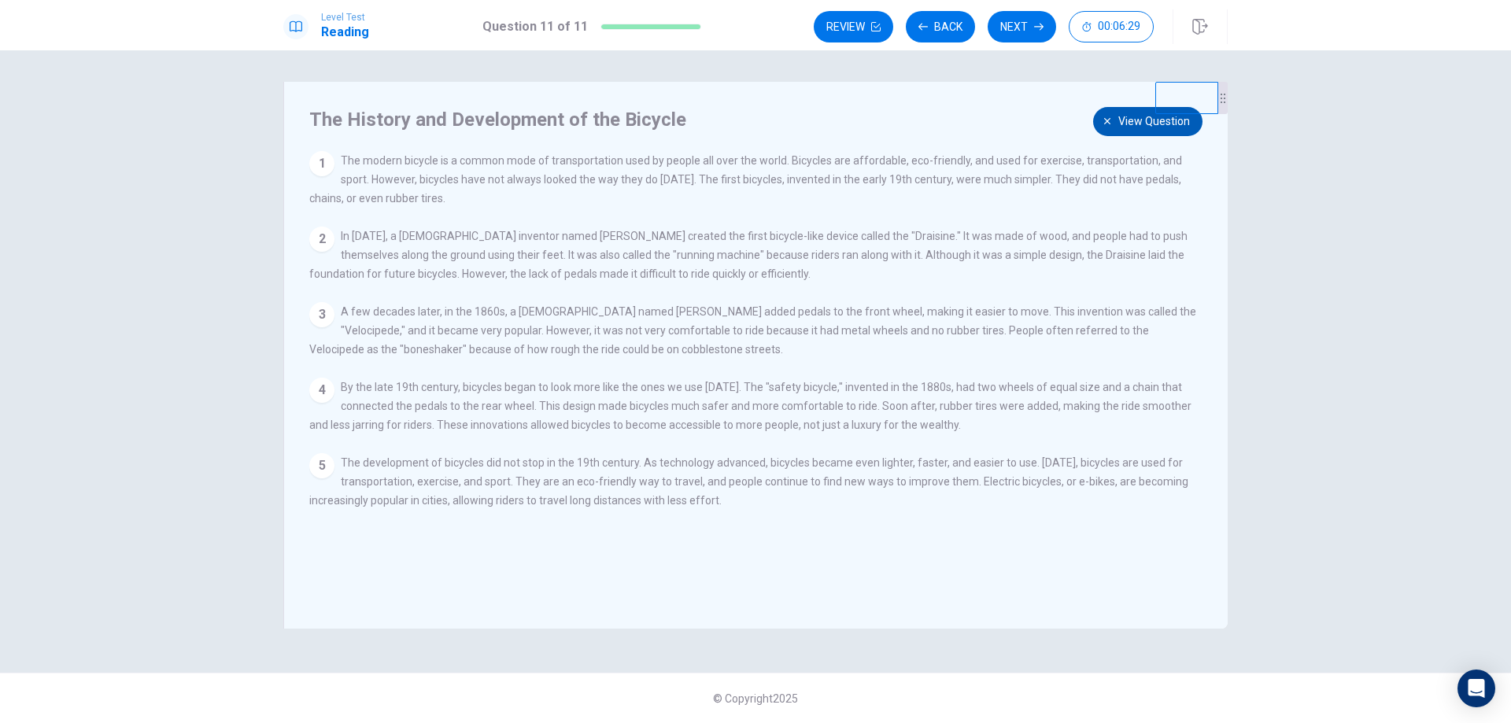
click at [1114, 117] on button "View question" at bounding box center [1147, 121] width 109 height 29
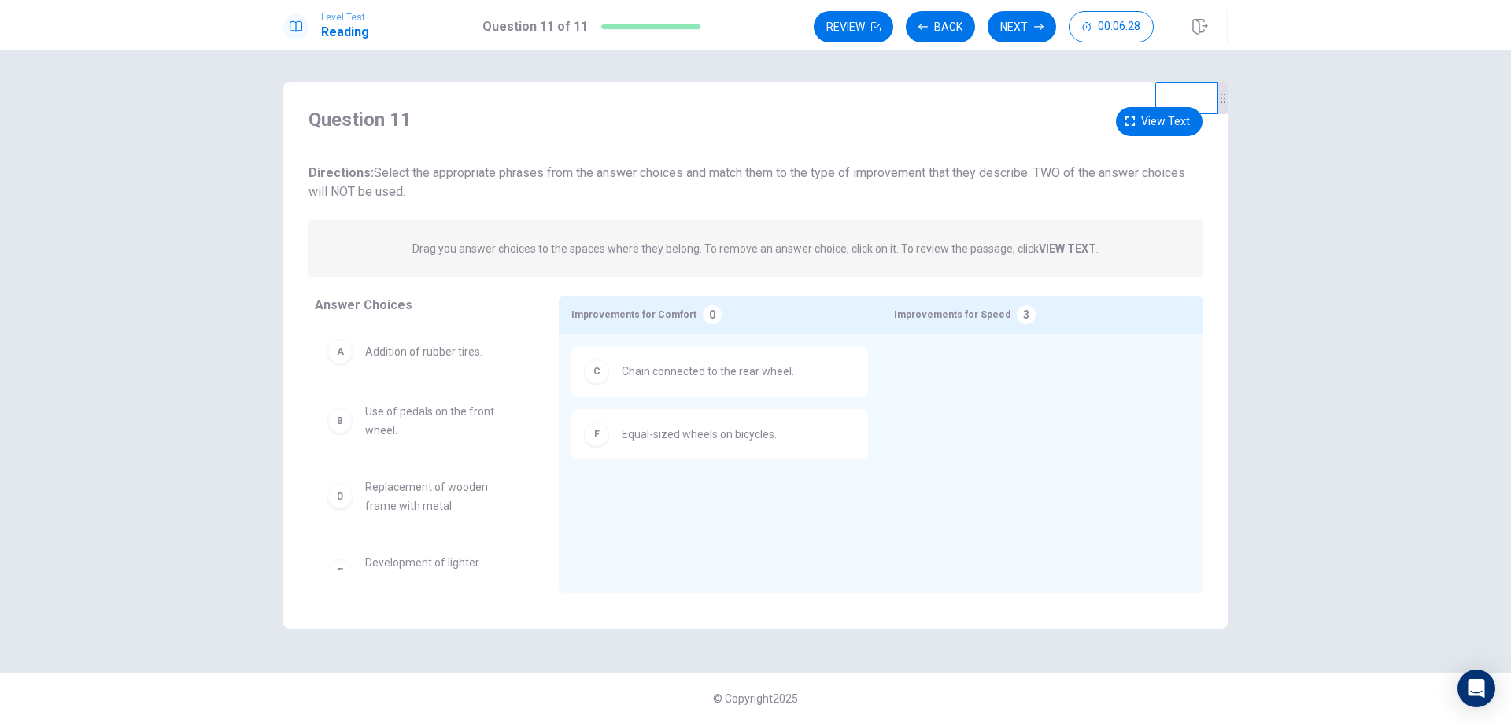
scroll to position [0, 0]
drag, startPoint x: 441, startPoint y: 362, endPoint x: 1007, endPoint y: 376, distance: 566.2
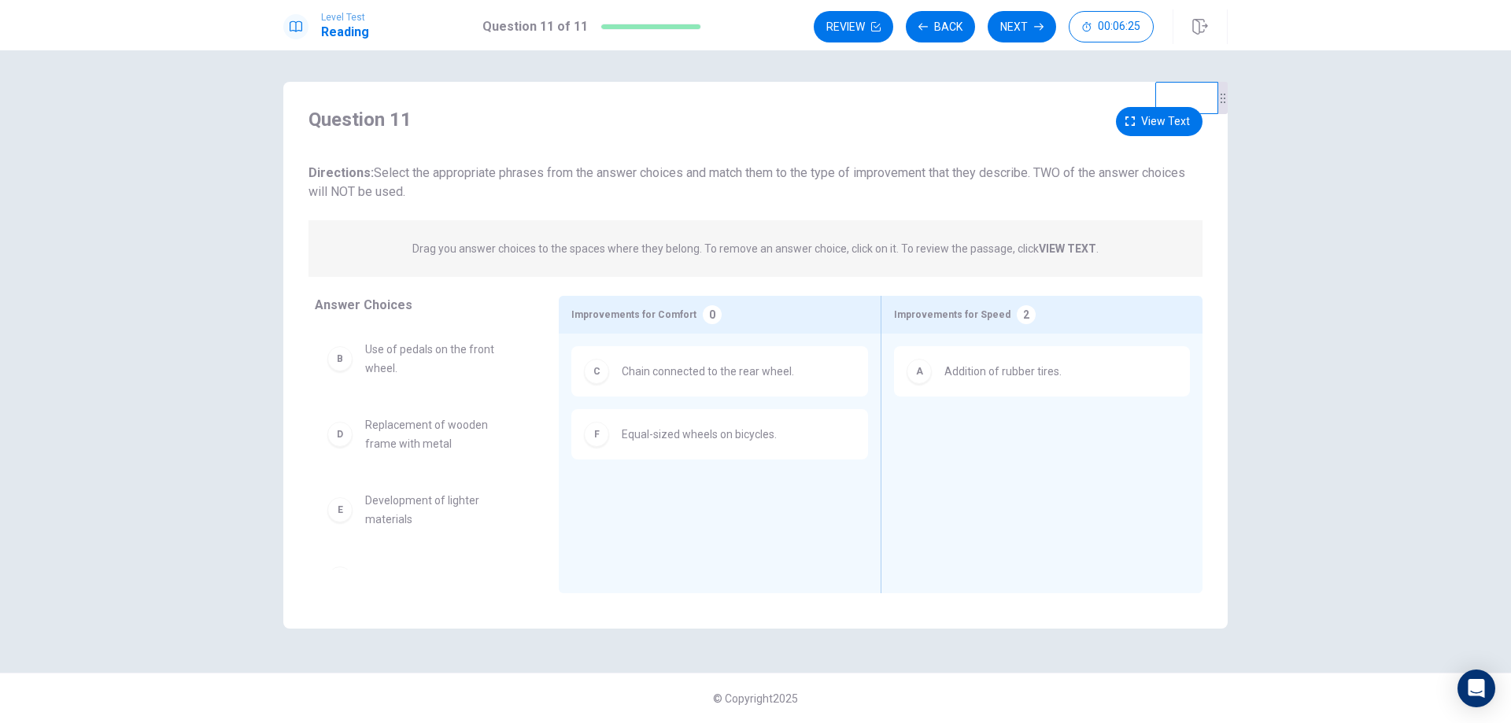
click at [1127, 119] on icon "button" at bounding box center [1130, 121] width 9 height 9
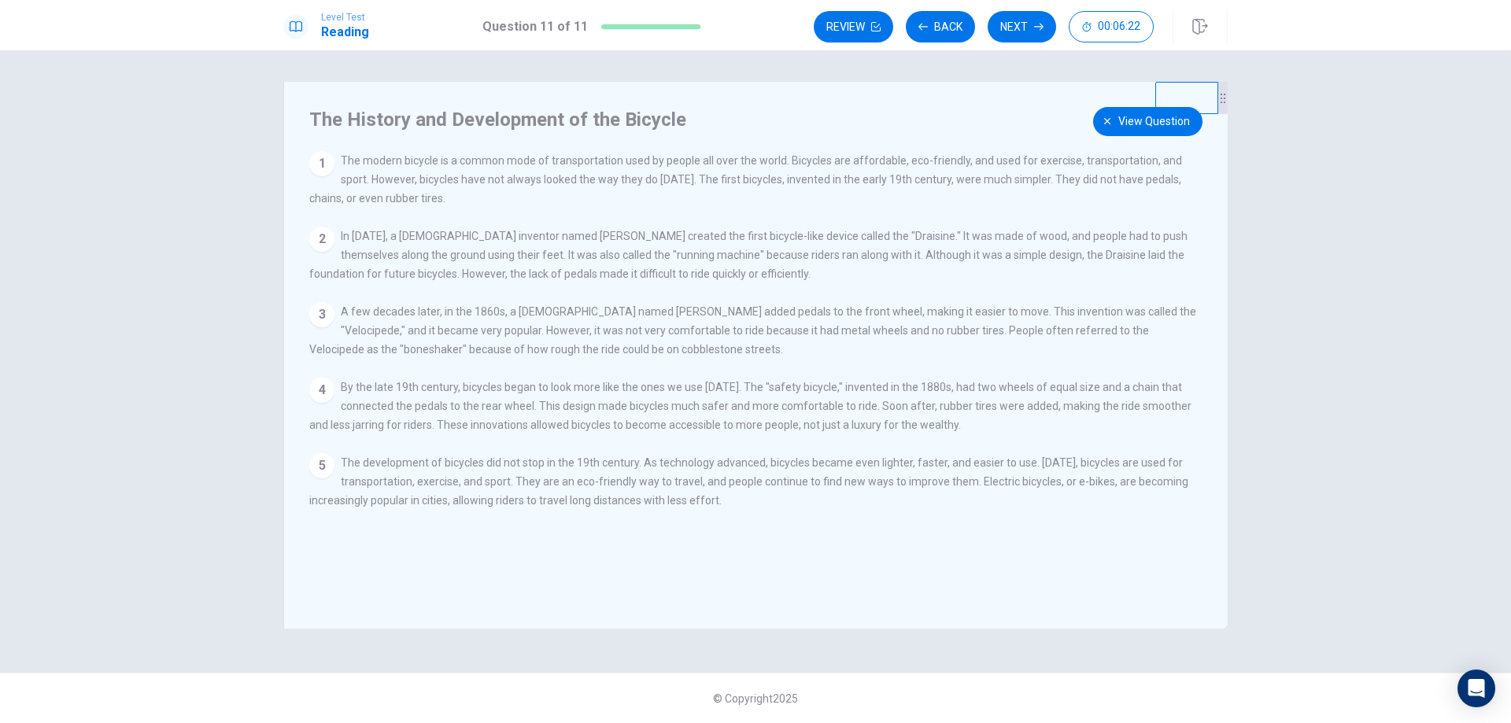
drag, startPoint x: 1149, startPoint y: 109, endPoint x: 1096, endPoint y: 117, distance: 54.2
click at [1147, 110] on button "View question" at bounding box center [1147, 121] width 109 height 29
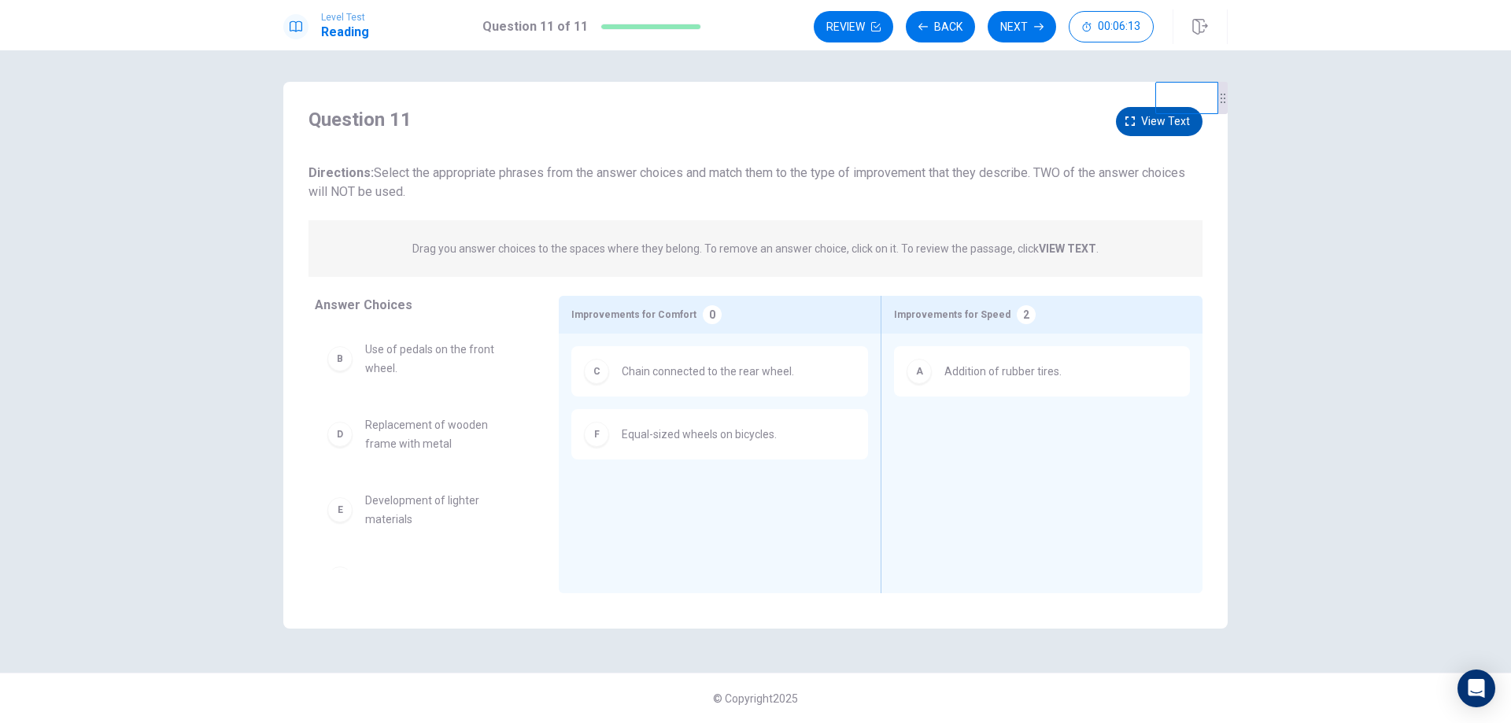
click at [1133, 124] on icon "button" at bounding box center [1130, 121] width 9 height 9
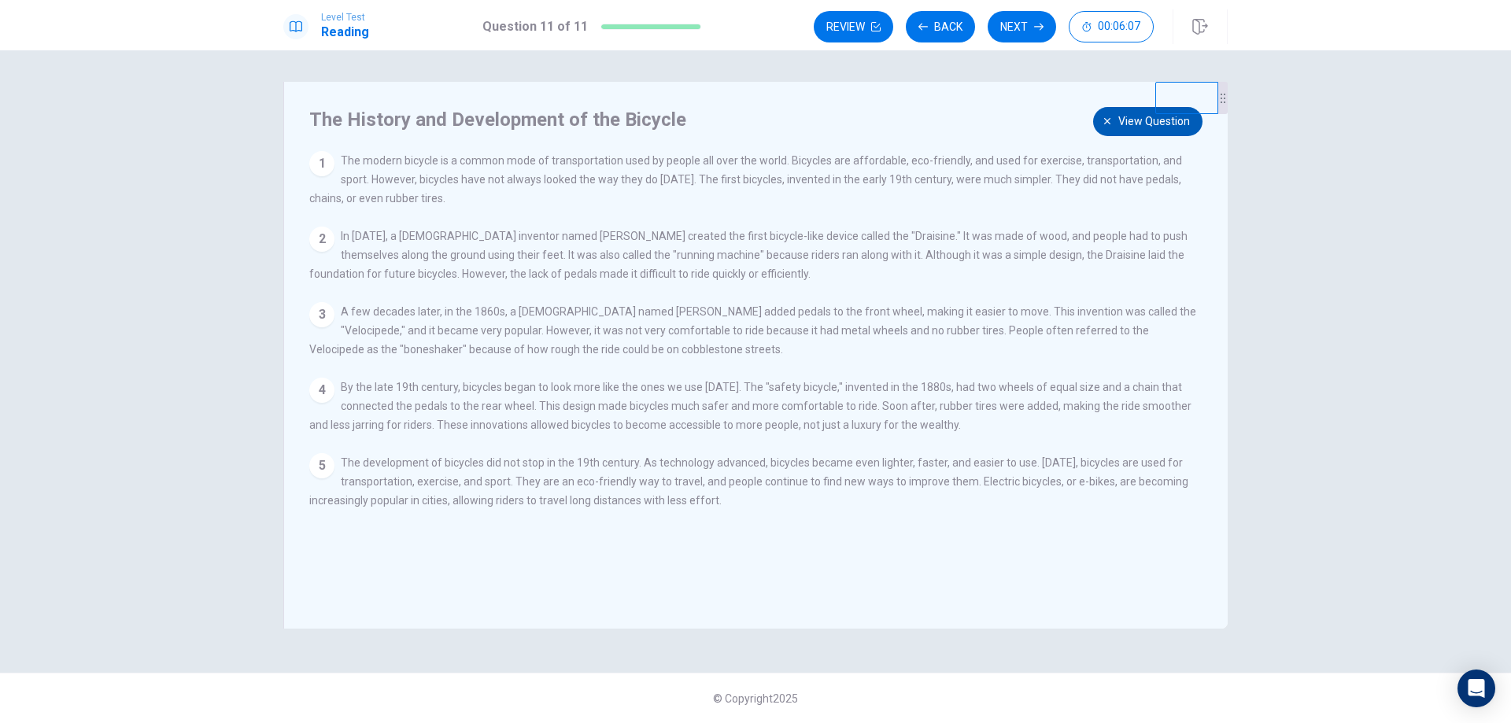
click at [1114, 126] on button "View question" at bounding box center [1147, 121] width 109 height 29
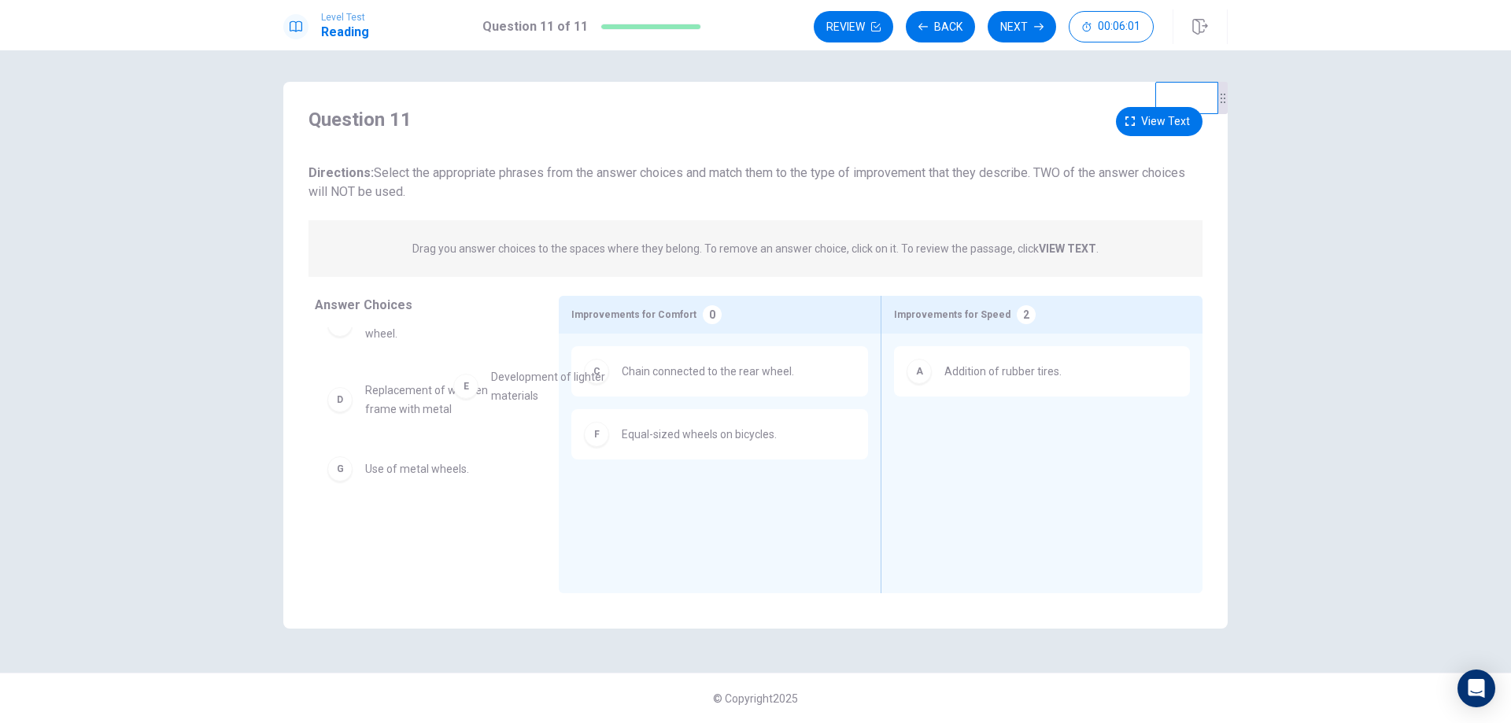
scroll to position [31, 0]
drag, startPoint x: 439, startPoint y: 471, endPoint x: 473, endPoint y: 477, distance: 34.4
click at [1130, 126] on icon "button" at bounding box center [1130, 121] width 9 height 9
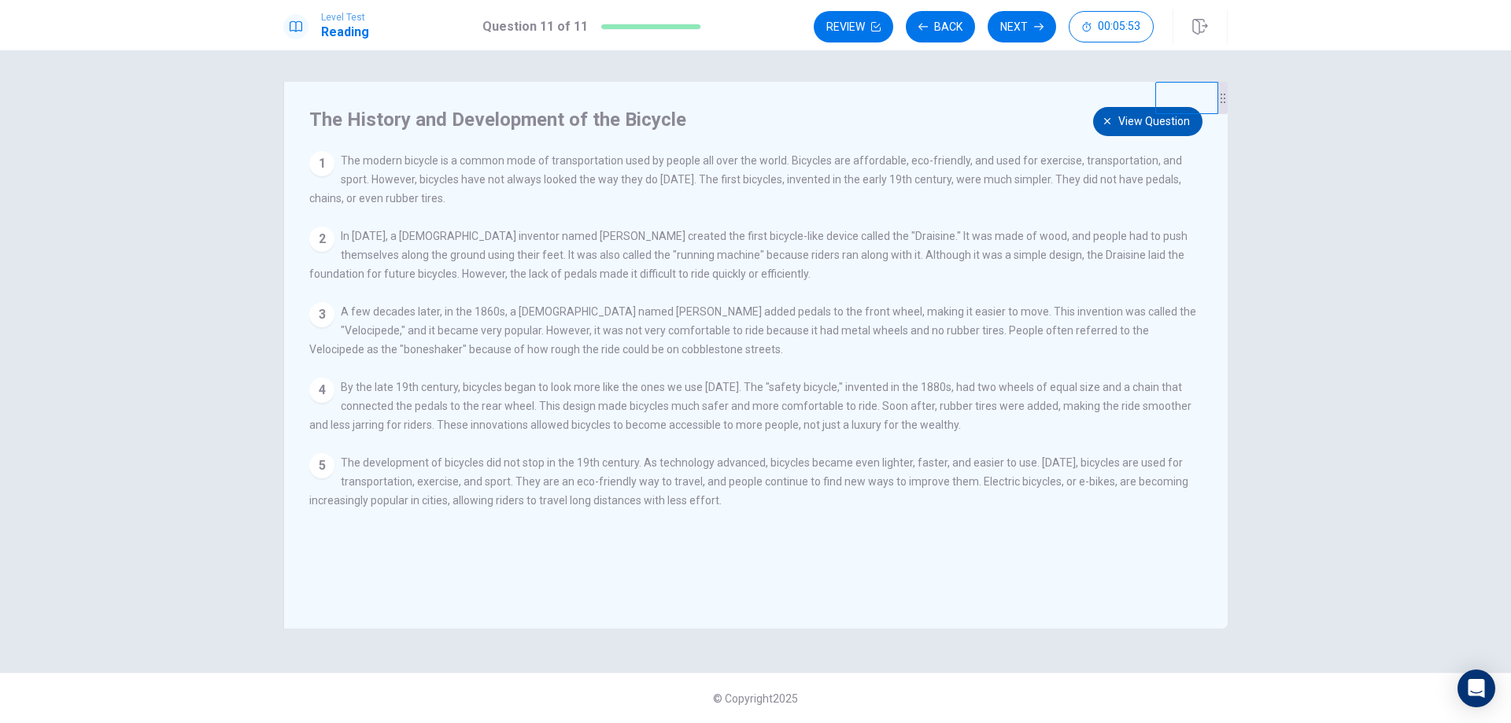
drag, startPoint x: 943, startPoint y: 413, endPoint x: 699, endPoint y: 421, distance: 244.2
click at [890, 420] on span "By the late 19th century, bicycles began to look more like the ones we use [DAT…" at bounding box center [750, 406] width 882 height 50
click at [1124, 120] on span "View question" at bounding box center [1155, 122] width 72 height 20
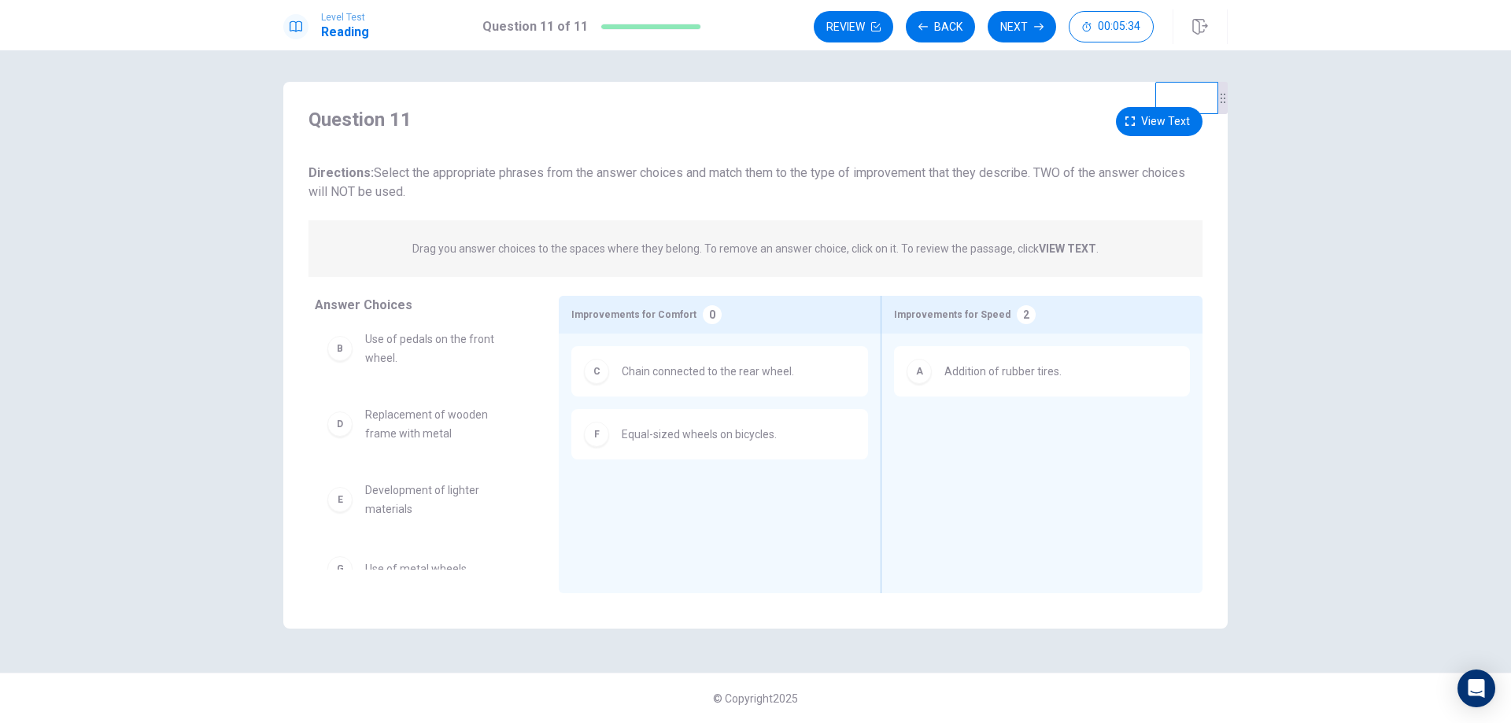
scroll to position [0, 0]
drag, startPoint x: 454, startPoint y: 357, endPoint x: 1034, endPoint y: 430, distance: 584.8
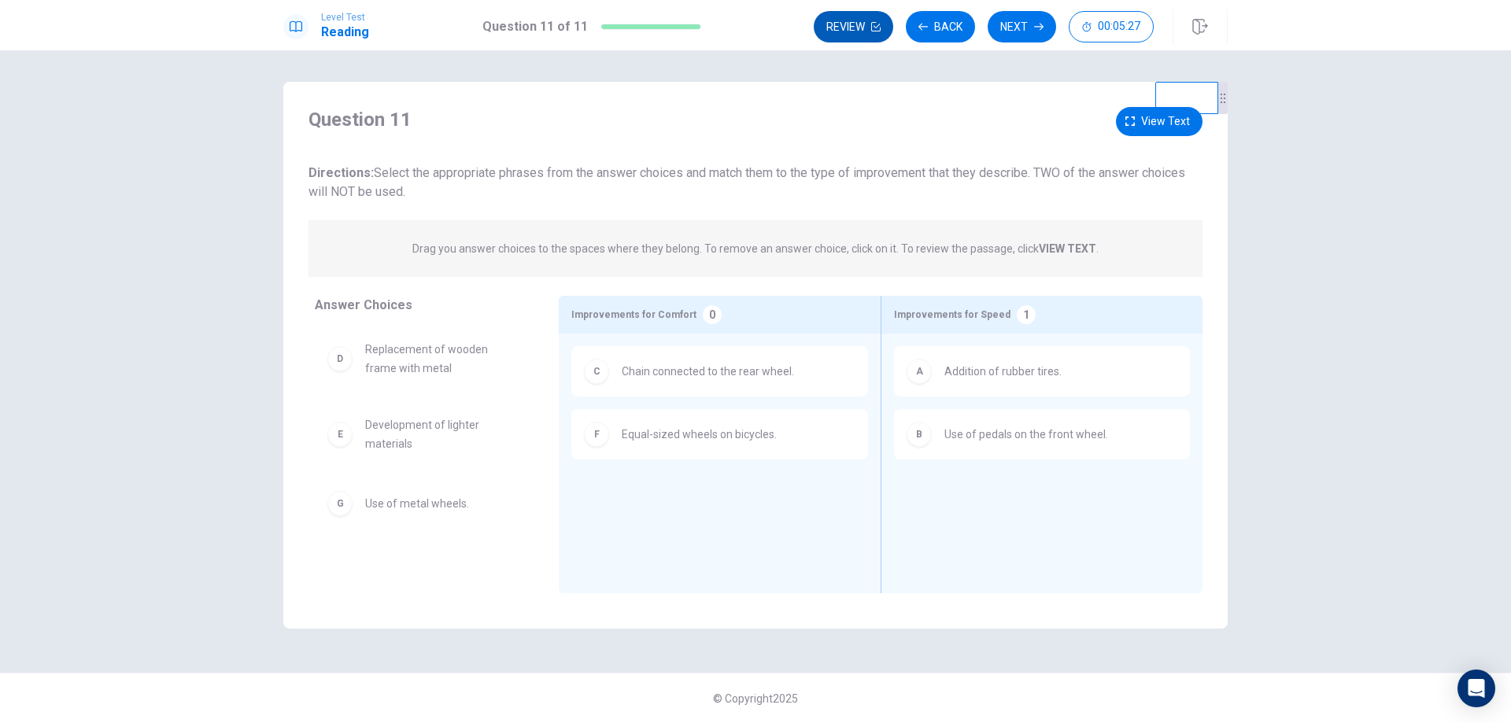
click at [858, 29] on button "Review" at bounding box center [854, 26] width 80 height 31
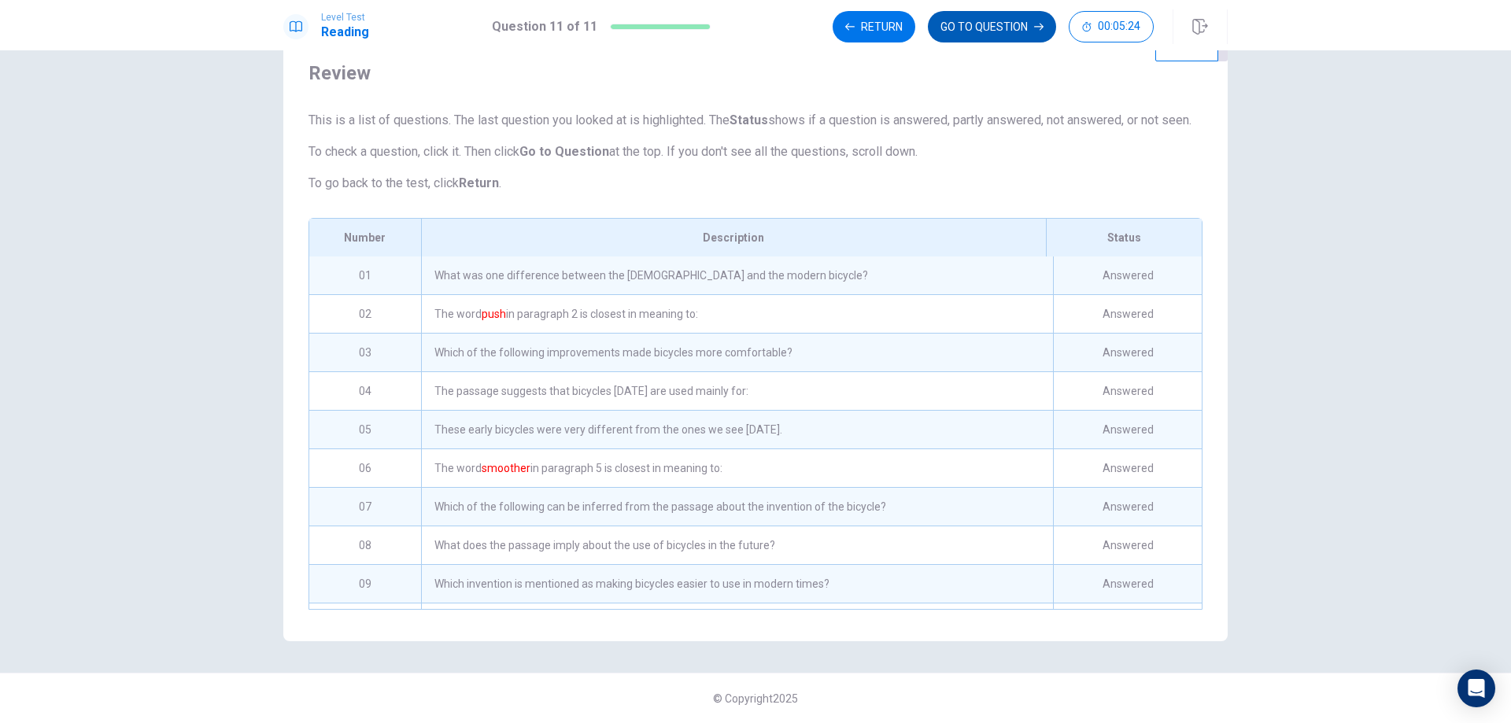
click at [1030, 30] on button "GO TO QUESTION" at bounding box center [992, 26] width 128 height 31
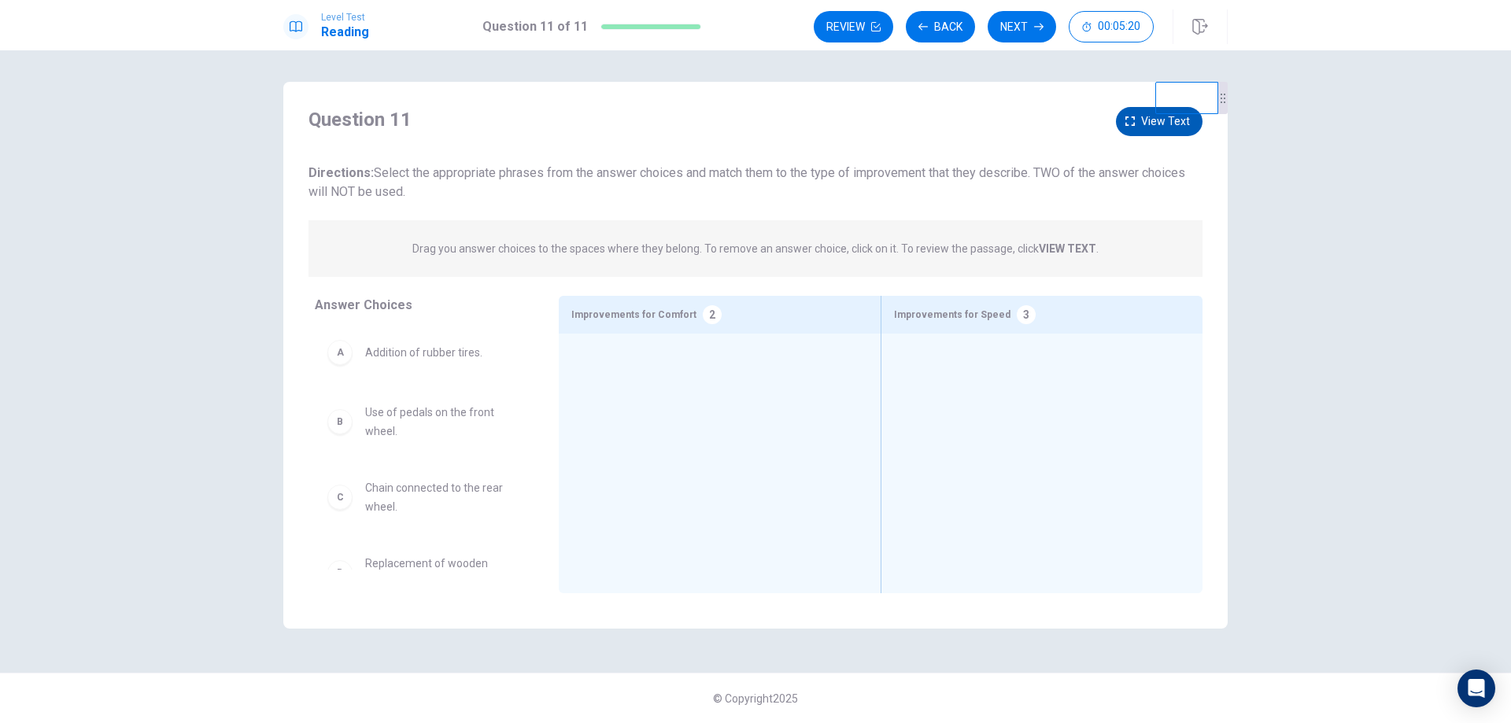
click at [1145, 126] on span "View text" at bounding box center [1165, 122] width 49 height 20
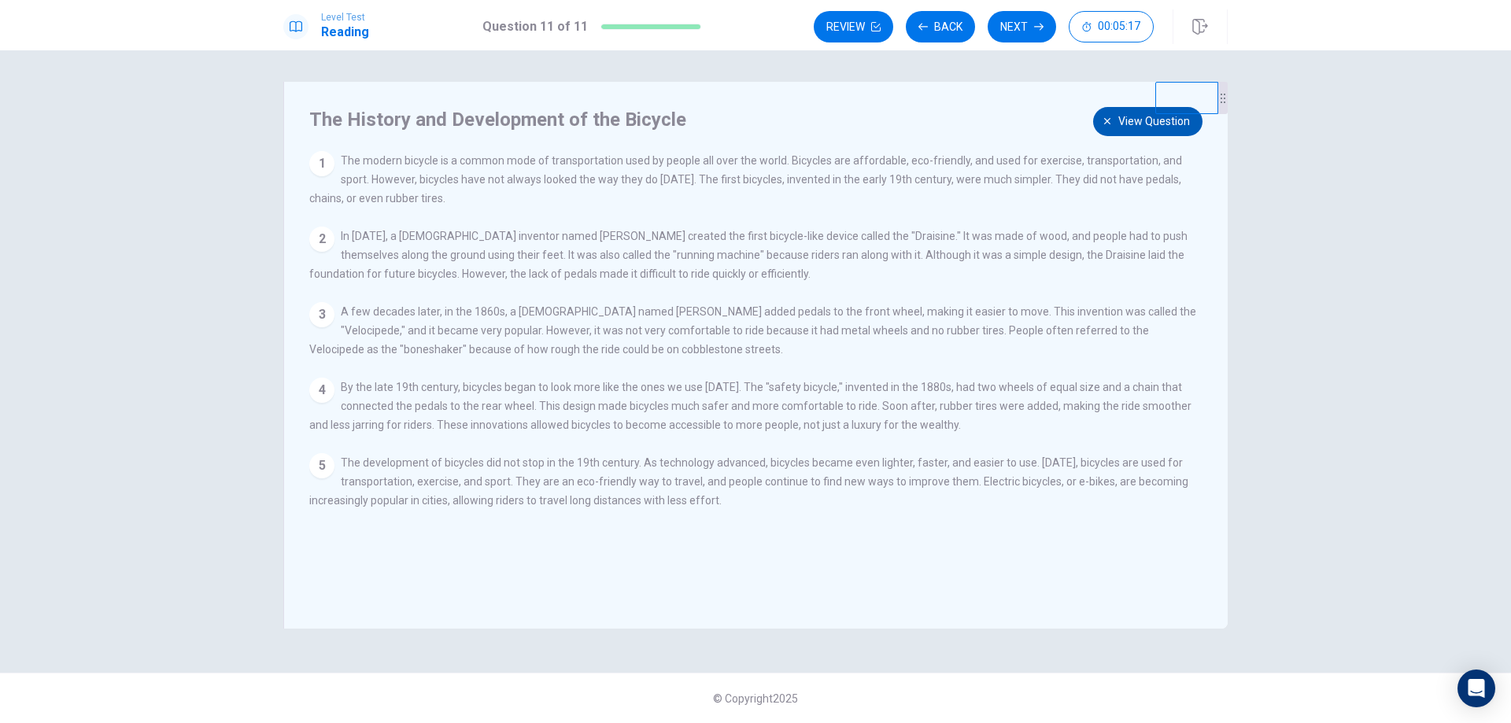
click at [1116, 128] on button "View question" at bounding box center [1147, 121] width 109 height 29
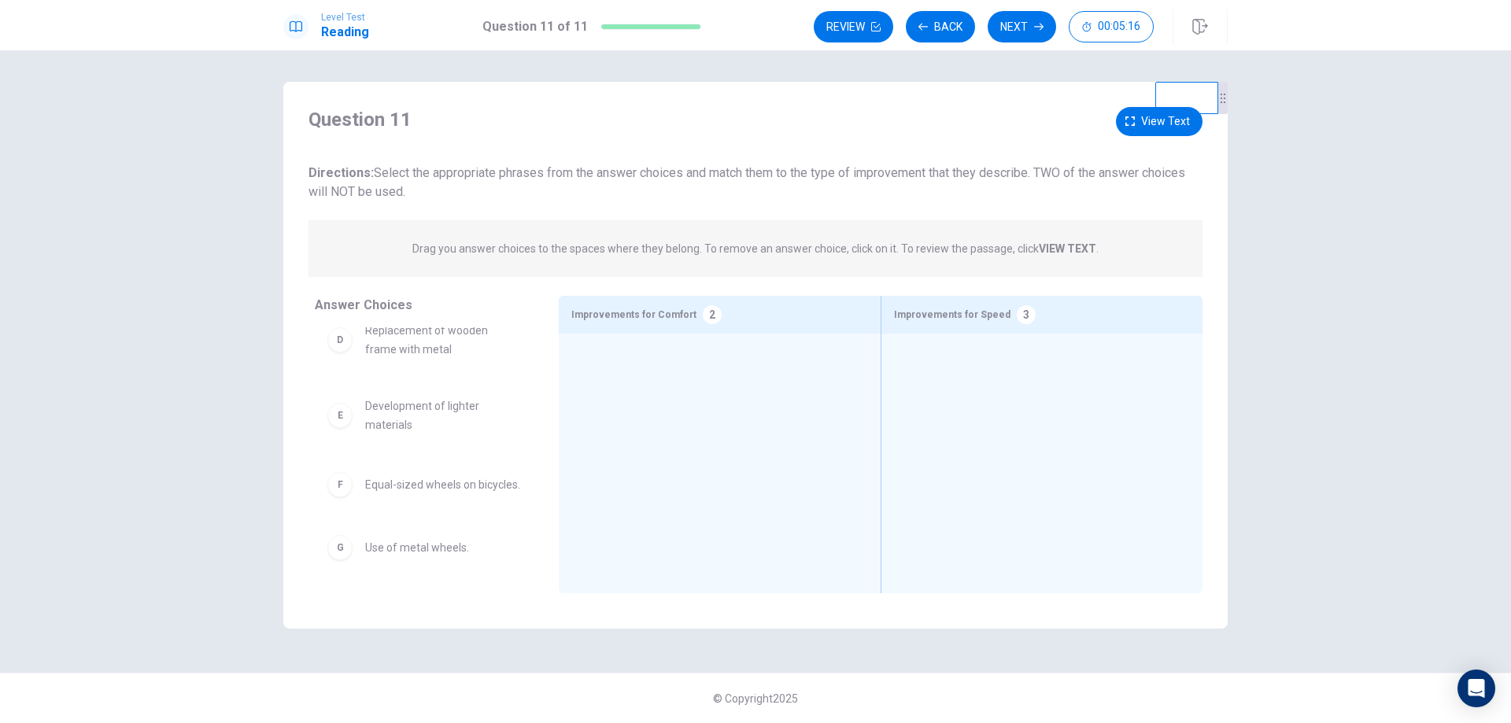
scroll to position [236, 0]
drag, startPoint x: 427, startPoint y: 490, endPoint x: 686, endPoint y: 441, distance: 263.7
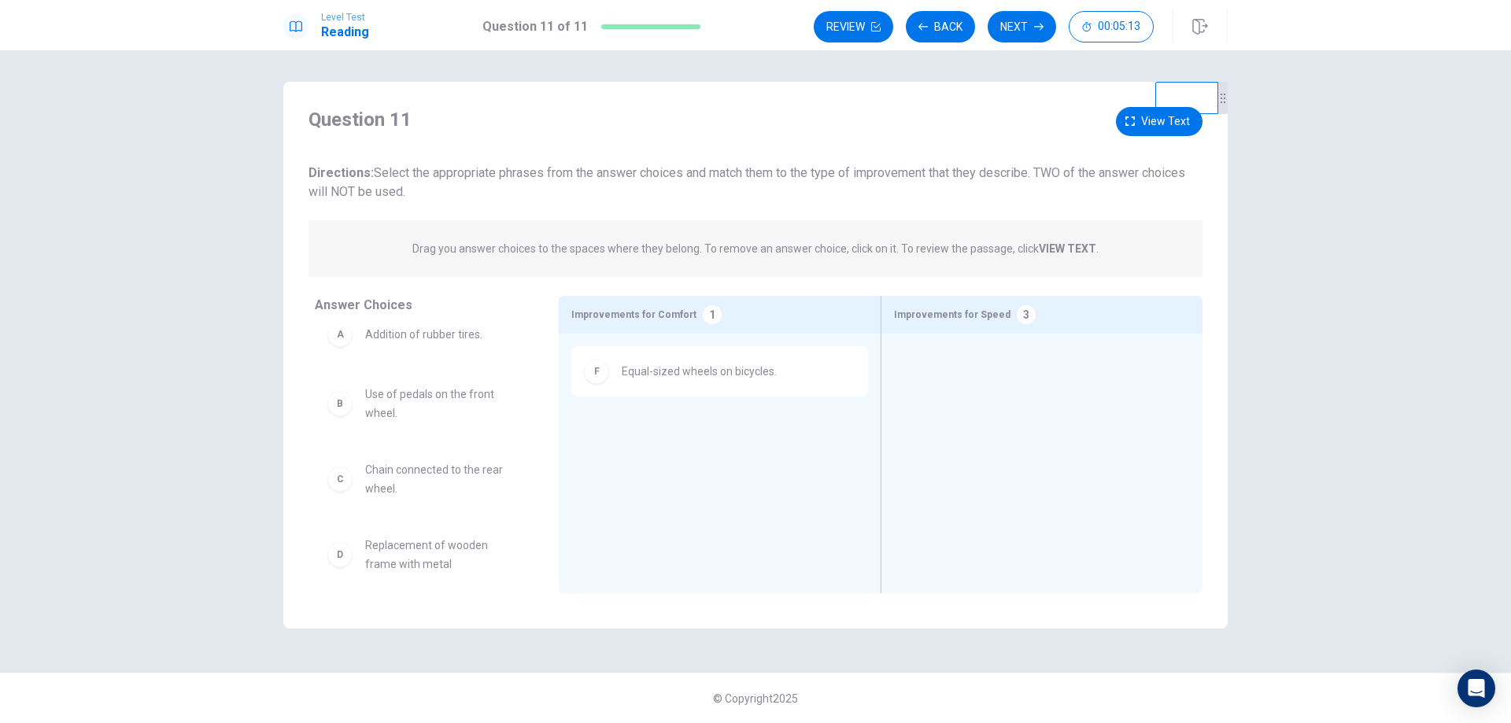
scroll to position [16, 0]
drag, startPoint x: 473, startPoint y: 478, endPoint x: 660, endPoint y: 453, distance: 189.0
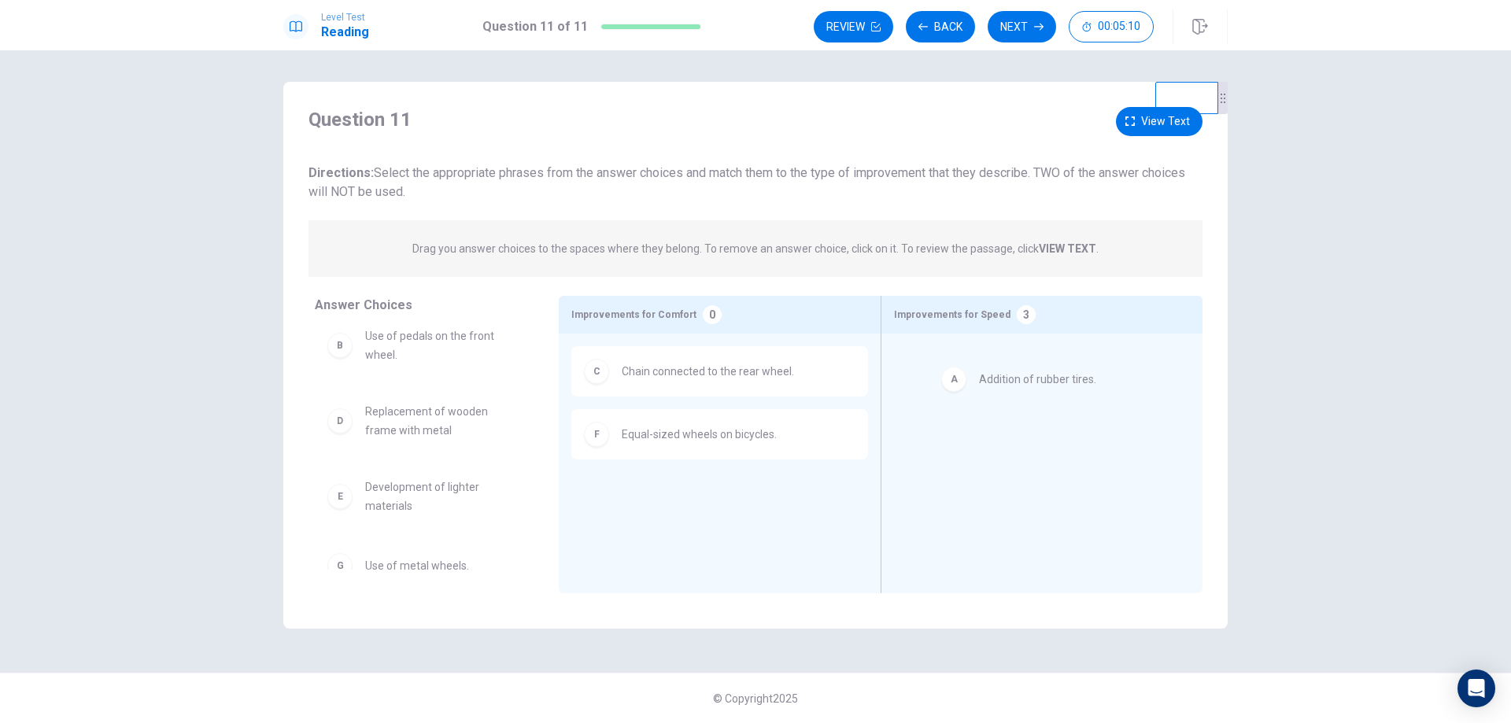
drag, startPoint x: 458, startPoint y: 348, endPoint x: 1079, endPoint y: 390, distance: 622.6
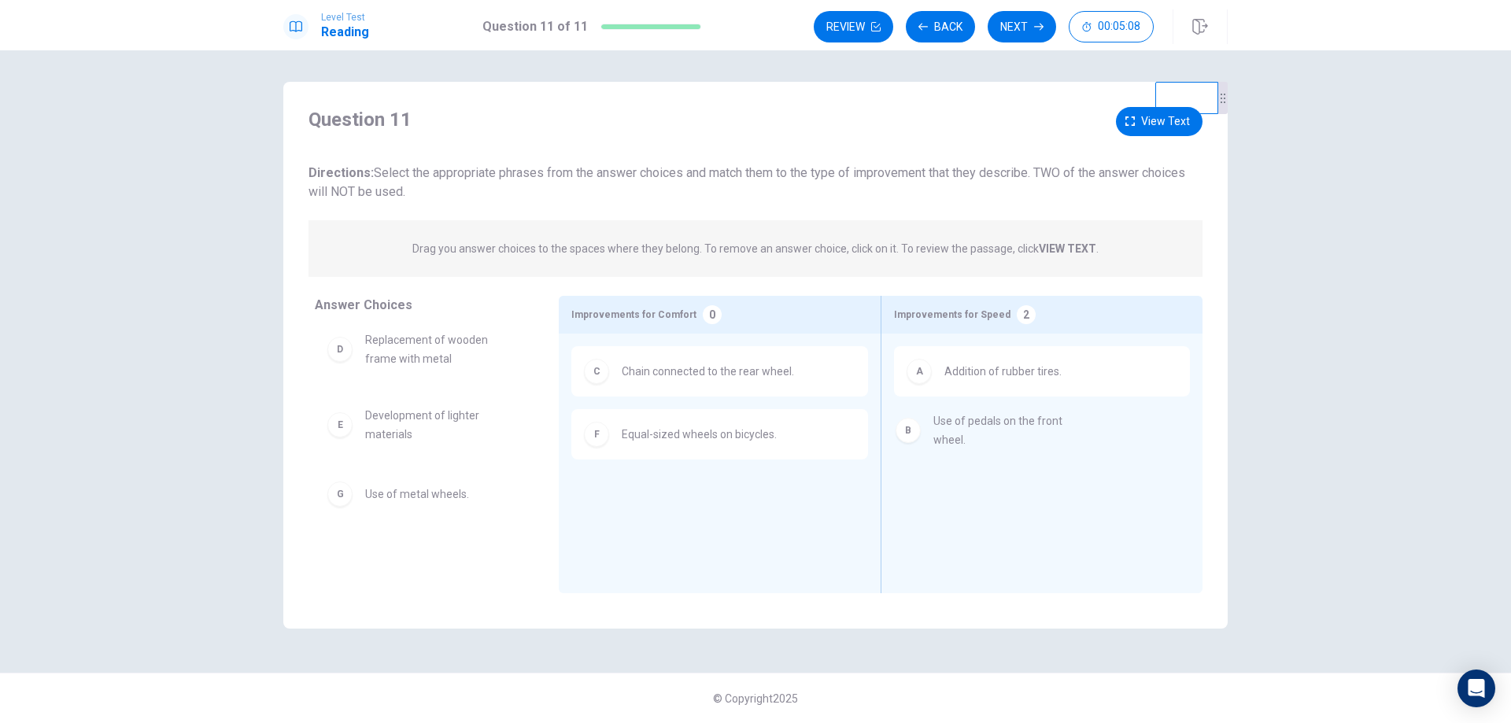
drag, startPoint x: 465, startPoint y: 335, endPoint x: 1061, endPoint y: 424, distance: 602.5
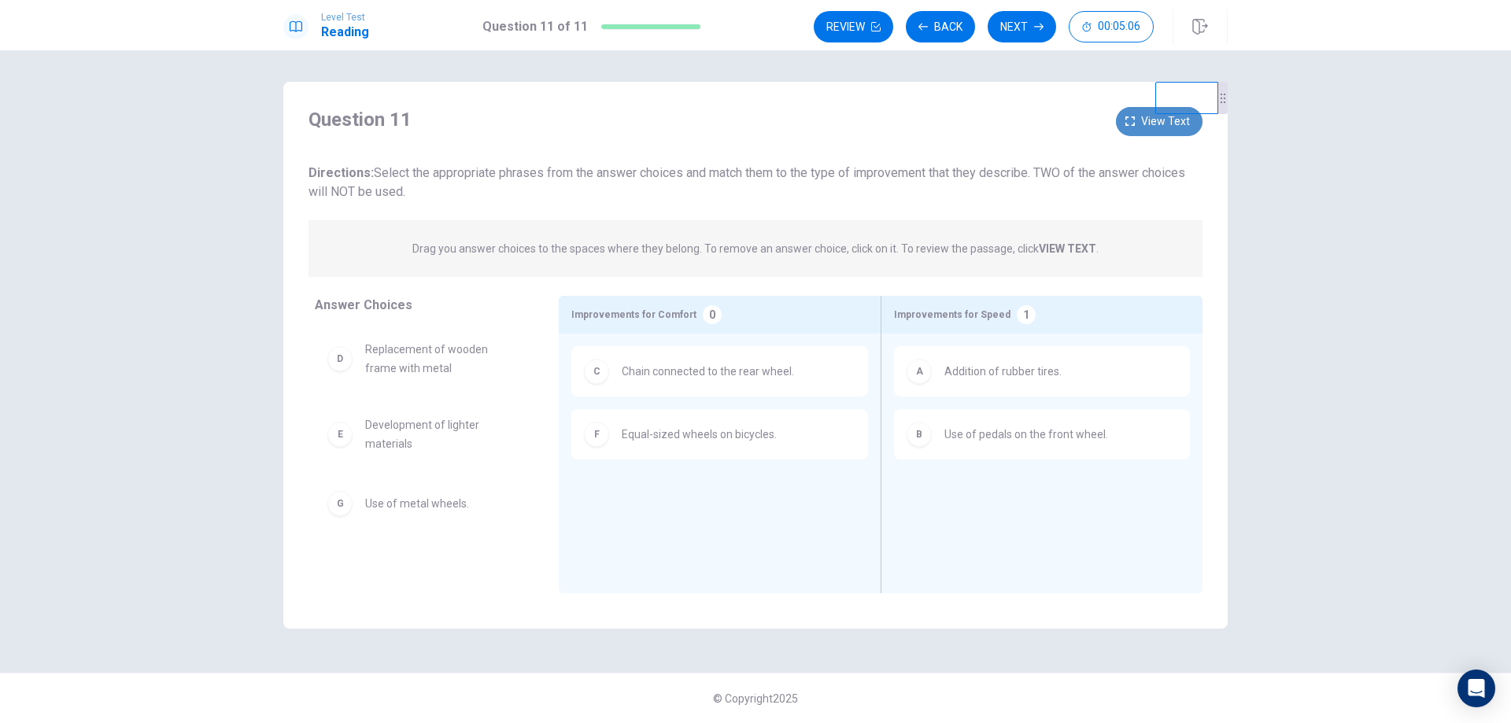
click at [1130, 125] on icon "button" at bounding box center [1130, 121] width 9 height 9
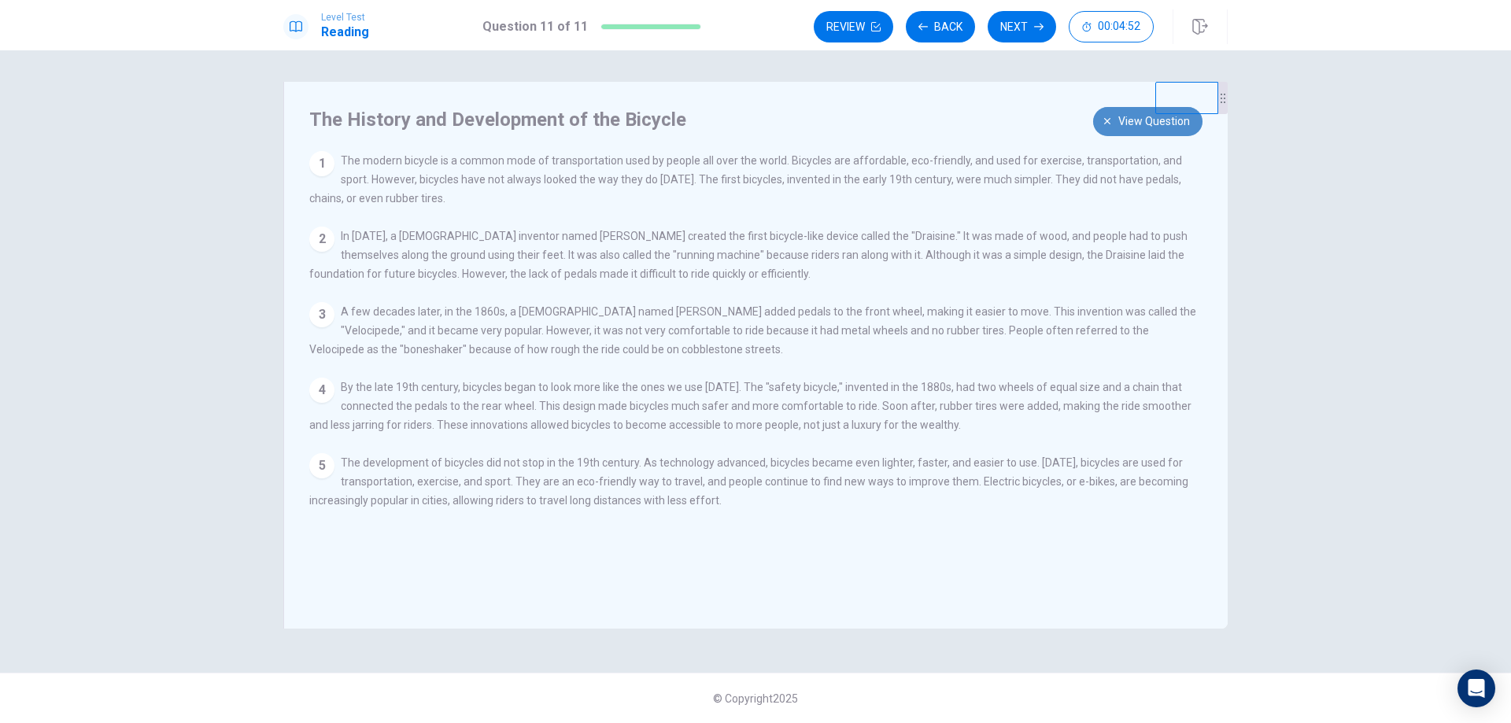
click at [1119, 134] on button "View question" at bounding box center [1147, 121] width 109 height 29
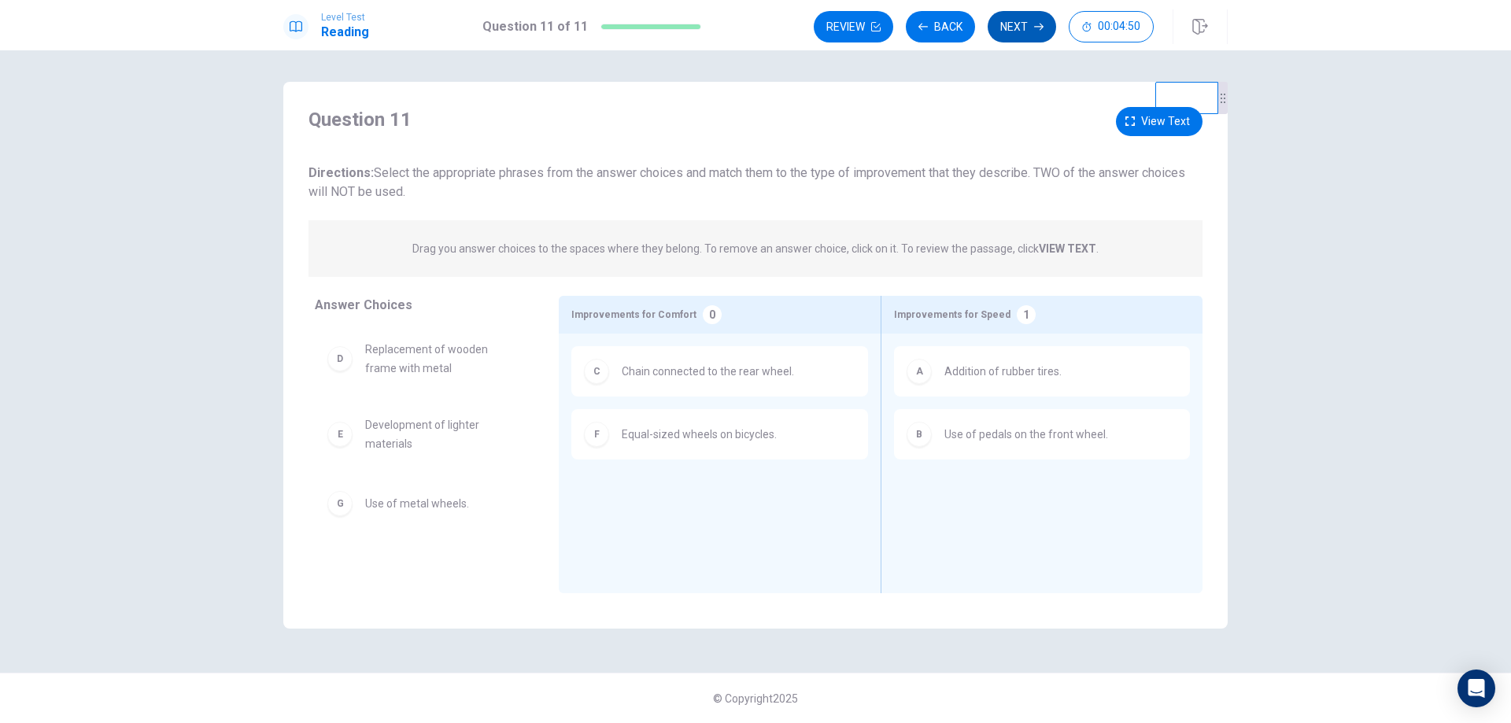
click at [1035, 24] on icon "button" at bounding box center [1038, 26] width 9 height 9
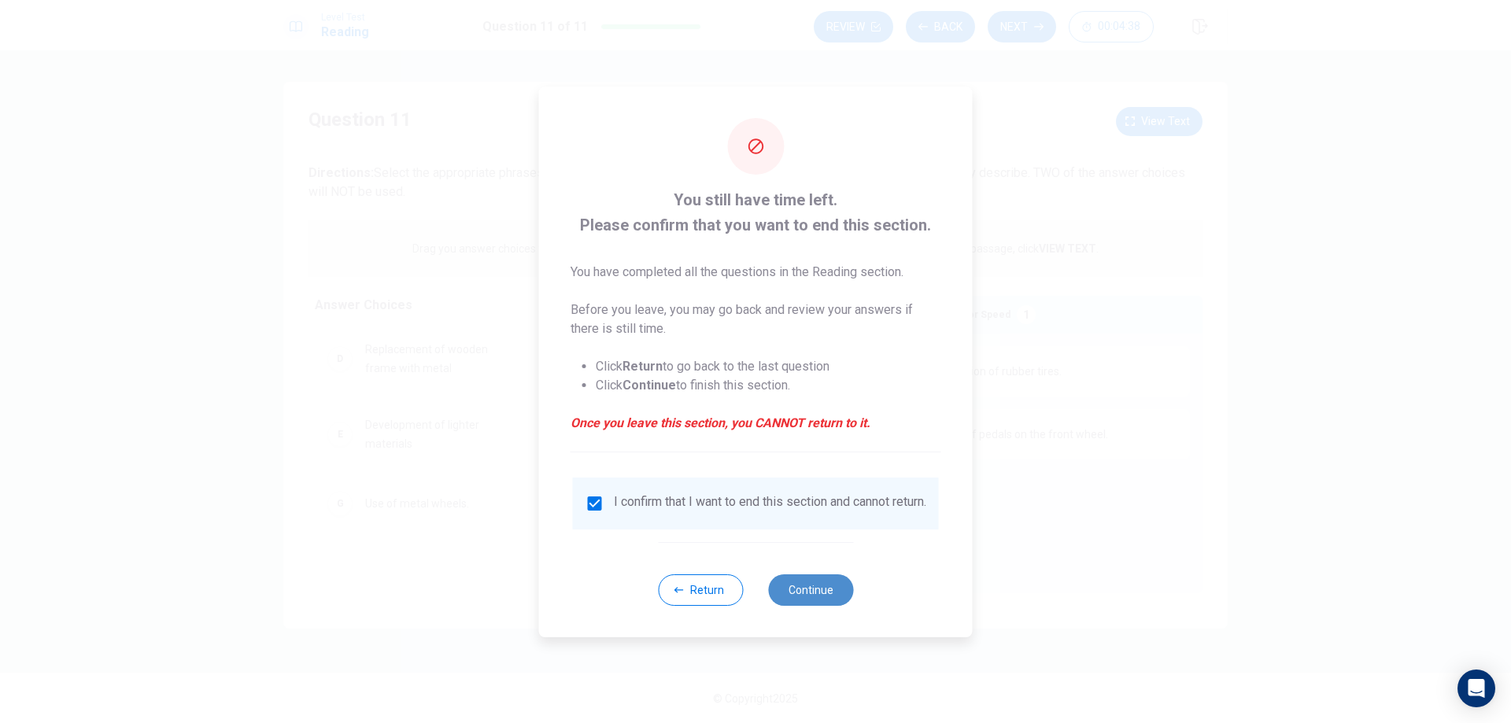
click at [822, 592] on button "Continue" at bounding box center [810, 590] width 85 height 31
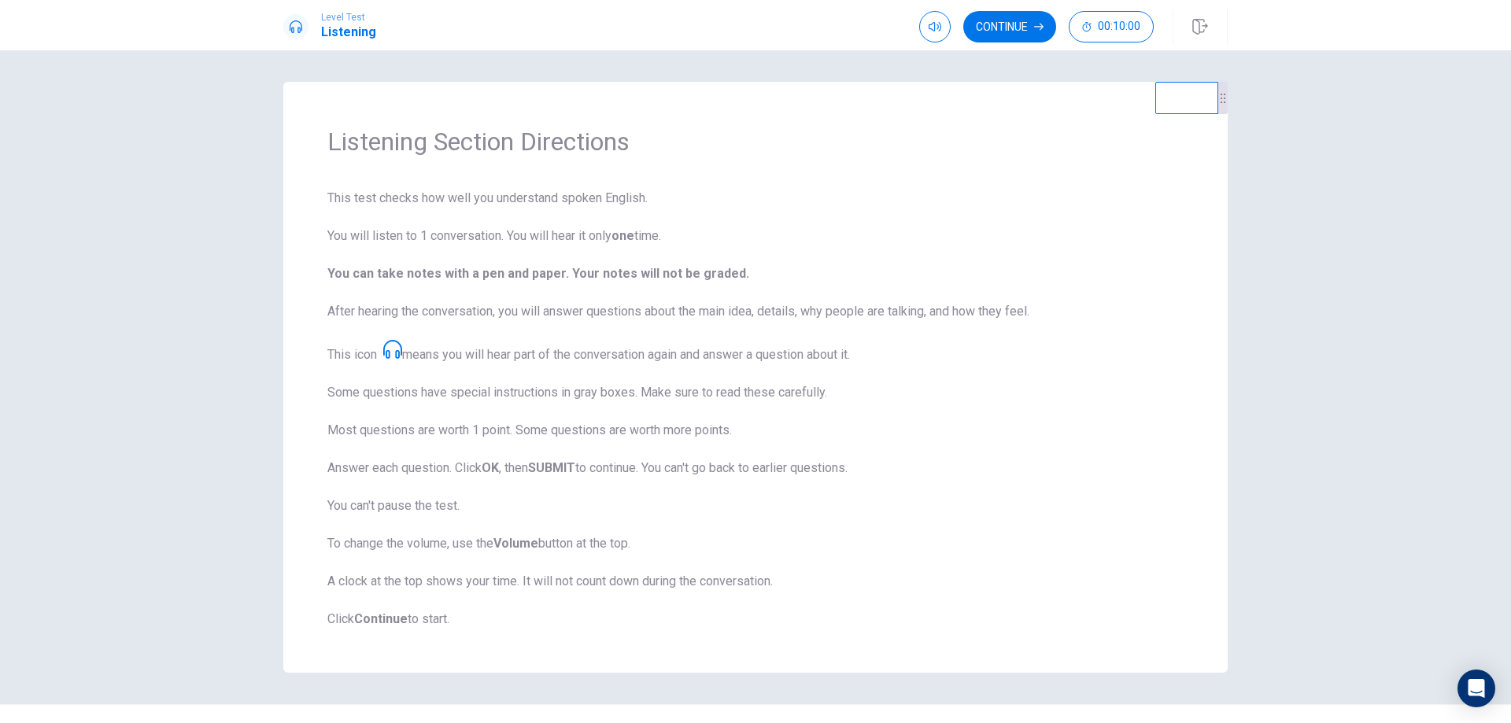
click at [980, 405] on span "This test checks how well you understand spoken English. You will listen to 1 c…" at bounding box center [755, 409] width 857 height 440
click at [1031, 30] on button "Continue" at bounding box center [1010, 26] width 93 height 31
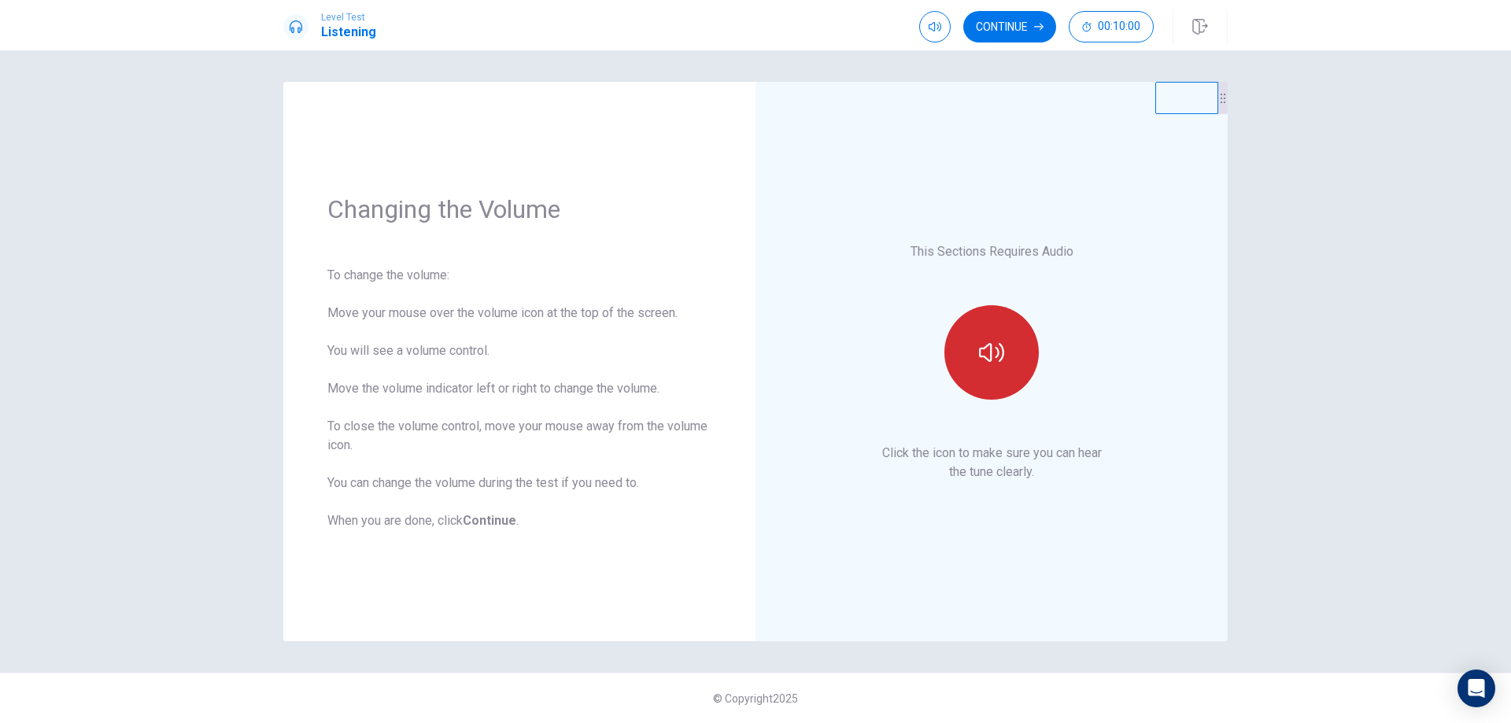
click at [986, 360] on icon "button" at bounding box center [991, 352] width 25 height 25
click at [1002, 27] on button "Continue" at bounding box center [1010, 26] width 93 height 31
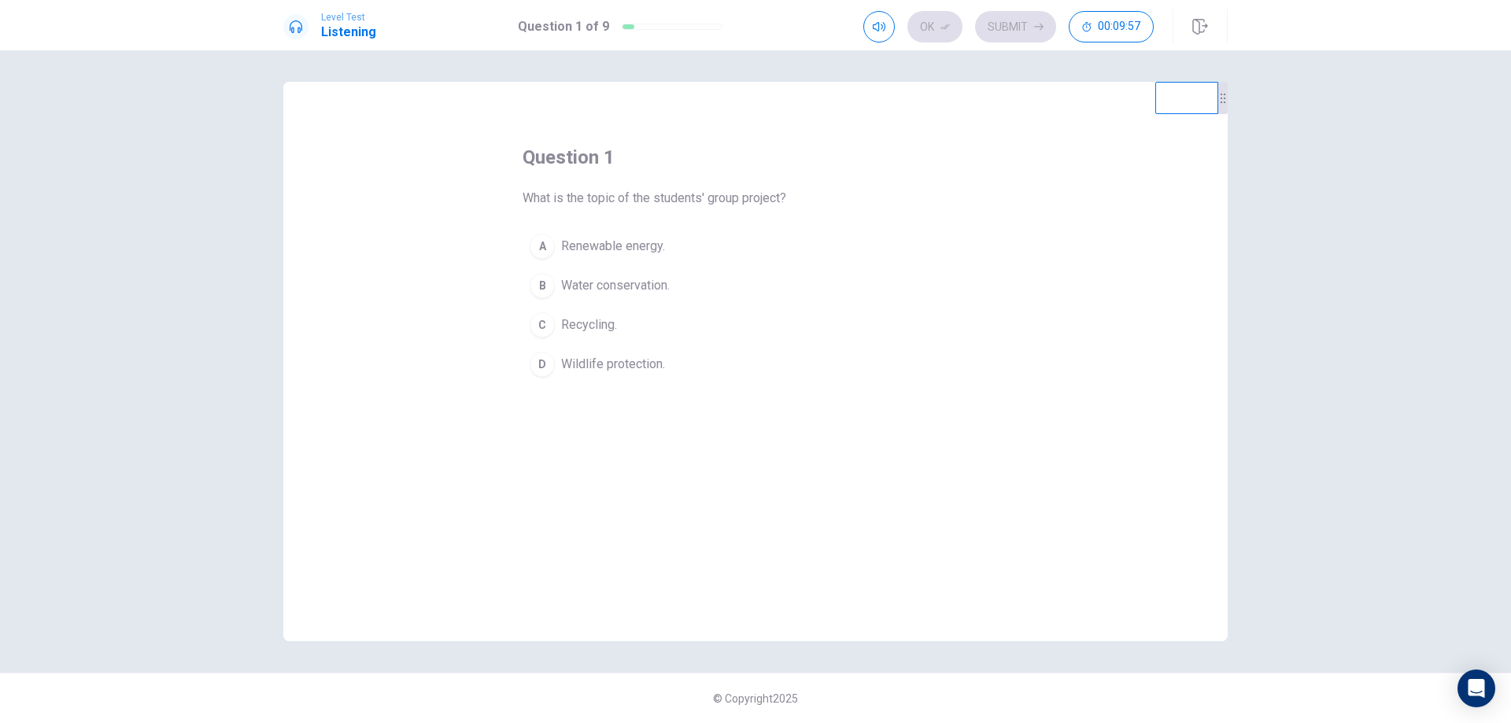
click at [576, 250] on span "Renewable energy." at bounding box center [613, 246] width 104 height 19
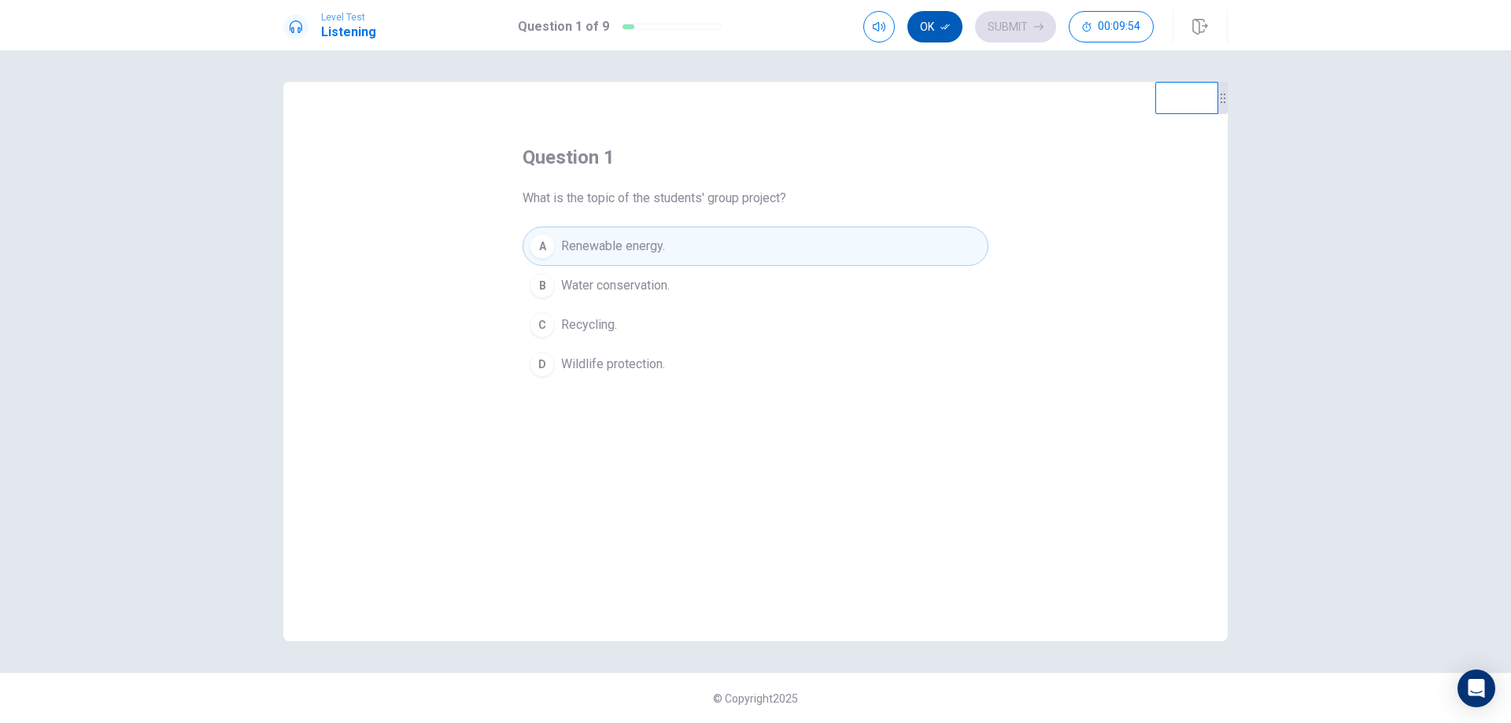
click at [938, 31] on button "Ok" at bounding box center [935, 26] width 55 height 31
click at [1001, 30] on button "Submit" at bounding box center [1015, 26] width 81 height 31
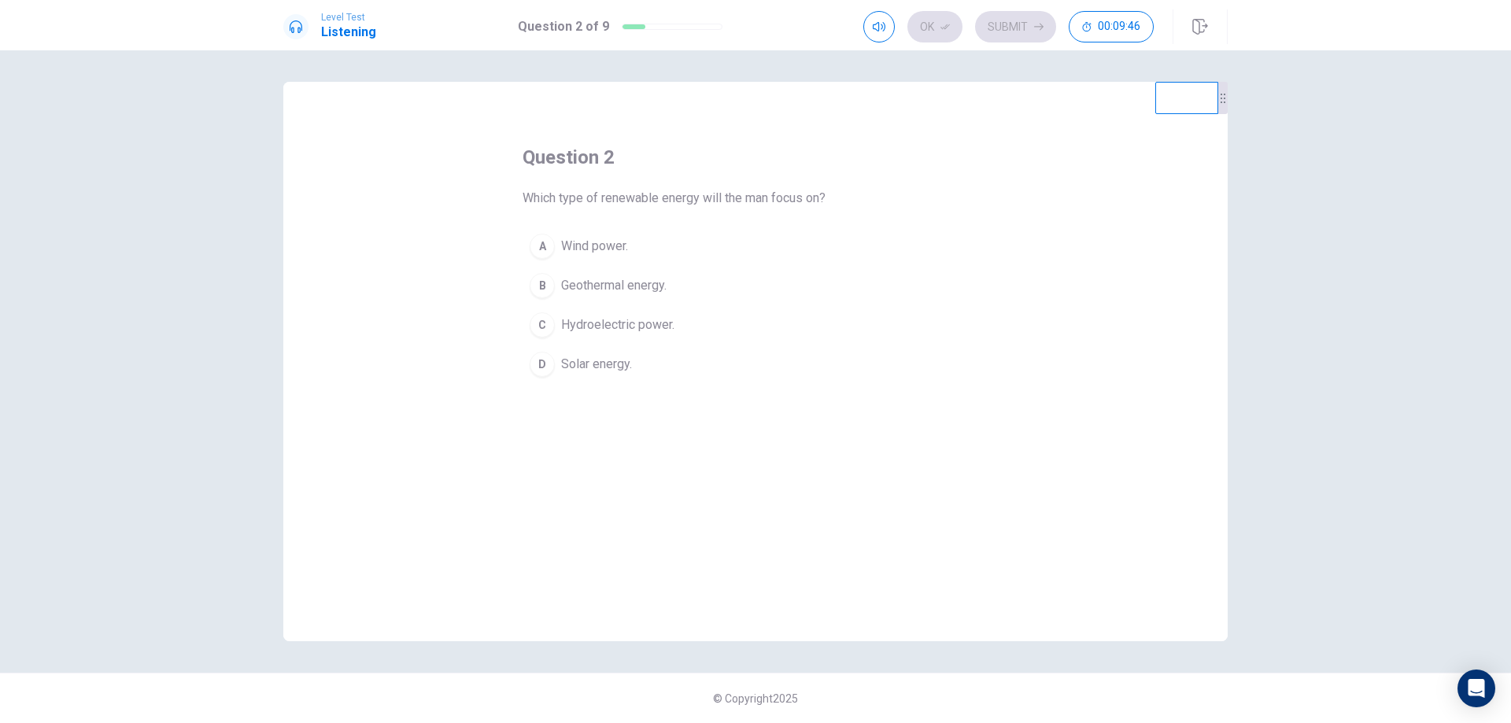
click at [607, 243] on span "Wind power." at bounding box center [594, 246] width 67 height 19
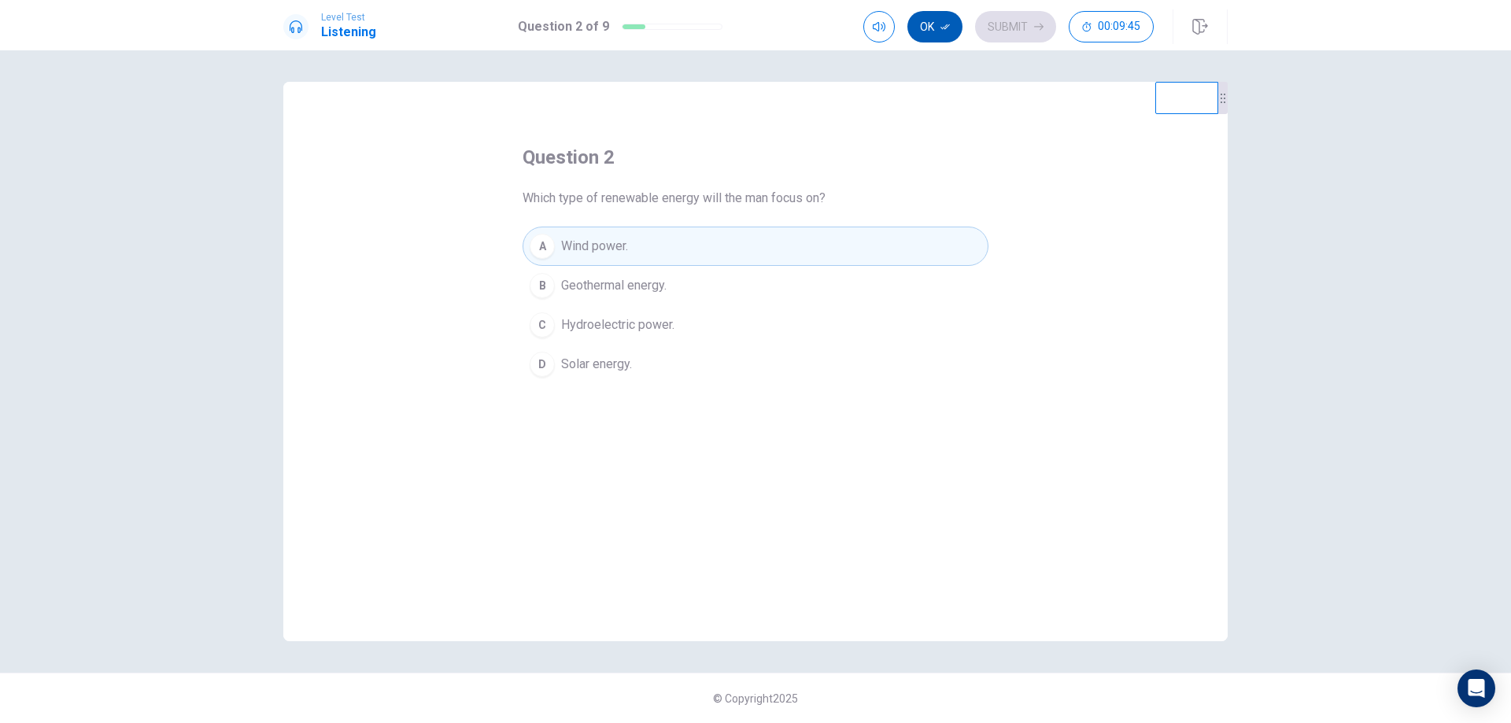
click at [950, 31] on button "Ok" at bounding box center [935, 26] width 55 height 31
click at [1009, 37] on button "Submit" at bounding box center [1015, 26] width 81 height 31
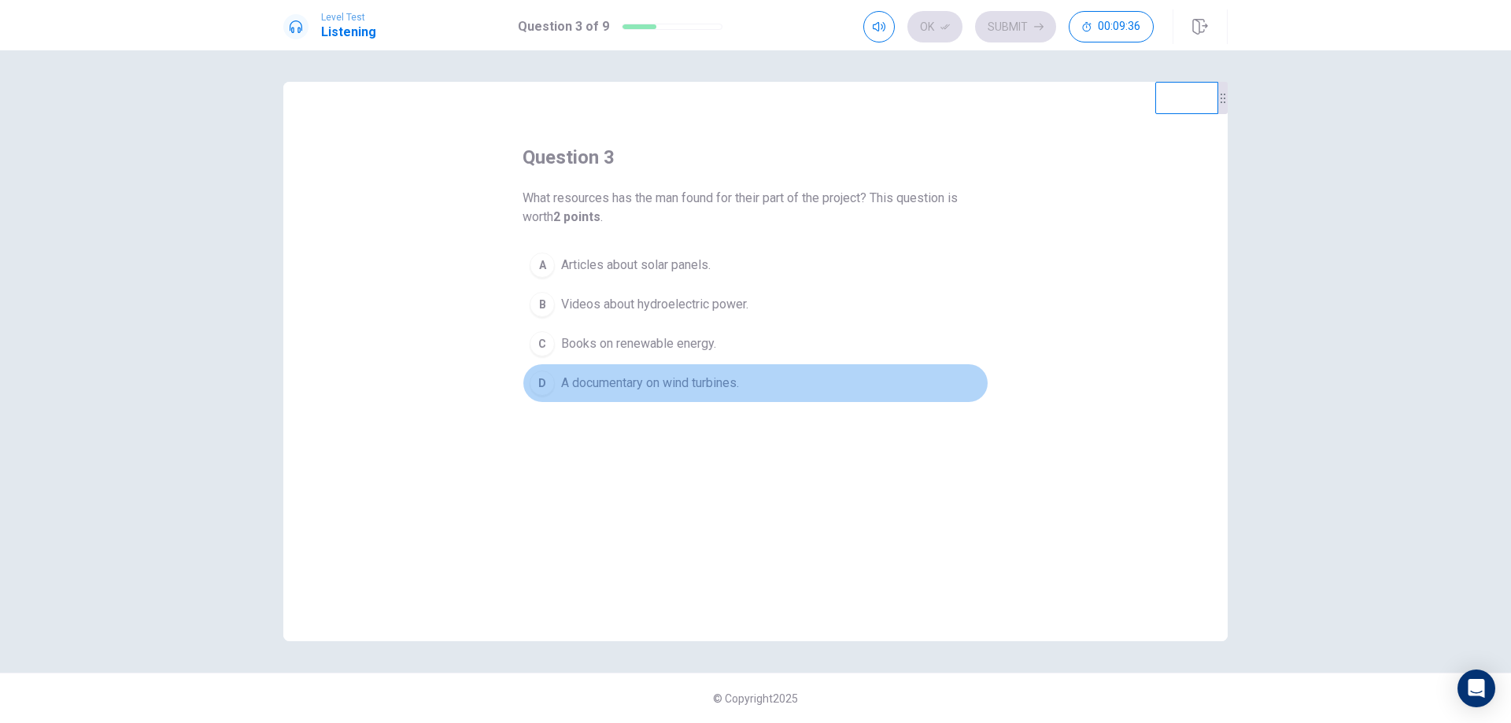
click at [694, 384] on span "A documentary on wind turbines." at bounding box center [650, 383] width 178 height 19
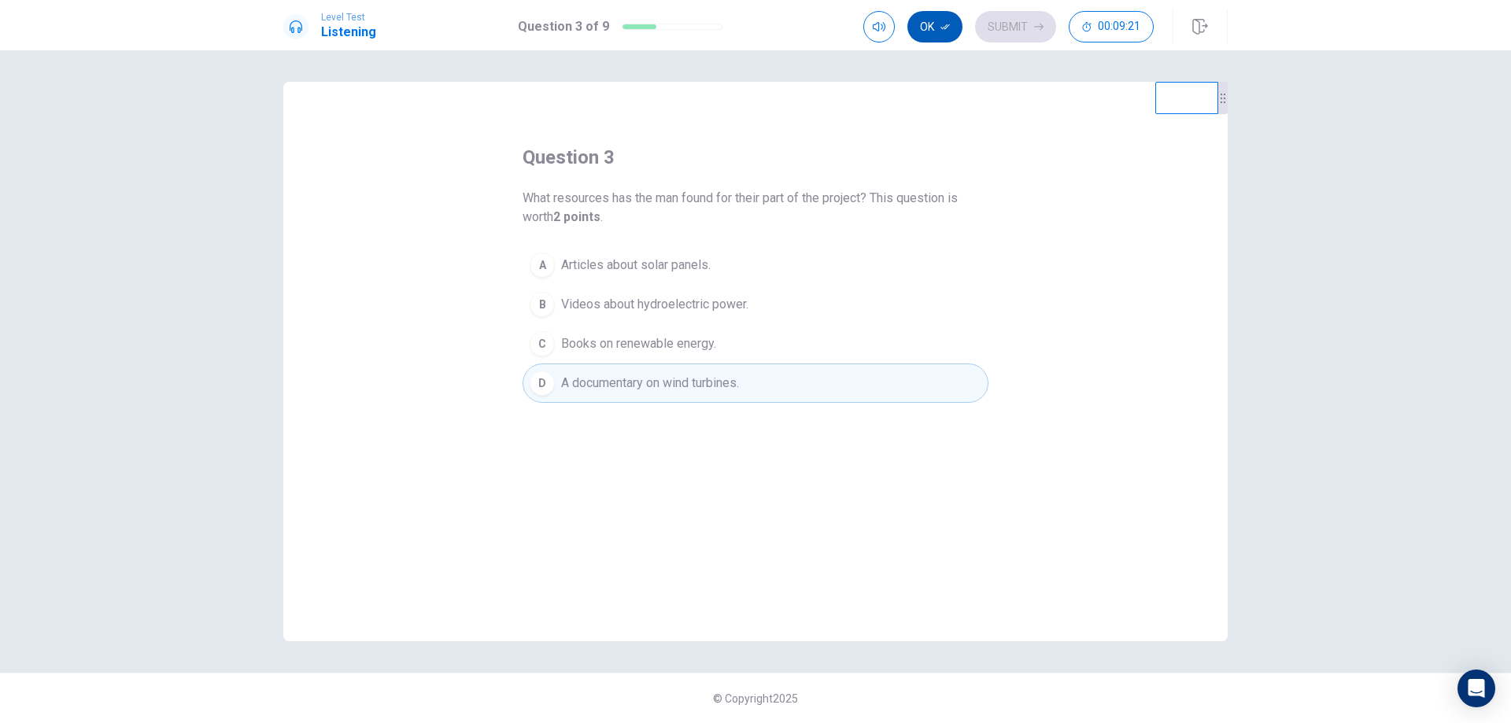
click at [949, 24] on icon "button" at bounding box center [945, 26] width 9 height 9
click at [1012, 26] on button "Submit" at bounding box center [1015, 26] width 81 height 31
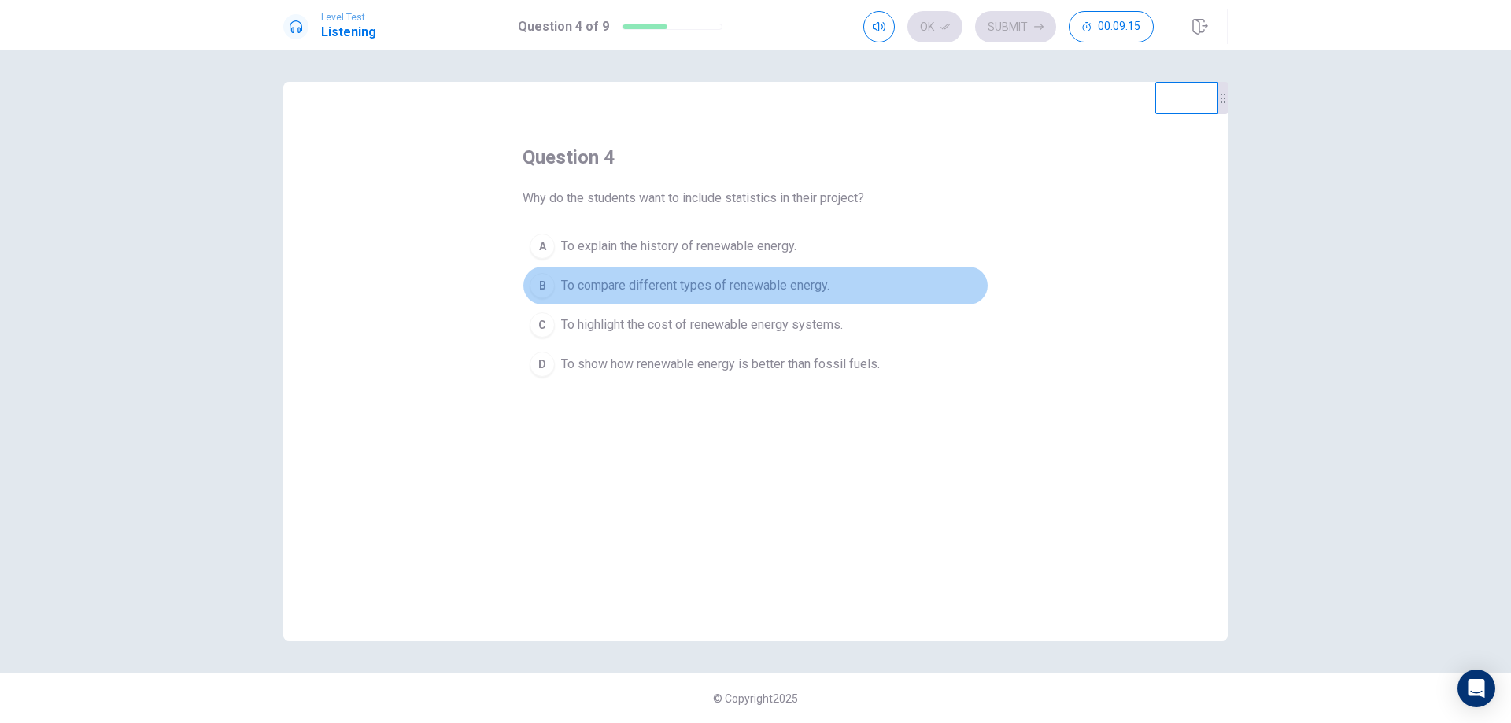
click at [769, 284] on span "To compare different types of renewable energy." at bounding box center [695, 285] width 268 height 19
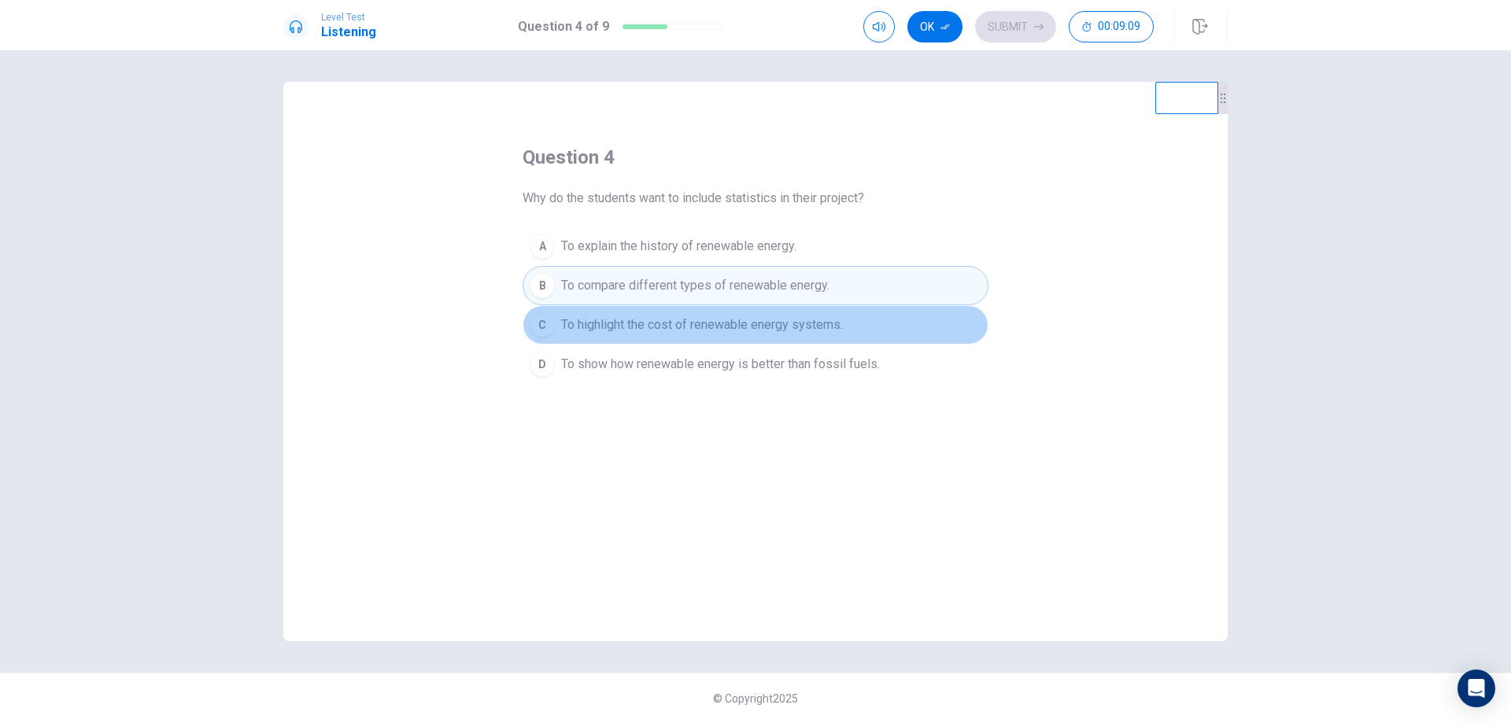
click at [773, 332] on span "To highlight the cost of renewable energy systems." at bounding box center [702, 325] width 282 height 19
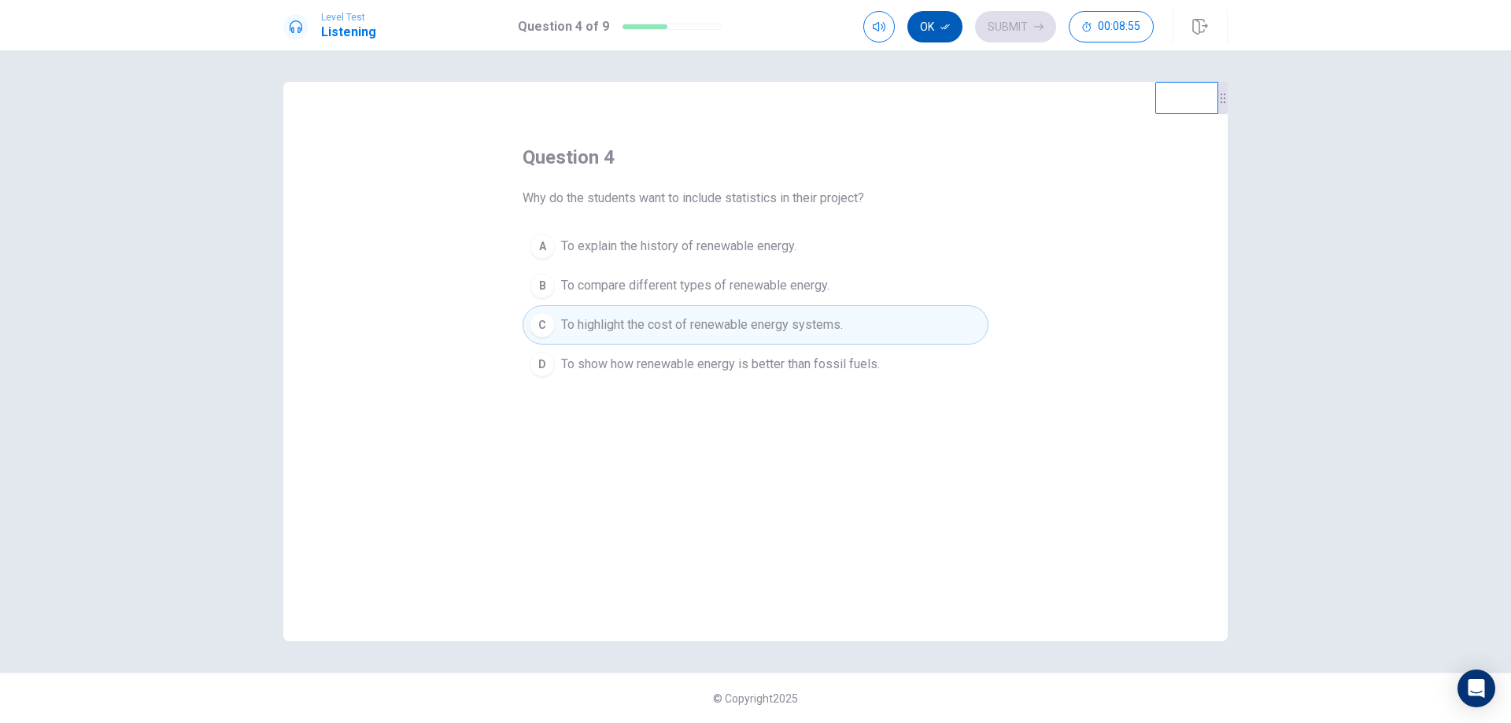
click at [944, 29] on icon "button" at bounding box center [945, 27] width 9 height 6
click at [1008, 20] on button "Submit" at bounding box center [1015, 26] width 81 height 31
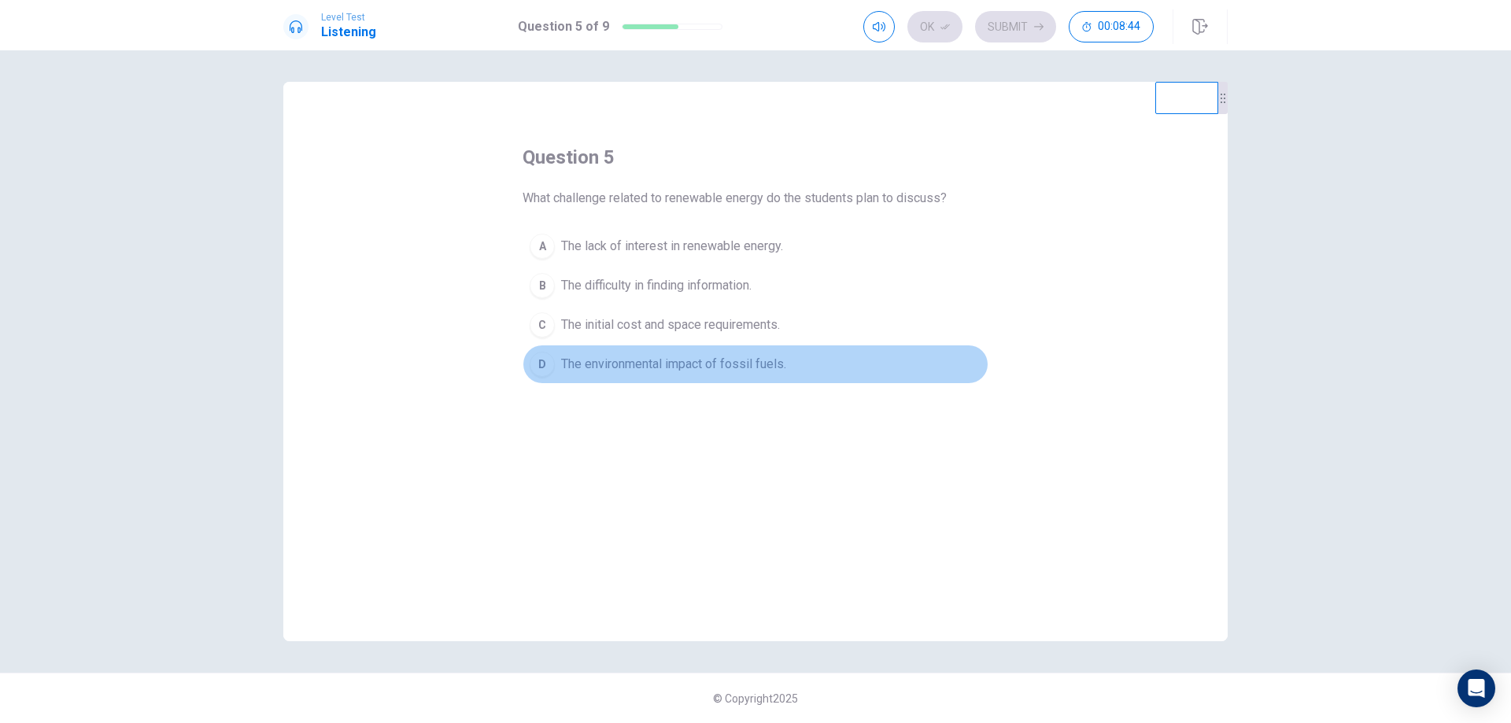
click at [725, 374] on button "D The environmental impact of fossil fuels." at bounding box center [756, 364] width 466 height 39
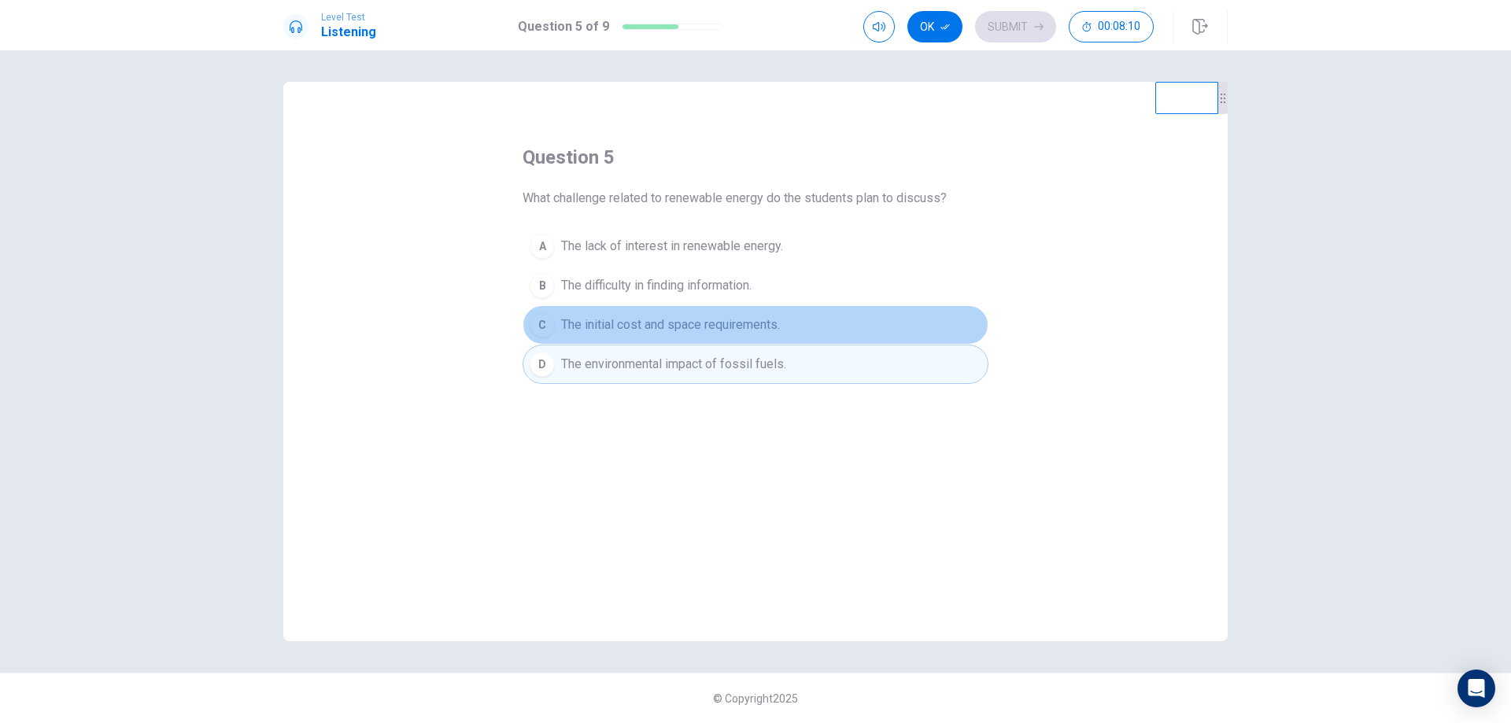
click at [661, 334] on span "The initial cost and space requirements." at bounding box center [670, 325] width 219 height 19
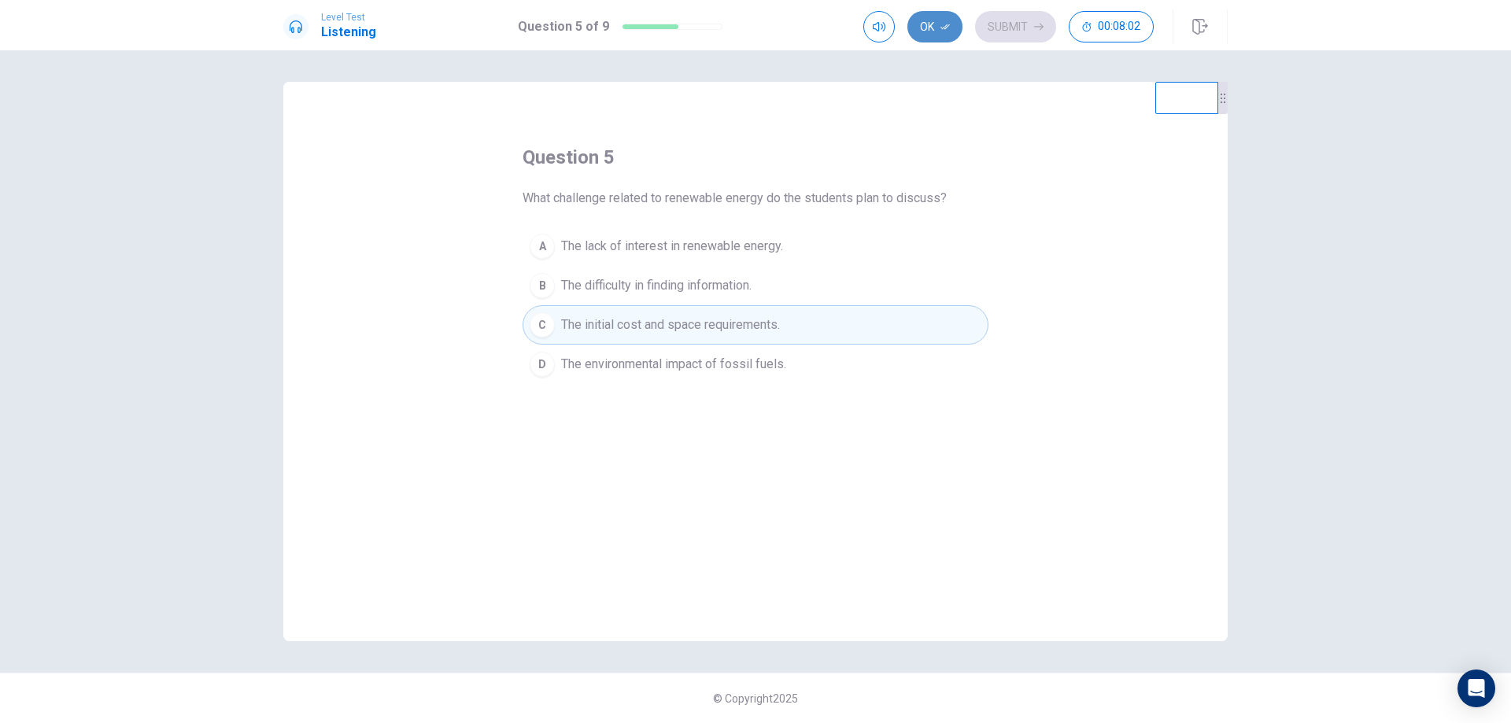
click at [932, 28] on button "Ok" at bounding box center [935, 26] width 55 height 31
click at [996, 39] on button "Submit" at bounding box center [1015, 26] width 81 height 31
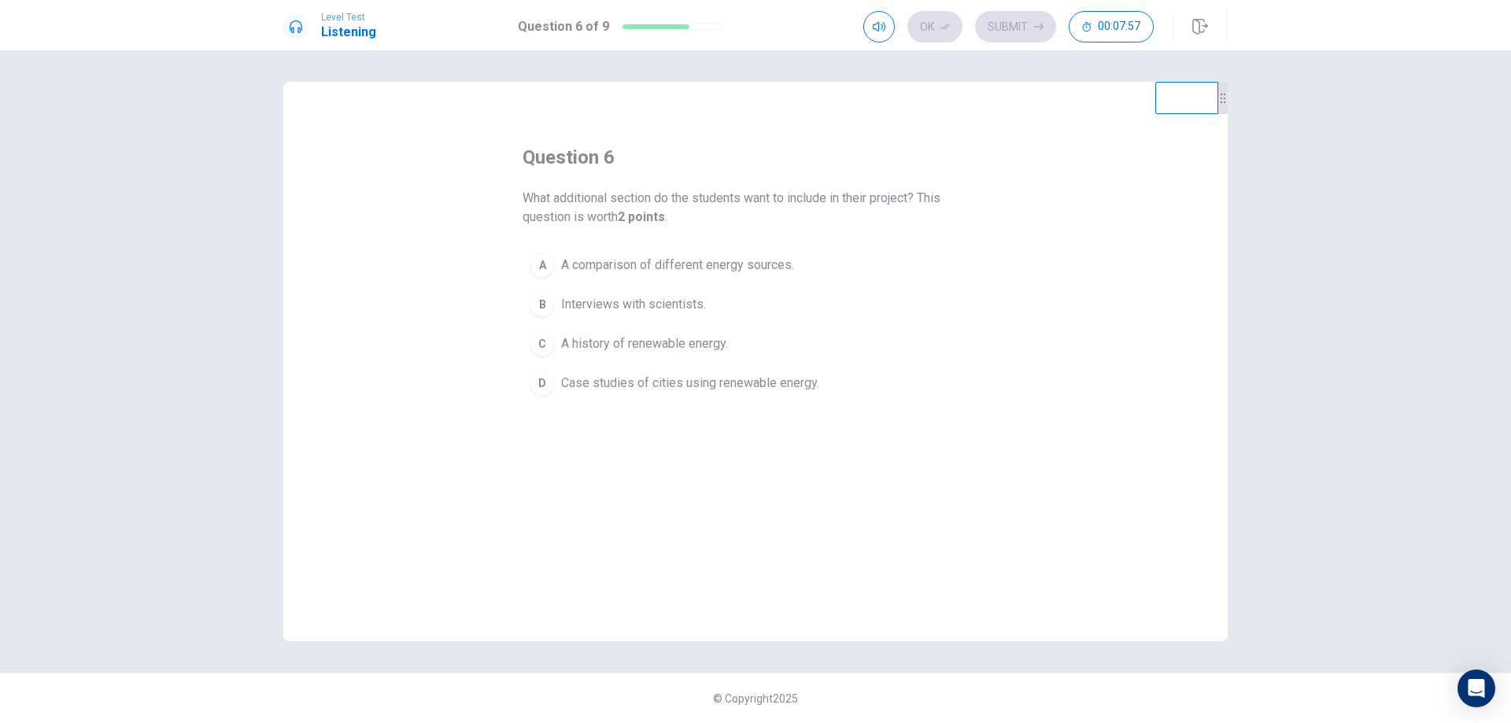
drag, startPoint x: 531, startPoint y: 198, endPoint x: 590, endPoint y: 194, distance: 59.1
click at [590, 194] on span "What additional section do the students want to include in their project? This …" at bounding box center [756, 208] width 466 height 38
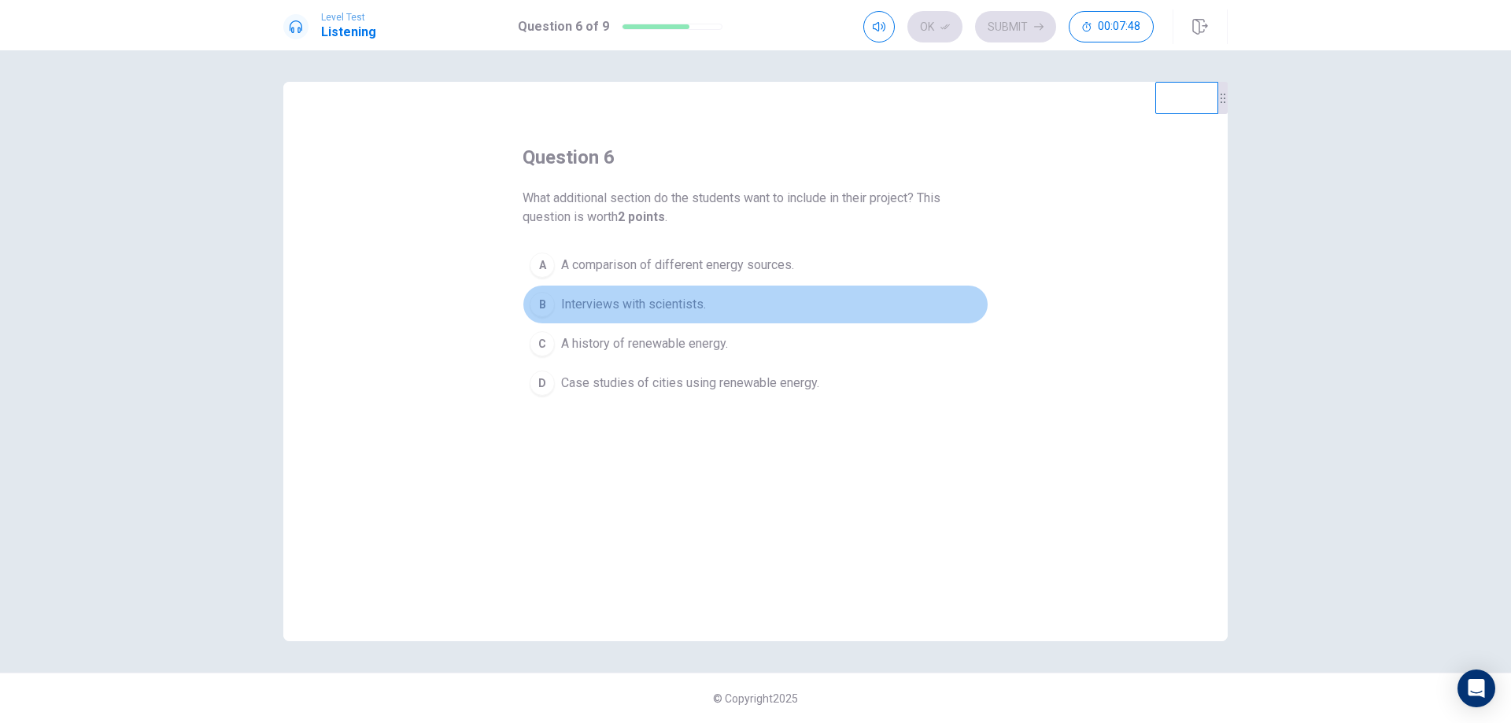
click at [694, 304] on span "Interviews with scientists." at bounding box center [633, 304] width 145 height 19
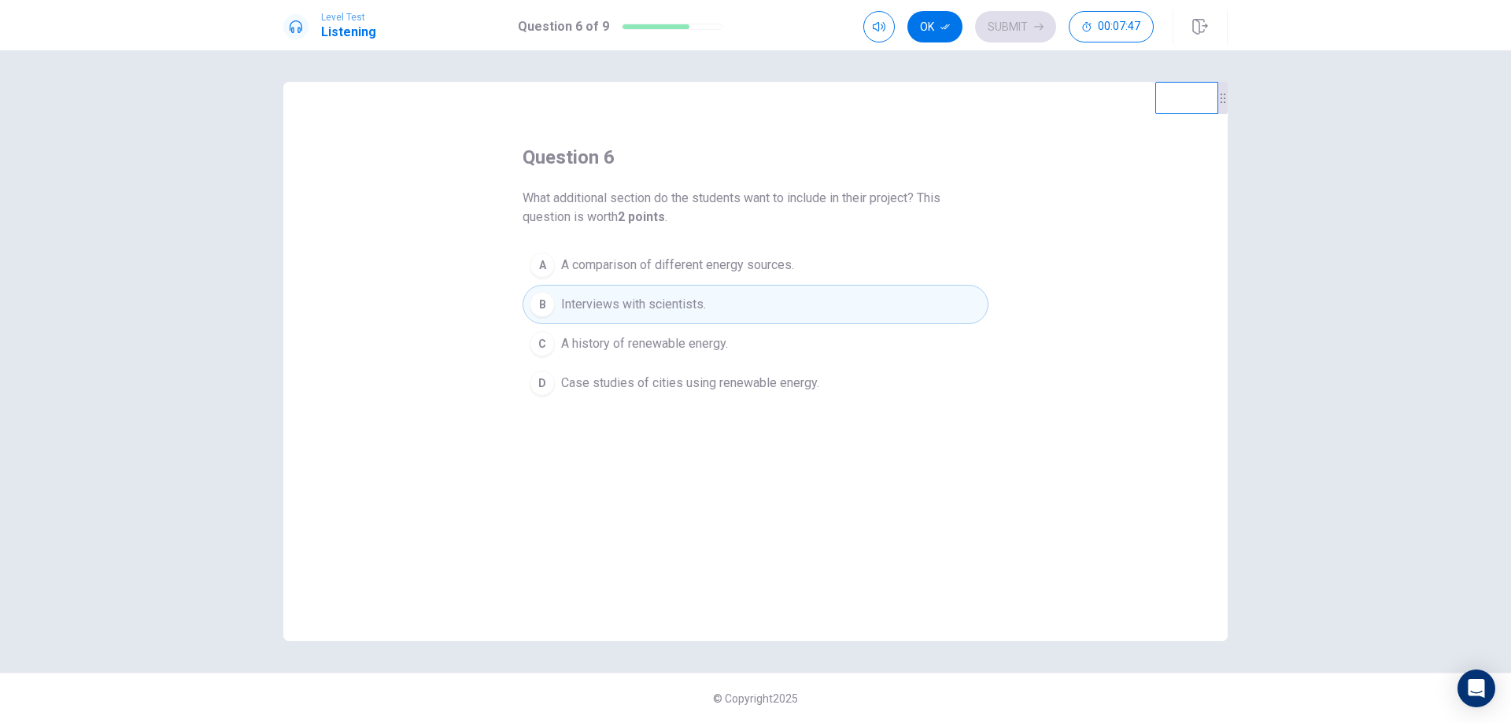
click at [696, 338] on span "A history of renewable energy." at bounding box center [644, 344] width 167 height 19
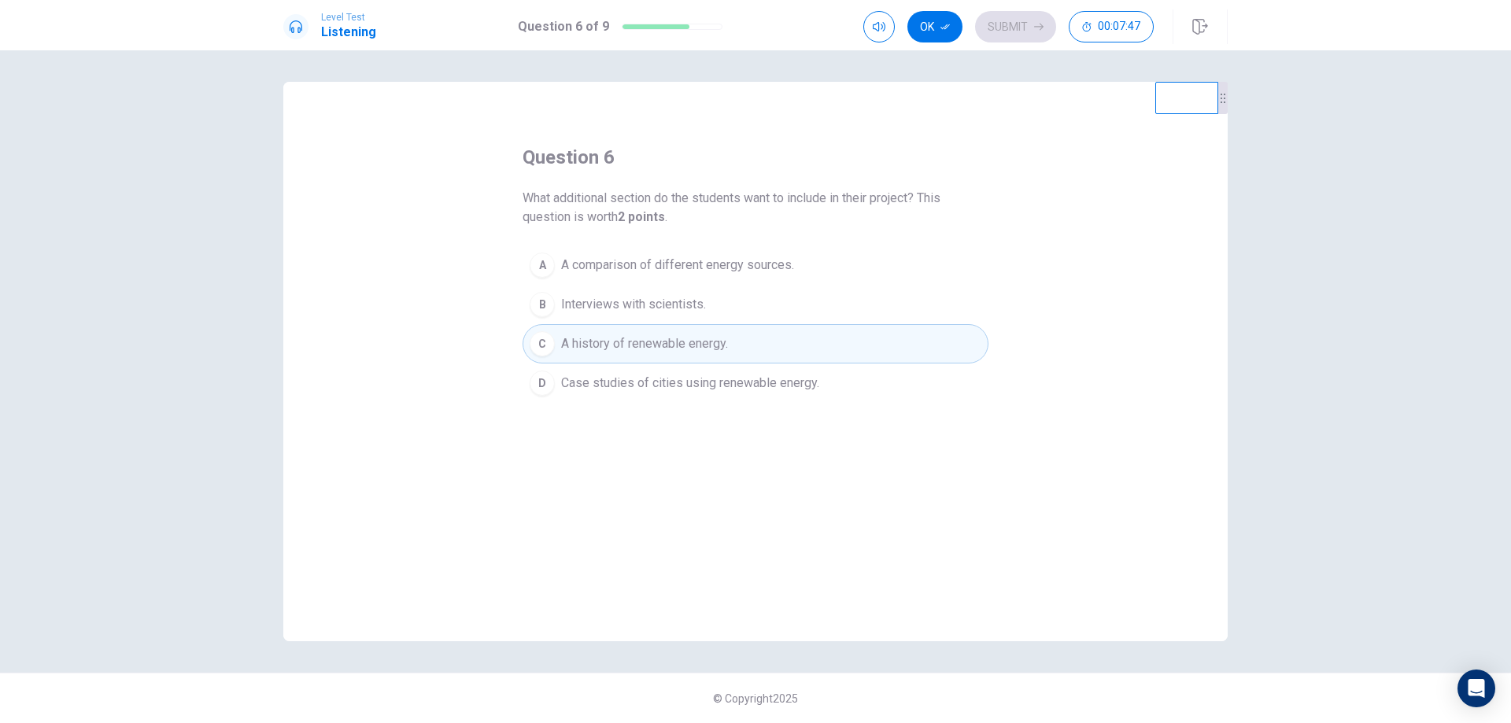
click at [731, 392] on span "Case studies of cities using renewable energy." at bounding box center [690, 383] width 258 height 19
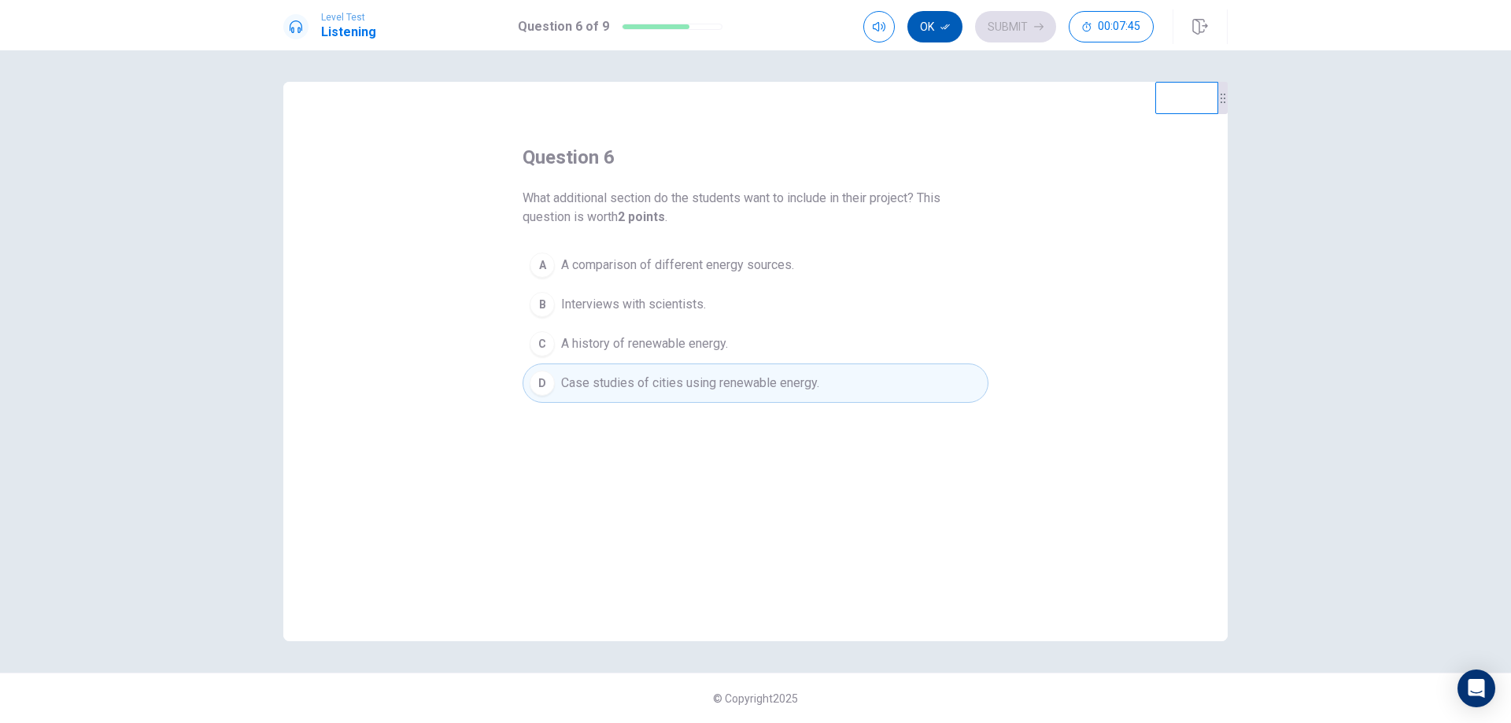
click at [945, 35] on button "Ok" at bounding box center [935, 26] width 55 height 31
click at [1011, 27] on button "Submit" at bounding box center [1015, 26] width 81 height 31
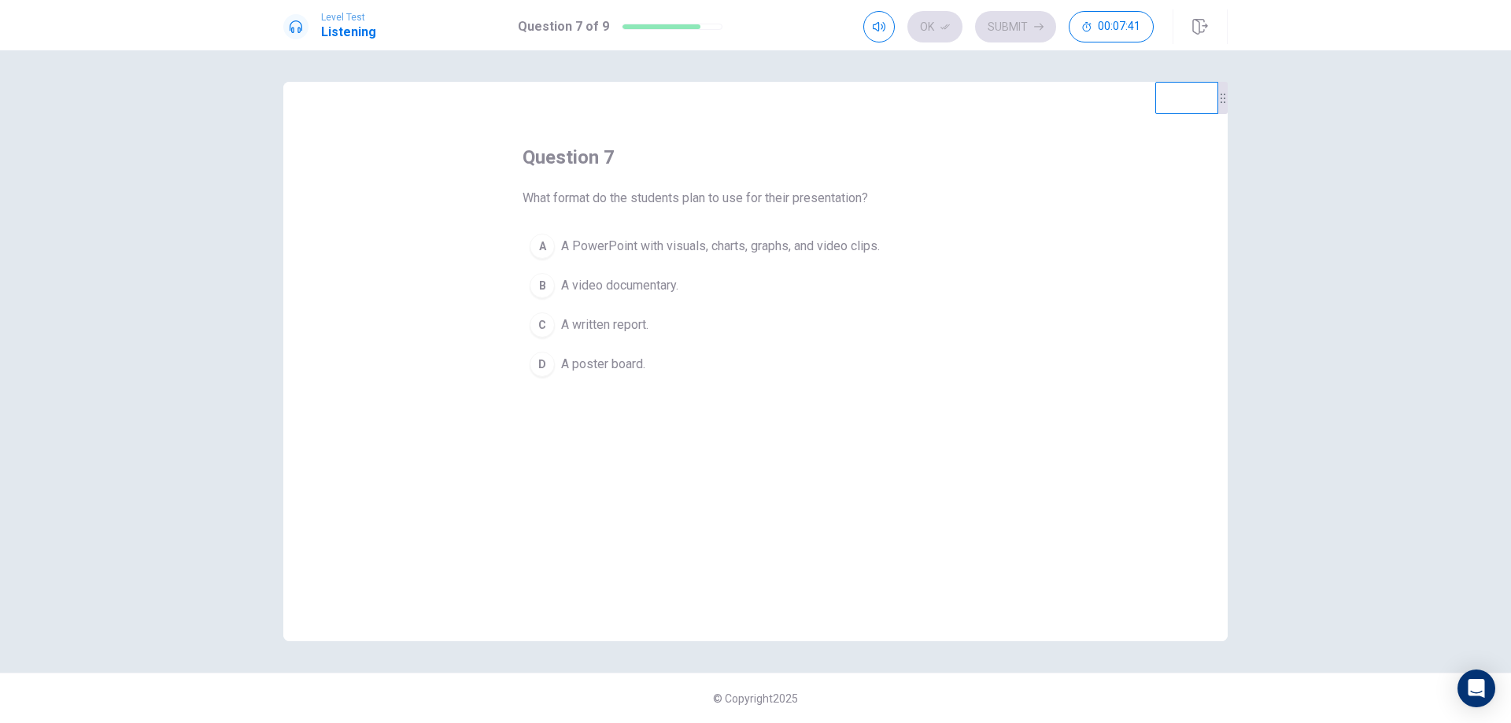
click at [621, 238] on span "A PowerPoint with visuals, charts, graphs, and video clips." at bounding box center [720, 246] width 319 height 19
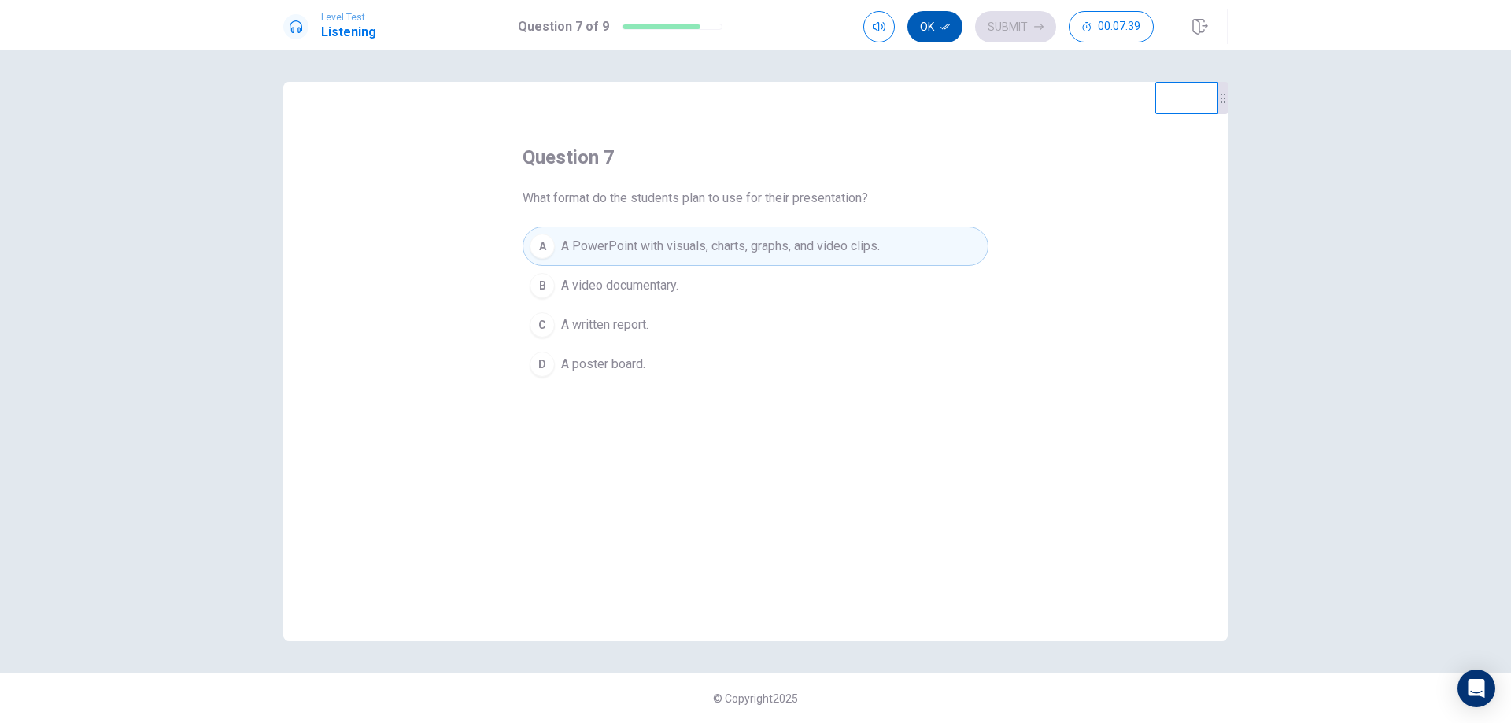
click at [924, 24] on button "Ok" at bounding box center [935, 26] width 55 height 31
click at [1037, 36] on button "Submit" at bounding box center [1015, 26] width 81 height 31
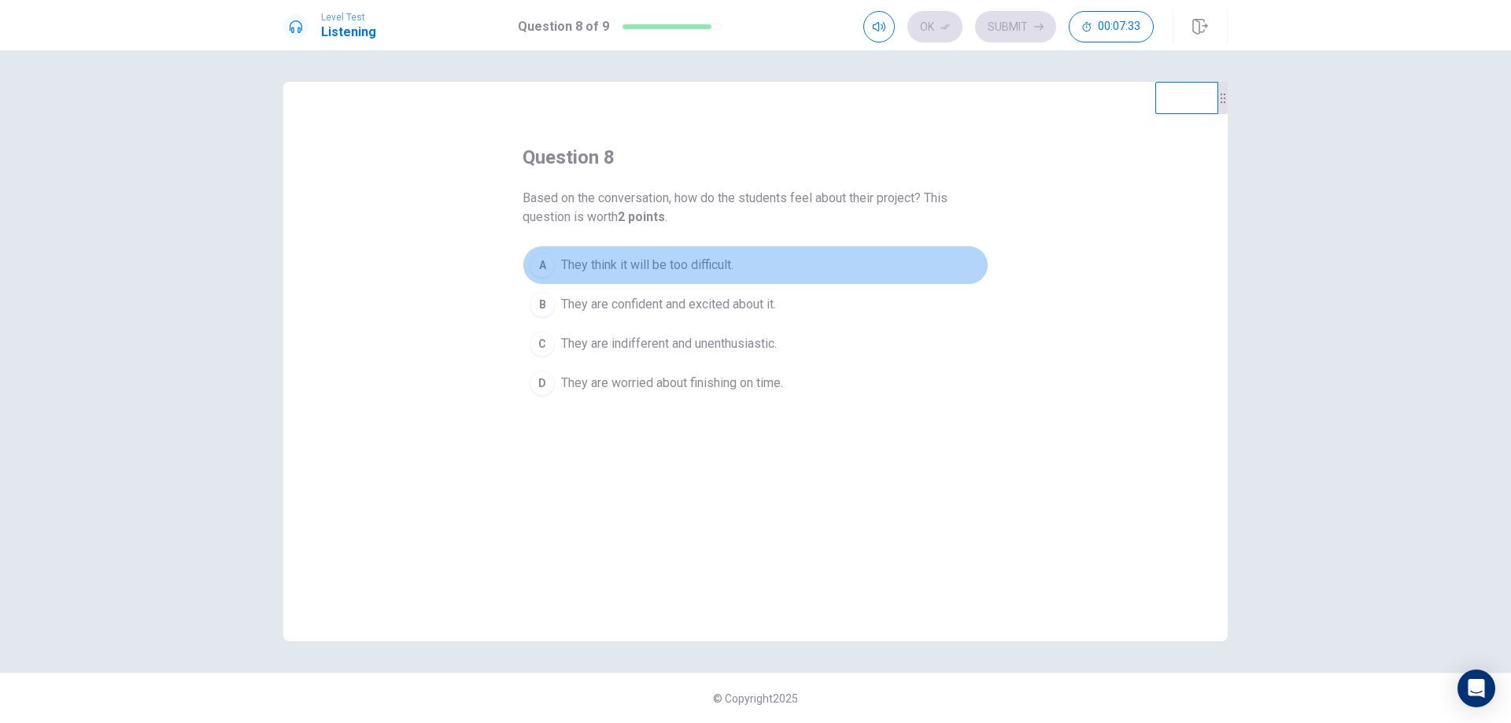
click at [733, 261] on span "They think it will be too difficult." at bounding box center [647, 265] width 172 height 19
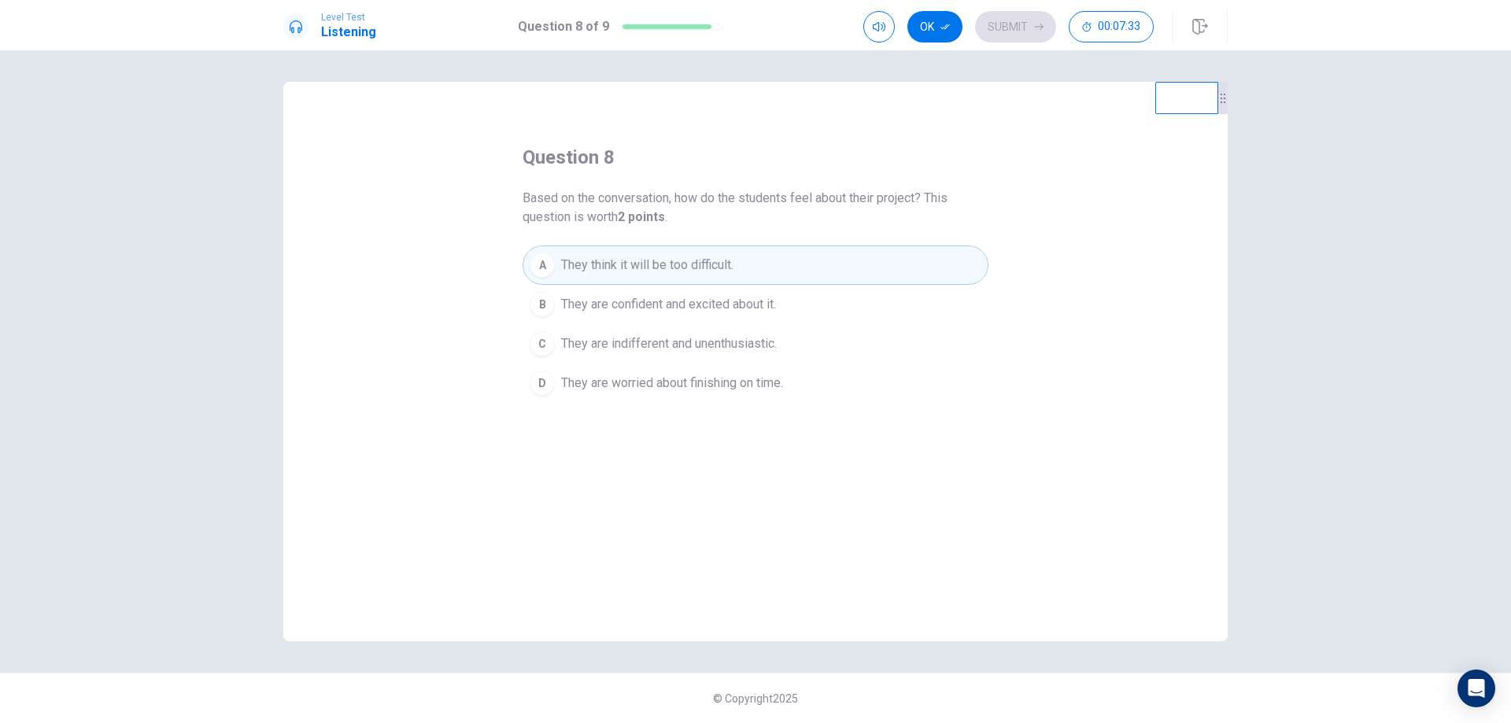
click at [746, 303] on span "They are confident and excited about it." at bounding box center [668, 304] width 215 height 19
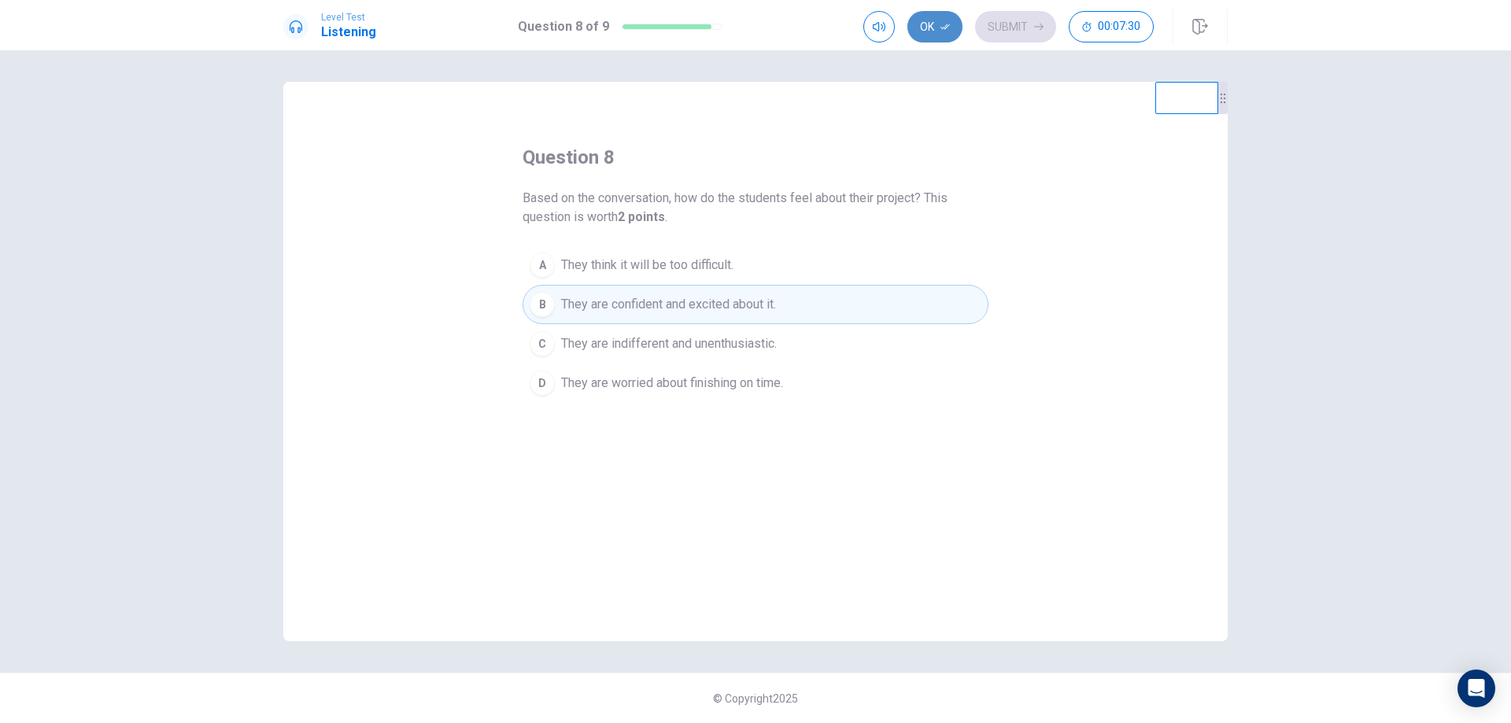
click at [937, 30] on button "Ok" at bounding box center [935, 26] width 55 height 31
click at [1014, 37] on button "Submit" at bounding box center [1015, 26] width 81 height 31
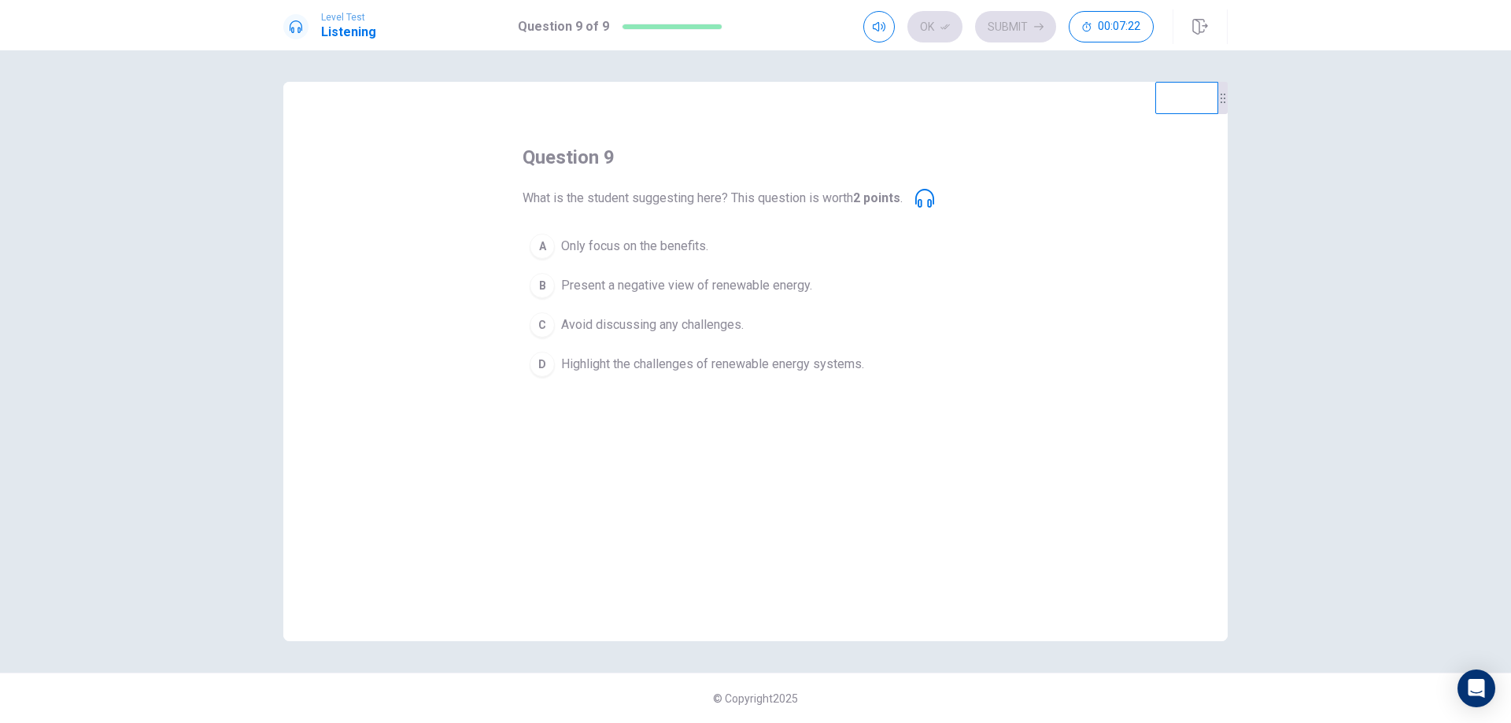
click at [705, 359] on span "Highlight the challenges of renewable energy systems." at bounding box center [712, 364] width 303 height 19
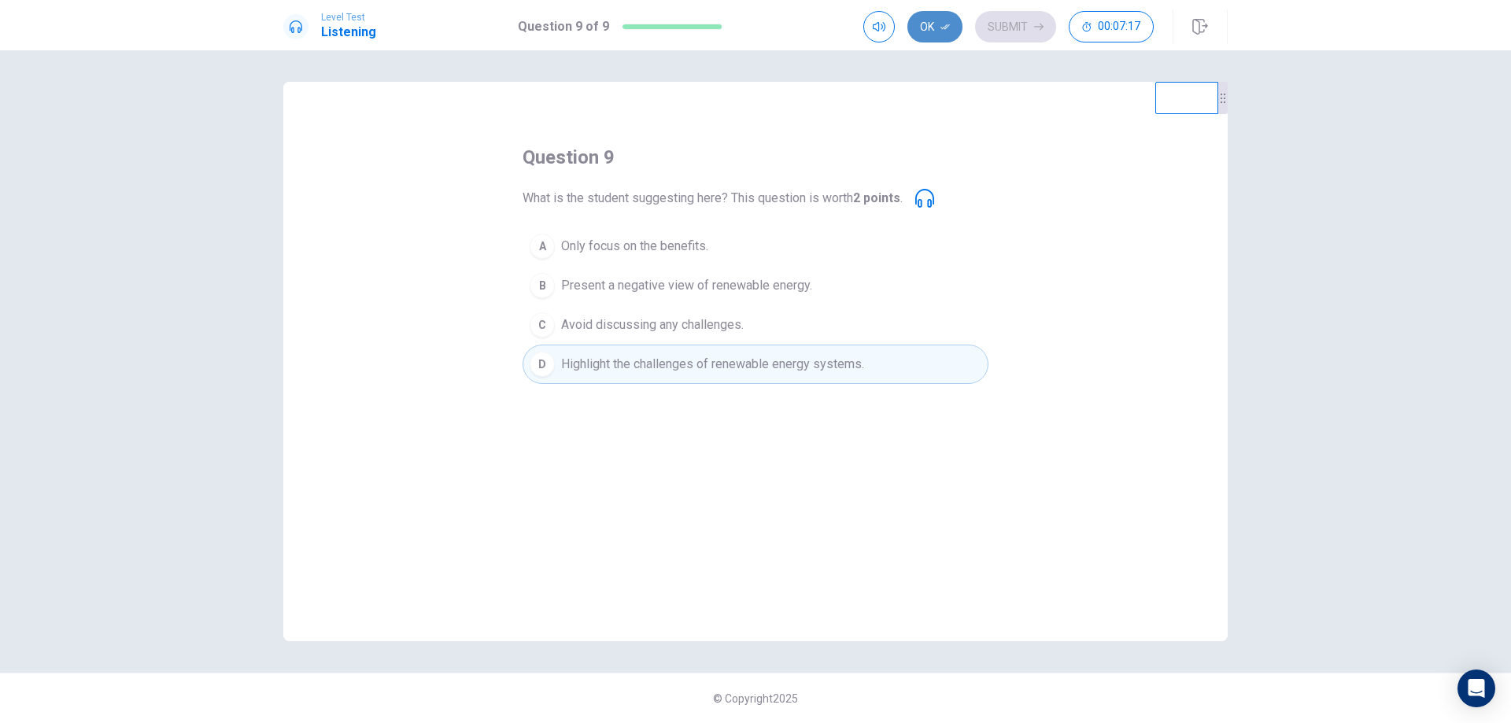
click at [938, 27] on button "Ok" at bounding box center [935, 26] width 55 height 31
click at [1010, 27] on button "Submit" at bounding box center [1015, 26] width 81 height 31
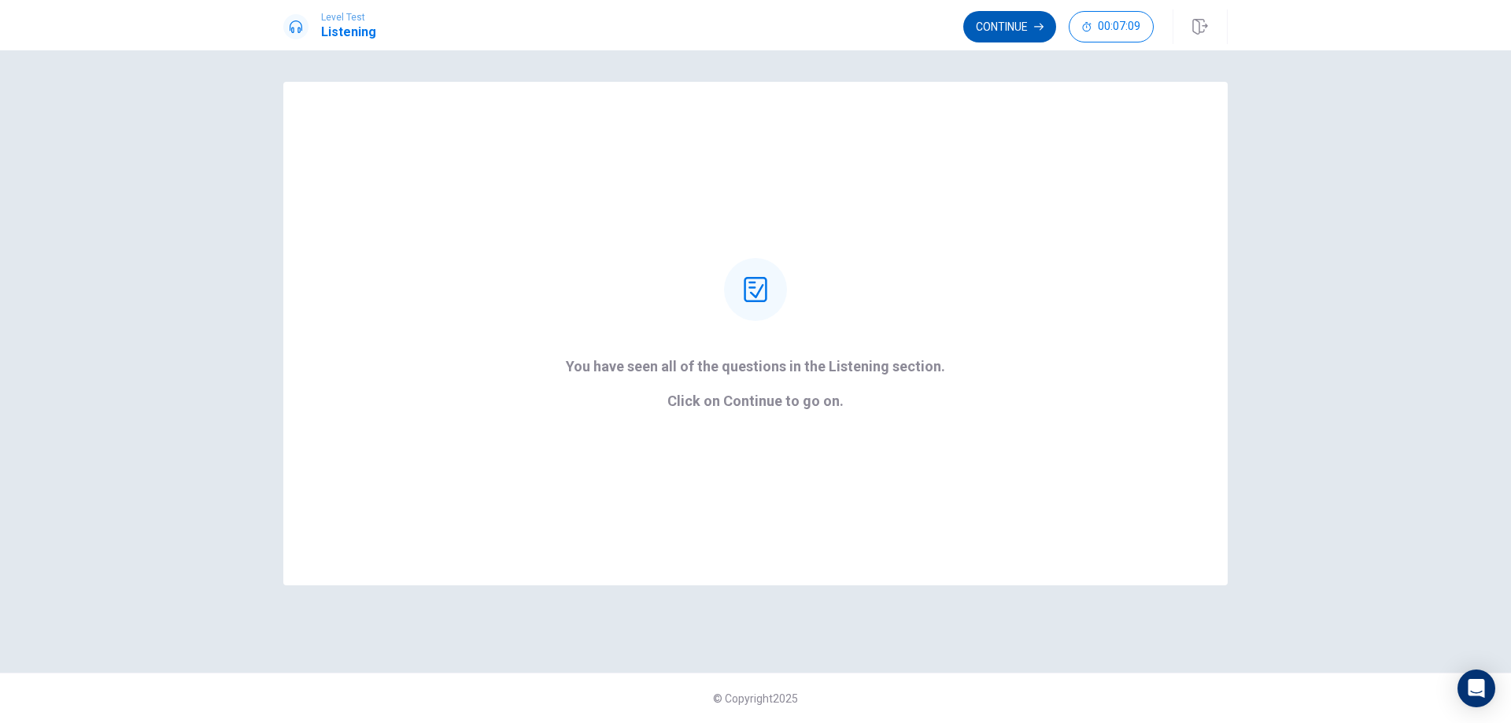
click at [1018, 24] on button "Continue" at bounding box center [1010, 26] width 93 height 31
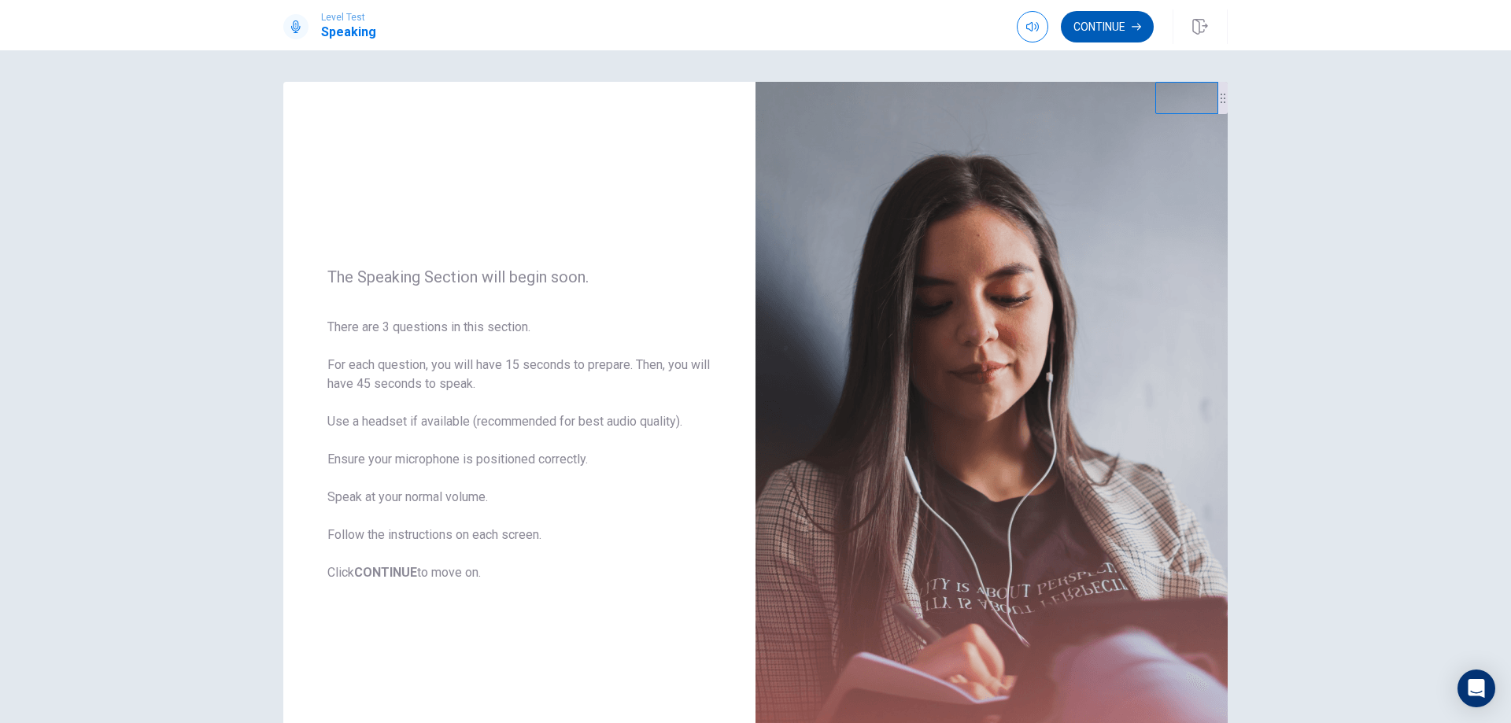
click at [1101, 28] on button "Continue" at bounding box center [1107, 26] width 93 height 31
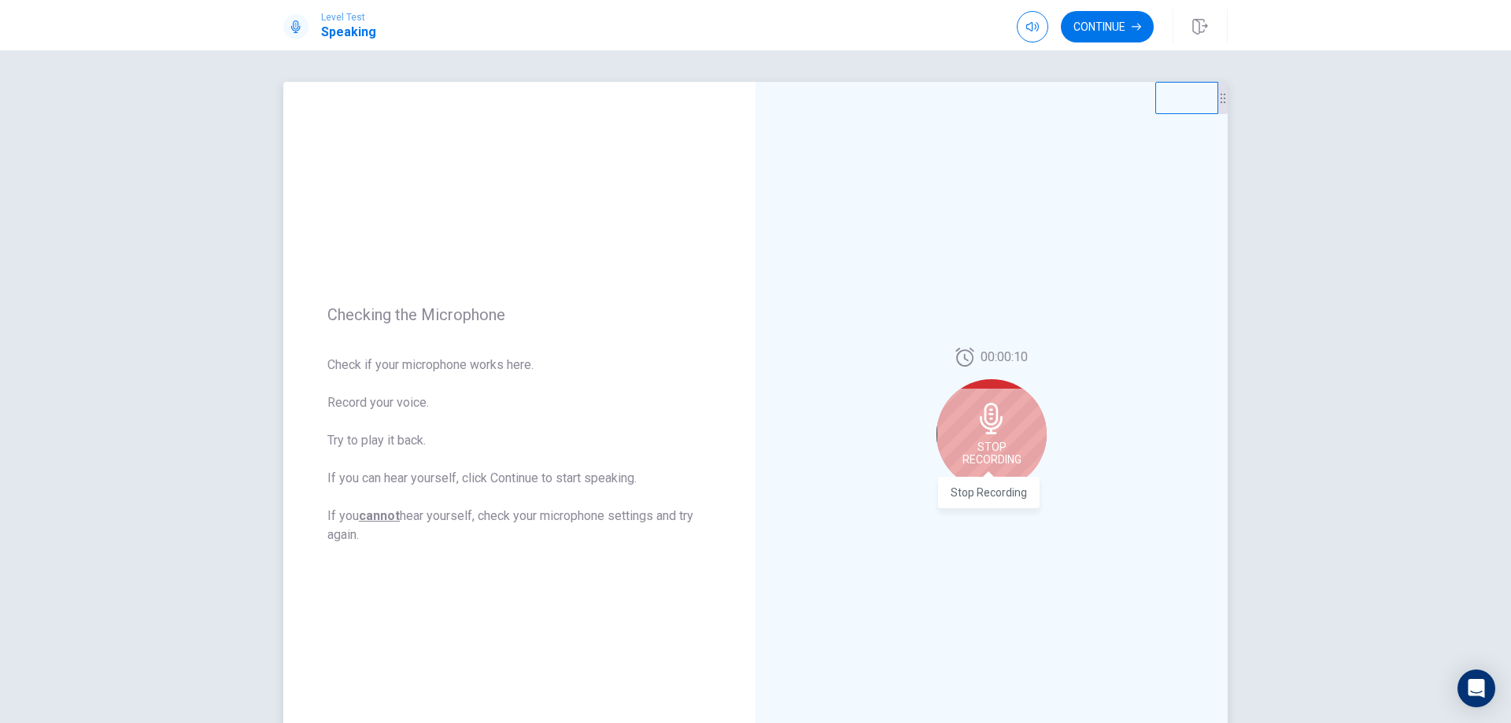
click at [990, 464] on span "Stop Recording" at bounding box center [992, 453] width 59 height 25
click at [1005, 509] on button "Play Audio" at bounding box center [1009, 502] width 22 height 22
click at [981, 414] on icon at bounding box center [990, 423] width 23 height 31
click at [998, 505] on button "Play Audio" at bounding box center [1009, 502] width 22 height 22
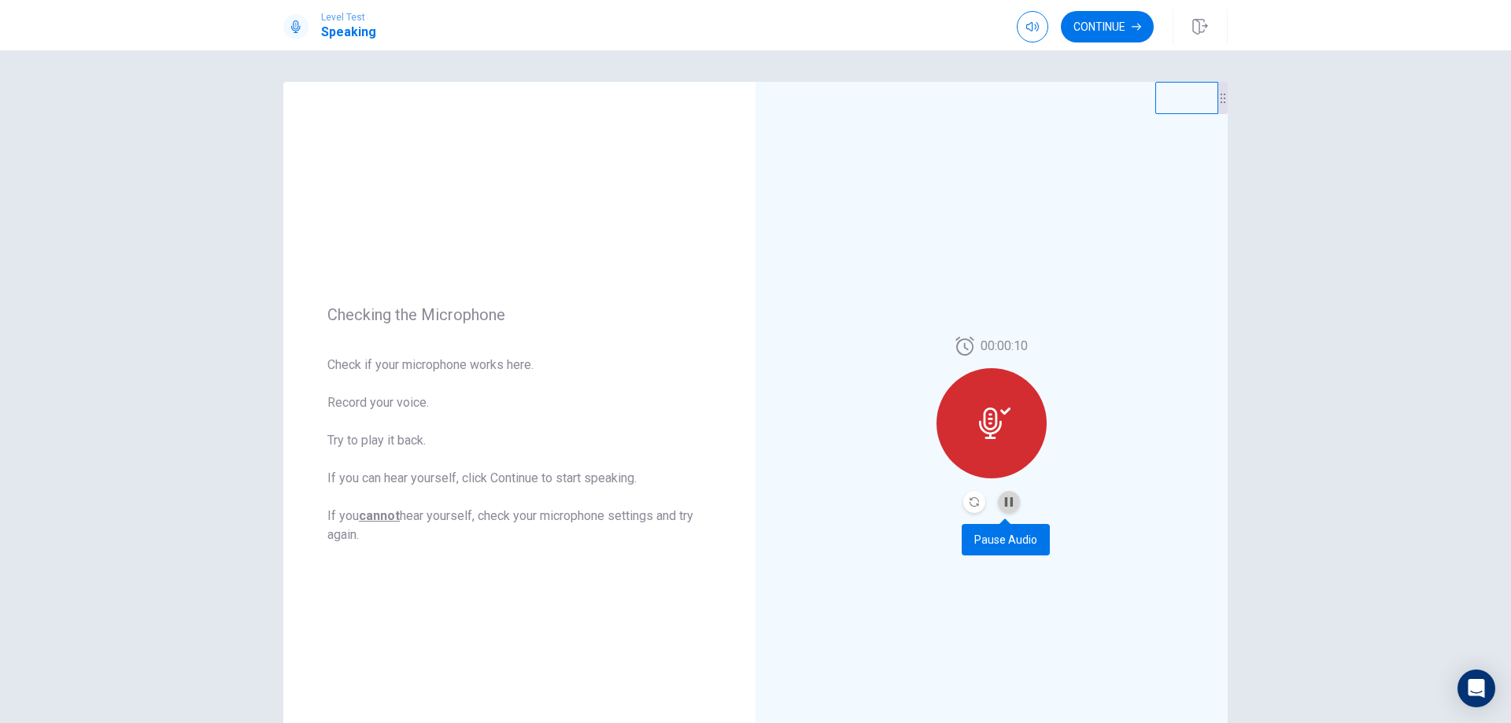
click at [998, 505] on button "Pause Audio" at bounding box center [1009, 502] width 22 height 22
click at [1097, 13] on button "Continue" at bounding box center [1107, 26] width 93 height 31
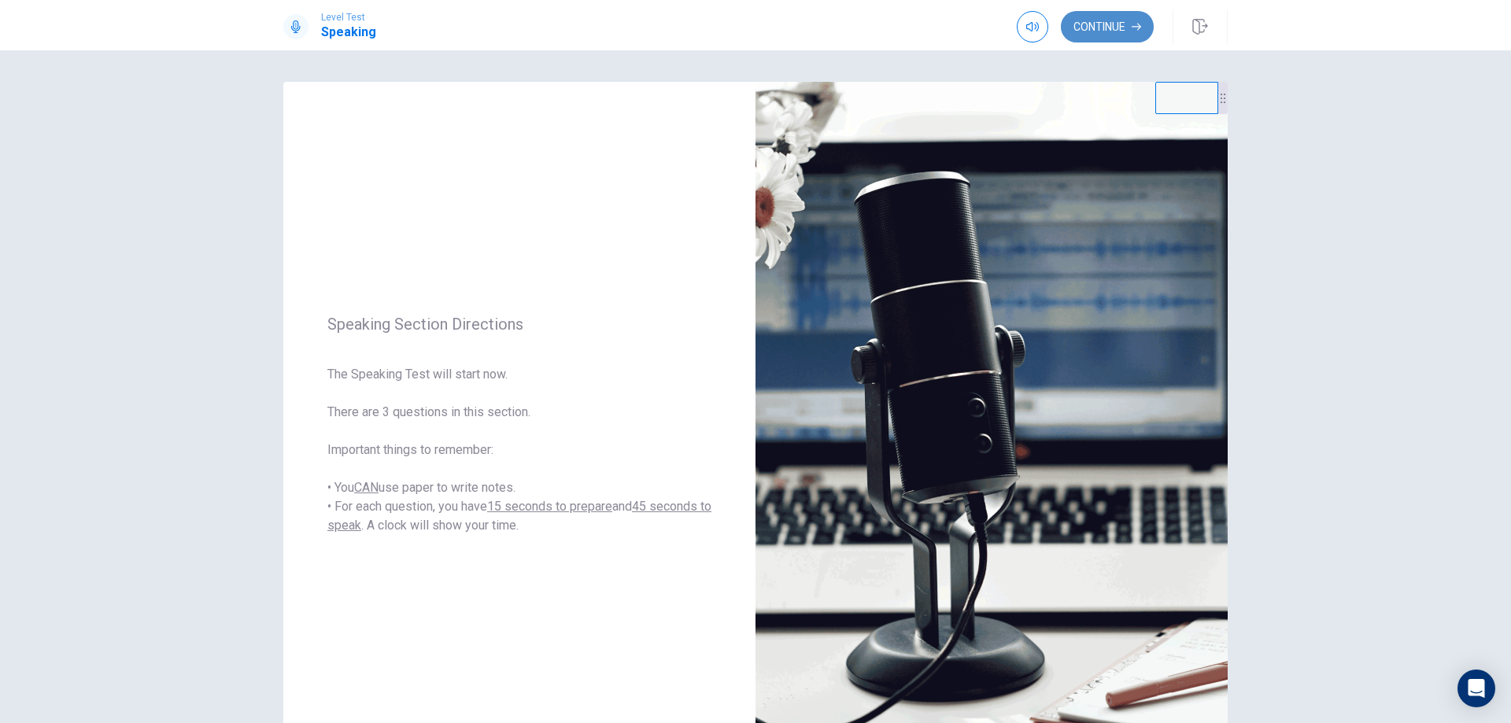
click at [1112, 27] on button "Continue" at bounding box center [1107, 26] width 93 height 31
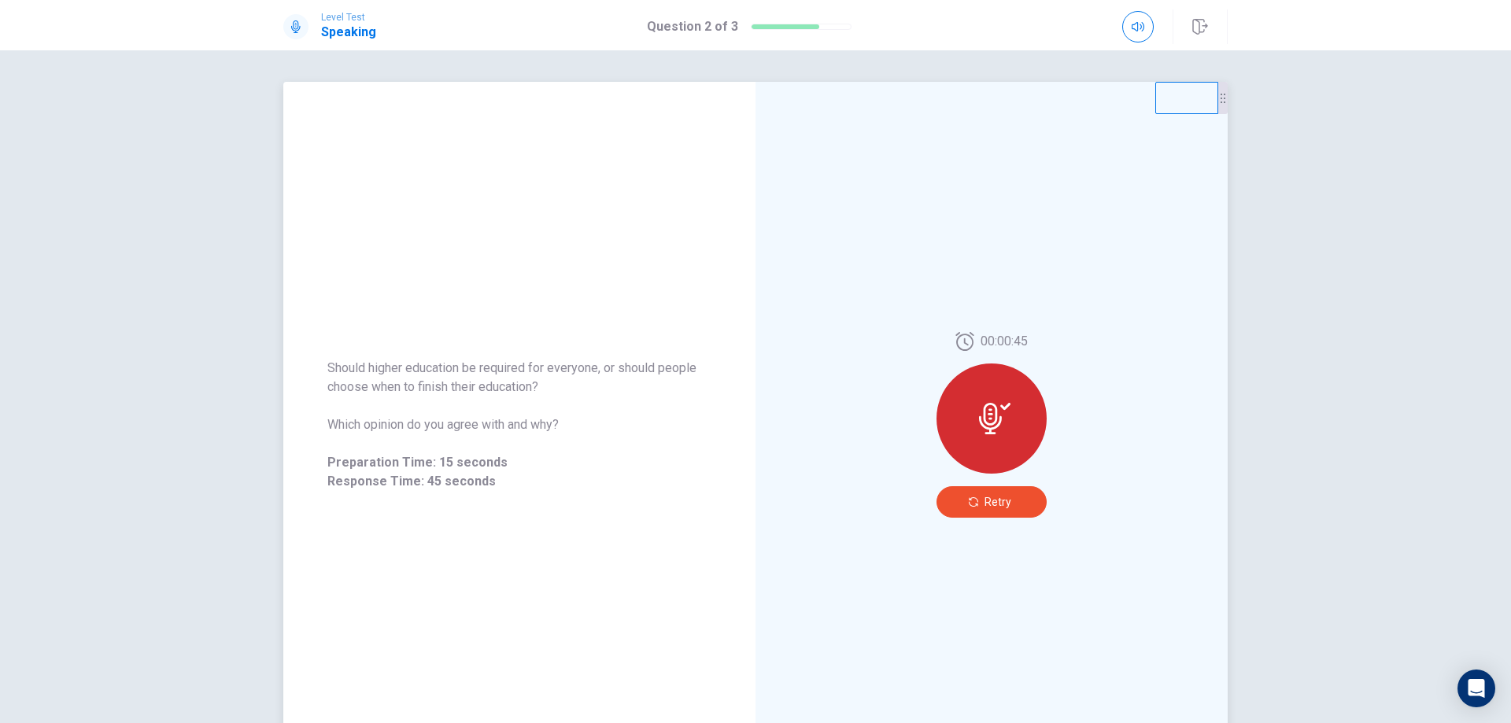
click at [1002, 506] on span "Retry" at bounding box center [998, 502] width 27 height 13
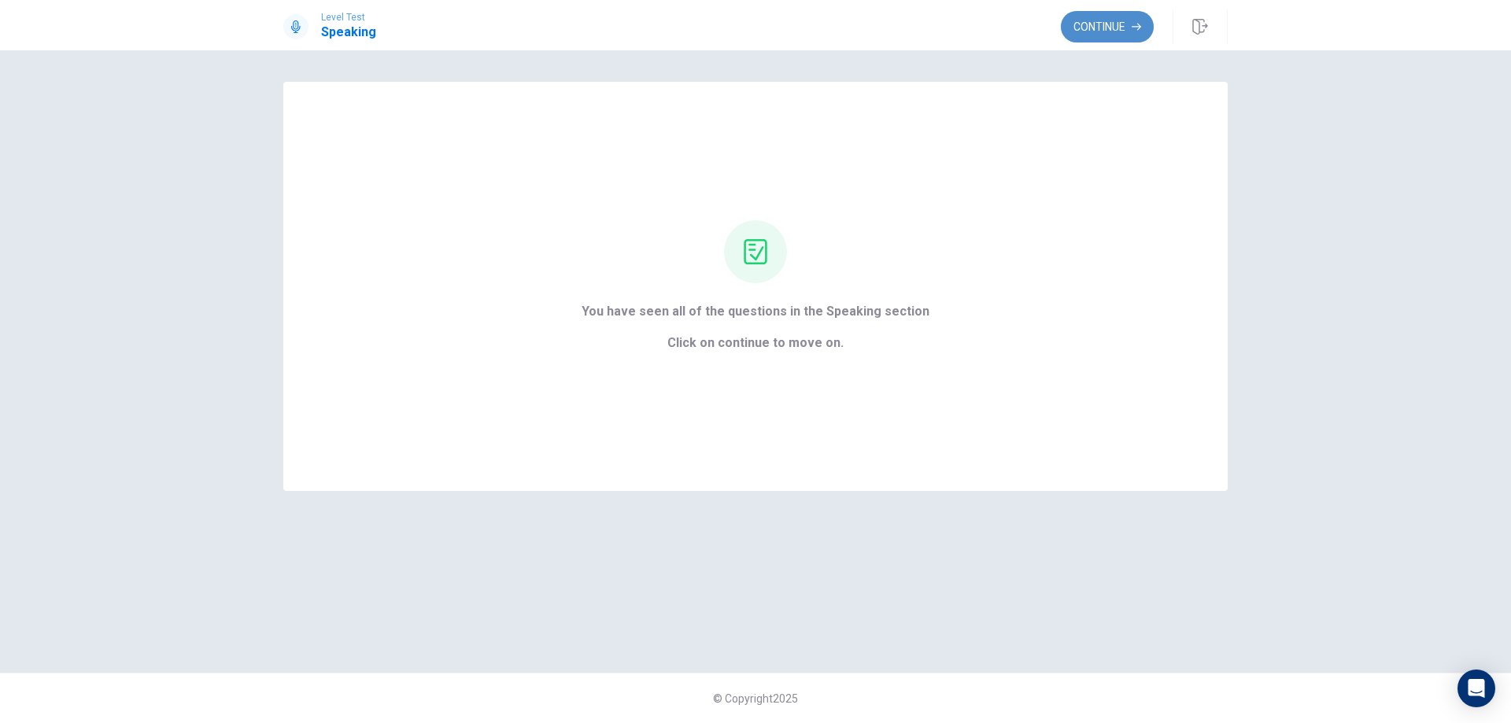
click at [1118, 32] on button "Continue" at bounding box center [1107, 26] width 93 height 31
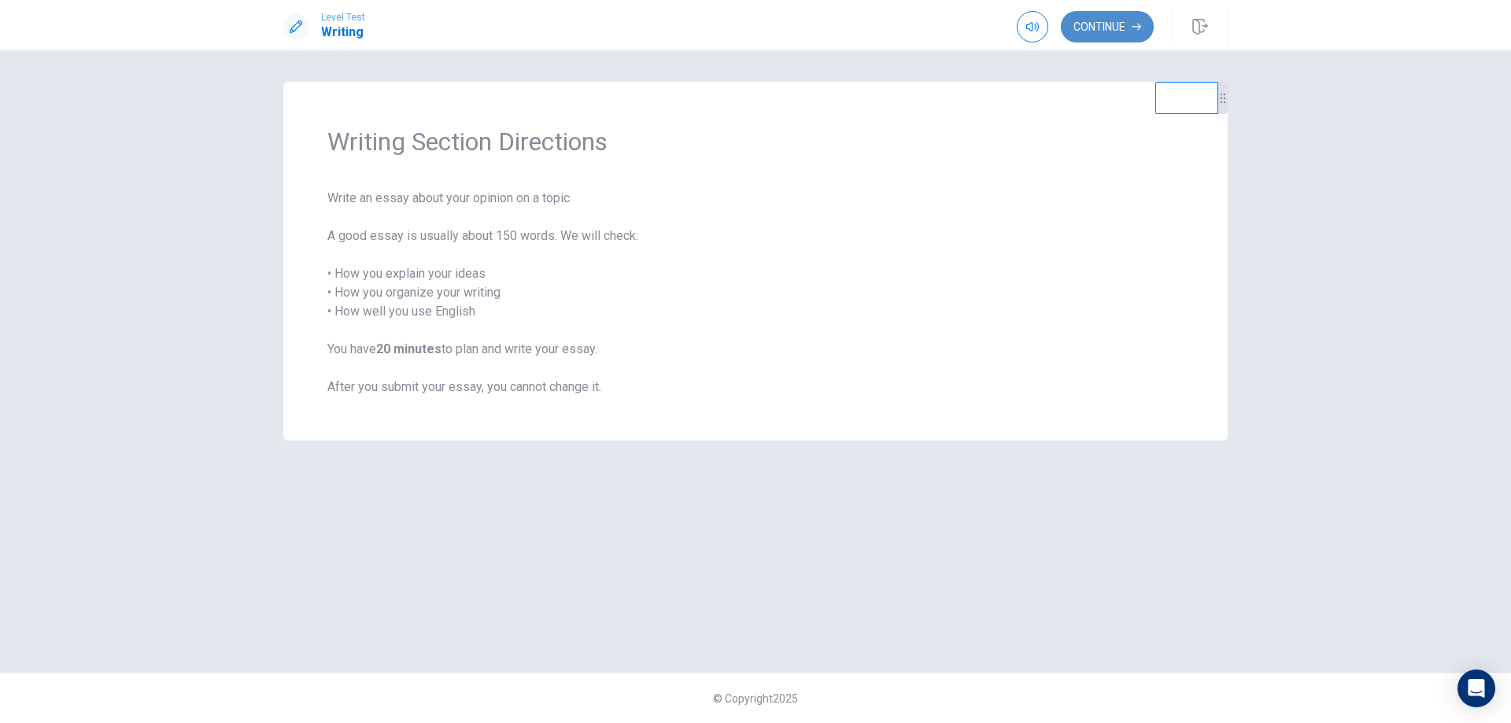
click at [1093, 20] on button "Continue" at bounding box center [1107, 26] width 93 height 31
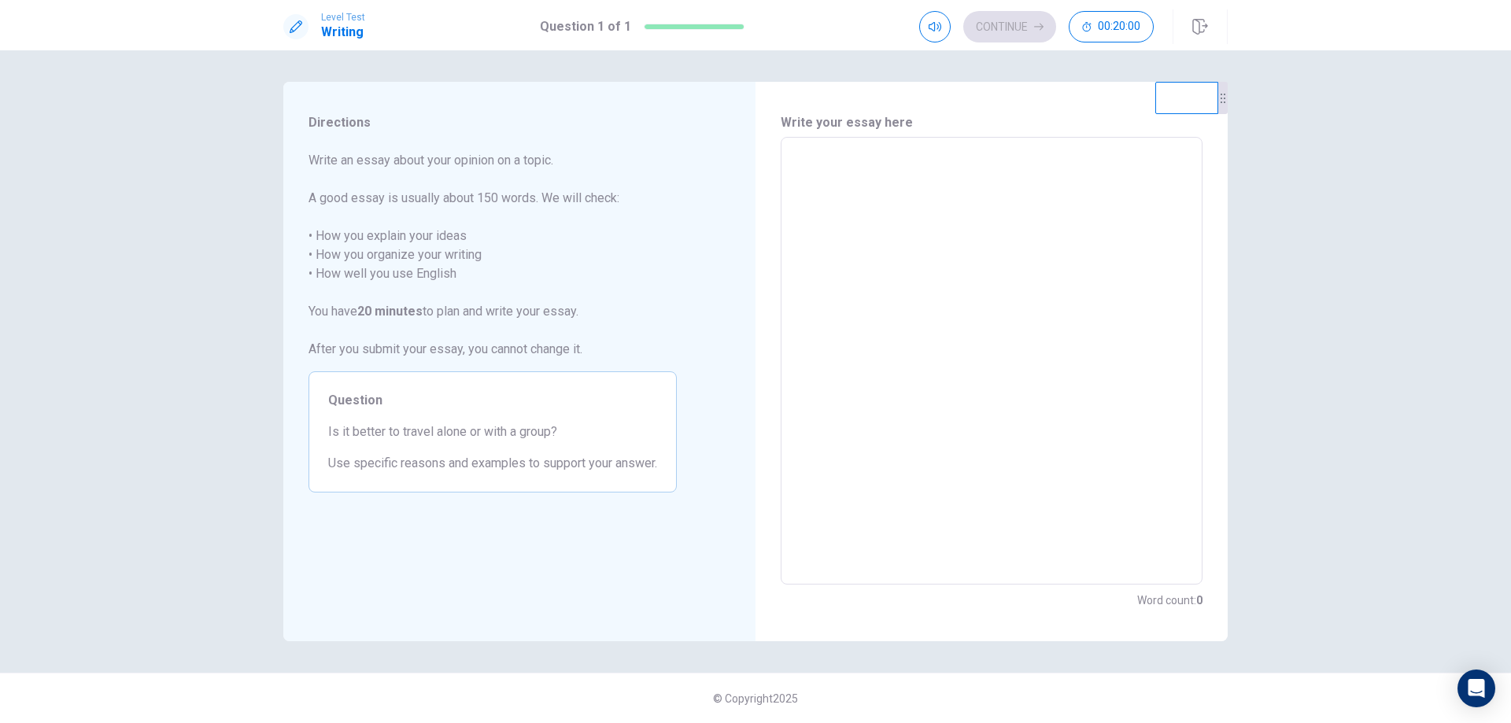
click at [1133, 334] on textarea at bounding box center [992, 361] width 400 height 422
type textarea "*"
type textarea "**"
type textarea "*"
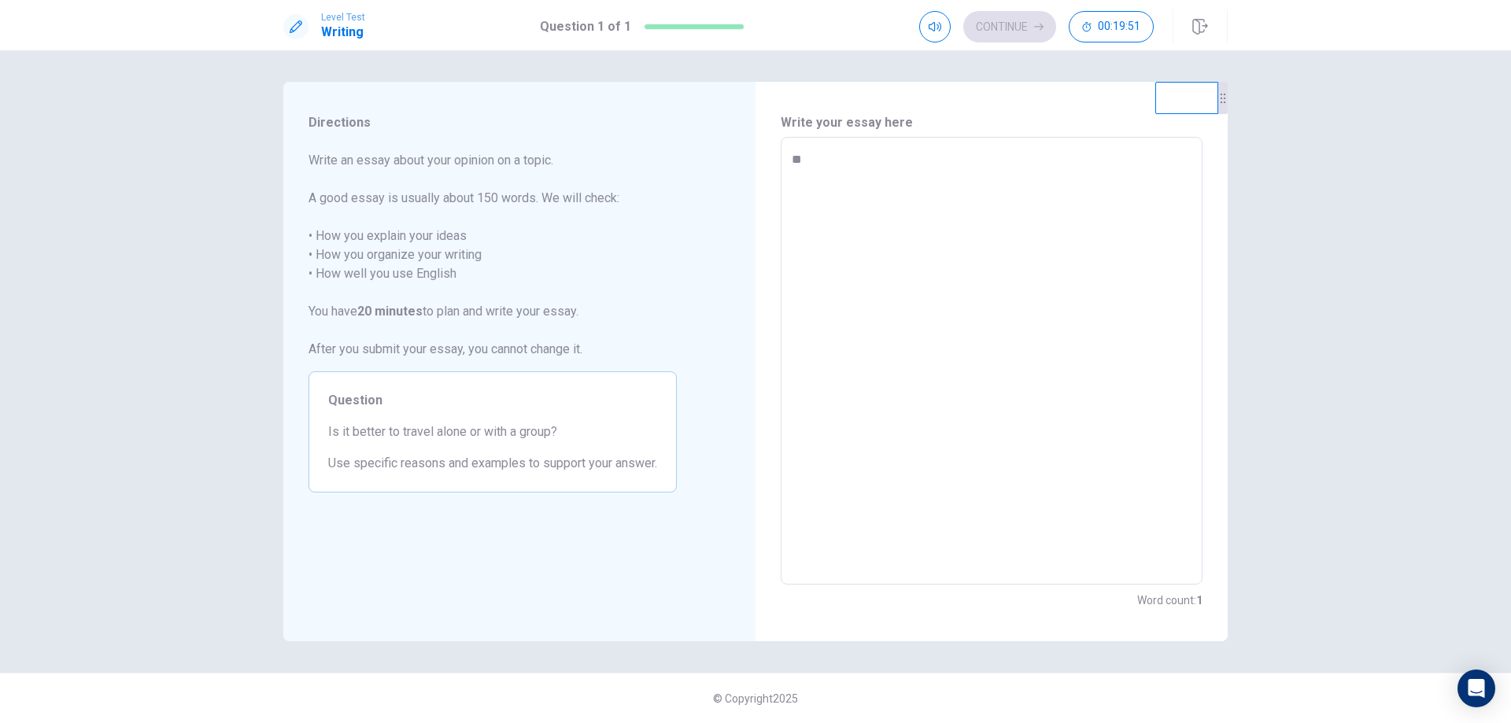
type textarea "***"
type textarea "*"
type textarea "****"
type textarea "*"
type textarea "*****"
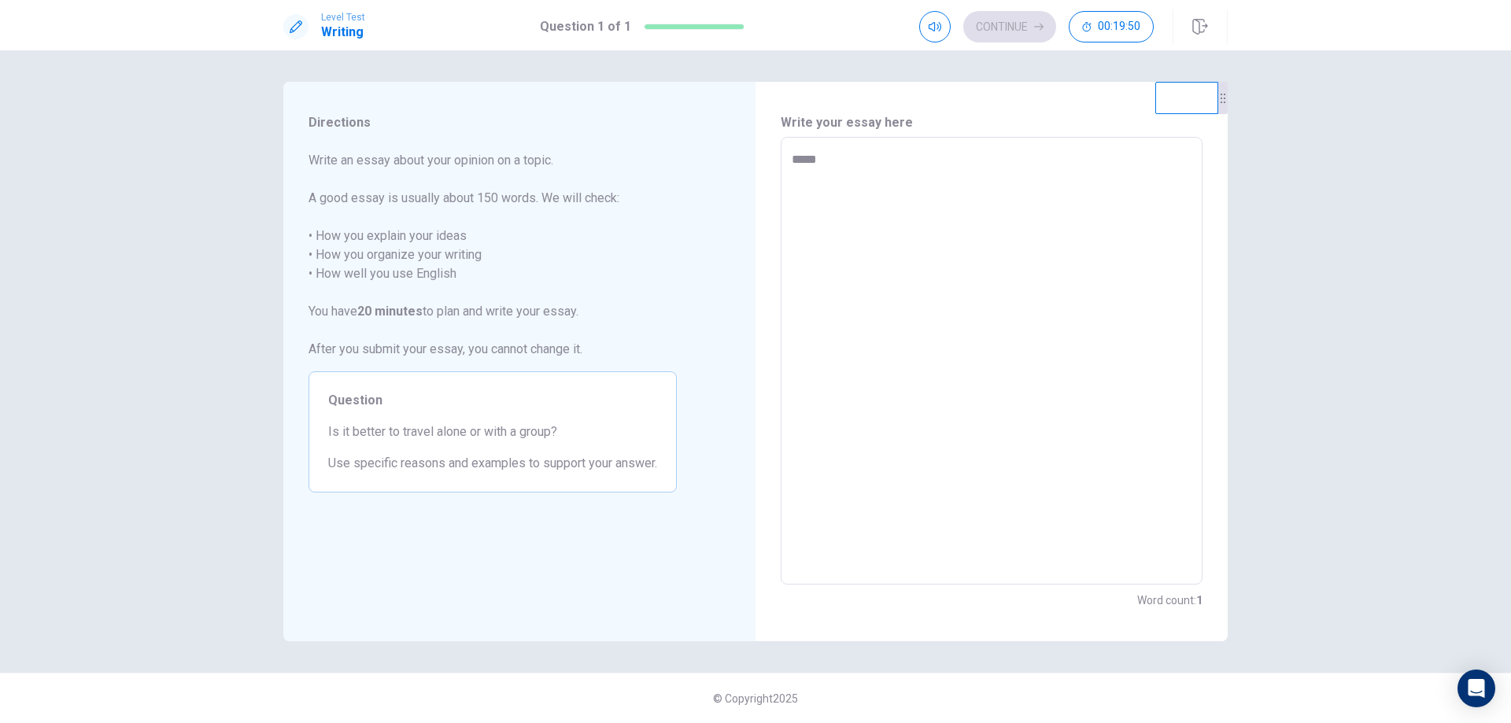
type textarea "*"
type textarea "******"
type textarea "*"
type textarea "*******"
type textarea "*"
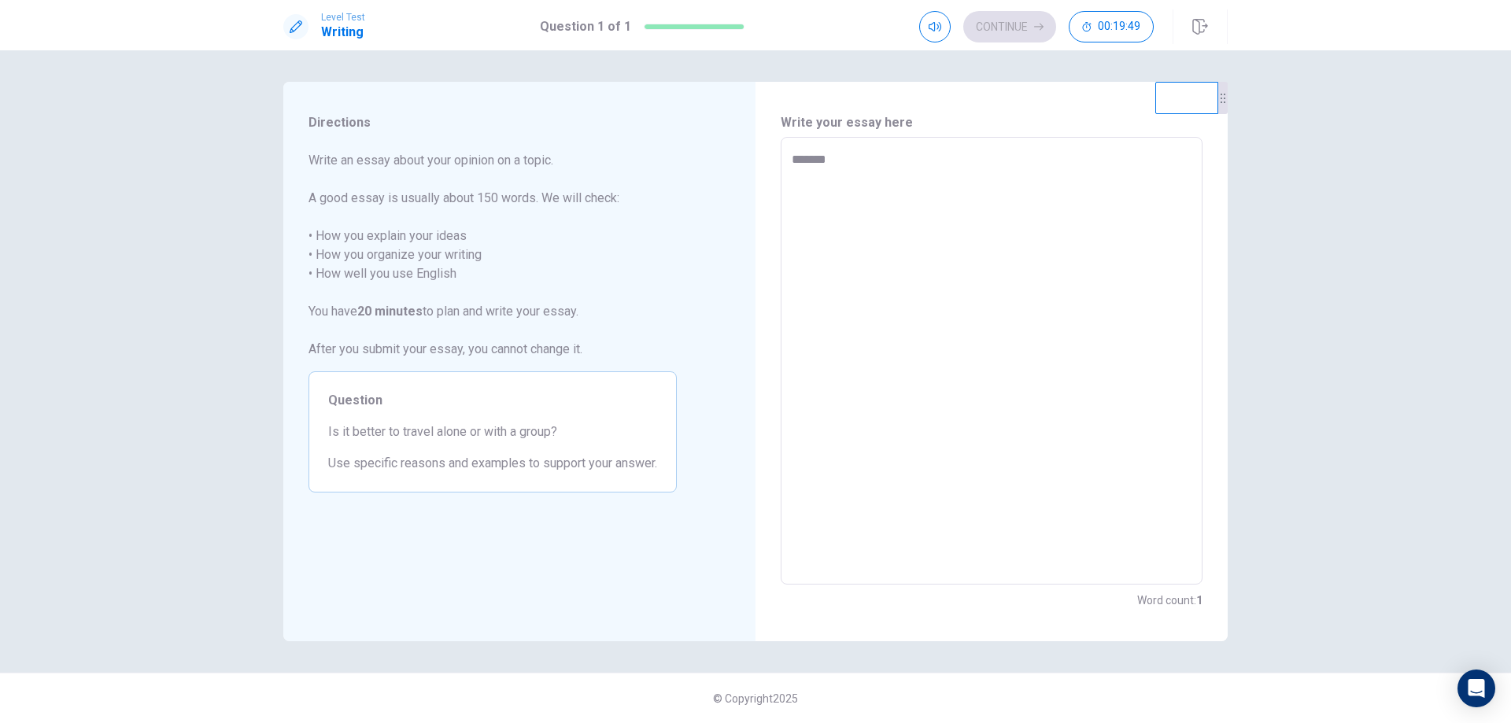
type textarea "********"
type textarea "*"
type textarea "*********"
type textarea "*"
type textarea "**********"
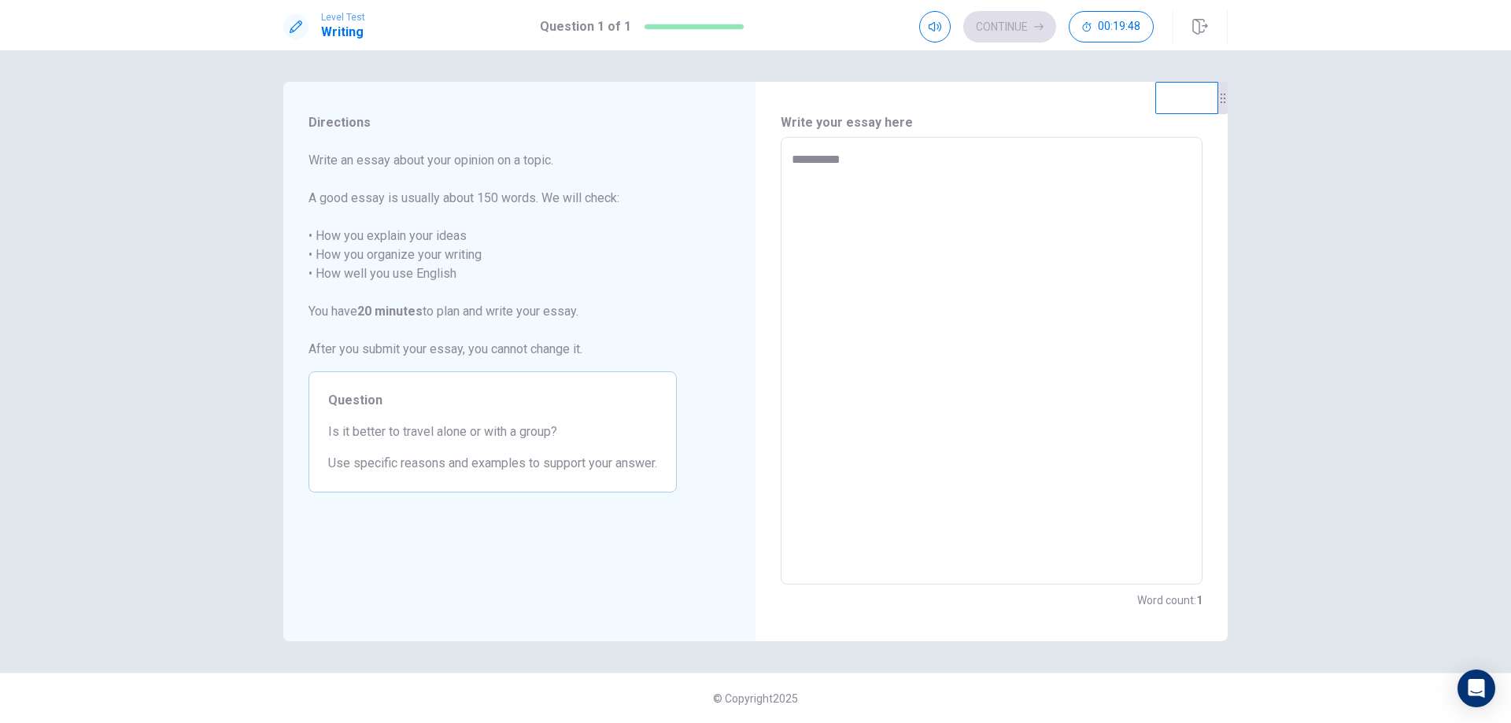
type textarea "*"
type textarea "**********"
type textarea "*"
type textarea "**********"
type textarea "*"
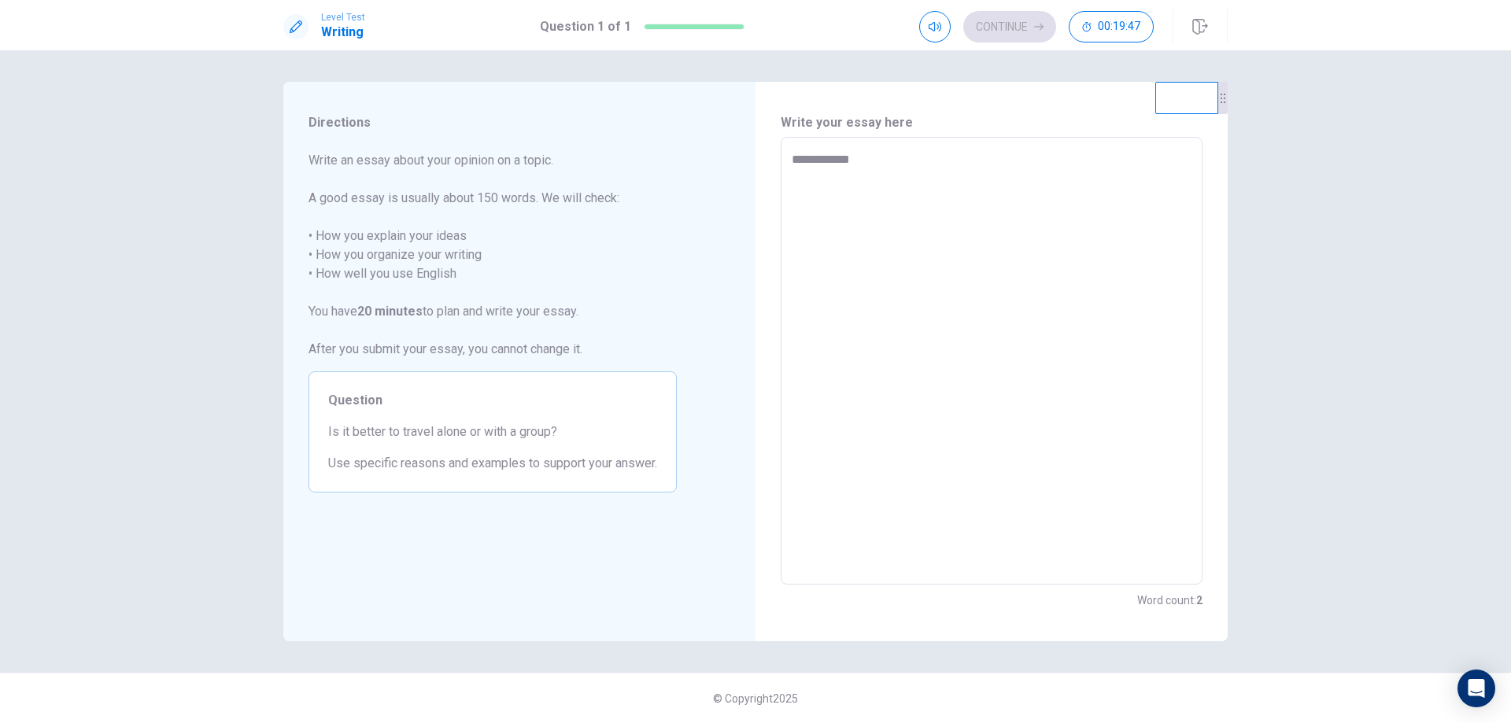
type textarea "**********"
type textarea "*"
type textarea "**********"
type textarea "*"
type textarea "**********"
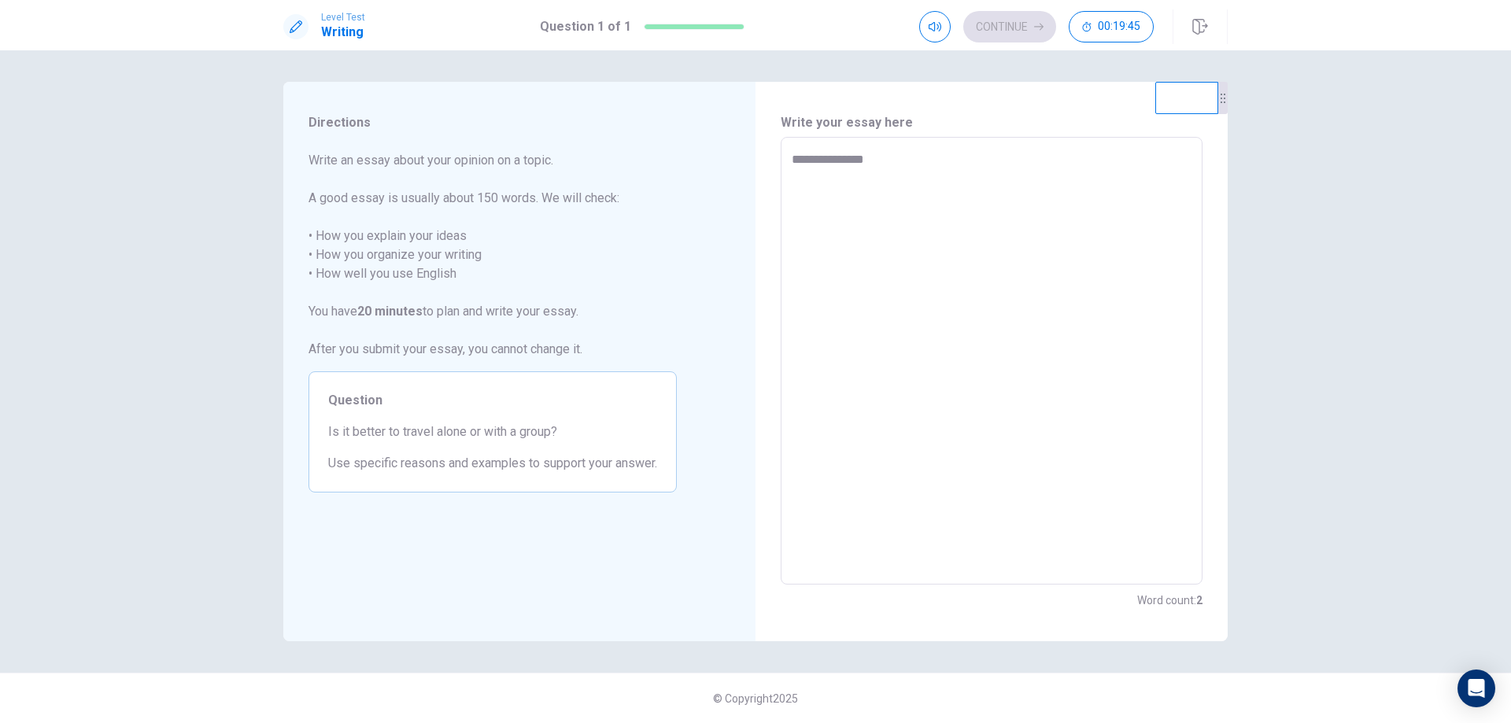
type textarea "*"
type textarea "**********"
type textarea "*"
type textarea "**********"
type textarea "*"
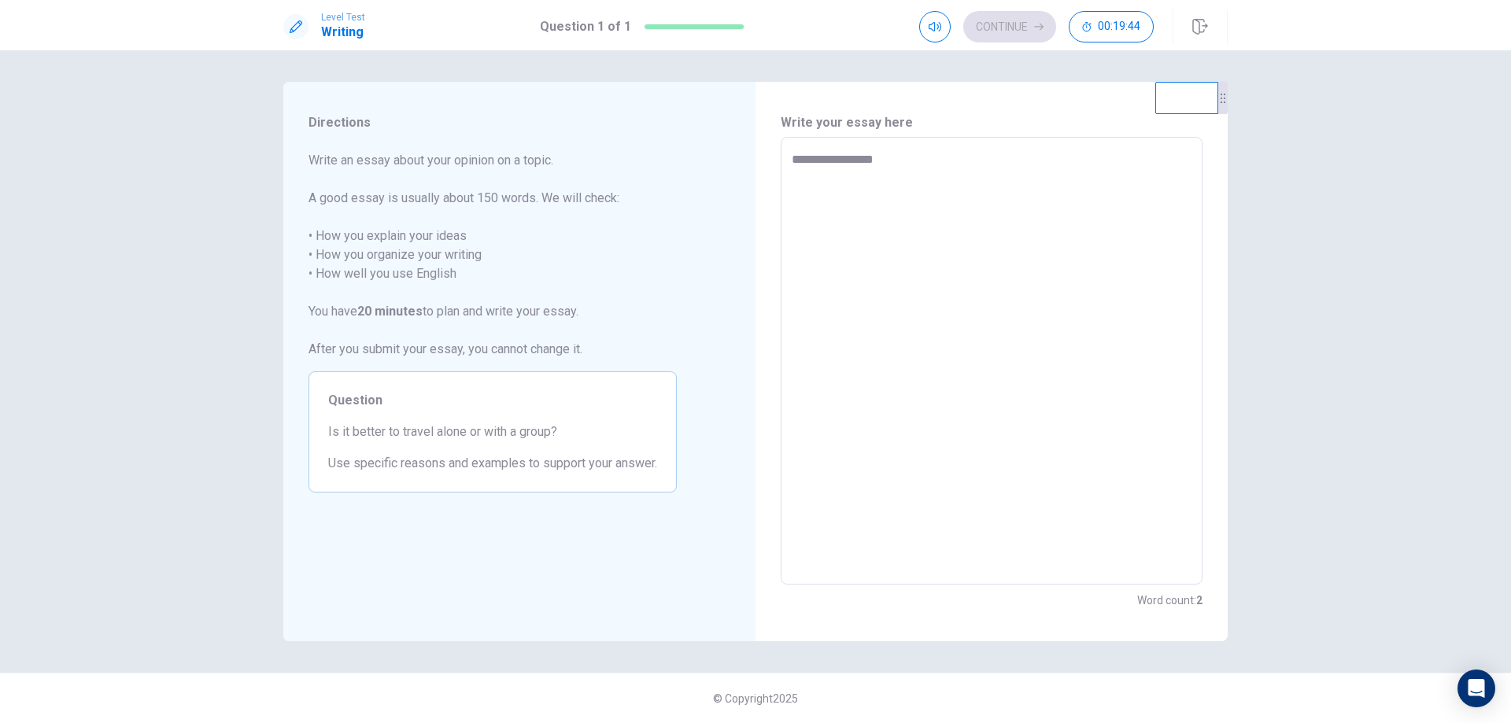
type textarea "**********"
type textarea "*"
type textarea "**********"
type textarea "*"
type textarea "**********"
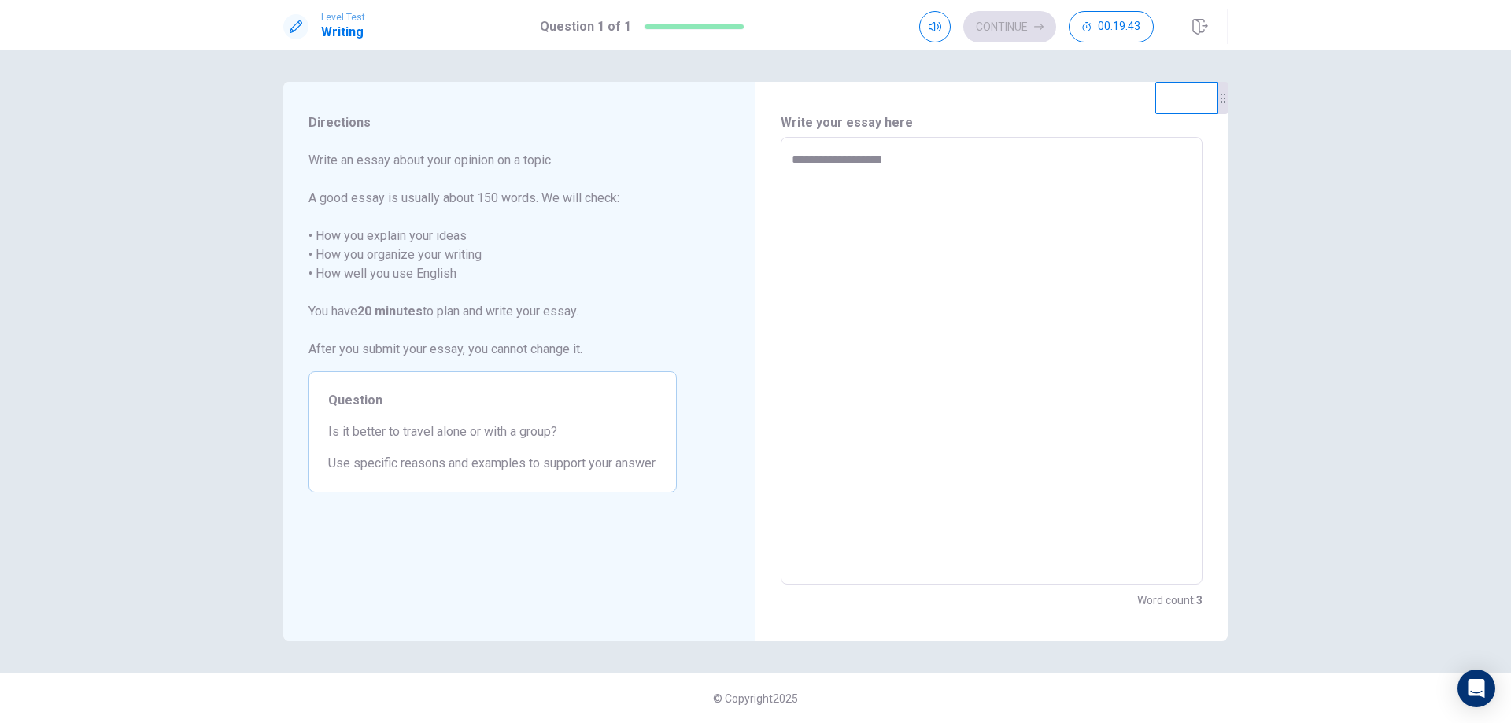
type textarea "*"
type textarea "**********"
type textarea "*"
type textarea "**********"
type textarea "*"
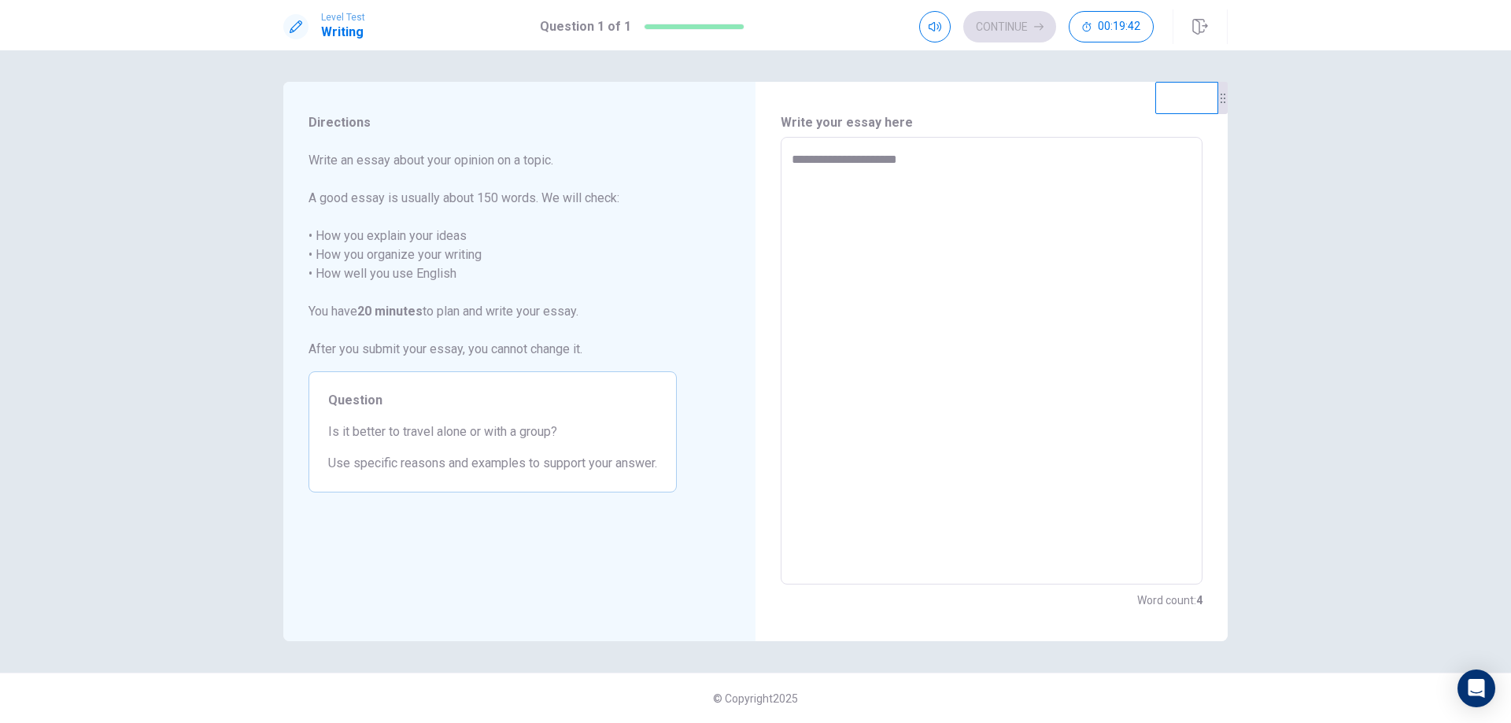
type textarea "**********"
type textarea "*"
type textarea "**********"
type textarea "*"
type textarea "**********"
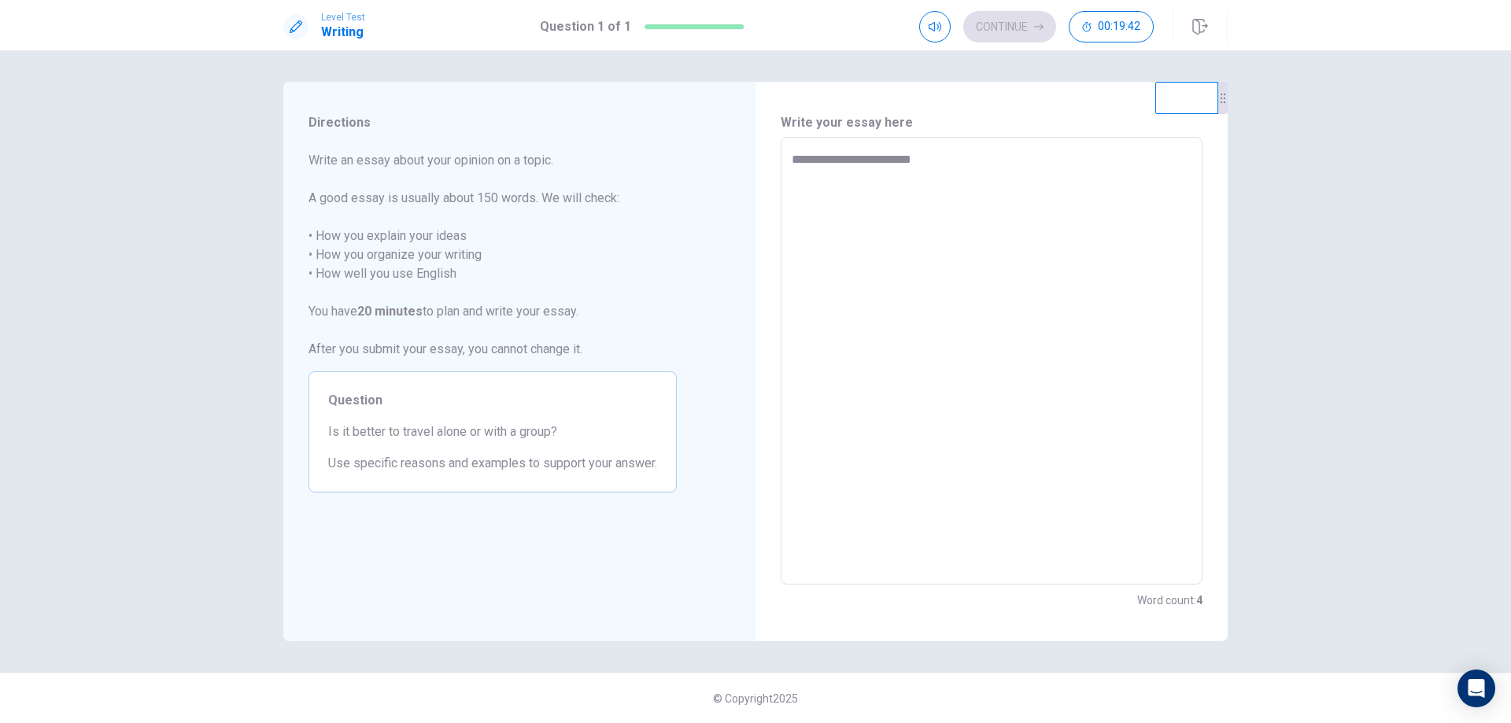
type textarea "*"
type textarea "**********"
type textarea "*"
type textarea "**********"
type textarea "*"
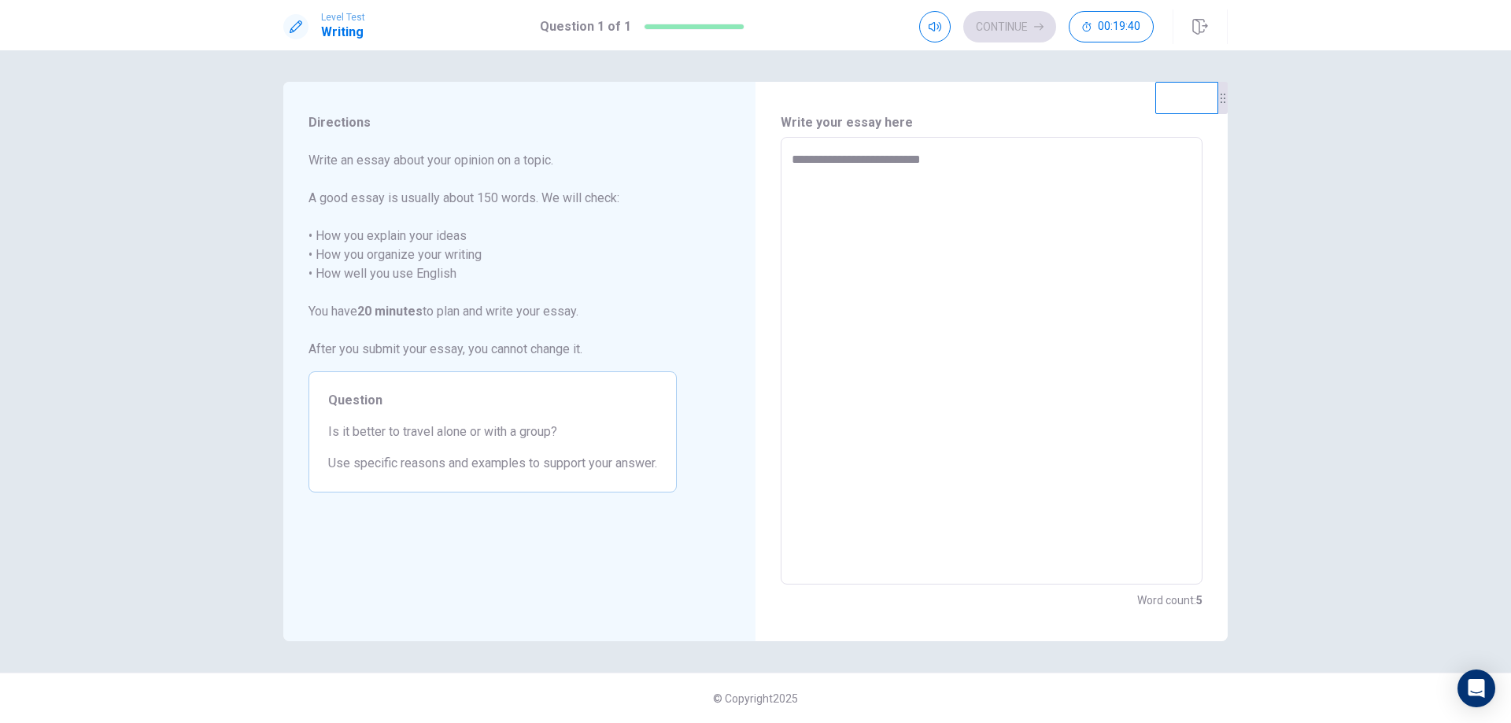
type textarea "**********"
type textarea "*"
type textarea "**********"
type textarea "*"
type textarea "**********"
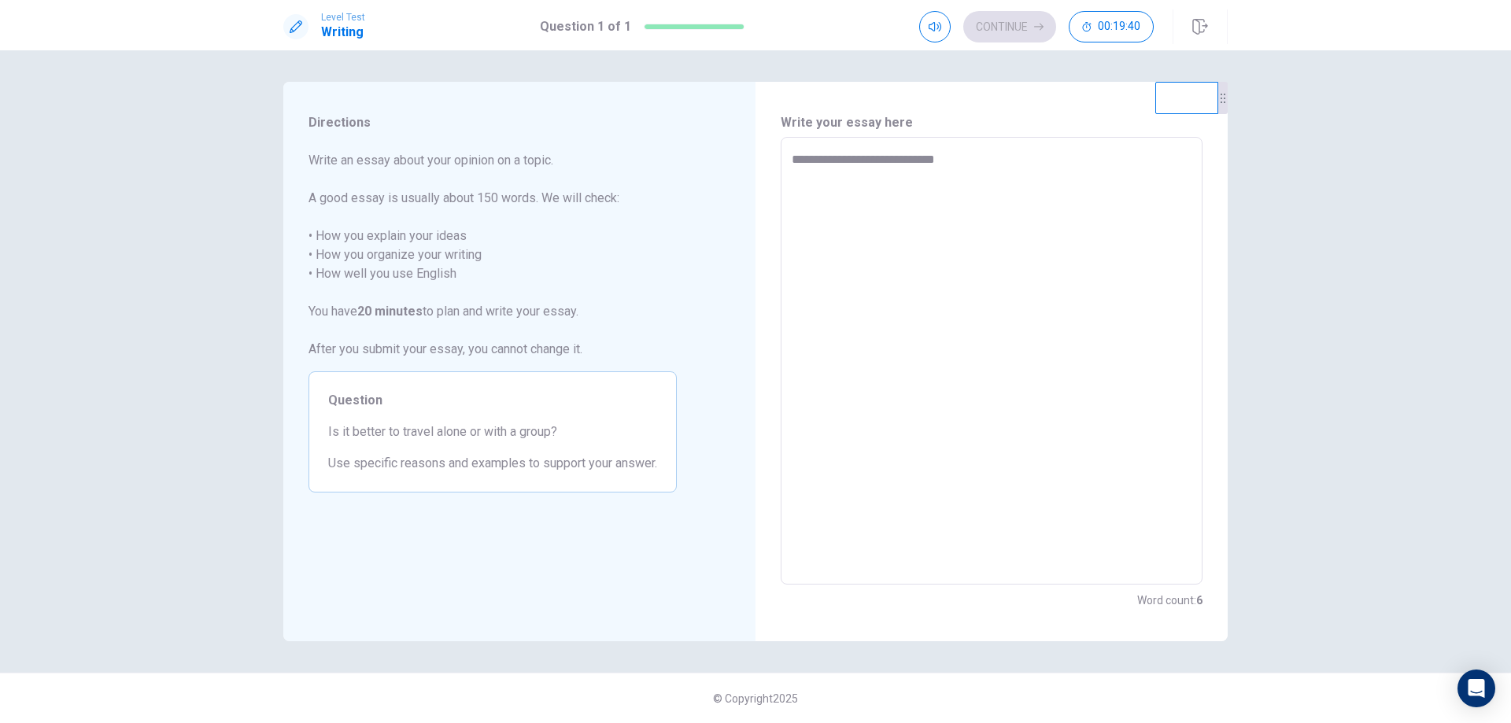
type textarea "*"
type textarea "**********"
type textarea "*"
type textarea "**********"
type textarea "*"
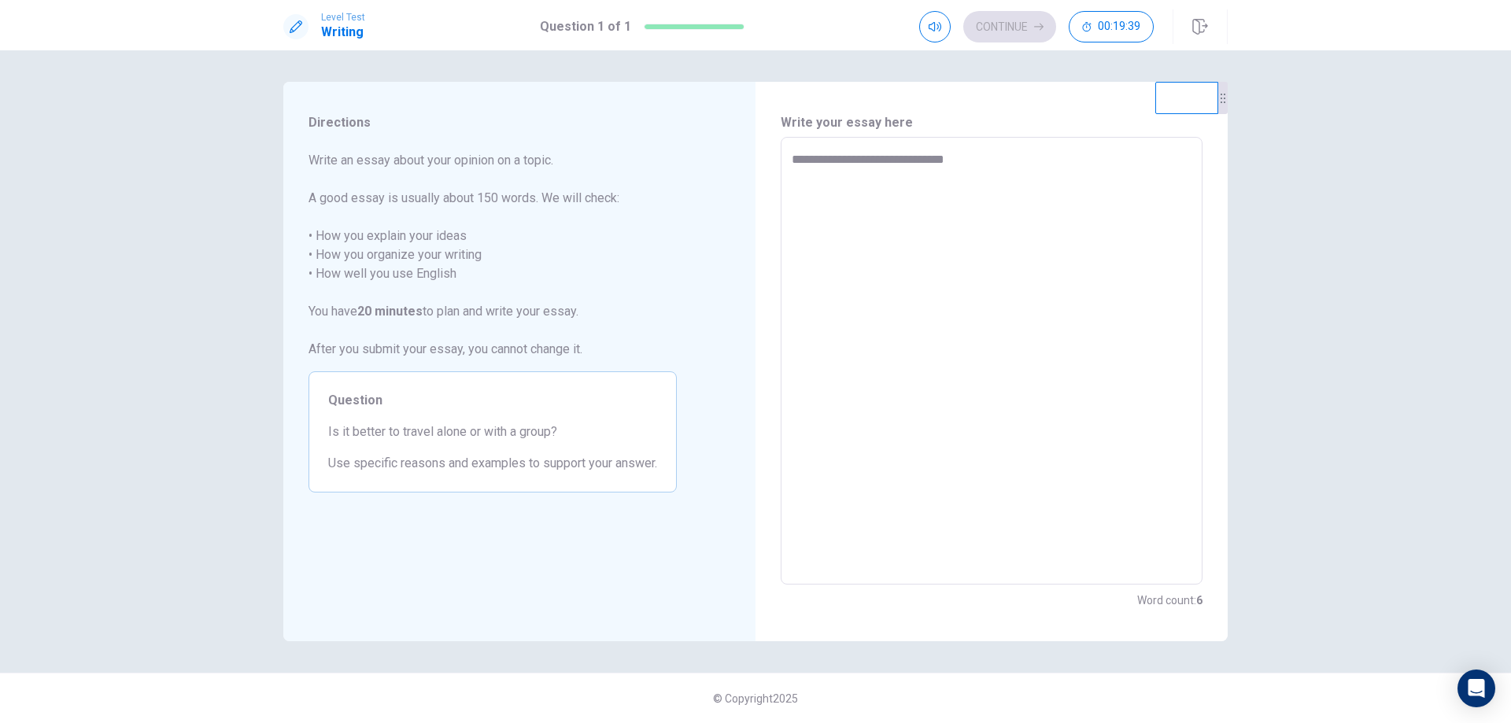
type textarea "**********"
type textarea "*"
type textarea "**********"
type textarea "*"
type textarea "**********"
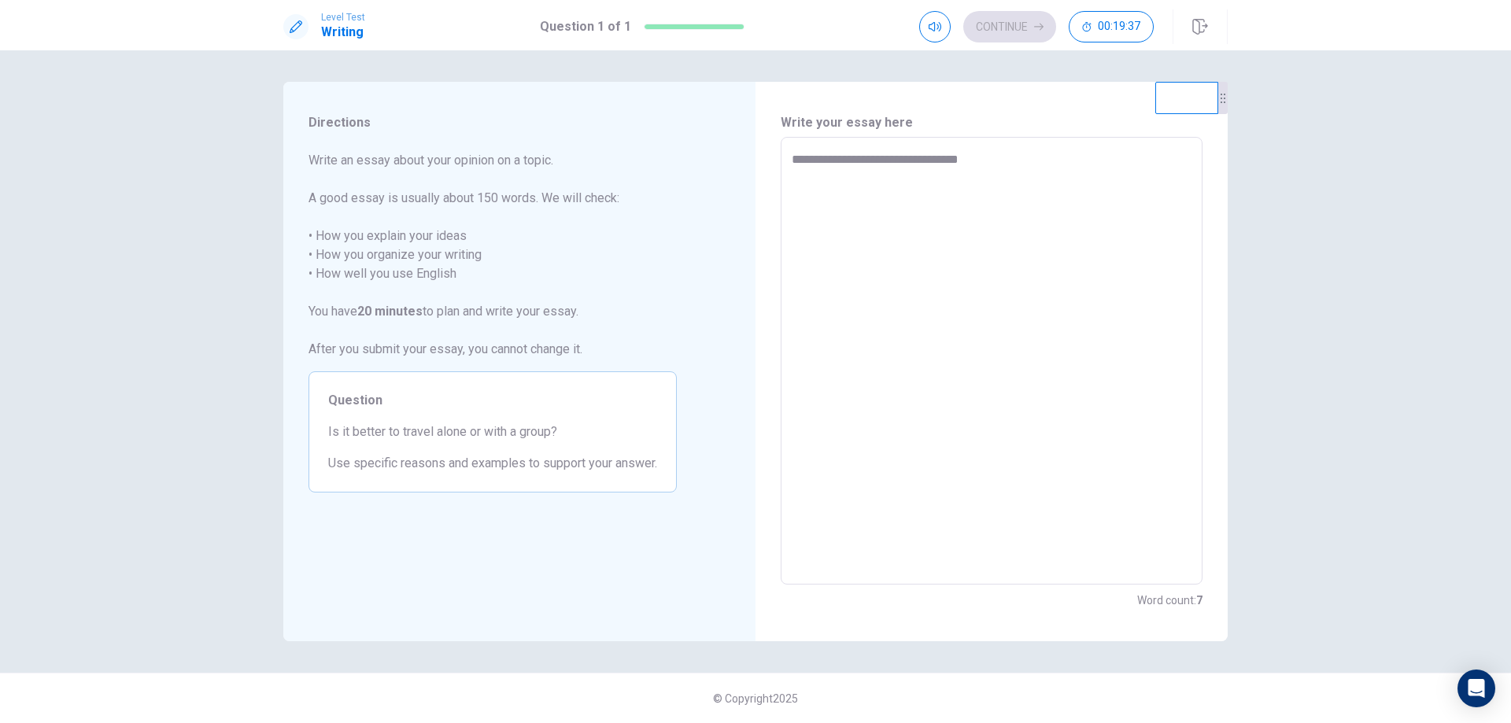
type textarea "*"
type textarea "**********"
type textarea "*"
type textarea "**********"
type textarea "*"
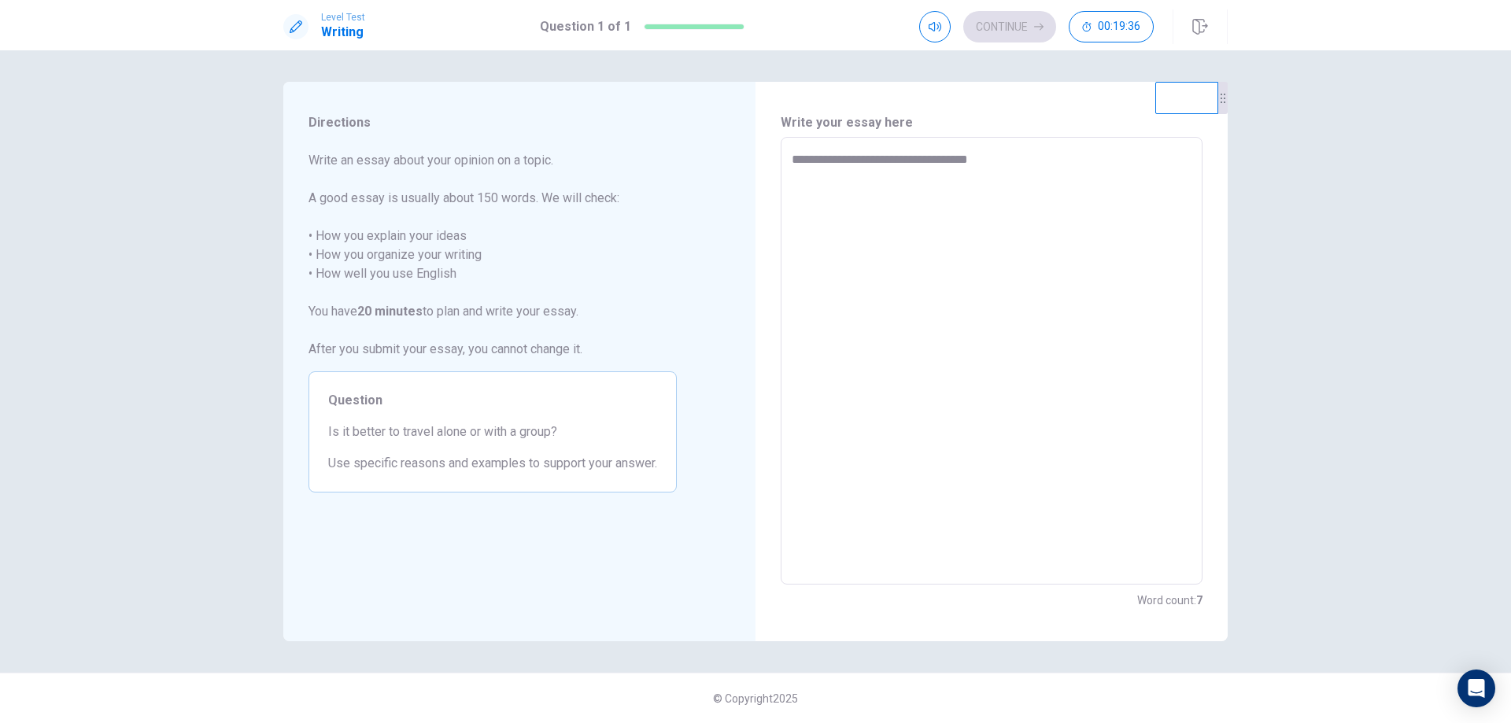
type textarea "**********"
type textarea "*"
type textarea "**********"
type textarea "*"
type textarea "**********"
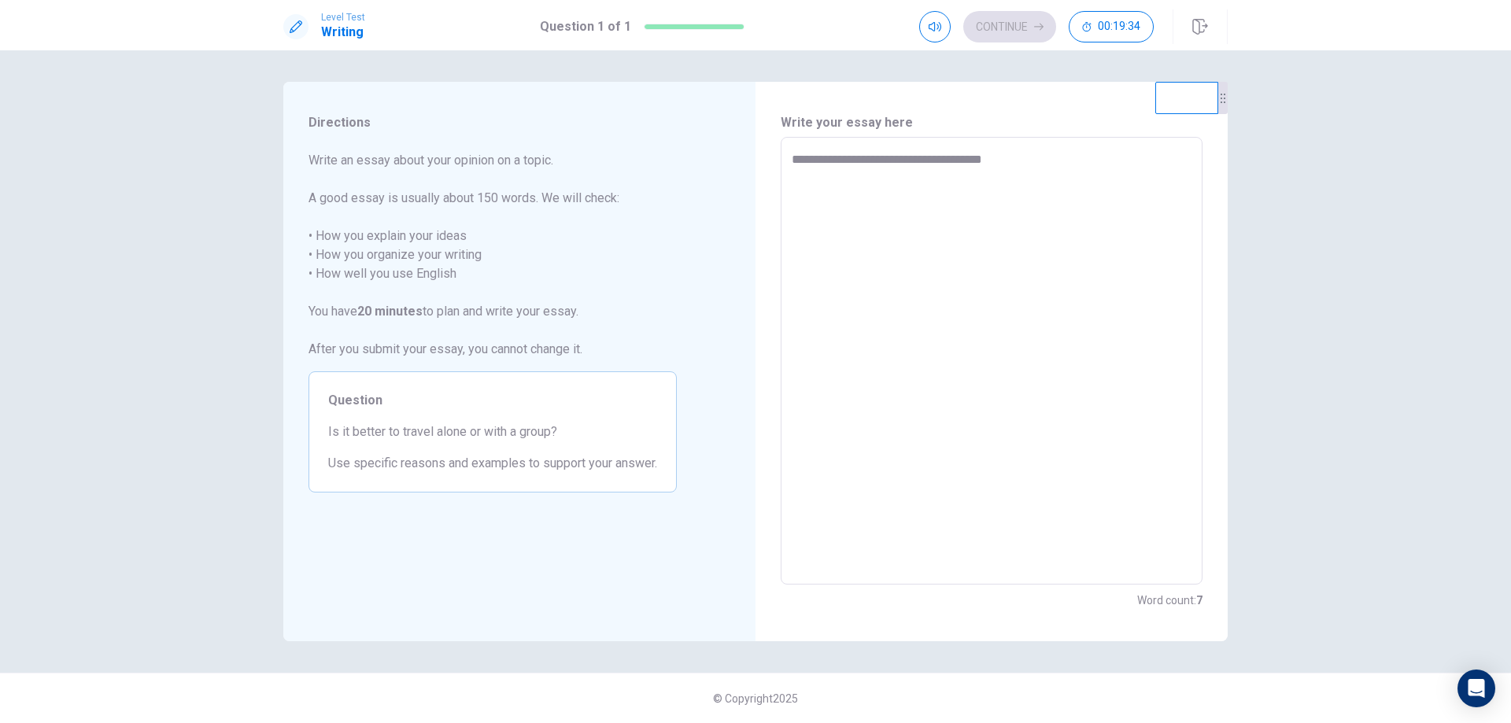
type textarea "*"
type textarea "**********"
type textarea "*"
type textarea "**********"
type textarea "*"
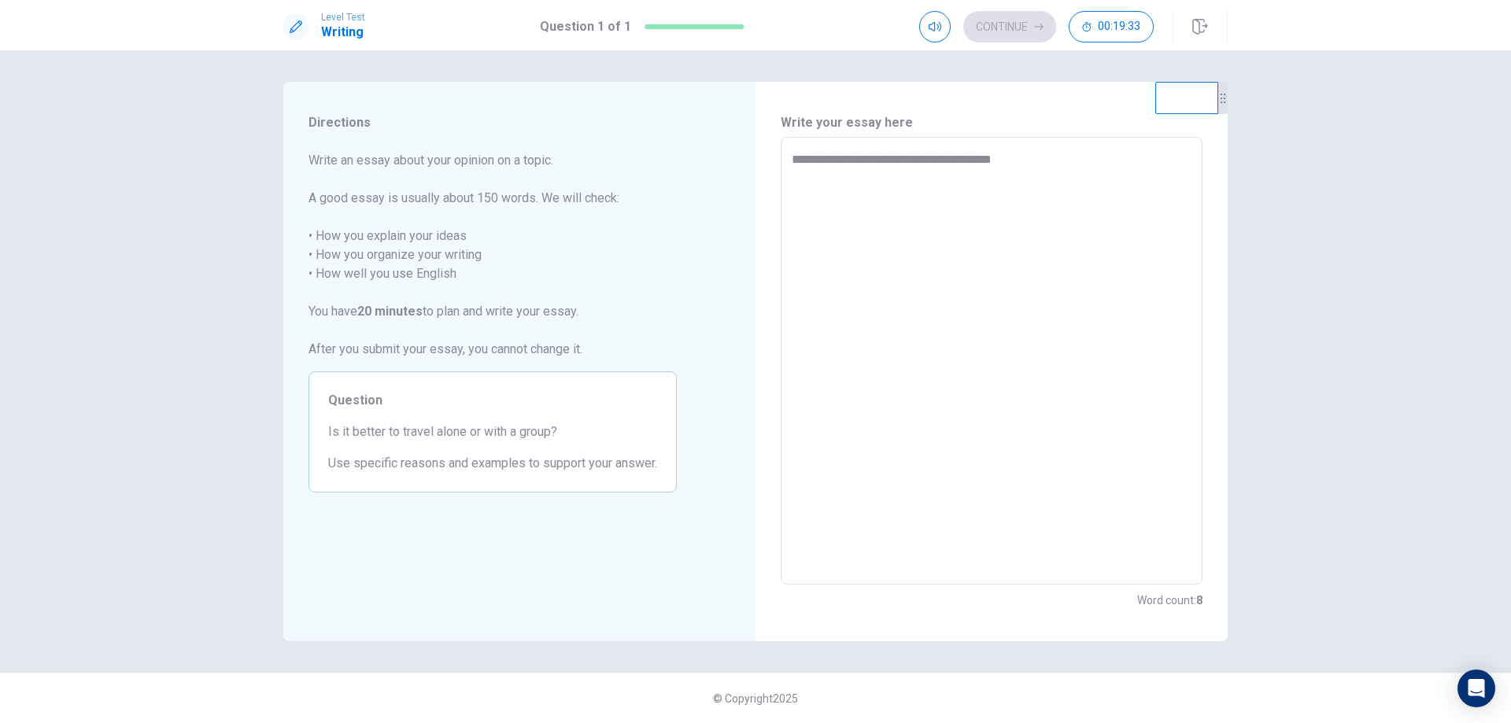
type textarea "**********"
type textarea "*"
type textarea "**********"
type textarea "*"
type textarea "**********"
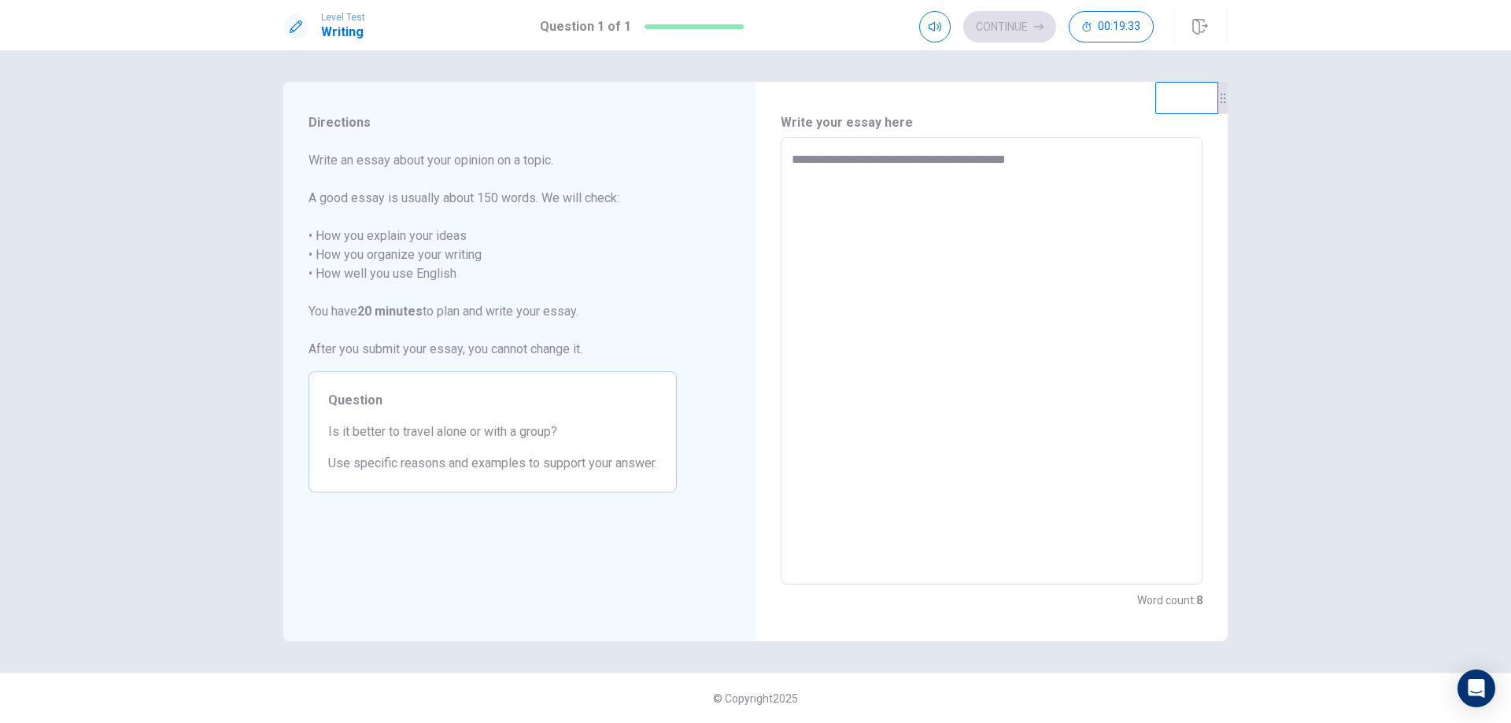
type textarea "*"
type textarea "**********"
type textarea "*"
type textarea "**********"
type textarea "*"
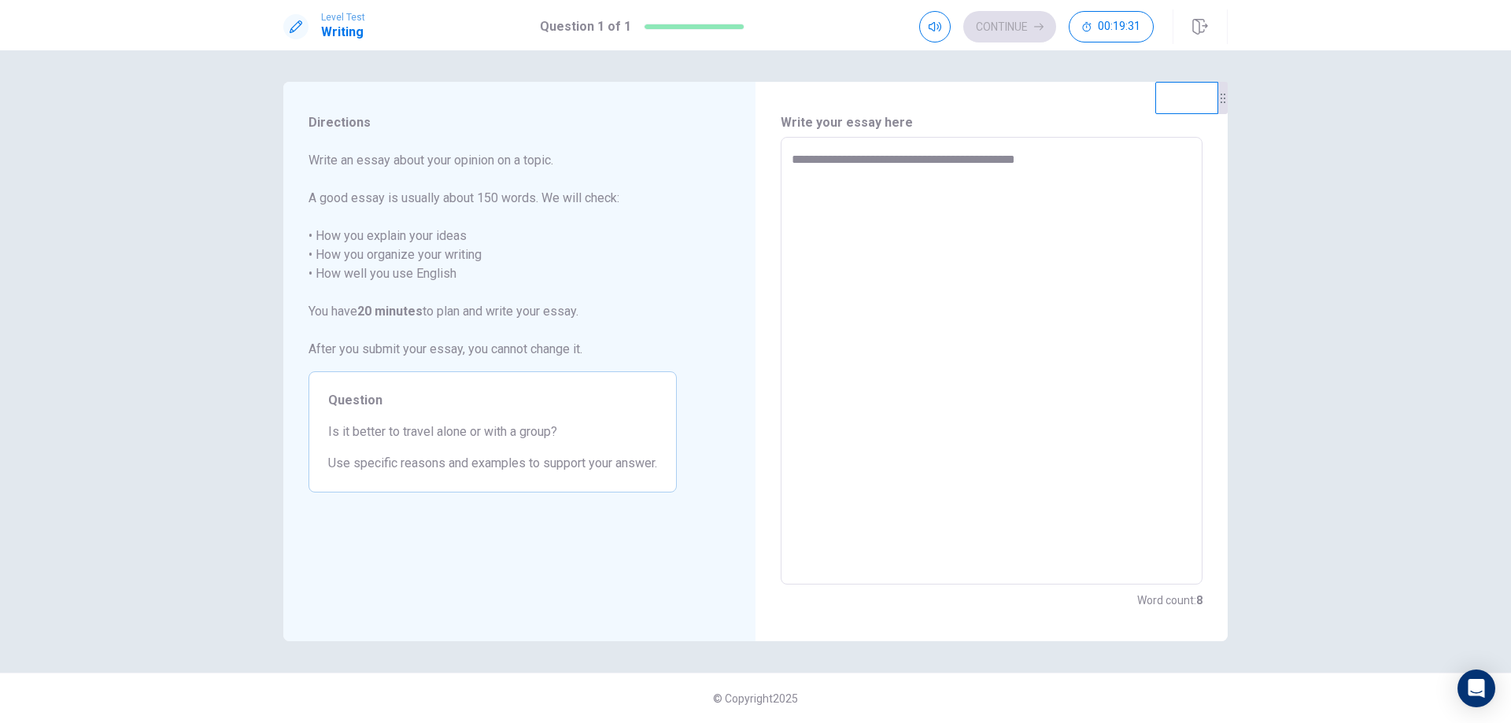
type textarea "**********"
type textarea "*"
type textarea "**********"
type textarea "*"
type textarea "**********"
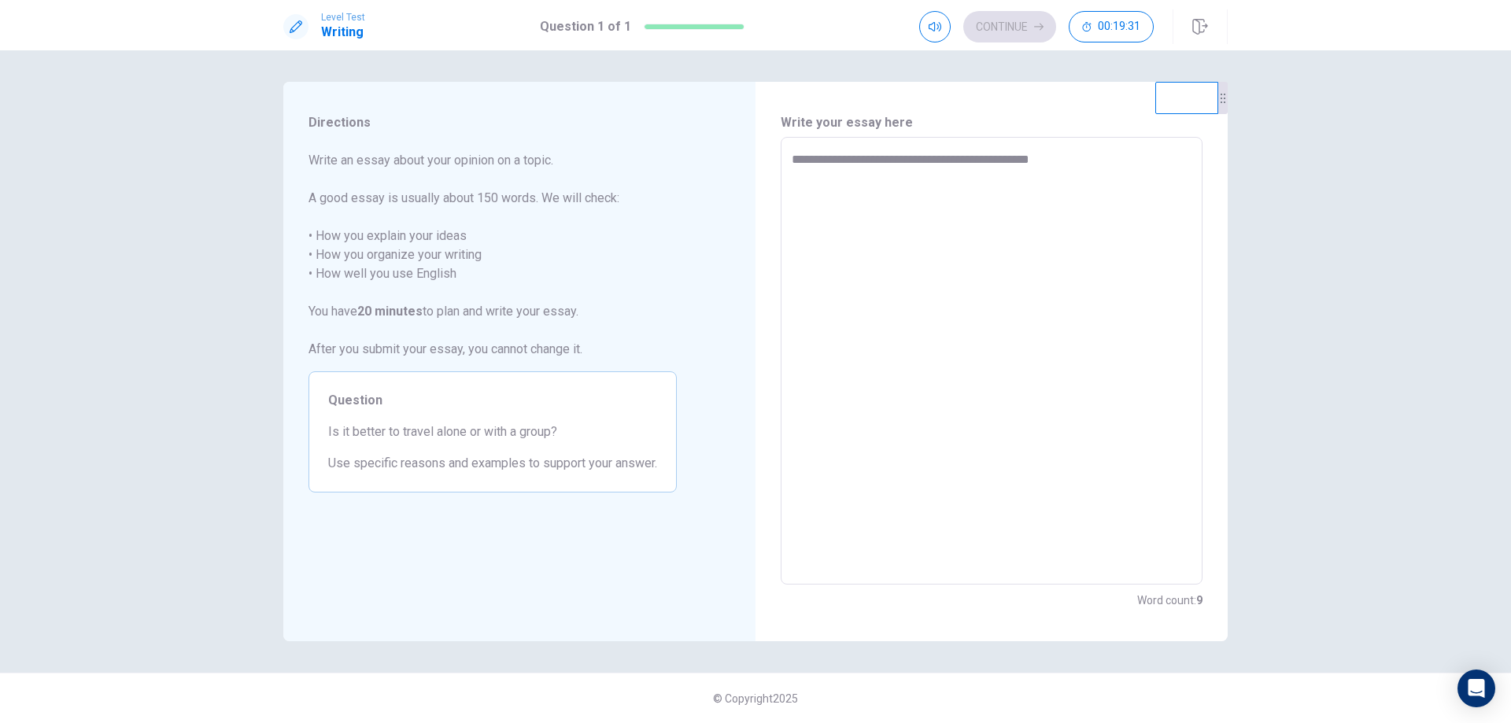
type textarea "*"
type textarea "**********"
type textarea "*"
type textarea "**********"
type textarea "*"
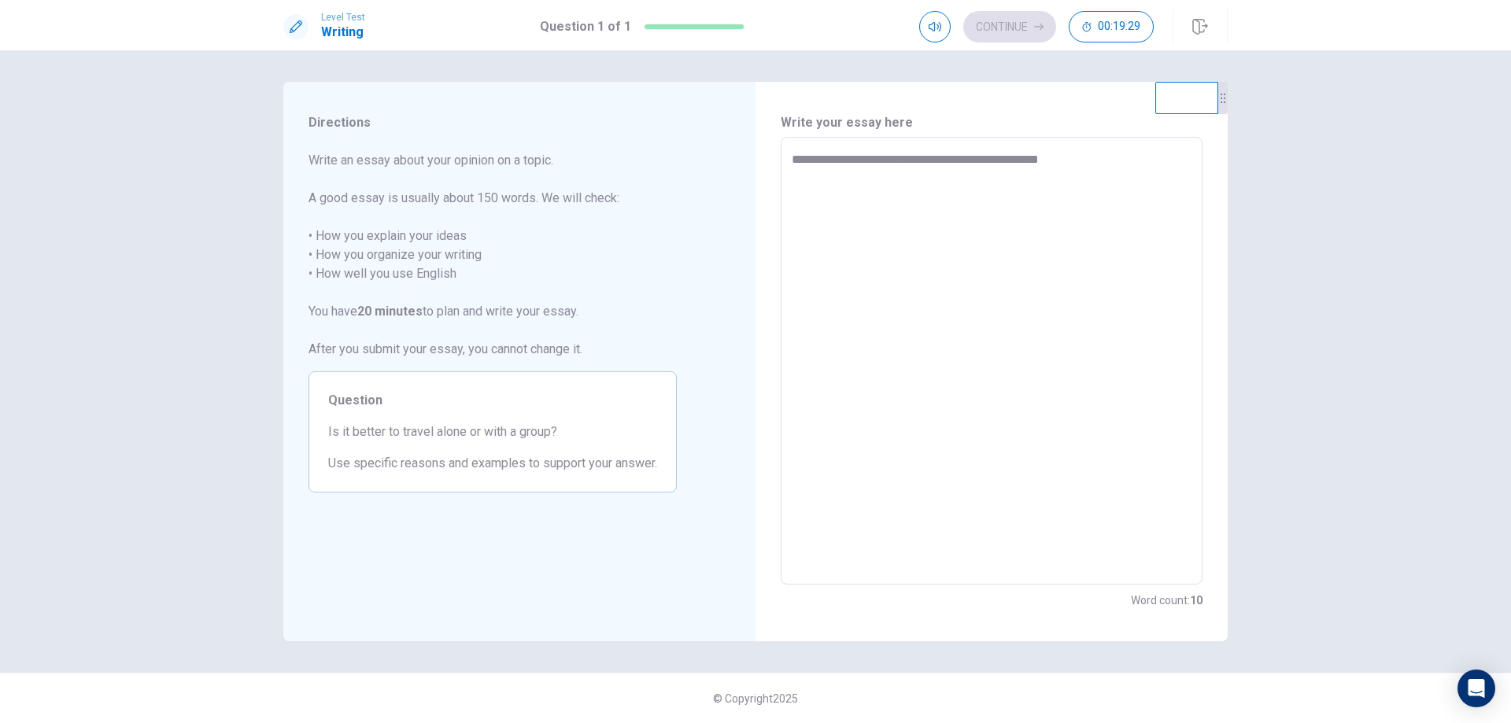
type textarea "**********"
type textarea "*"
type textarea "**********"
type textarea "*"
type textarea "**********"
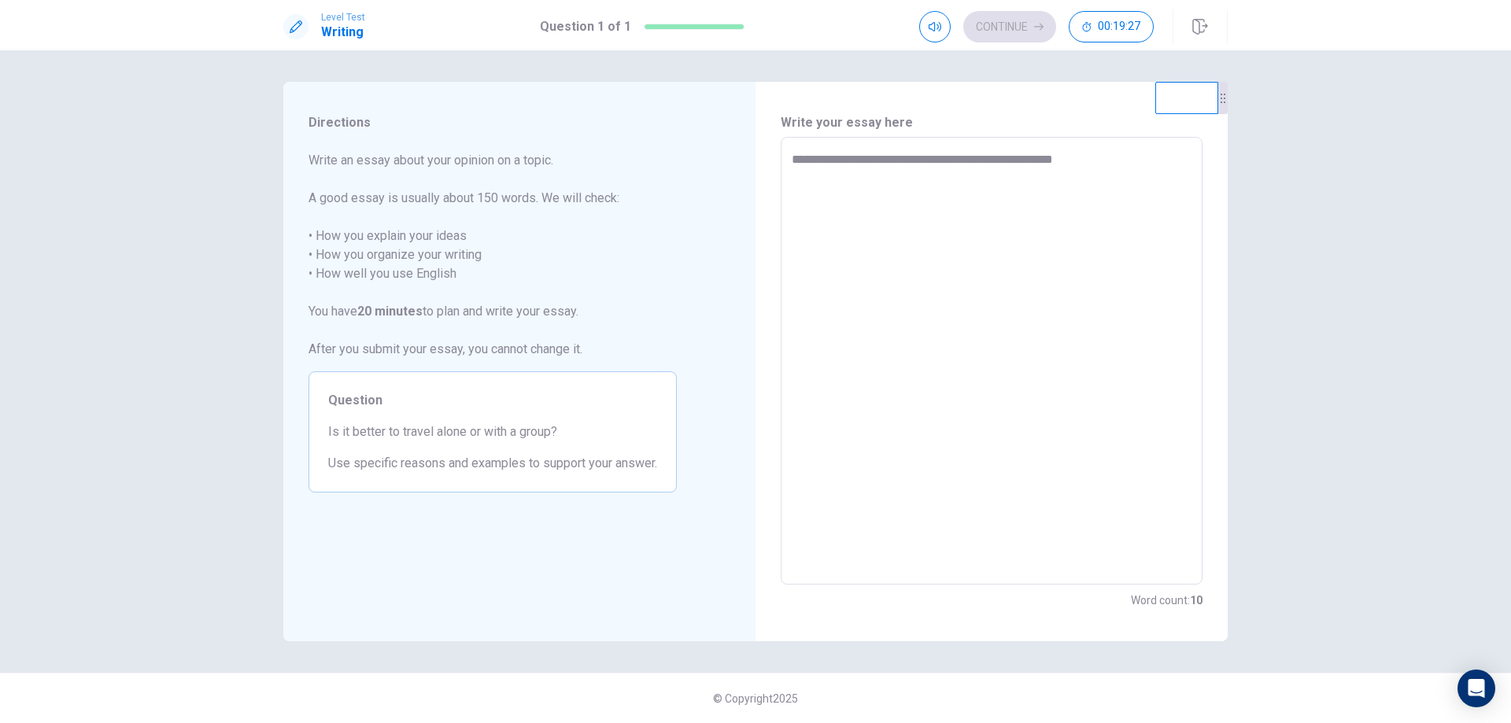
type textarea "*"
type textarea "**********"
type textarea "*"
type textarea "**********"
type textarea "*"
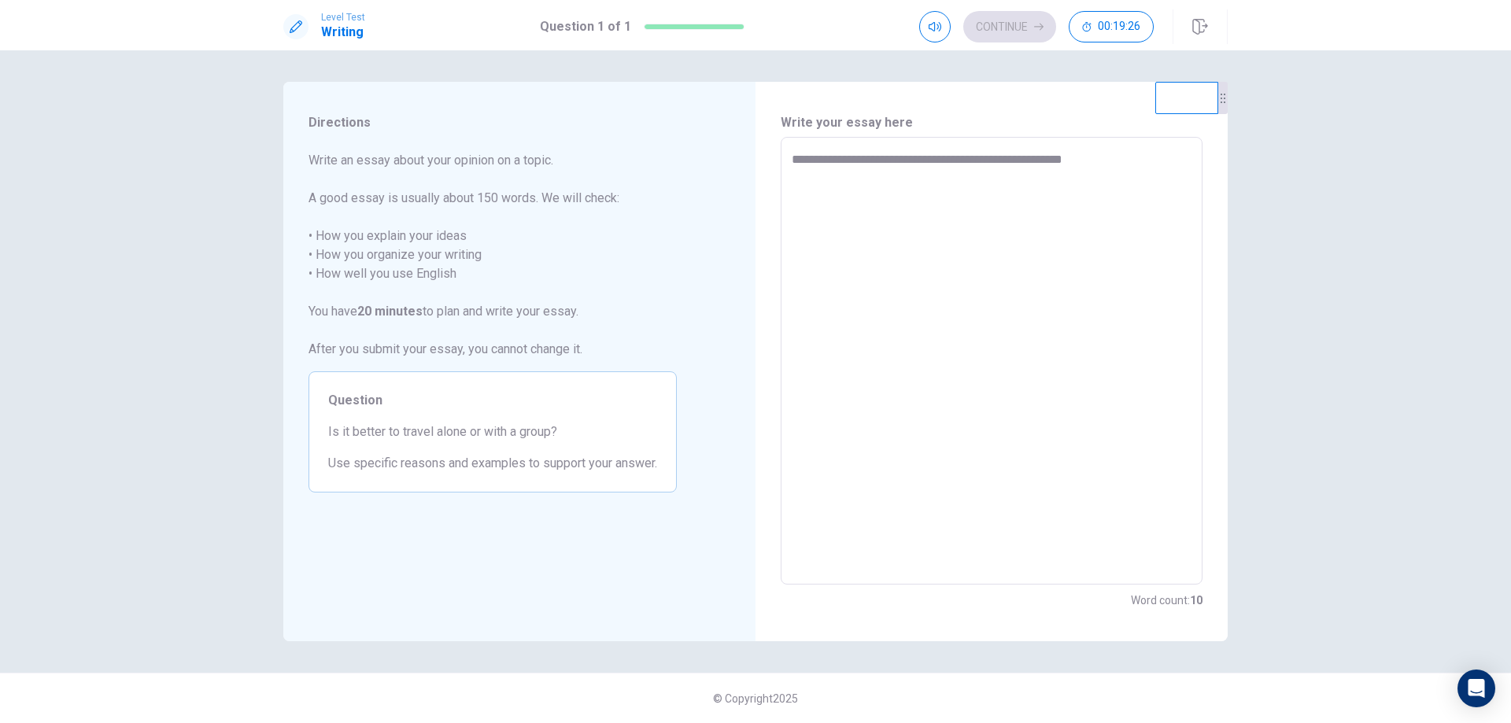
type textarea "**********"
type textarea "*"
type textarea "**********"
type textarea "*"
type textarea "**********"
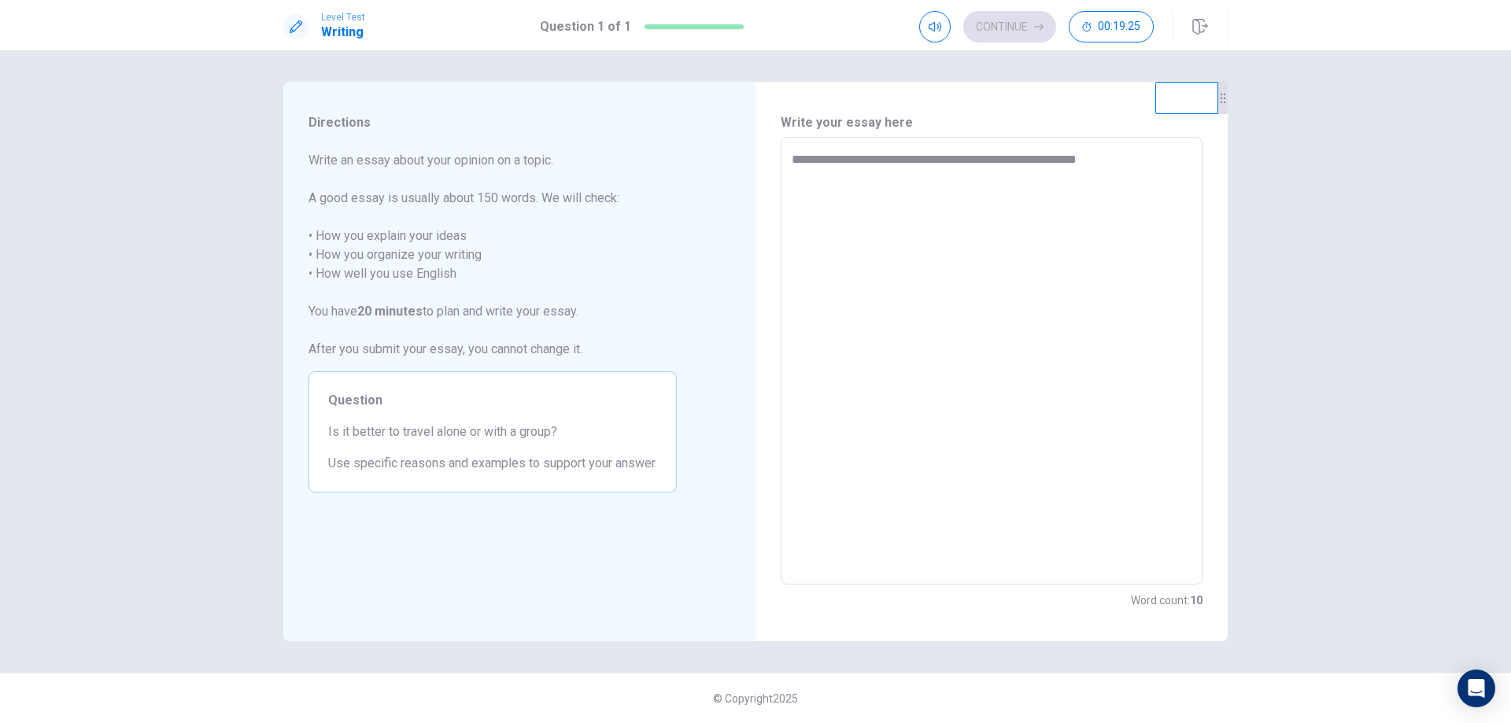
type textarea "*"
type textarea "**********"
type textarea "*"
type textarea "**********"
type textarea "*"
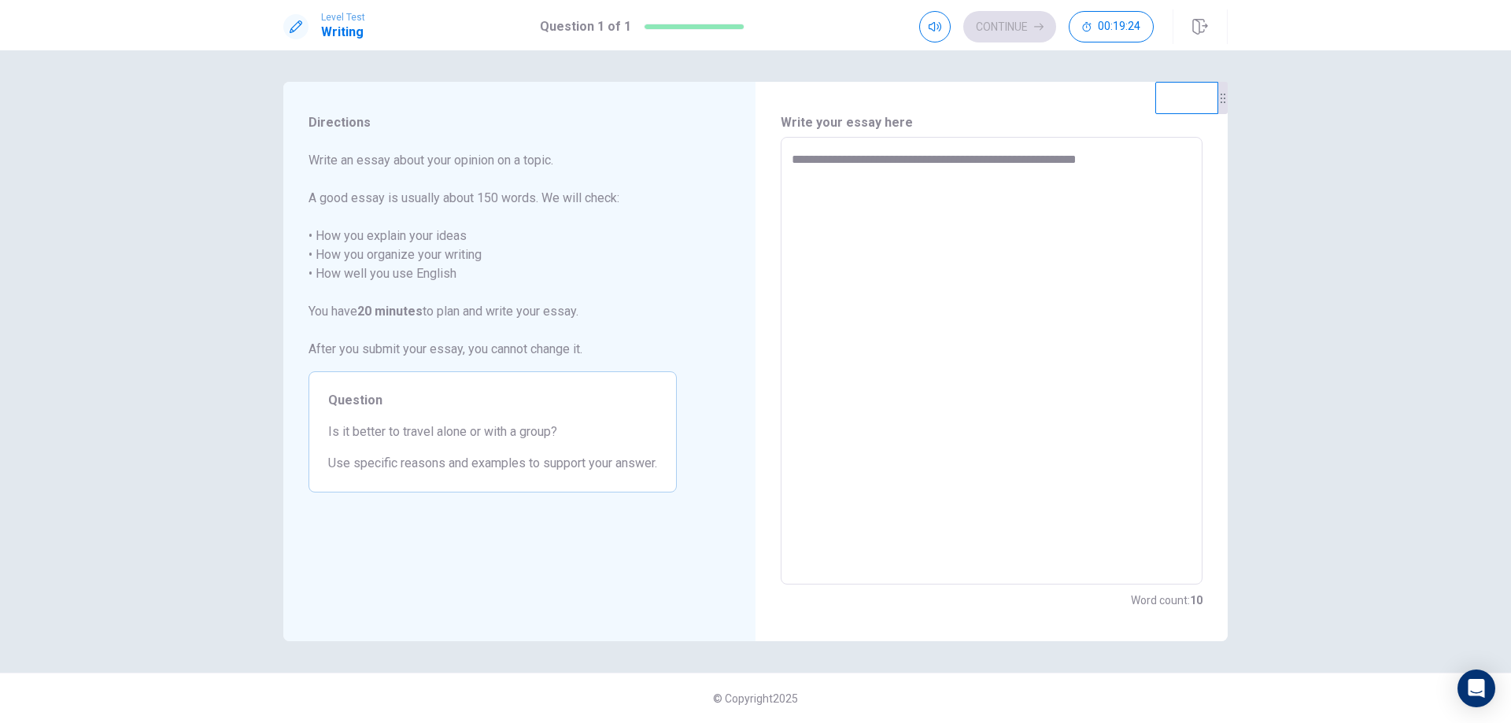
type textarea "**********"
type textarea "*"
type textarea "**********"
type textarea "*"
type textarea "**********"
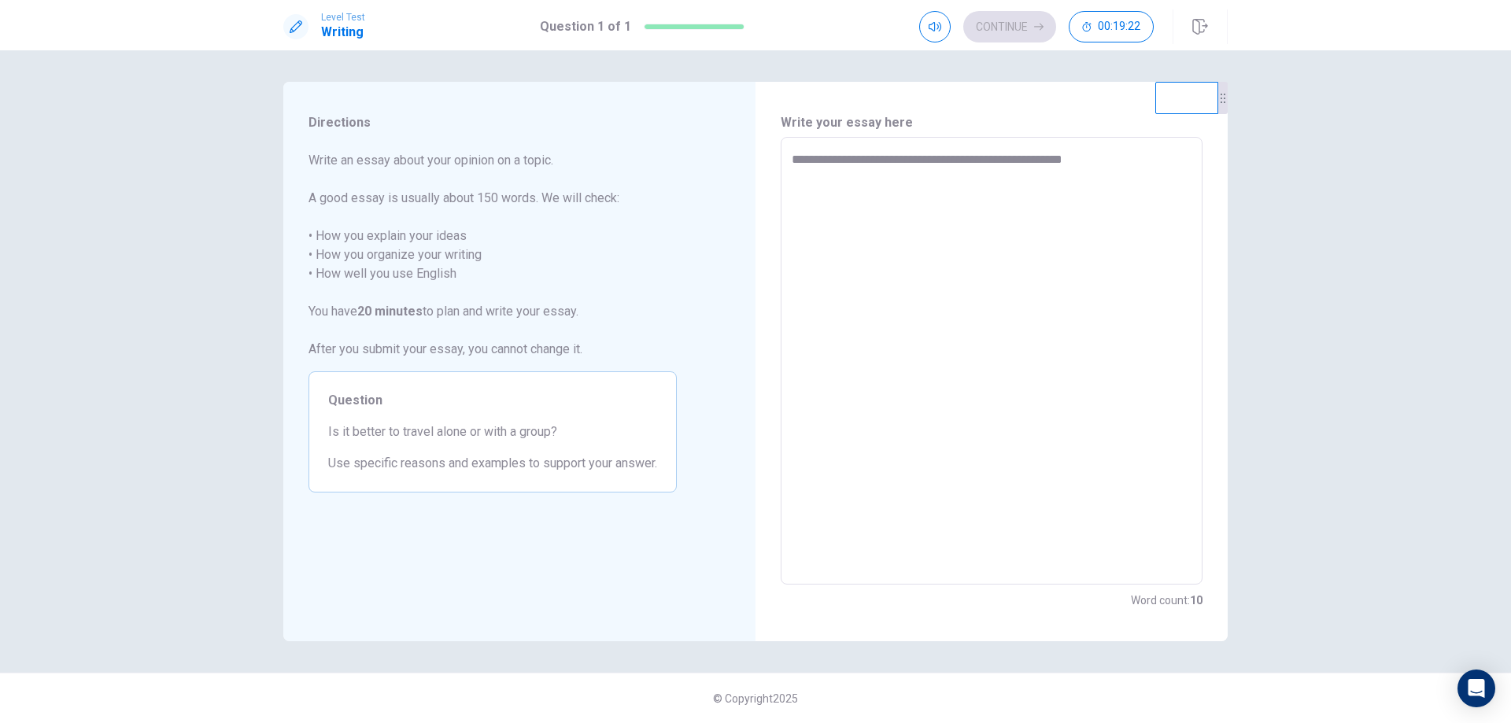
type textarea "*"
type textarea "**********"
type textarea "*"
type textarea "**********"
type textarea "*"
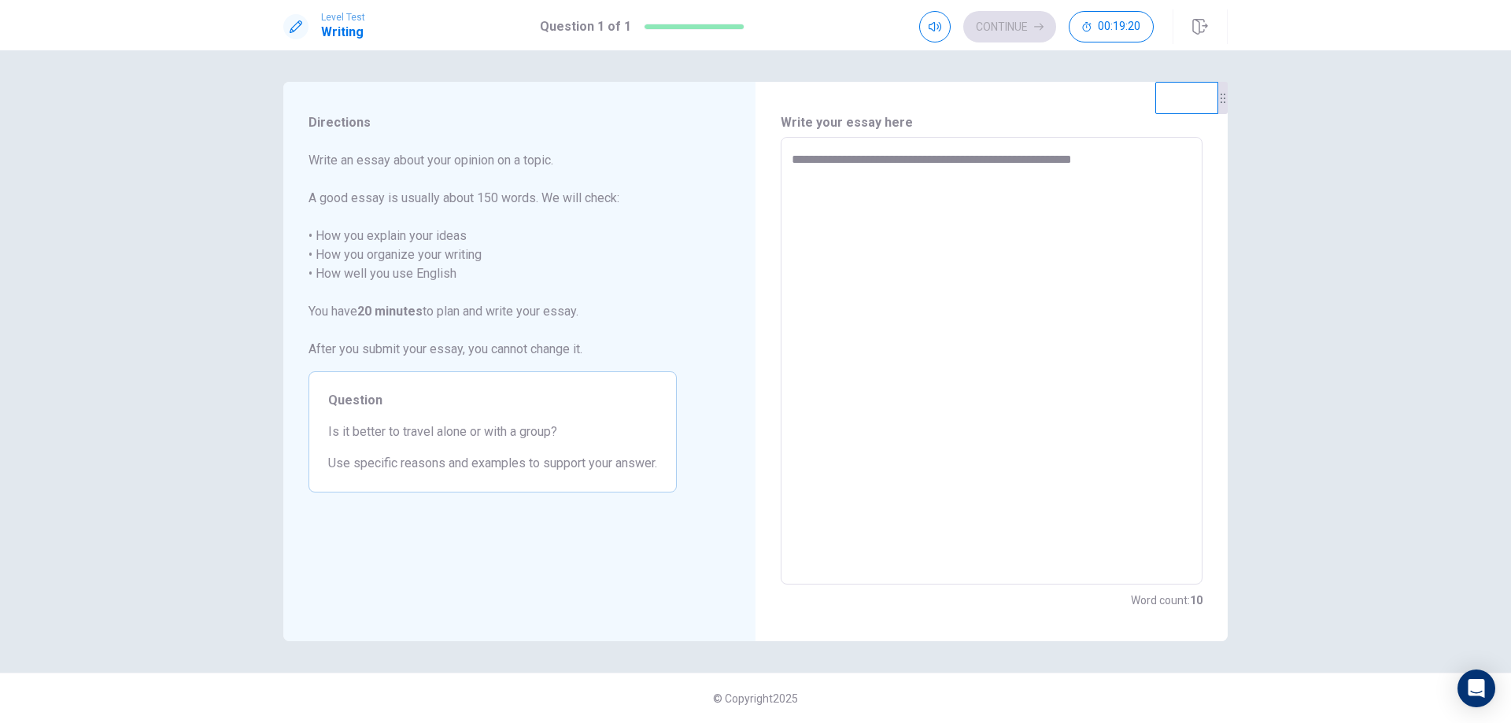
type textarea "**********"
type textarea "*"
type textarea "**********"
type textarea "*"
type textarea "**********"
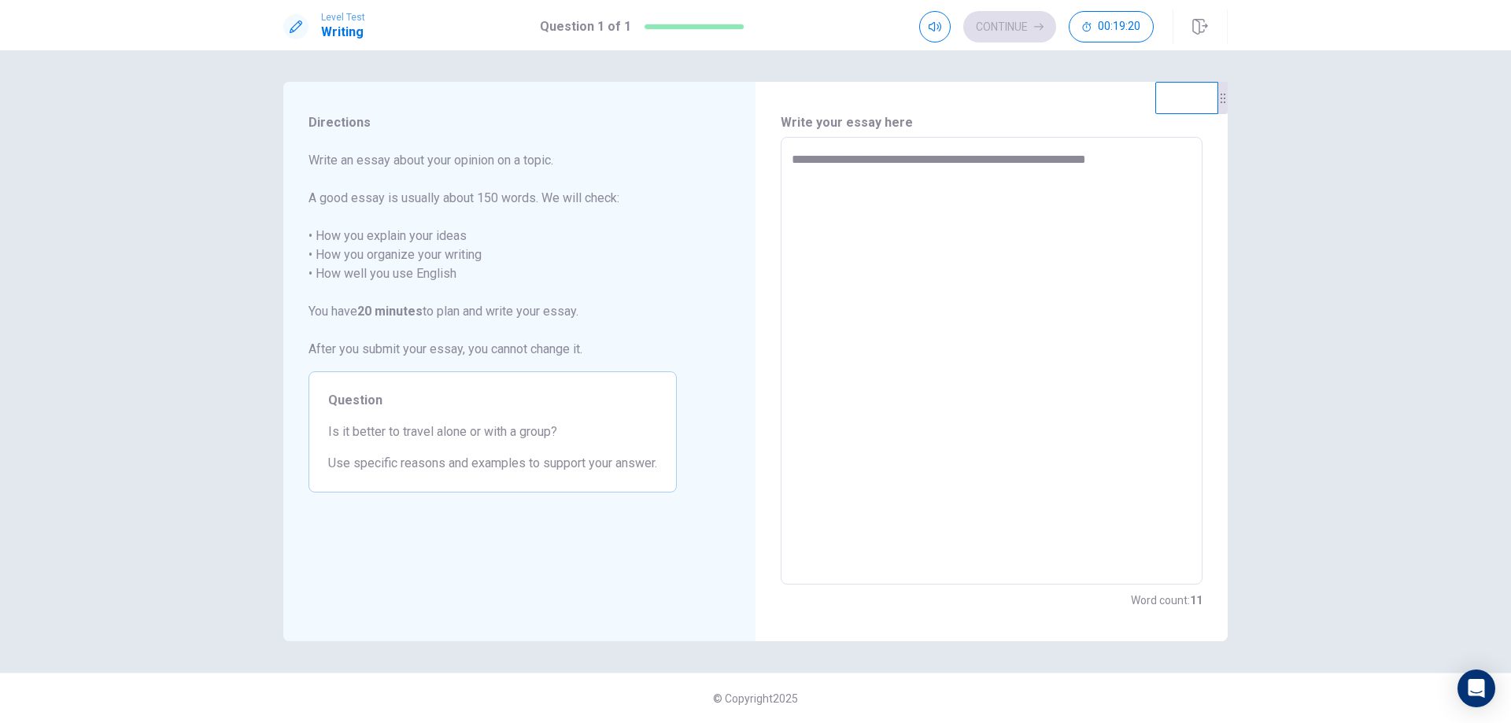
type textarea "*"
type textarea "**********"
type textarea "*"
type textarea "**********"
type textarea "*"
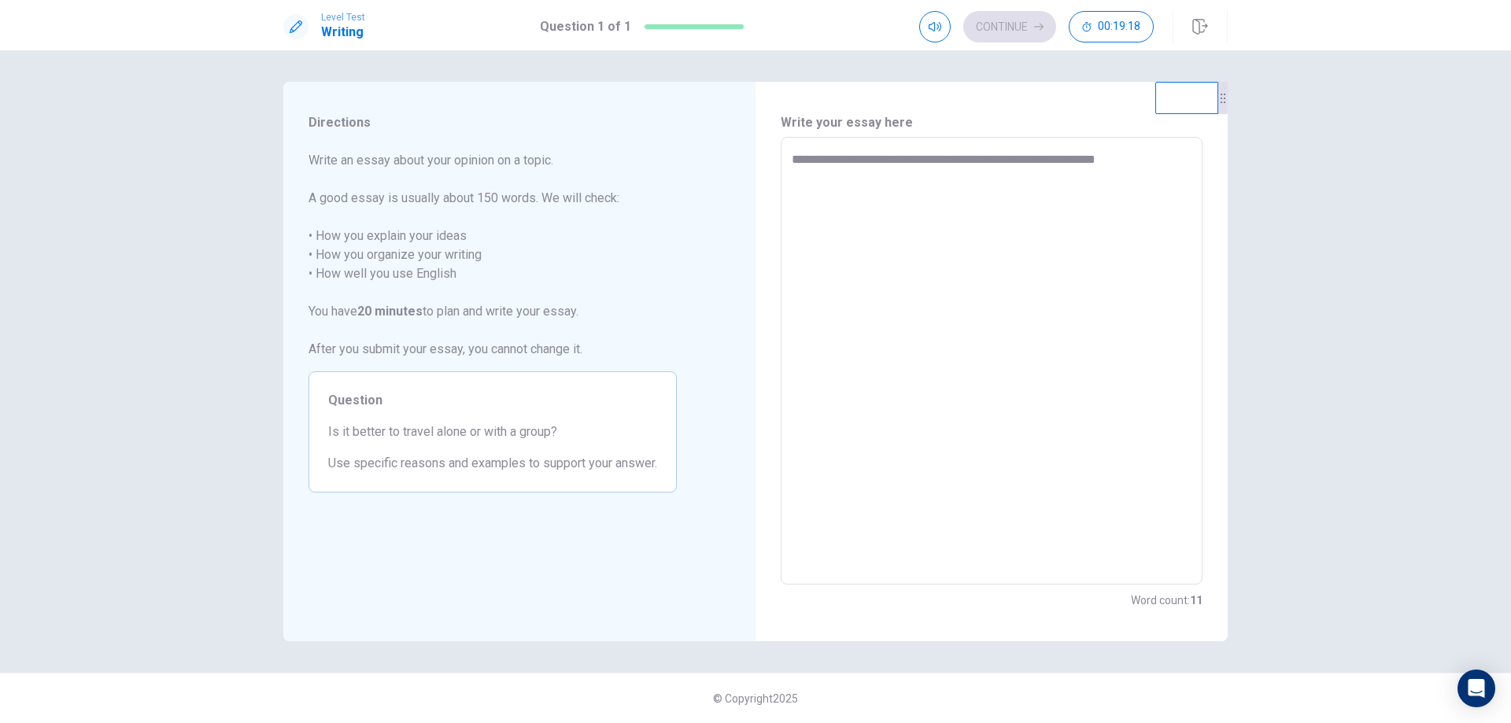
type textarea "**********"
type textarea "*"
type textarea "**********"
type textarea "*"
type textarea "**********"
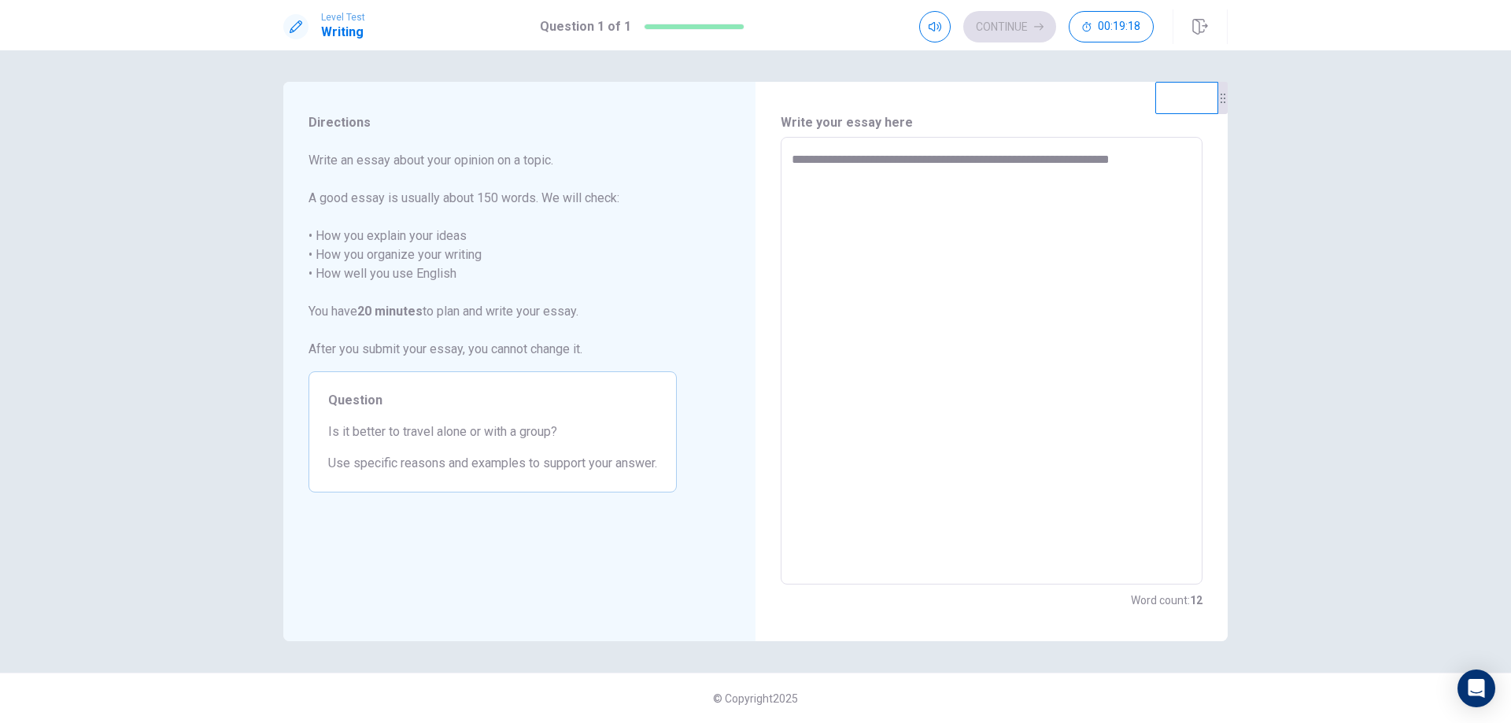
type textarea "*"
type textarea "**********"
type textarea "*"
type textarea "**********"
type textarea "*"
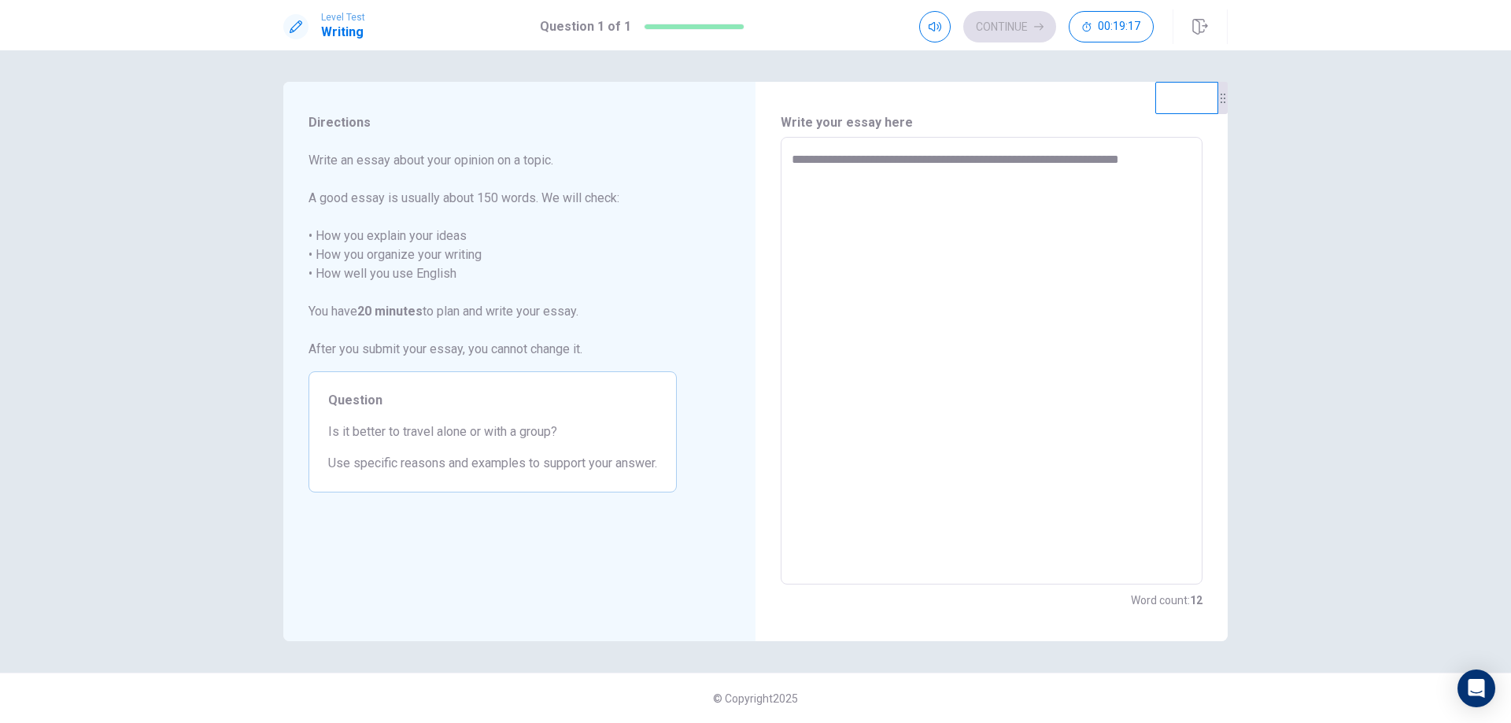
type textarea "**********"
type textarea "*"
type textarea "**********"
type textarea "*"
type textarea "**********"
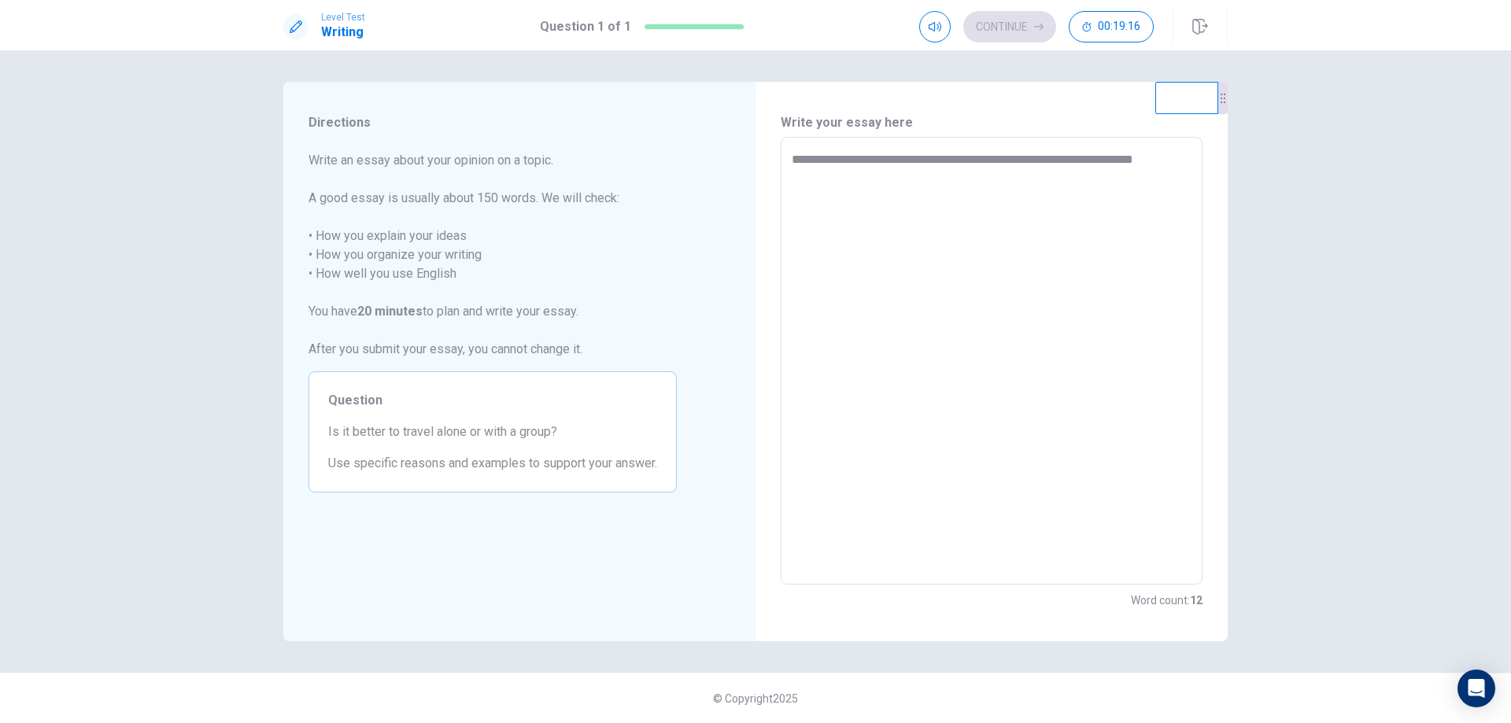
type textarea "*"
type textarea "**********"
type textarea "*"
type textarea "**********"
type textarea "*"
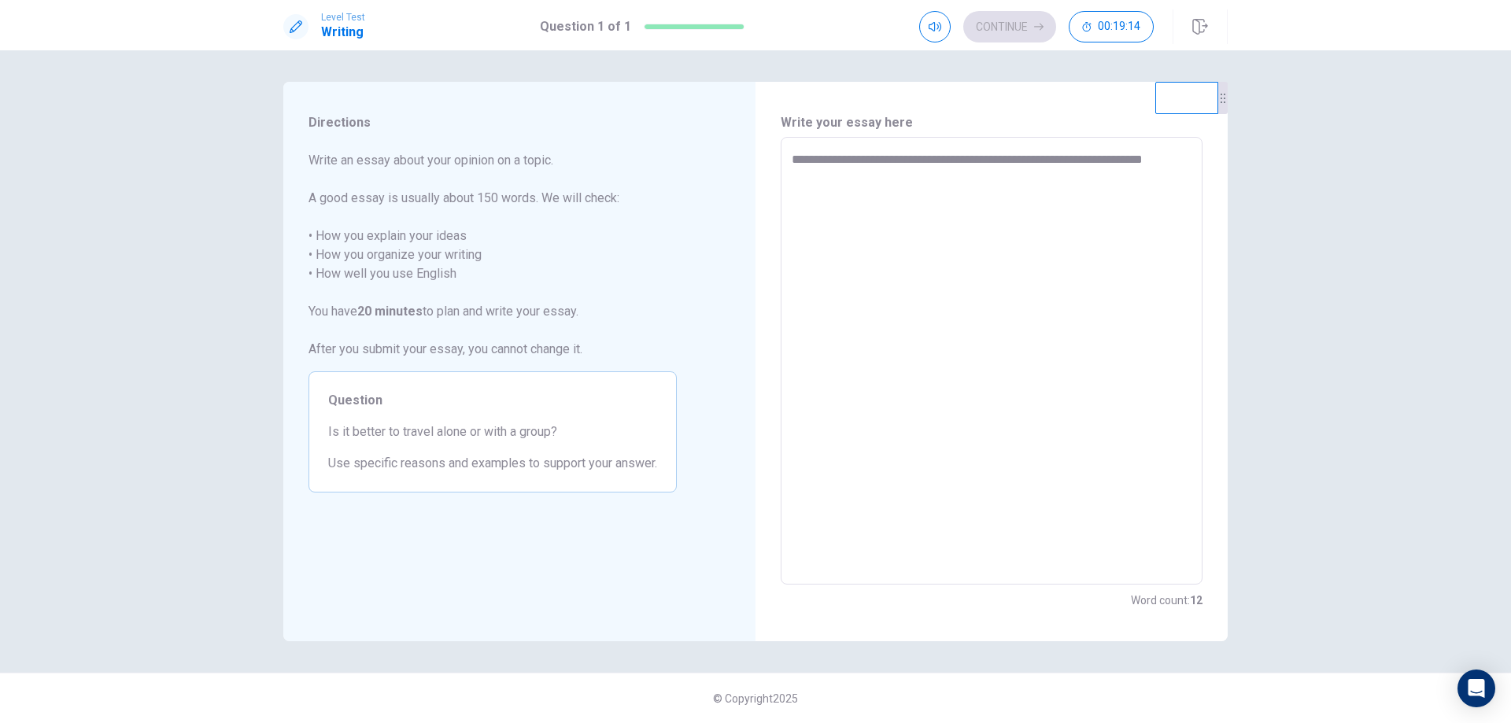
type textarea "**********"
type textarea "*"
type textarea "**********"
type textarea "*"
type textarea "**********"
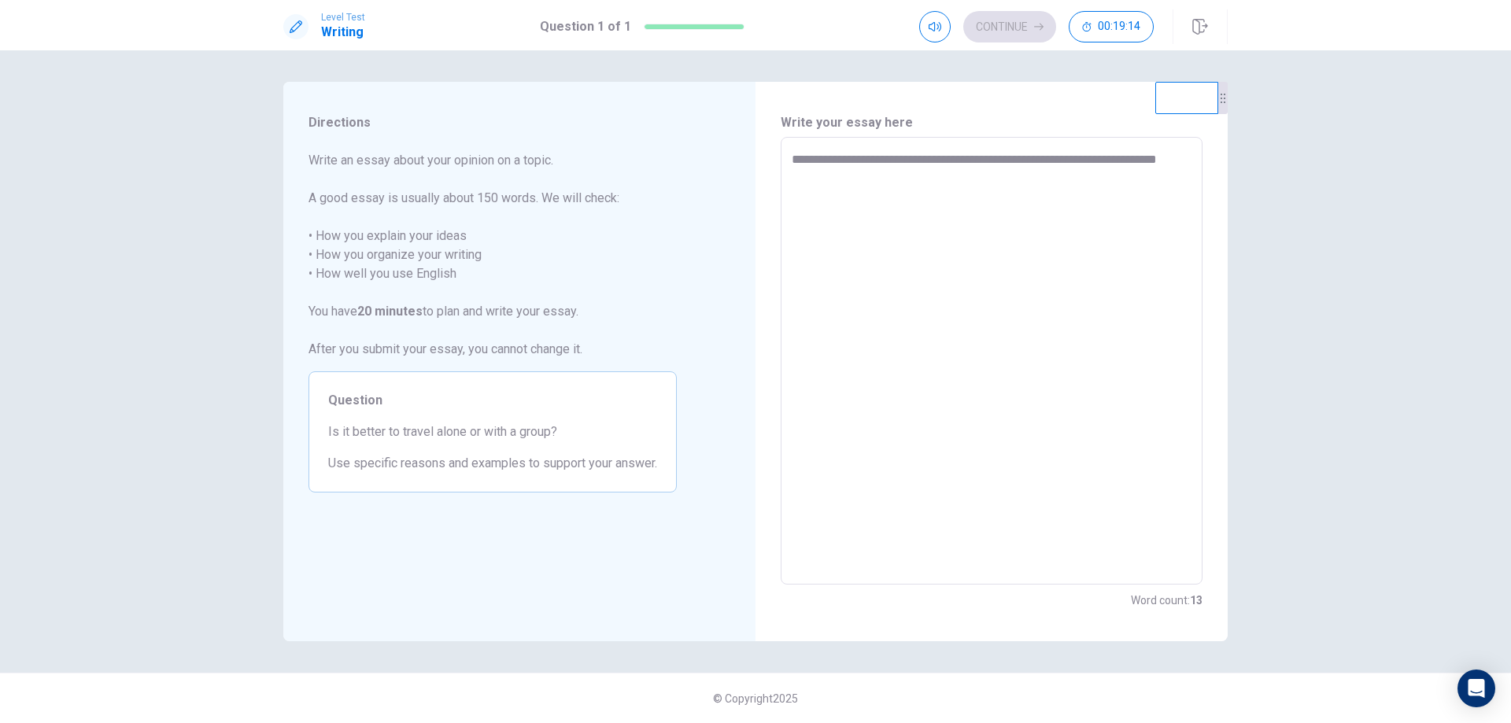
type textarea "*"
type textarea "**********"
type textarea "*"
type textarea "**********"
type textarea "*"
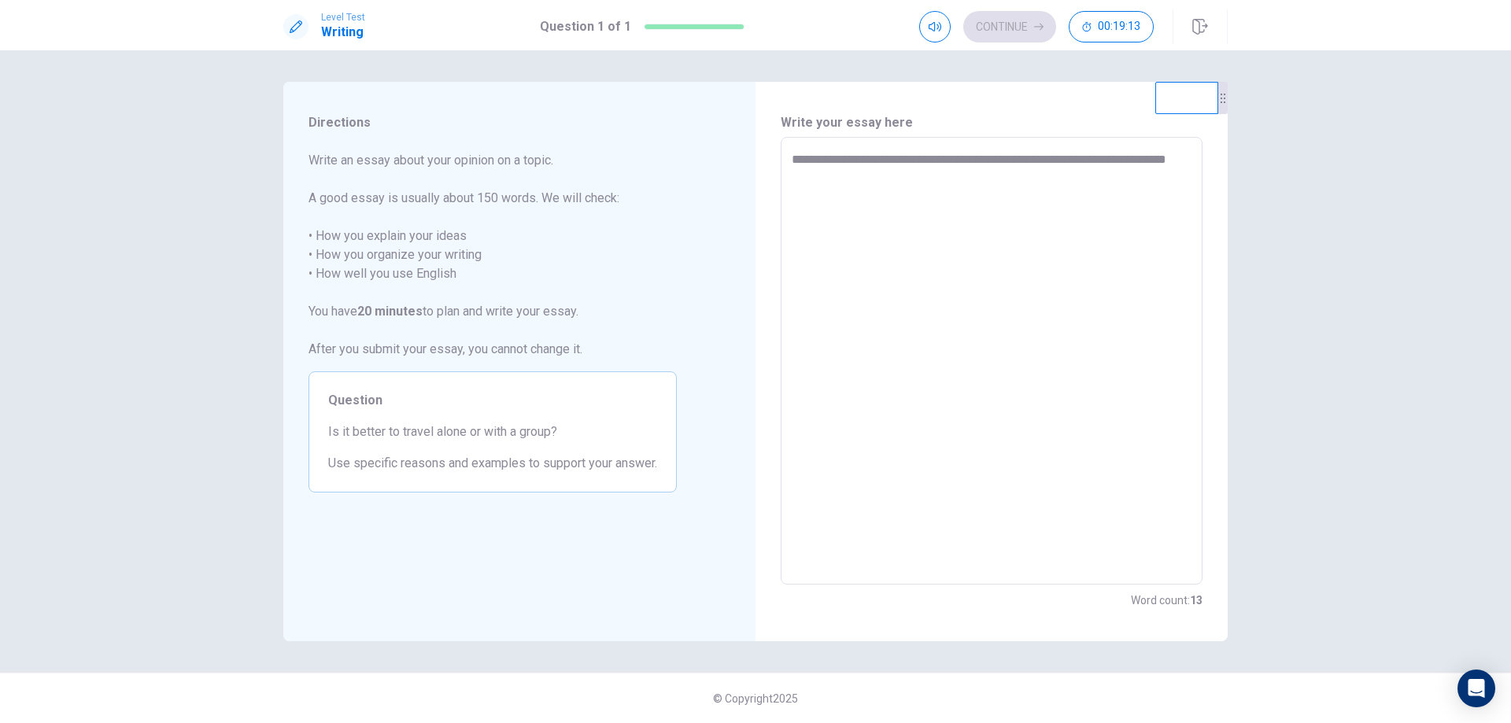
type textarea "**********"
type textarea "*"
type textarea "**********"
type textarea "*"
type textarea "**********"
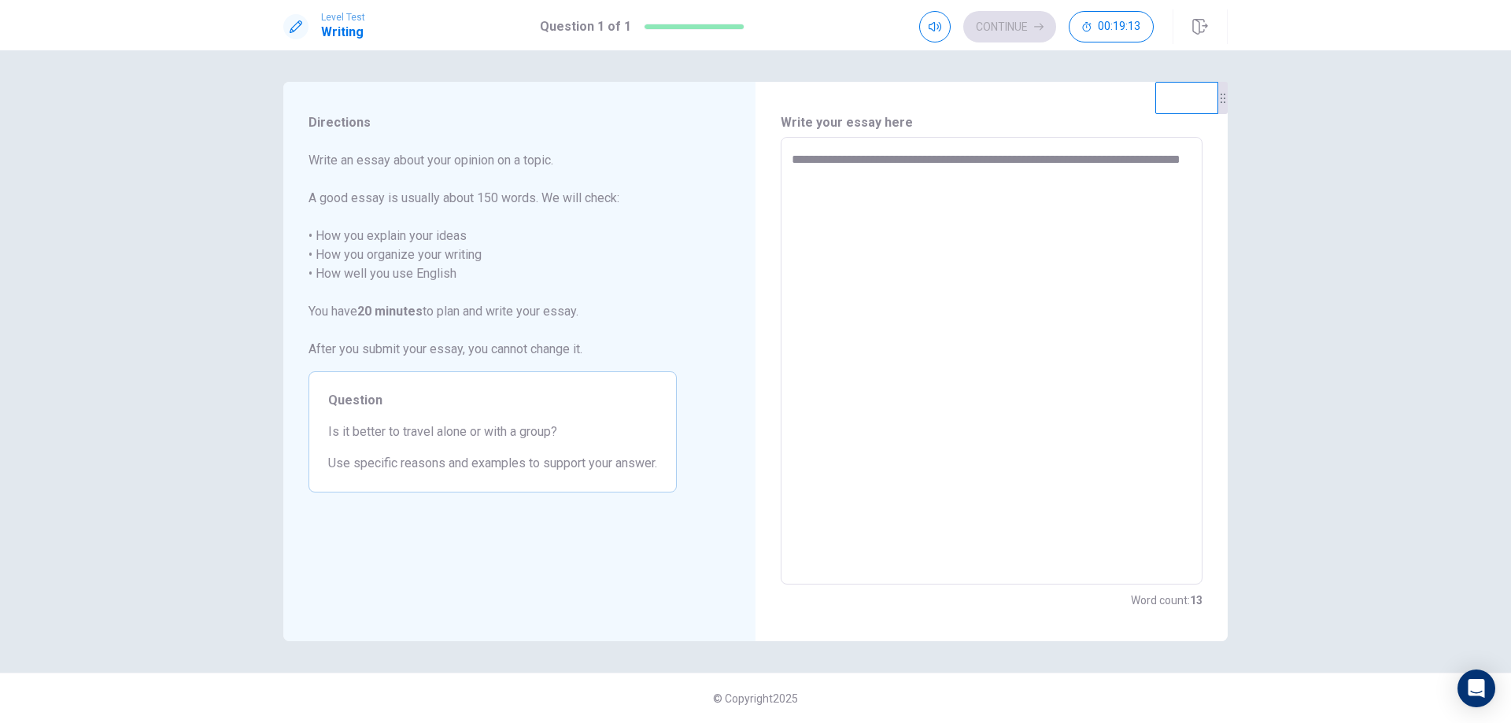
type textarea "*"
type textarea "**********"
type textarea "*"
type textarea "**********"
type textarea "*"
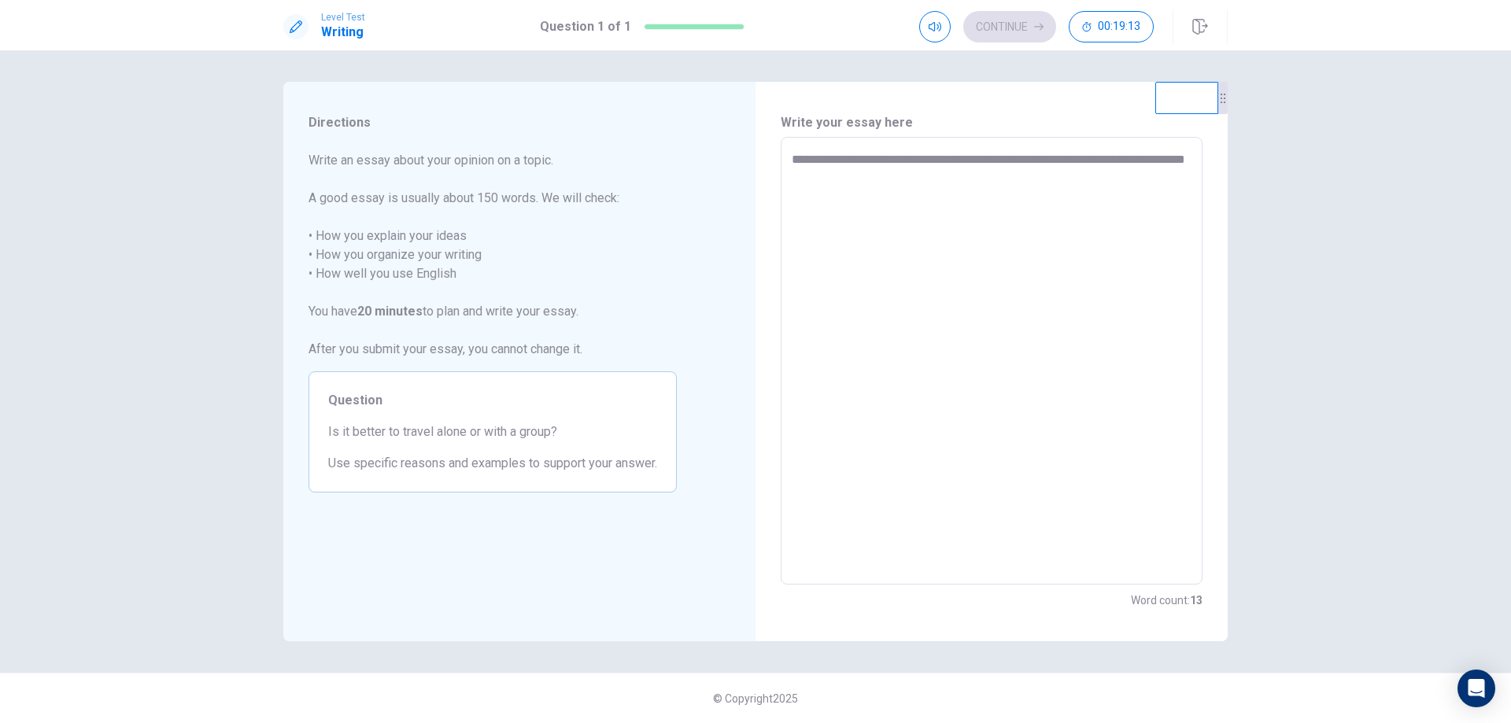
type textarea "**********"
type textarea "*"
type textarea "**********"
type textarea "*"
type textarea "**********"
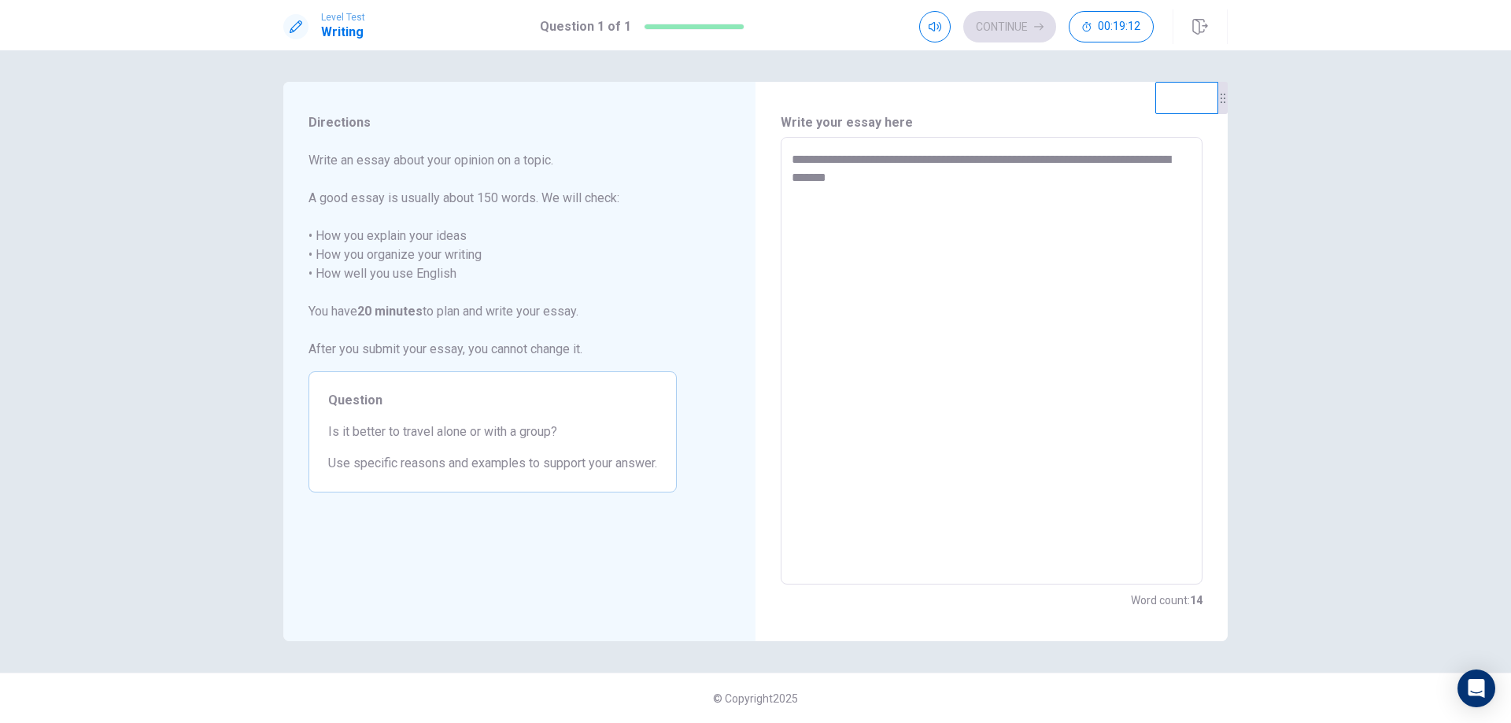
type textarea "*"
type textarea "**********"
type textarea "*"
type textarea "**********"
type textarea "*"
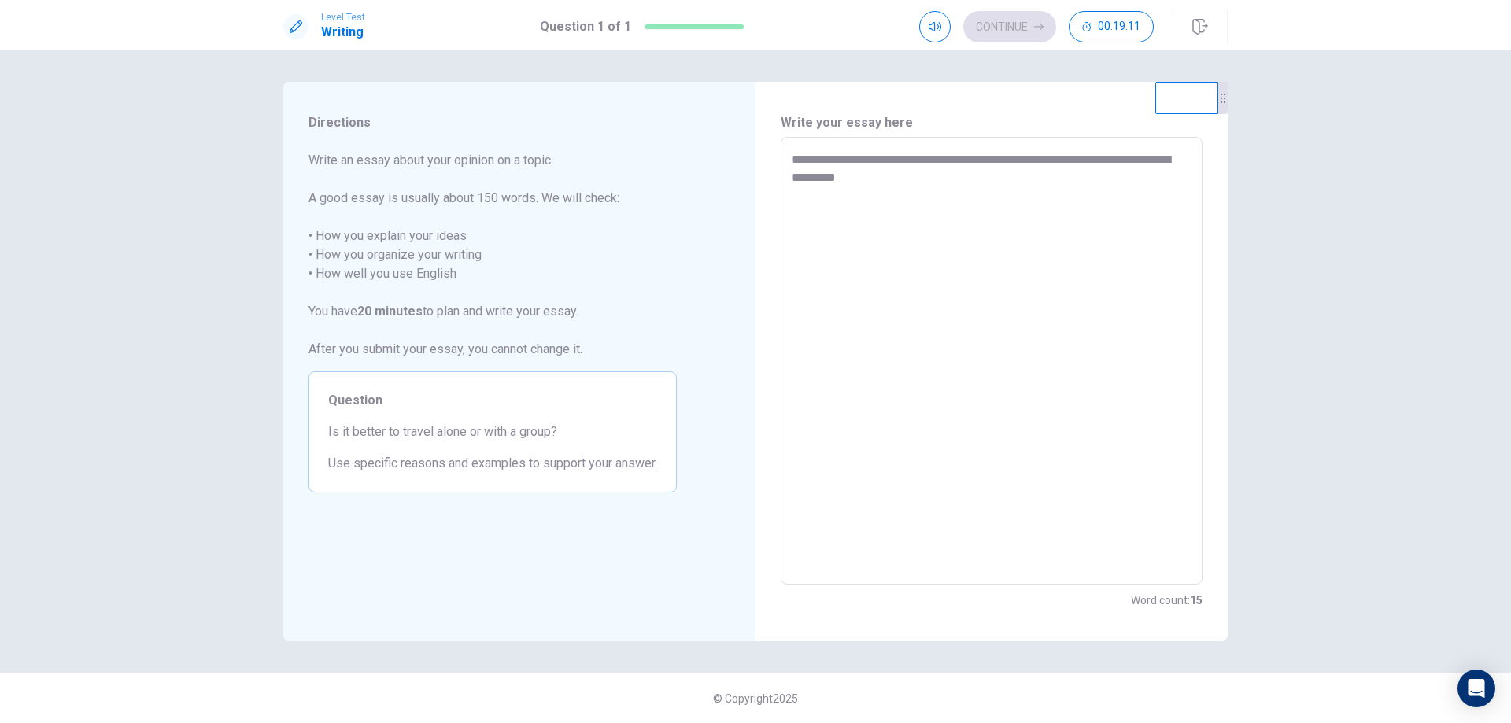
type textarea "**********"
type textarea "*"
type textarea "**********"
type textarea "*"
type textarea "**********"
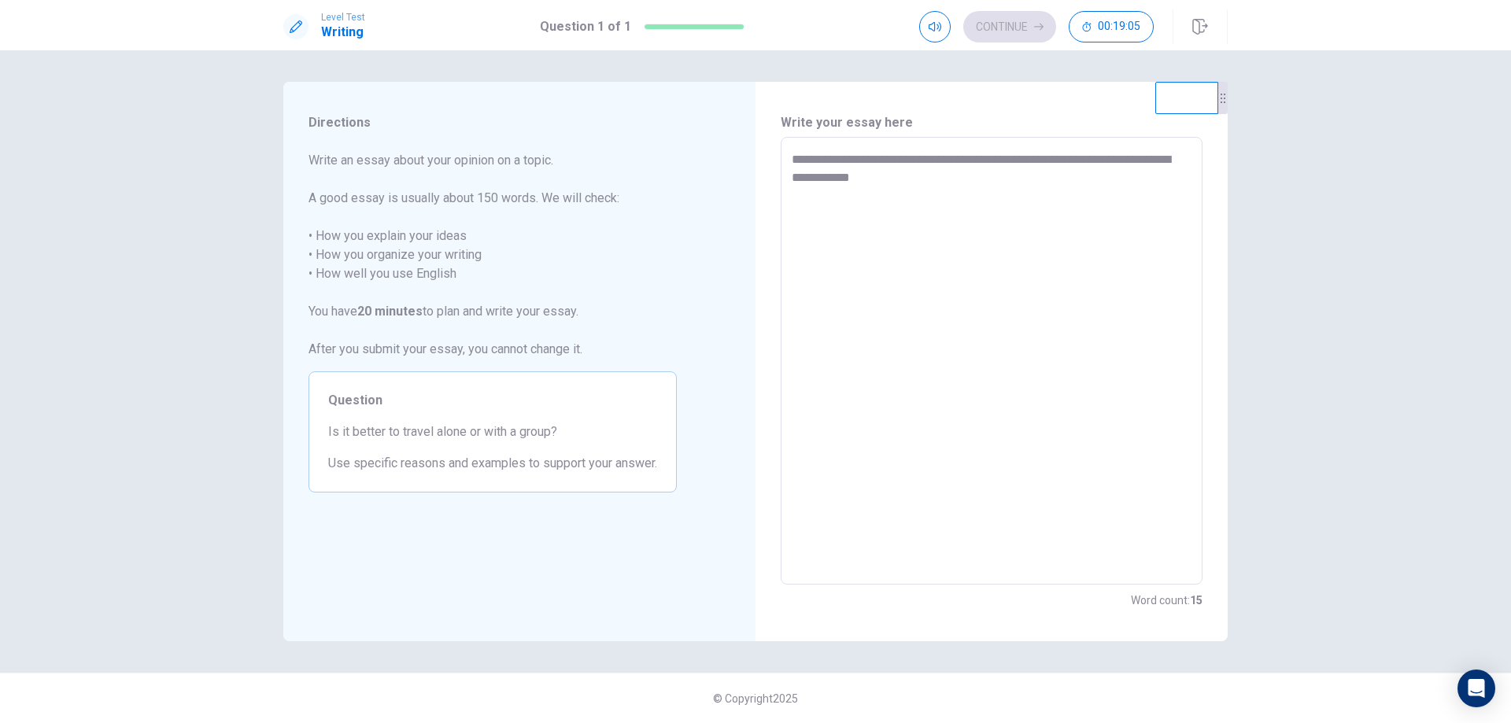
type textarea "*"
drag, startPoint x: 851, startPoint y: 204, endPoint x: 834, endPoint y: 203, distance: 16.6
click at [834, 203] on textarea "**********" at bounding box center [992, 361] width 400 height 422
drag, startPoint x: 857, startPoint y: 194, endPoint x: 1122, endPoint y: 191, distance: 264.5
click at [1122, 191] on textarea "**********" at bounding box center [992, 361] width 400 height 422
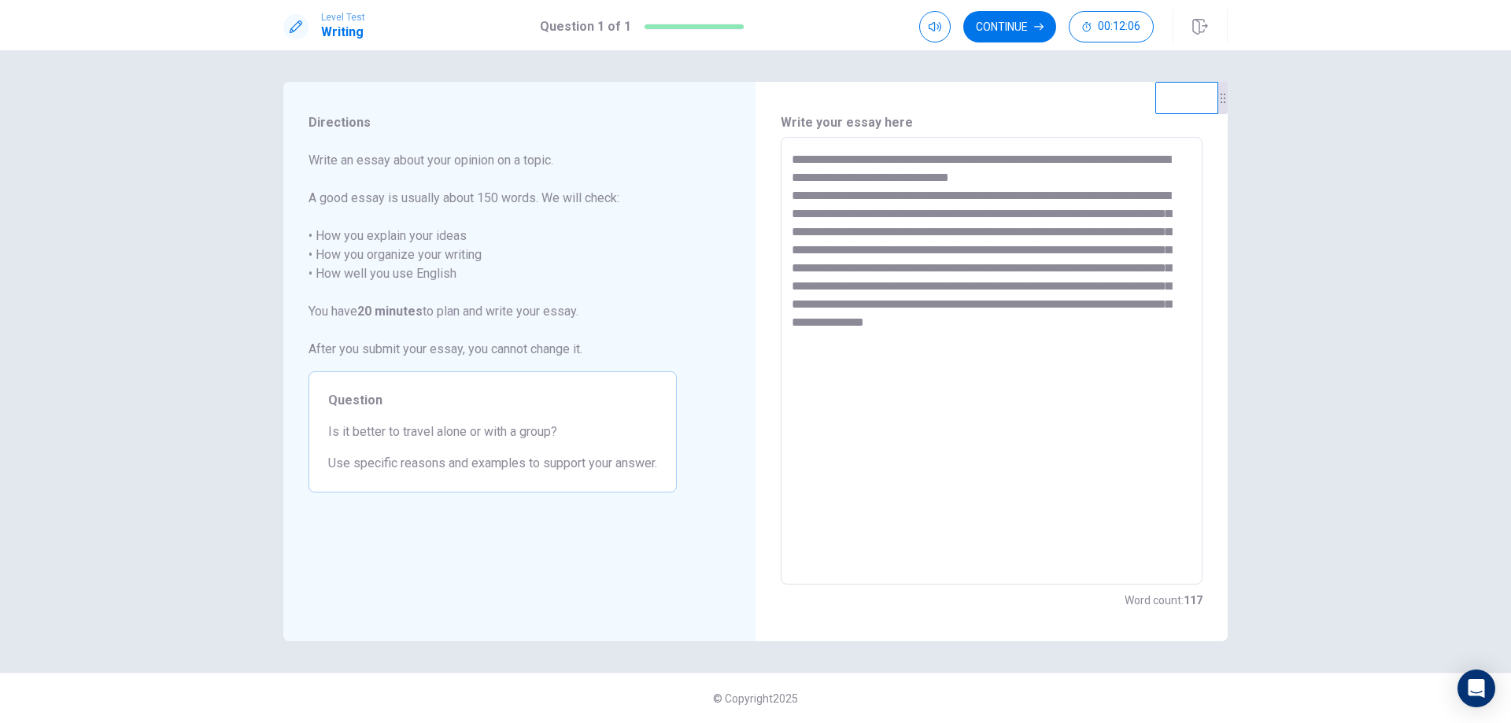
drag, startPoint x: 849, startPoint y: 342, endPoint x: 788, endPoint y: 349, distance: 60.9
click at [788, 349] on div "**********" at bounding box center [992, 361] width 422 height 448
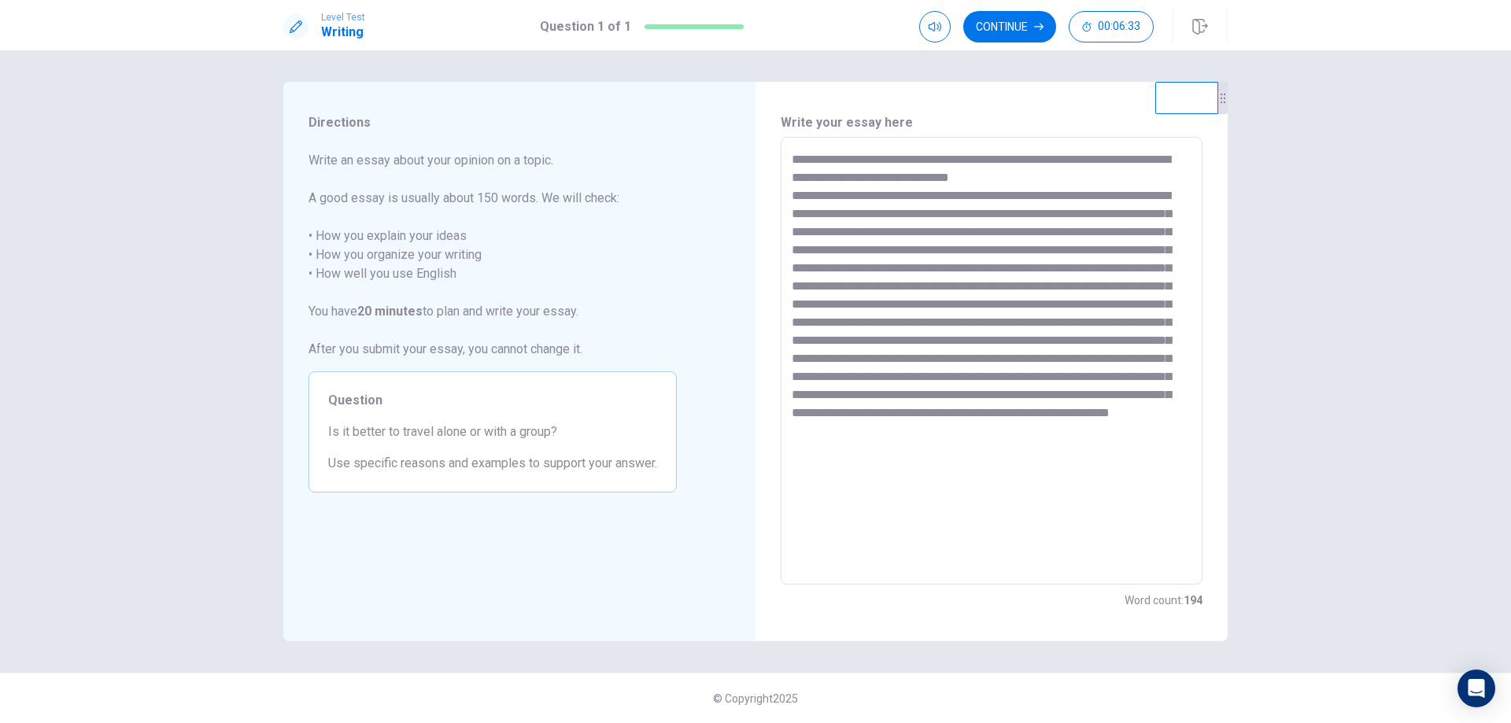
drag, startPoint x: 923, startPoint y: 191, endPoint x: 950, endPoint y: 191, distance: 27.6
click at [950, 191] on textarea at bounding box center [992, 361] width 400 height 422
click at [971, 193] on textarea at bounding box center [992, 361] width 400 height 422
click at [901, 194] on textarea at bounding box center [992, 361] width 400 height 422
click at [1126, 195] on textarea at bounding box center [992, 361] width 400 height 422
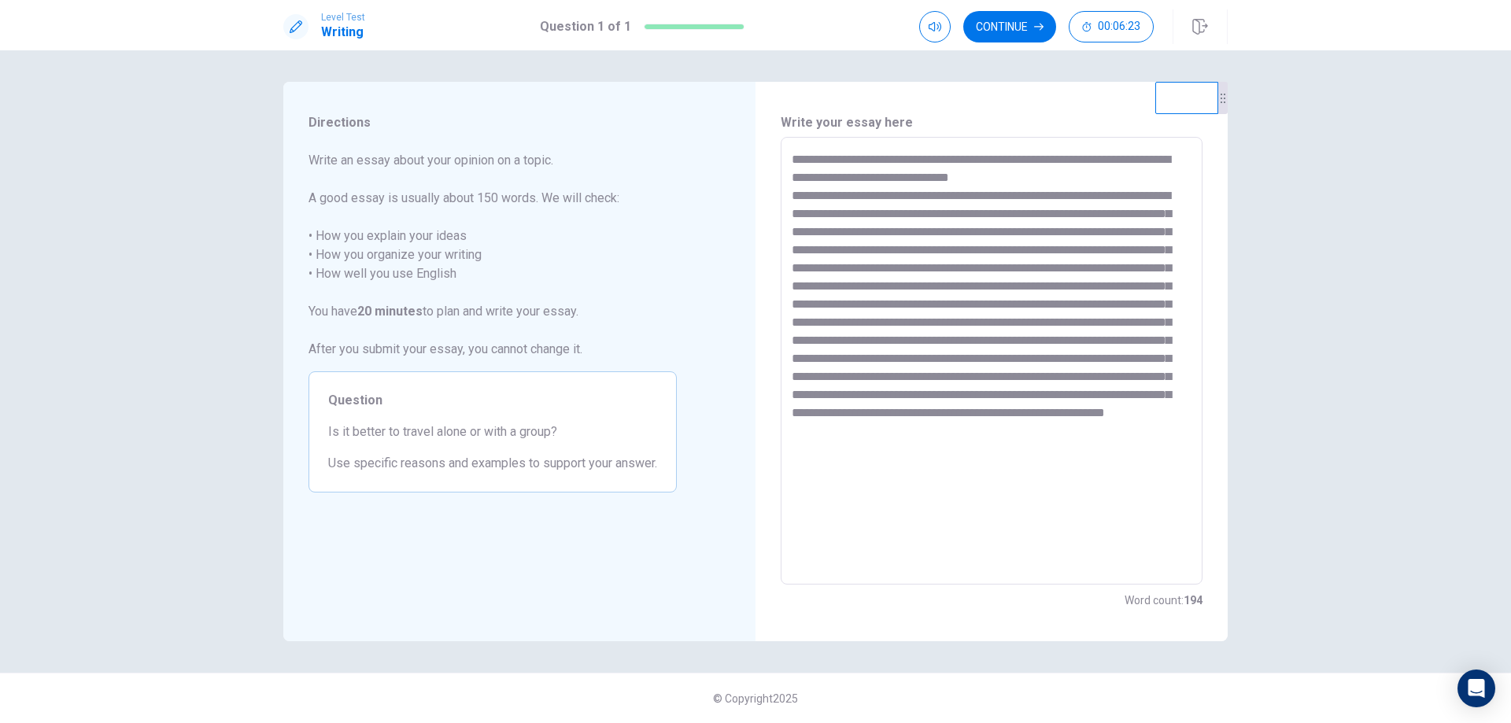
click at [997, 216] on textarea at bounding box center [992, 361] width 400 height 422
click at [966, 230] on textarea at bounding box center [992, 361] width 400 height 422
drag, startPoint x: 1071, startPoint y: 231, endPoint x: 1119, endPoint y: 226, distance: 49.0
click at [1119, 226] on textarea at bounding box center [992, 361] width 400 height 422
click at [858, 246] on textarea at bounding box center [992, 361] width 400 height 422
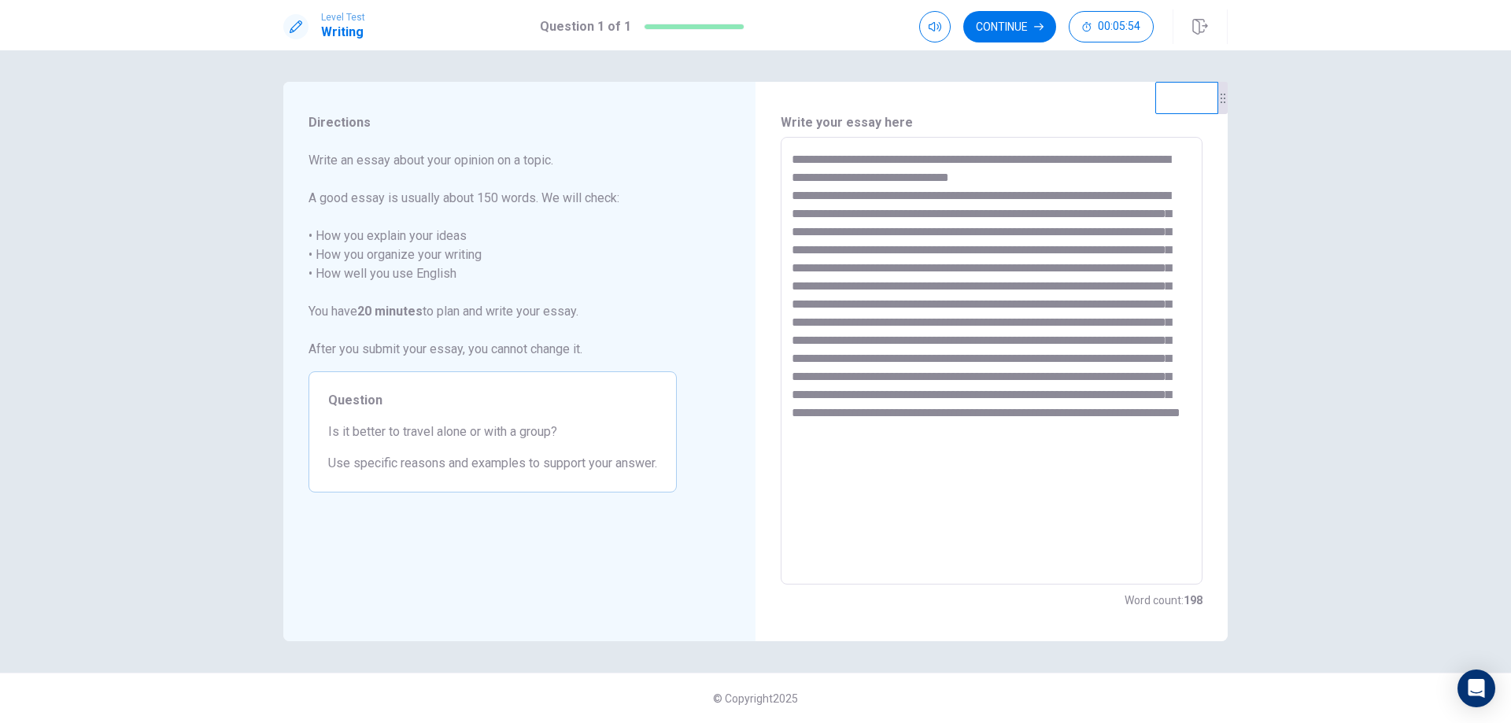
click at [926, 250] on textarea at bounding box center [992, 361] width 400 height 422
click at [879, 246] on textarea at bounding box center [992, 361] width 400 height 422
click at [857, 249] on textarea at bounding box center [992, 361] width 400 height 422
click at [1045, 248] on textarea at bounding box center [992, 361] width 400 height 422
drag, startPoint x: 1048, startPoint y: 255, endPoint x: 1020, endPoint y: 254, distance: 27.6
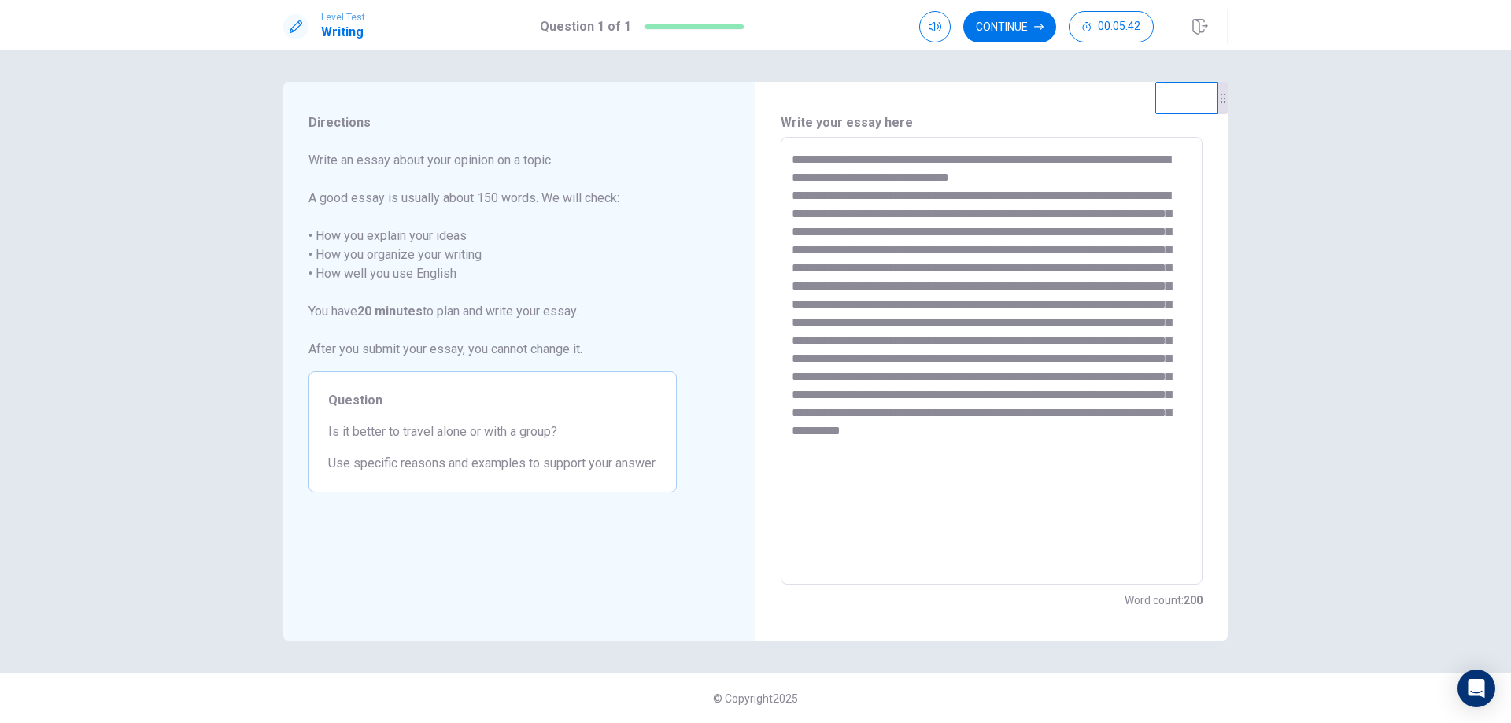
click at [1020, 254] on textarea at bounding box center [992, 361] width 400 height 422
click at [1141, 250] on textarea at bounding box center [992, 361] width 400 height 422
click at [864, 262] on textarea at bounding box center [992, 361] width 400 height 422
click at [989, 263] on textarea at bounding box center [992, 361] width 400 height 422
click at [1003, 265] on textarea at bounding box center [992, 361] width 400 height 422
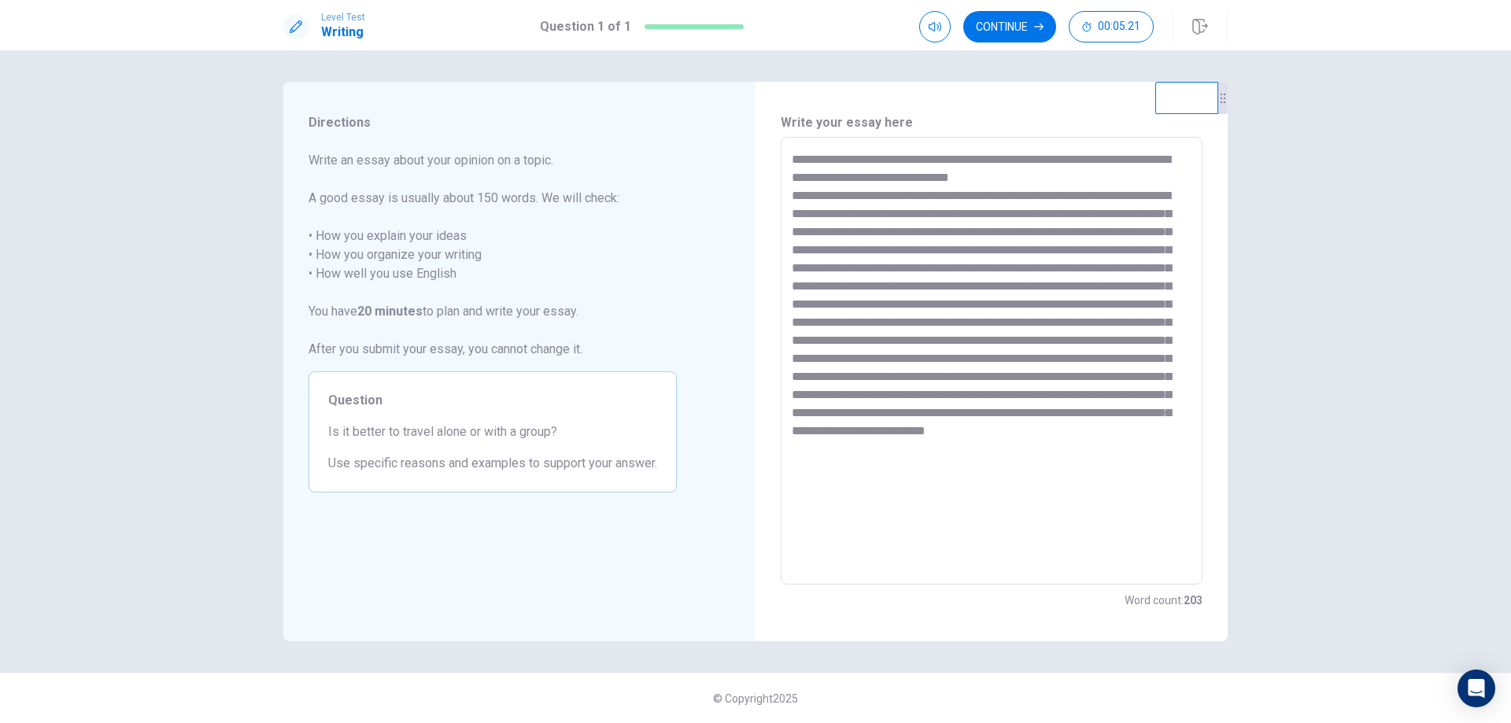
click at [1032, 261] on textarea at bounding box center [992, 361] width 400 height 422
click at [1131, 265] on textarea at bounding box center [992, 361] width 400 height 422
click at [1137, 267] on textarea at bounding box center [992, 361] width 400 height 422
drag, startPoint x: 855, startPoint y: 468, endPoint x: 784, endPoint y: 471, distance: 70.9
click at [784, 471] on div "* ​" at bounding box center [992, 361] width 422 height 448
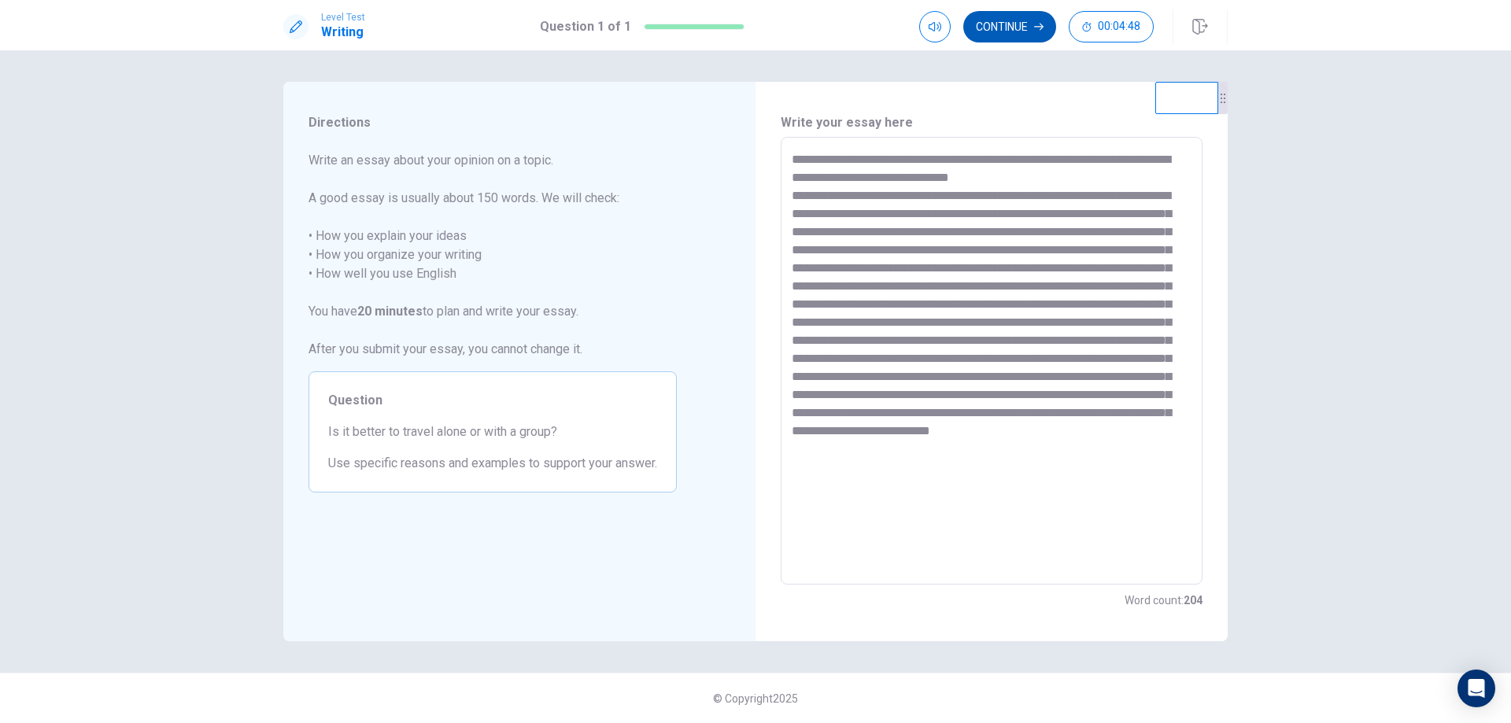
click at [1024, 20] on button "Continue" at bounding box center [1010, 26] width 93 height 31
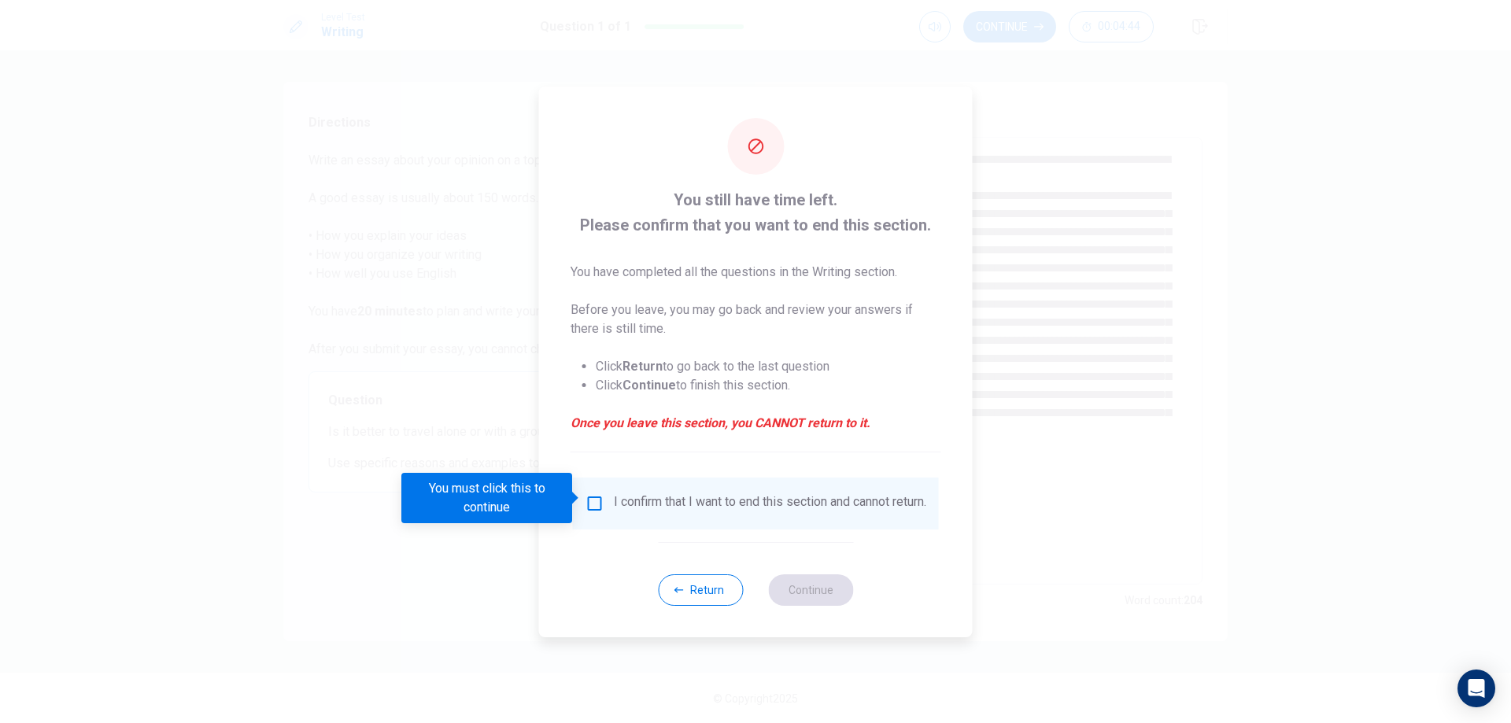
click at [594, 487] on div "I confirm that I want to end this section and cannot return." at bounding box center [756, 504] width 366 height 52
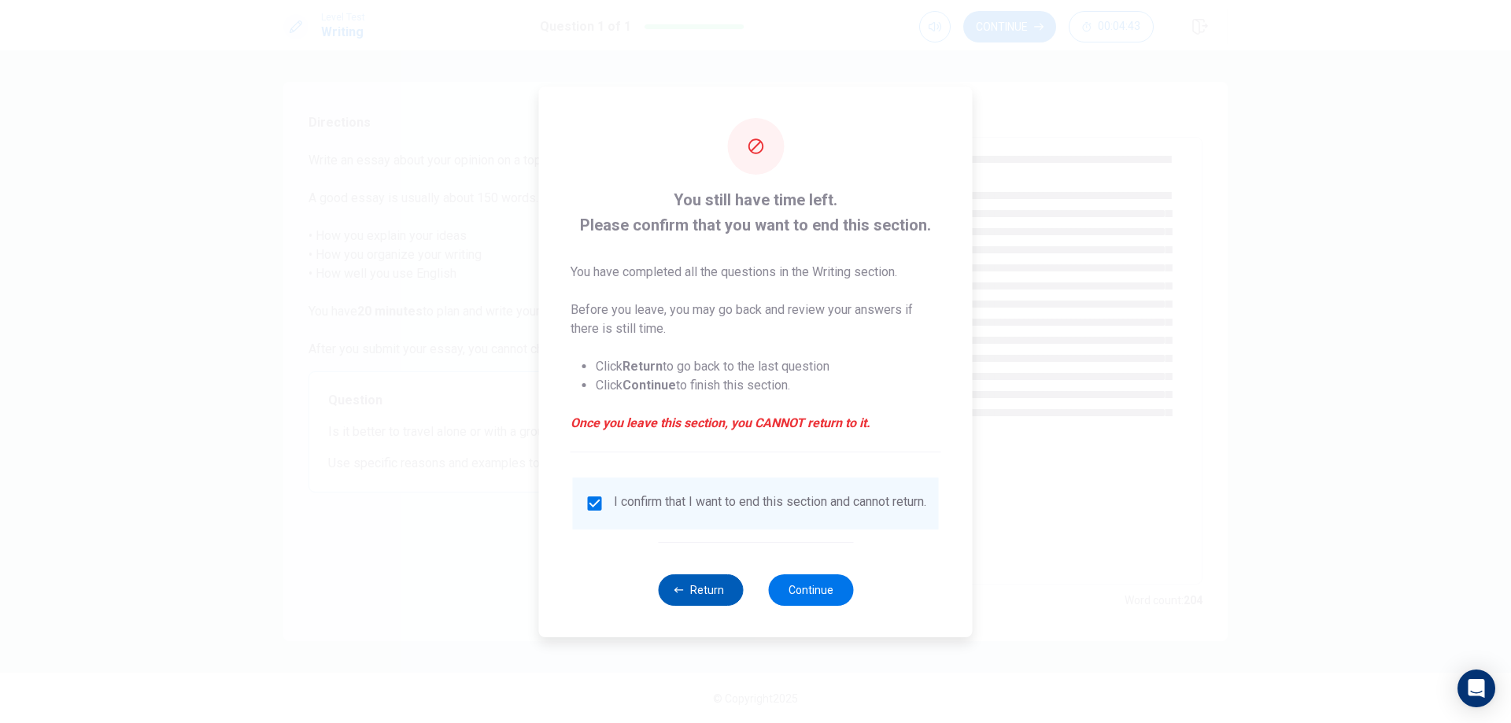
click at [693, 601] on button "Return" at bounding box center [700, 590] width 85 height 31
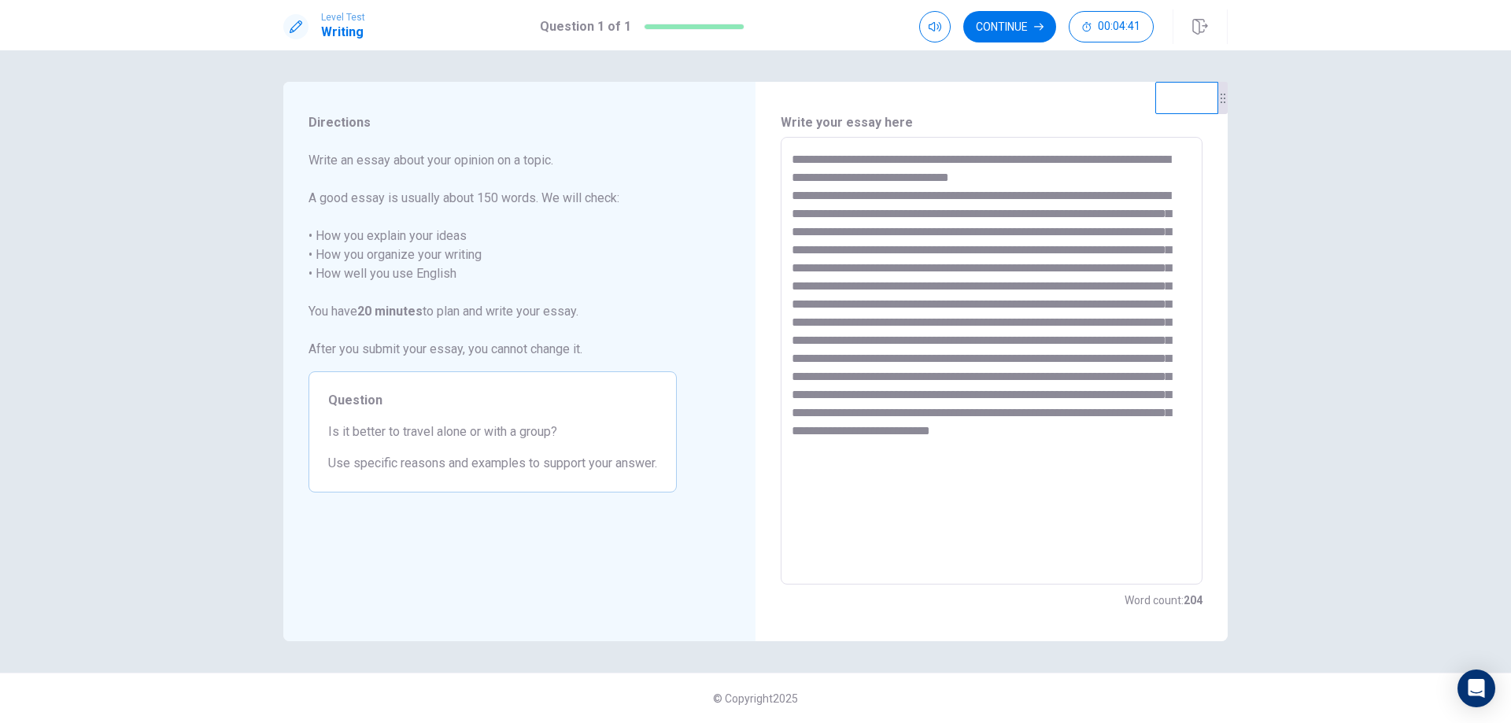
click at [902, 210] on textarea at bounding box center [992, 361] width 400 height 422
click at [902, 213] on textarea at bounding box center [992, 361] width 400 height 422
click at [864, 303] on textarea at bounding box center [992, 361] width 400 height 422
drag, startPoint x: 1115, startPoint y: 319, endPoint x: 1123, endPoint y: 318, distance: 8.7
click at [1123, 318] on textarea at bounding box center [992, 361] width 400 height 422
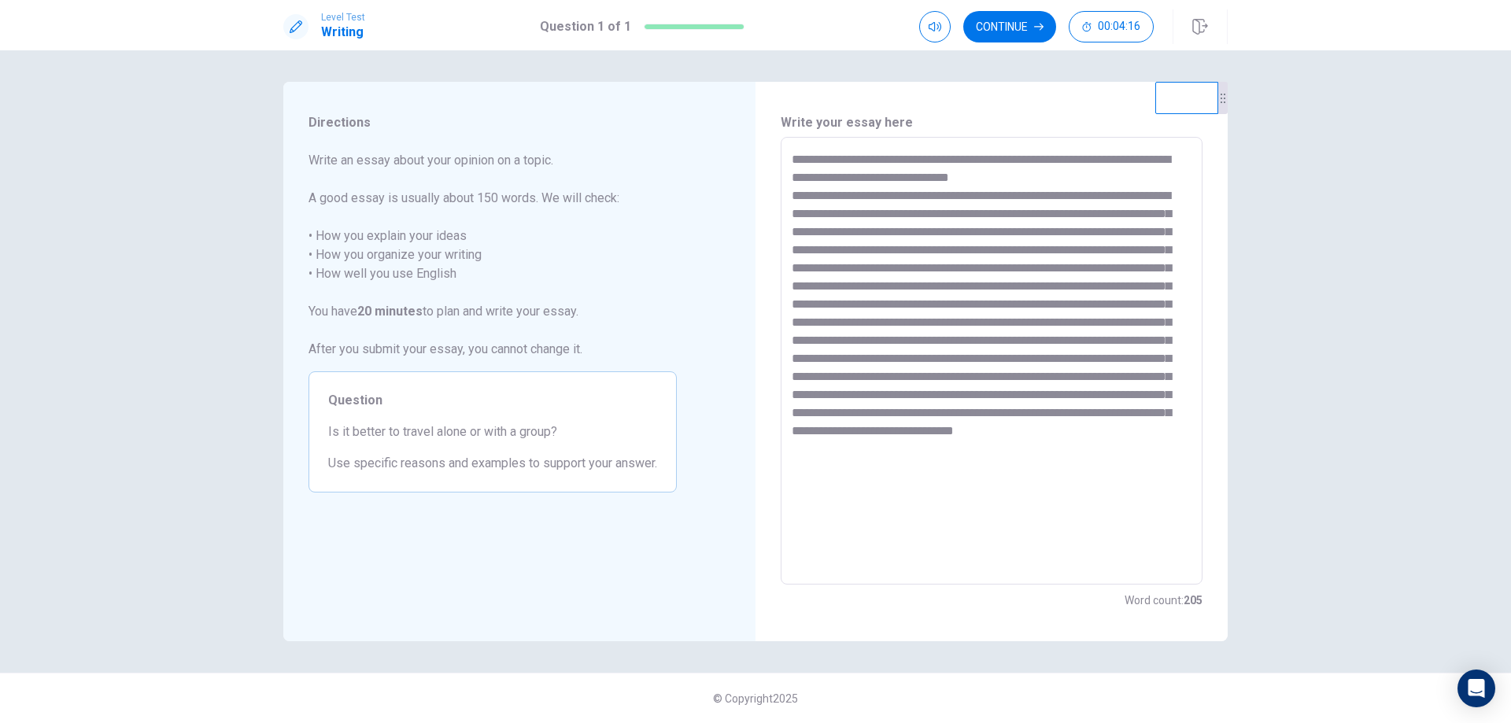
click at [1133, 317] on textarea at bounding box center [992, 361] width 400 height 422
click at [1160, 316] on textarea at bounding box center [992, 361] width 400 height 422
drag, startPoint x: 1172, startPoint y: 320, endPoint x: 1157, endPoint y: 319, distance: 15.0
click at [1157, 319] on textarea at bounding box center [992, 361] width 400 height 422
click at [849, 342] on textarea at bounding box center [992, 361] width 400 height 422
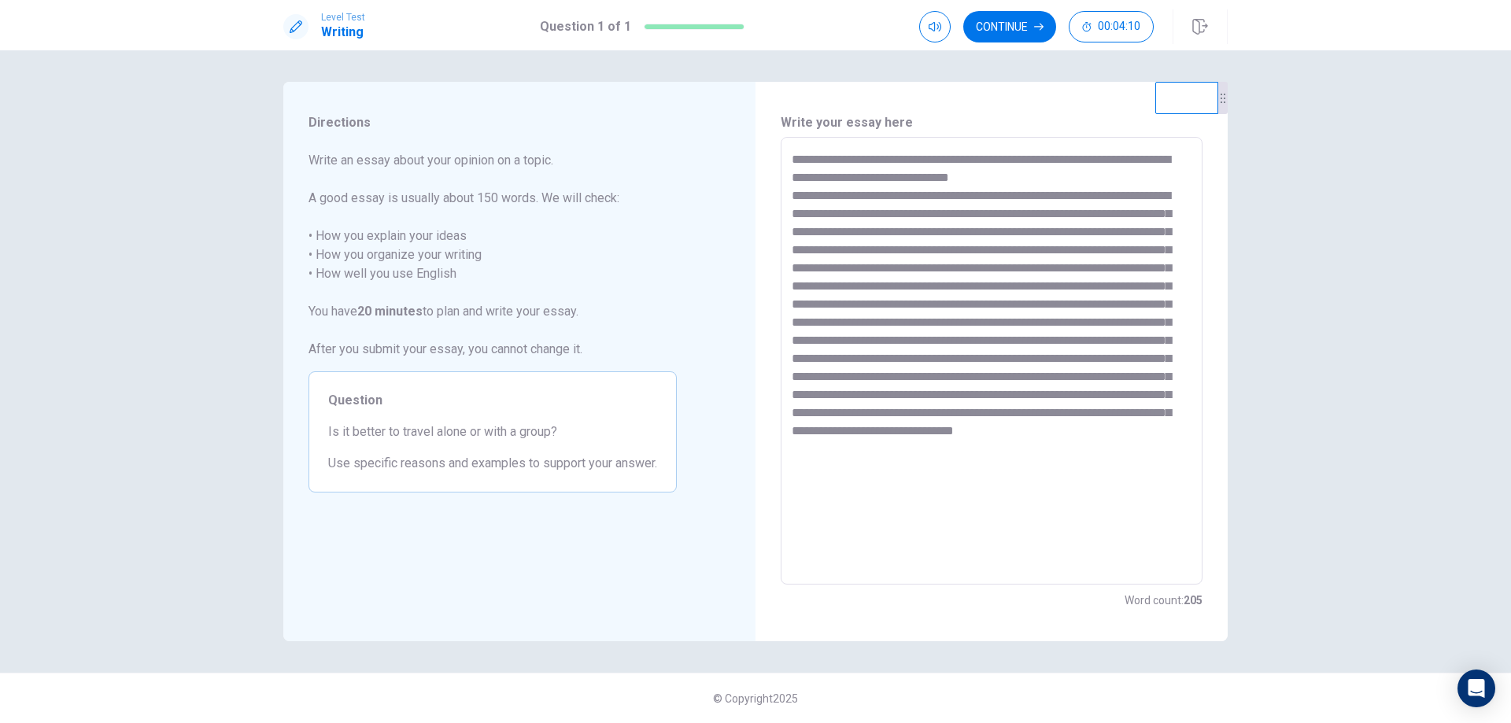
drag, startPoint x: 988, startPoint y: 337, endPoint x: 931, endPoint y: 342, distance: 57.7
click at [931, 342] on textarea at bounding box center [992, 361] width 400 height 422
drag, startPoint x: 960, startPoint y: 341, endPoint x: 931, endPoint y: 341, distance: 29.1
click at [931, 341] on textarea at bounding box center [992, 361] width 400 height 422
click at [1009, 328] on textarea at bounding box center [992, 361] width 400 height 422
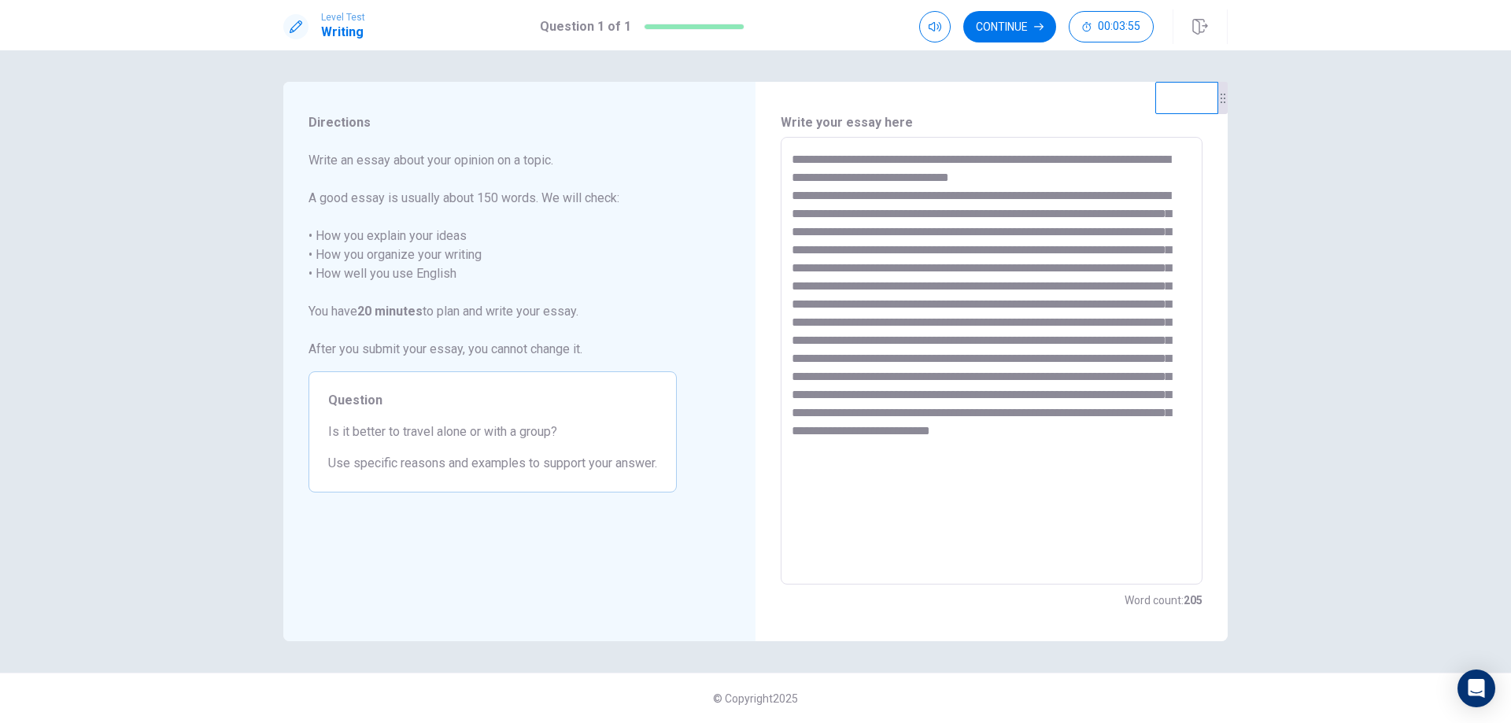
click at [1081, 335] on textarea at bounding box center [992, 361] width 400 height 422
click at [1043, 339] on textarea at bounding box center [992, 361] width 400 height 422
drag, startPoint x: 1140, startPoint y: 339, endPoint x: 1178, endPoint y: 339, distance: 37.8
click at [1178, 339] on textarea at bounding box center [992, 361] width 400 height 422
click at [912, 379] on textarea at bounding box center [992, 361] width 400 height 422
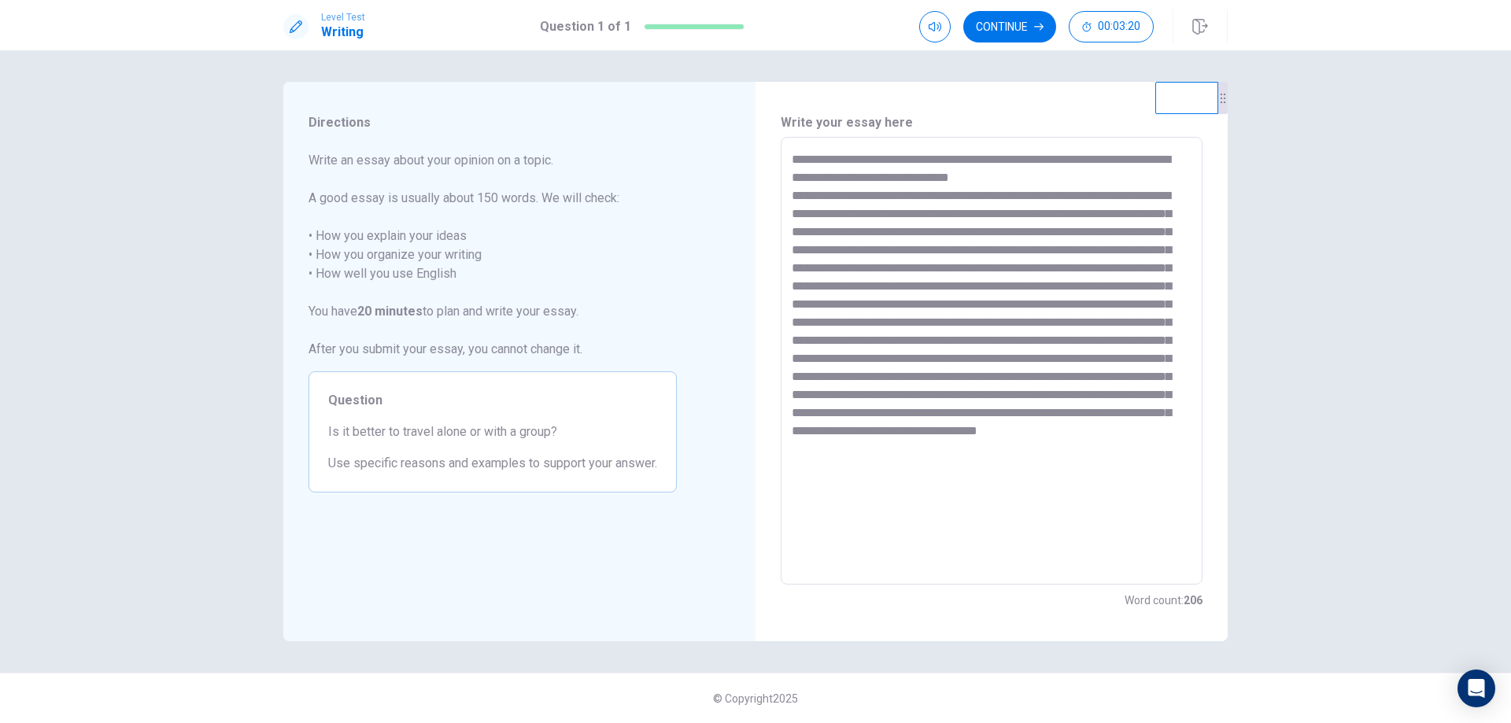
click at [1000, 375] on textarea at bounding box center [992, 361] width 400 height 422
click at [1038, 376] on textarea at bounding box center [992, 361] width 400 height 422
click at [1112, 375] on textarea at bounding box center [992, 361] width 400 height 422
click at [820, 412] on textarea at bounding box center [992, 361] width 400 height 422
drag, startPoint x: 824, startPoint y: 426, endPoint x: 792, endPoint y: 427, distance: 32.3
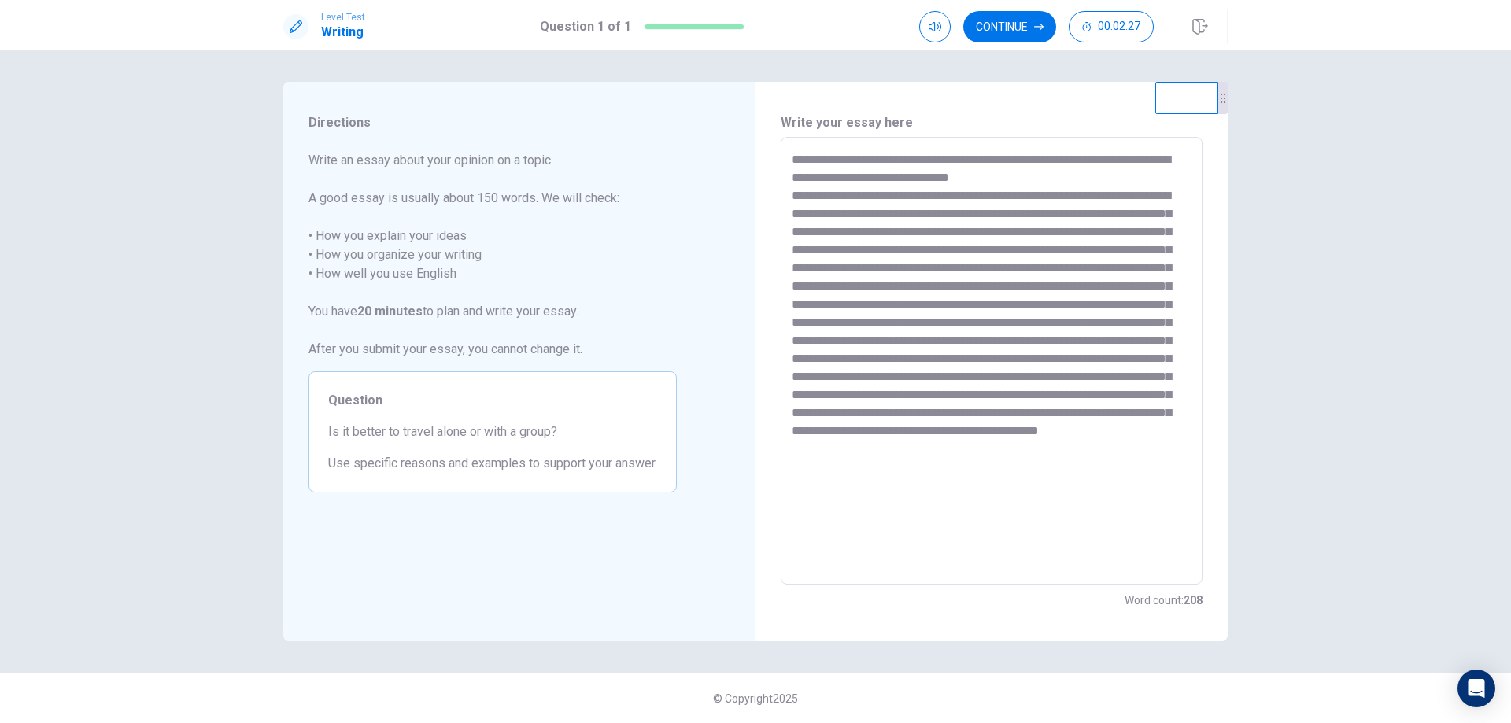
click at [792, 427] on textarea at bounding box center [992, 361] width 400 height 422
click at [1174, 429] on textarea at bounding box center [992, 361] width 400 height 422
drag, startPoint x: 820, startPoint y: 448, endPoint x: 786, endPoint y: 448, distance: 33.1
click at [786, 448] on div "* ​" at bounding box center [992, 361] width 422 height 448
drag, startPoint x: 848, startPoint y: 449, endPoint x: 779, endPoint y: 456, distance: 68.9
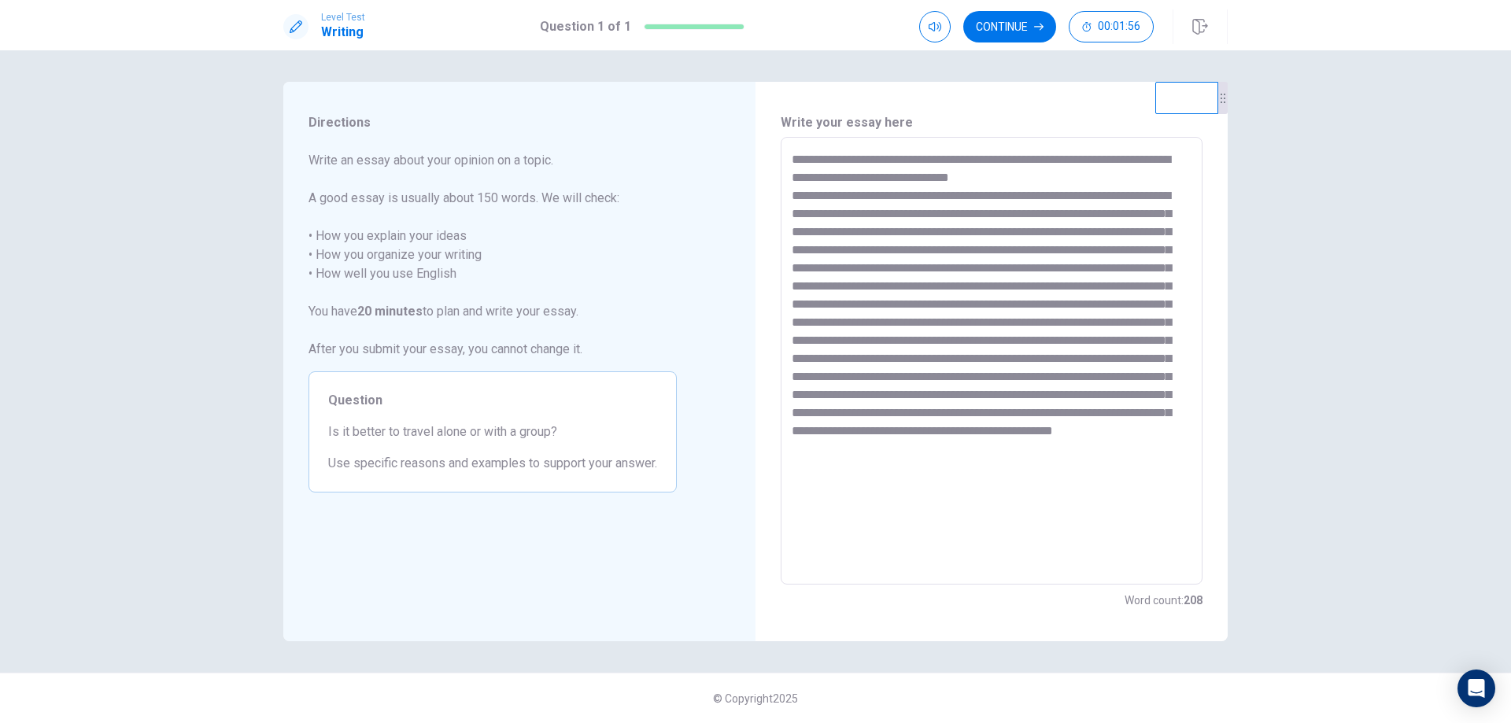
click at [779, 456] on div "Write your essay here * ​ Word count : 208" at bounding box center [992, 362] width 472 height 560
click at [890, 493] on textarea at bounding box center [992, 361] width 400 height 422
drag, startPoint x: 922, startPoint y: 446, endPoint x: 963, endPoint y: 447, distance: 41.0
click at [956, 446] on textarea at bounding box center [992, 361] width 400 height 422
click at [1027, 451] on textarea at bounding box center [992, 361] width 400 height 422
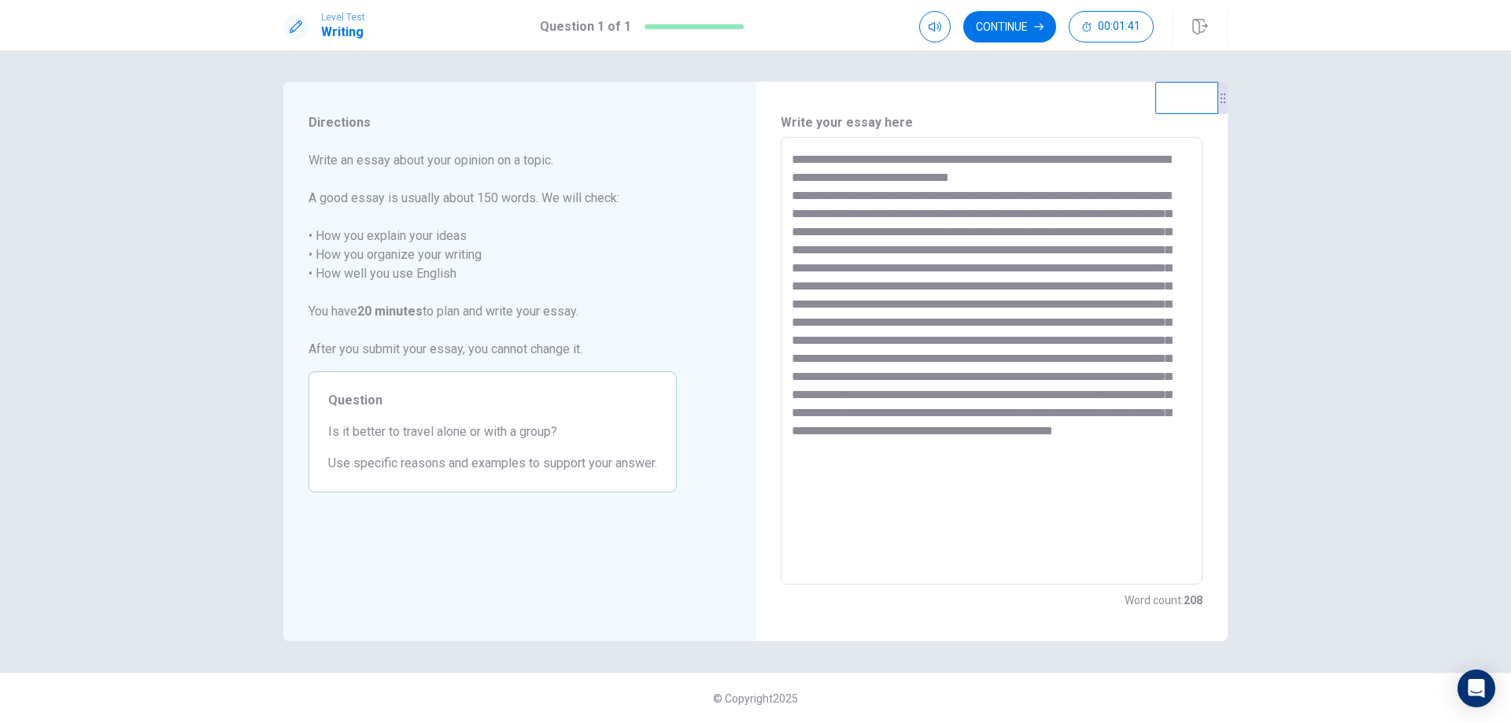
drag, startPoint x: 957, startPoint y: 451, endPoint x: 1011, endPoint y: 446, distance: 53.8
click at [1011, 446] on textarea at bounding box center [992, 361] width 400 height 422
click at [1123, 449] on textarea at bounding box center [992, 361] width 400 height 422
drag, startPoint x: 1116, startPoint y: 453, endPoint x: 1127, endPoint y: 453, distance: 11.0
click at [1127, 453] on textarea at bounding box center [992, 361] width 400 height 422
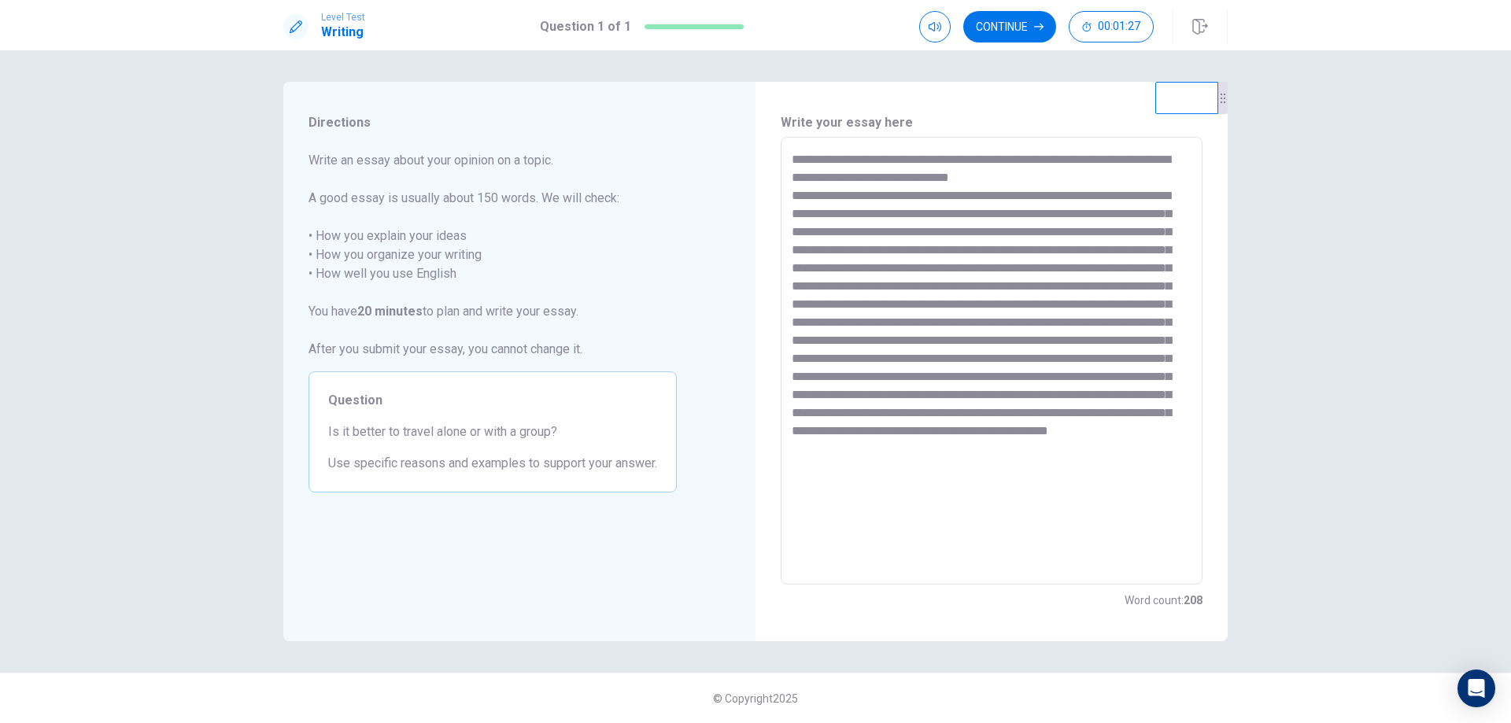
drag, startPoint x: 1001, startPoint y: 450, endPoint x: 955, endPoint y: 450, distance: 46.4
click at [955, 450] on textarea at bounding box center [992, 361] width 400 height 422
drag, startPoint x: 925, startPoint y: 446, endPoint x: 955, endPoint y: 442, distance: 30.3
click at [955, 442] on textarea at bounding box center [992, 361] width 400 height 422
drag, startPoint x: 966, startPoint y: 449, endPoint x: 1020, endPoint y: 445, distance: 54.5
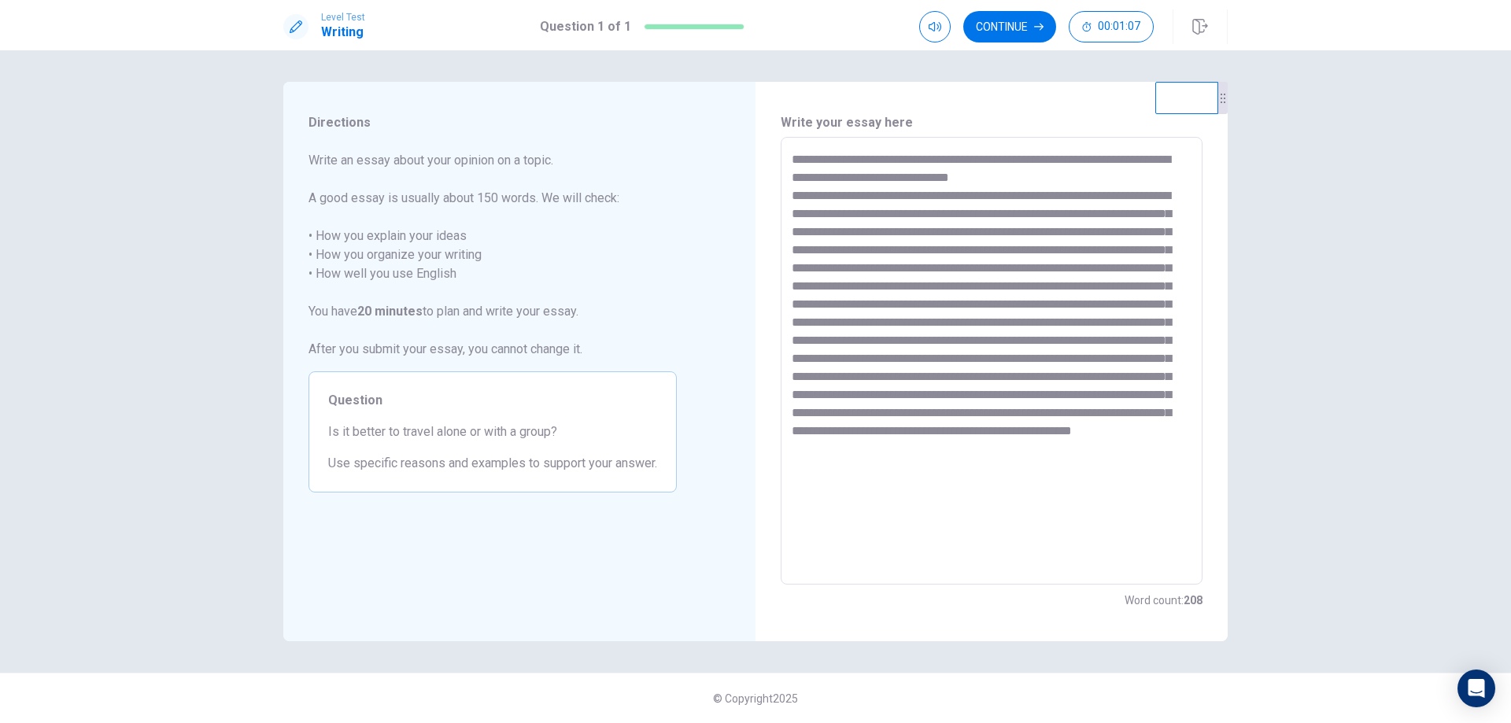
click at [1020, 445] on textarea at bounding box center [992, 361] width 400 height 422
click at [1028, 27] on button "Continue" at bounding box center [1010, 26] width 93 height 31
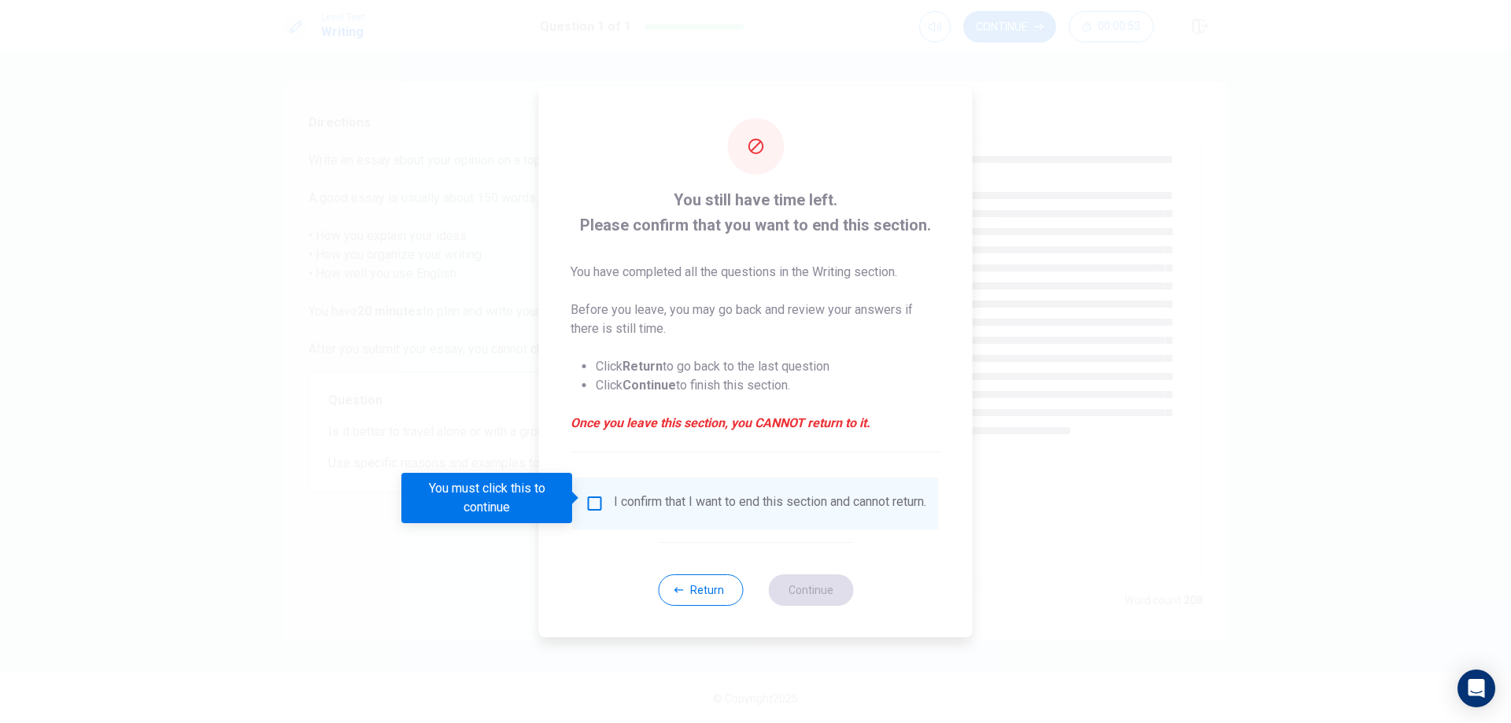
click at [604, 498] on div "I confirm that I want to end this section and cannot return." at bounding box center [756, 503] width 341 height 19
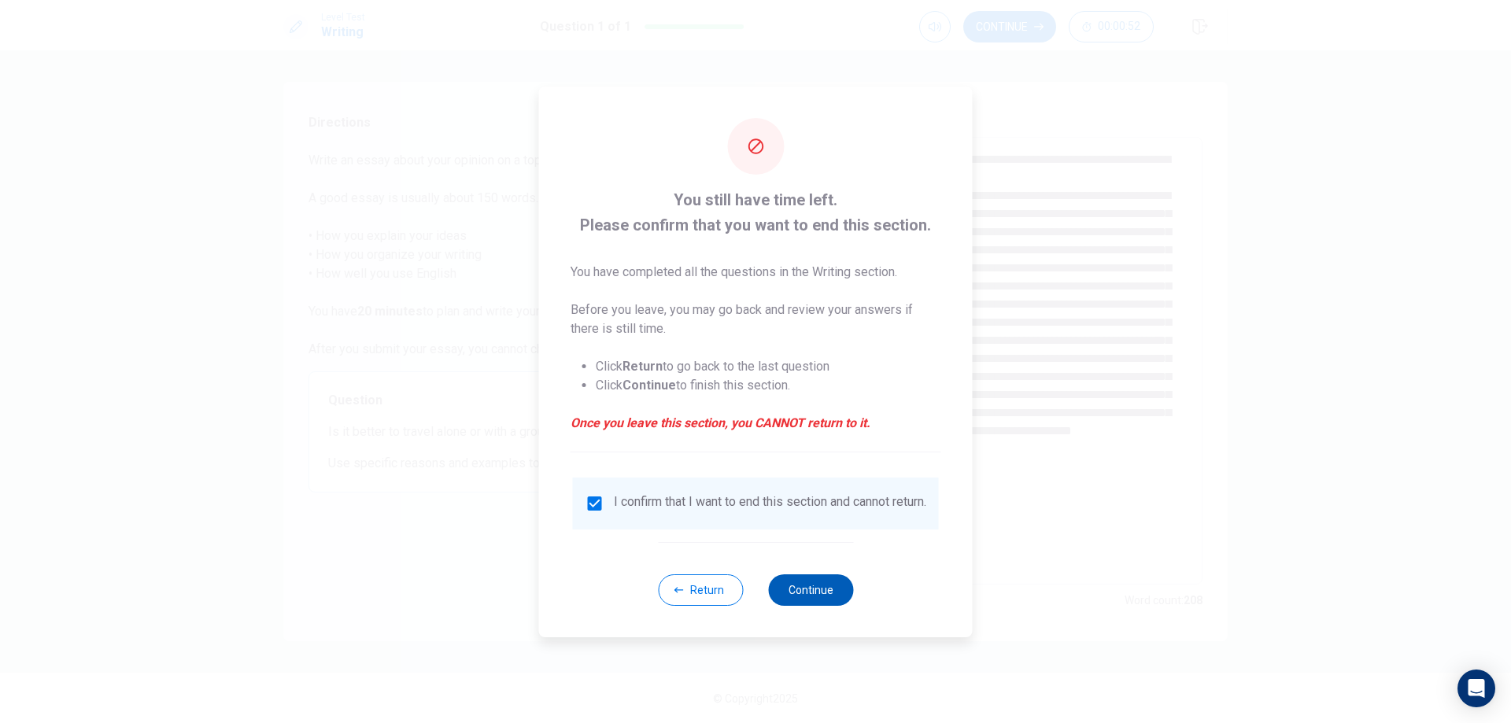
click at [803, 588] on button "Continue" at bounding box center [810, 590] width 85 height 31
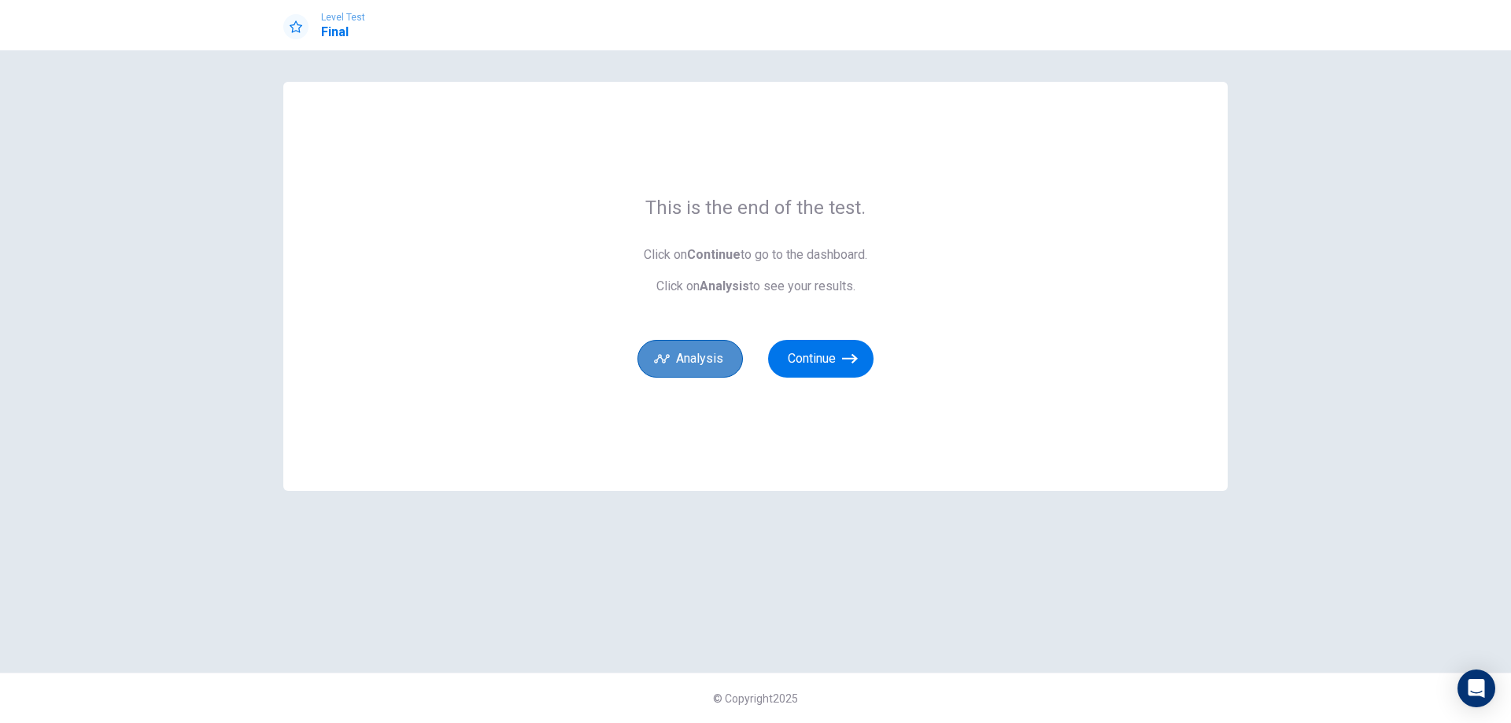
click at [703, 359] on button "Analysis" at bounding box center [690, 359] width 105 height 38
